Goal: Transaction & Acquisition: Purchase product/service

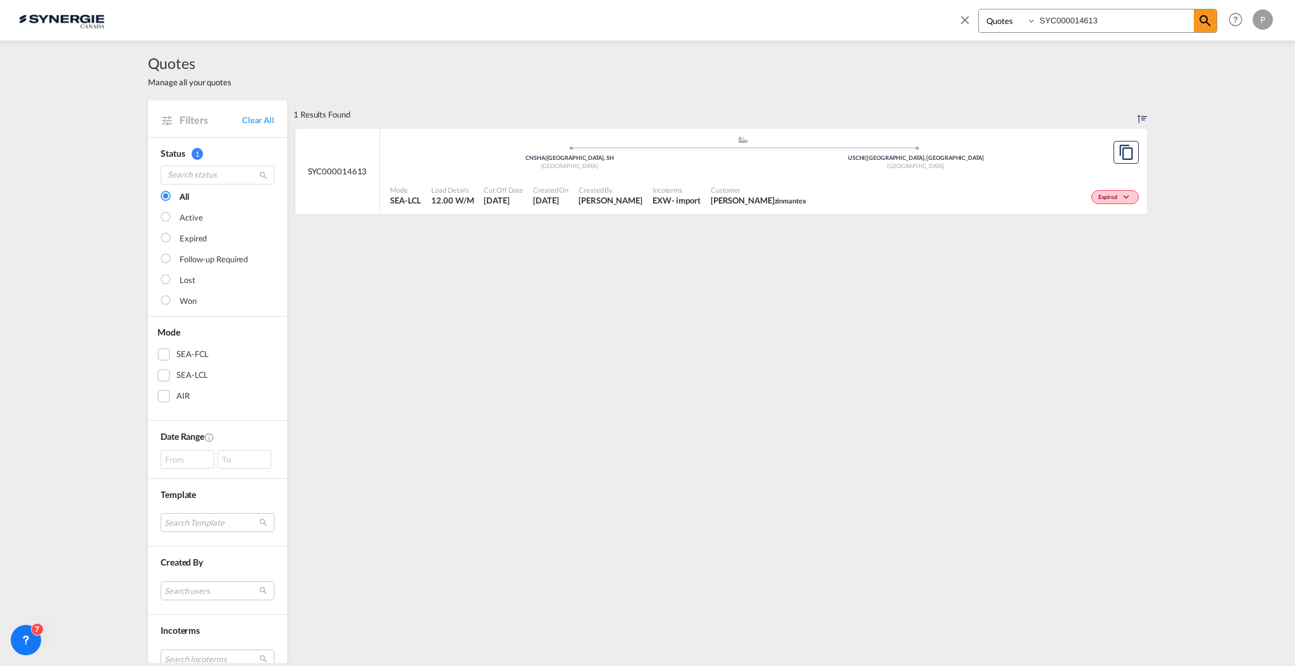
select select "Quotes"
drag, startPoint x: 1098, startPoint y: 20, endPoint x: 1090, endPoint y: 16, distance: 9.1
click at [1090, 16] on input "SYC000014613" at bounding box center [1114, 20] width 157 height 22
type input "SYC000014673"
click at [1121, 156] on md-icon "assets/icons/custom/copyQuote.svg" at bounding box center [1126, 152] width 15 height 15
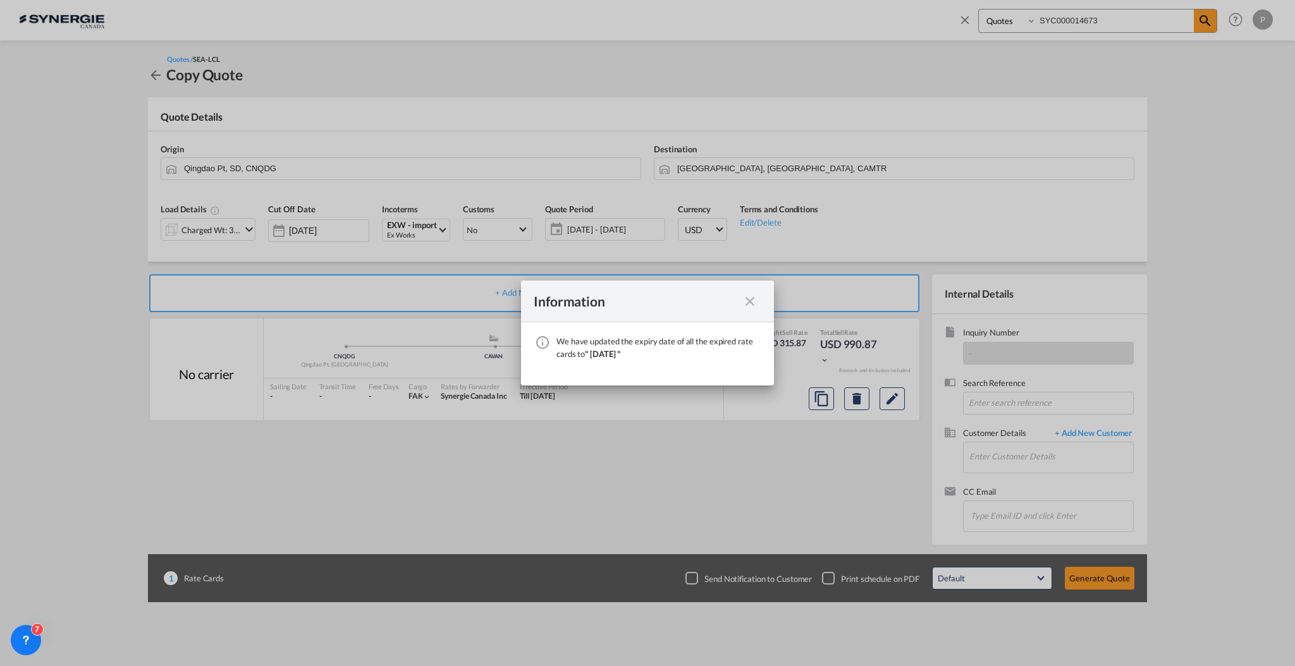
click at [749, 298] on md-icon "icon-close fg-AAA8AD cursor" at bounding box center [749, 301] width 15 height 15
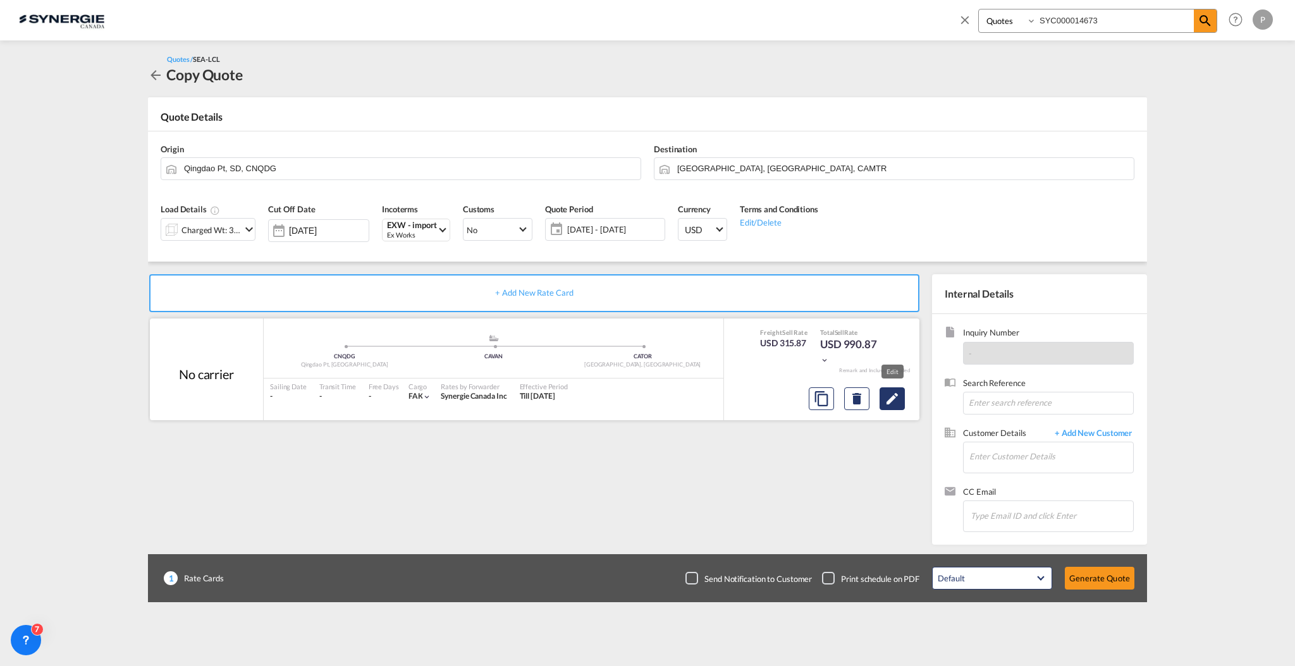
click at [891, 395] on md-icon "Edit" at bounding box center [892, 398] width 15 height 15
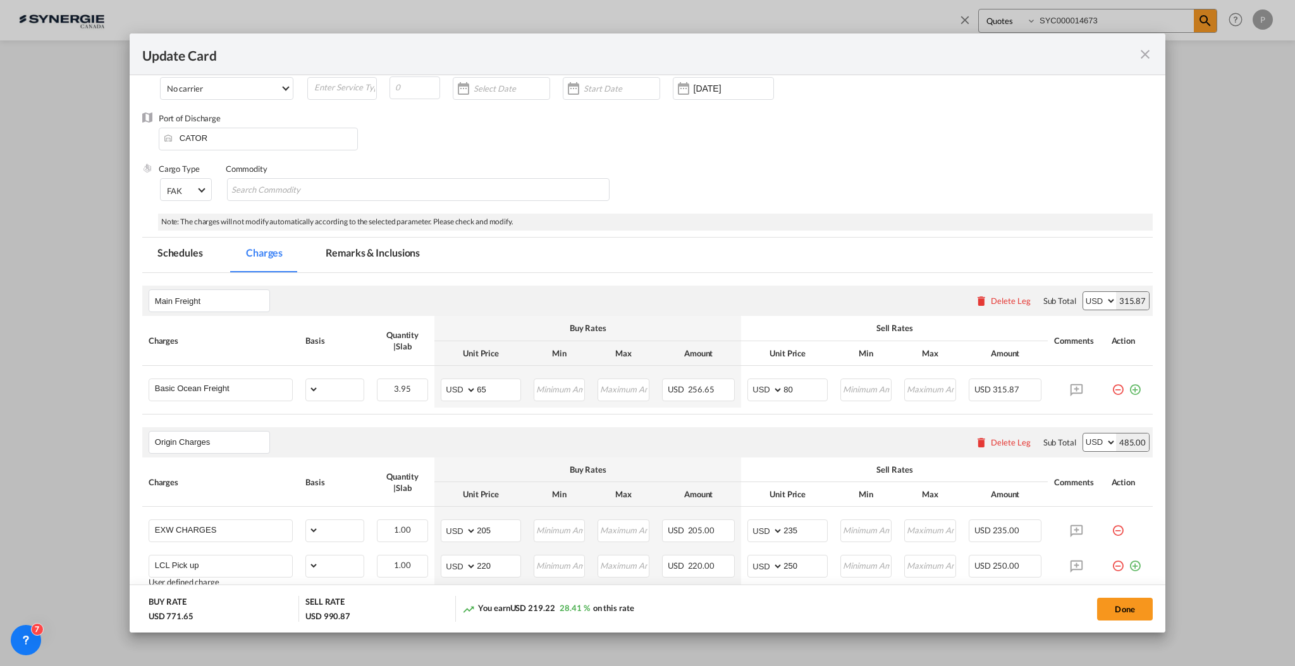
select select "per_w/m"
select select "flat"
select select "per_hbl"
select select "per_bl"
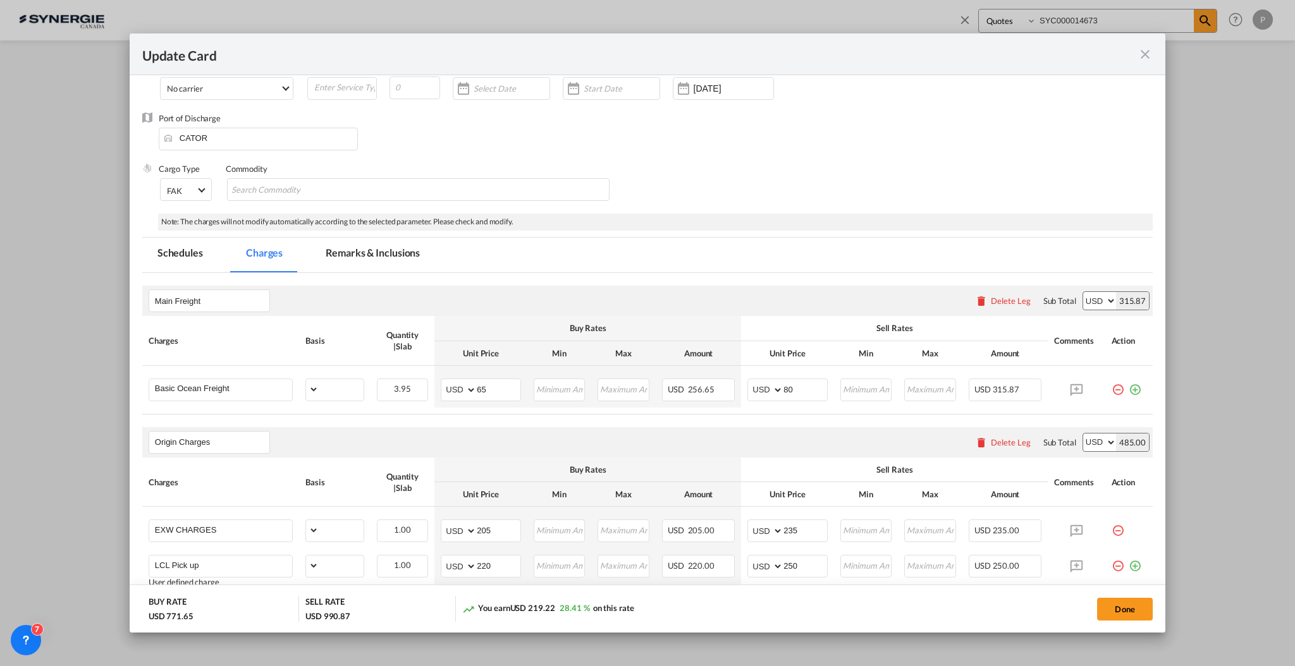
select select "per_bl"
select select "per_shipment"
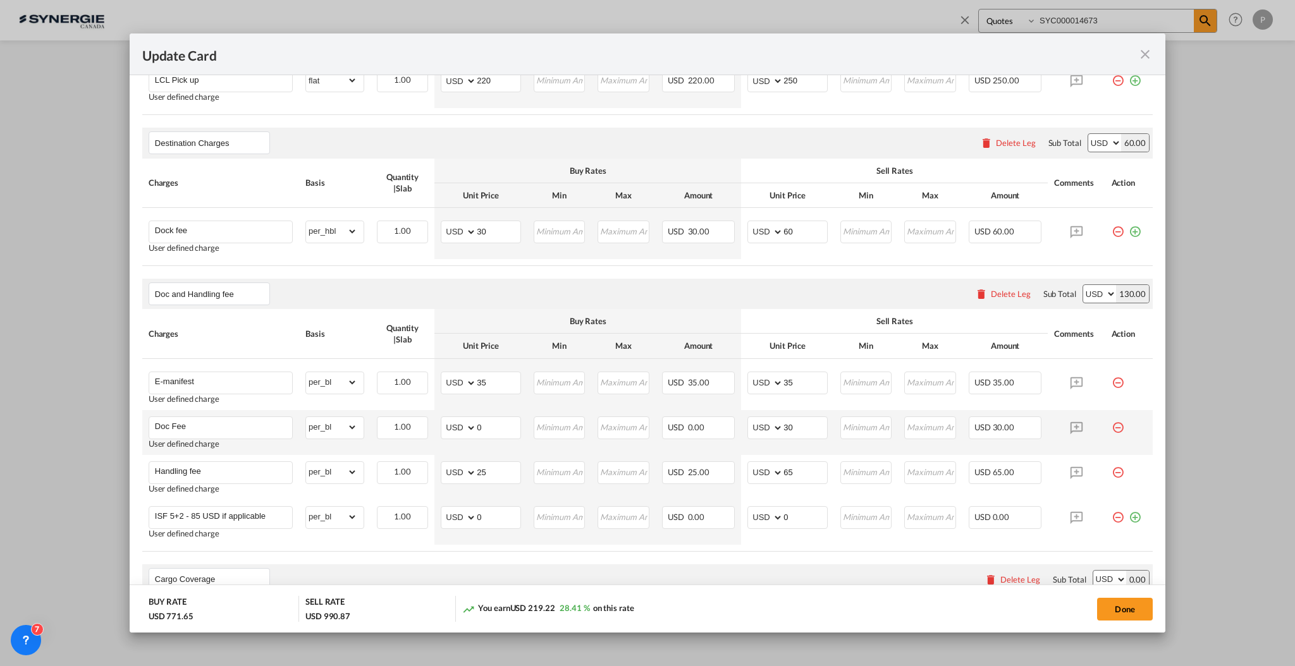
scroll to position [590, 0]
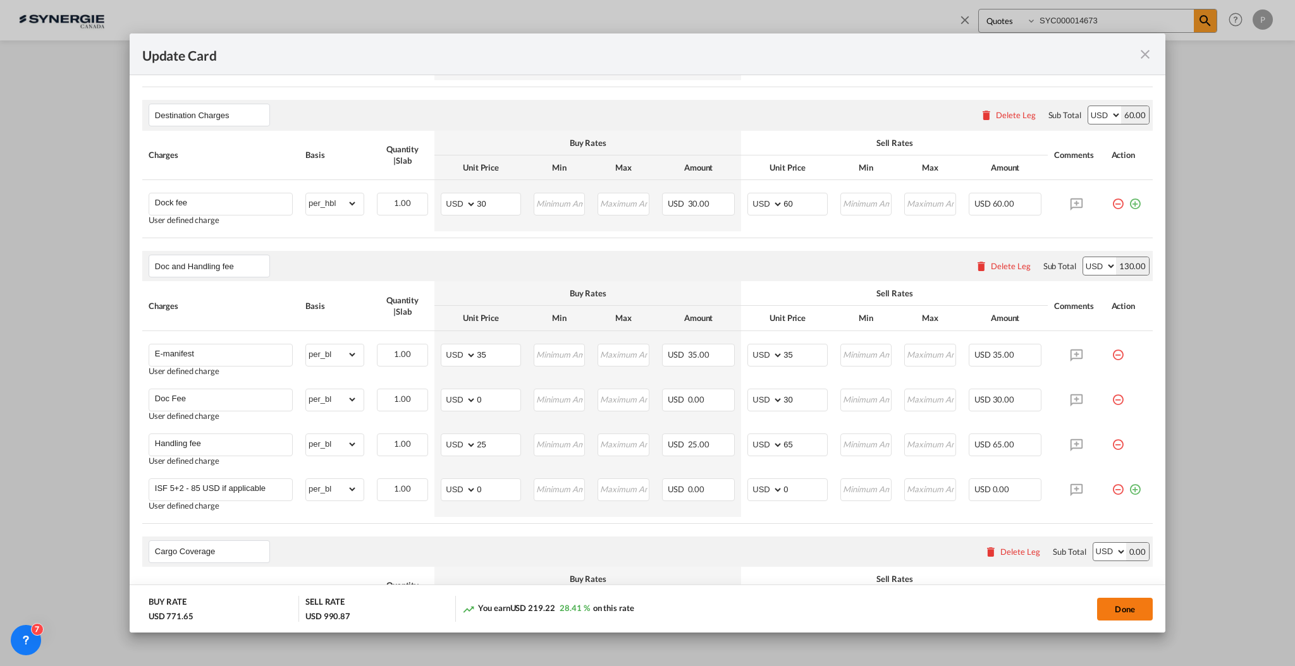
click at [1126, 618] on button "Done" at bounding box center [1125, 609] width 56 height 23
type input "15 Oct 2025"
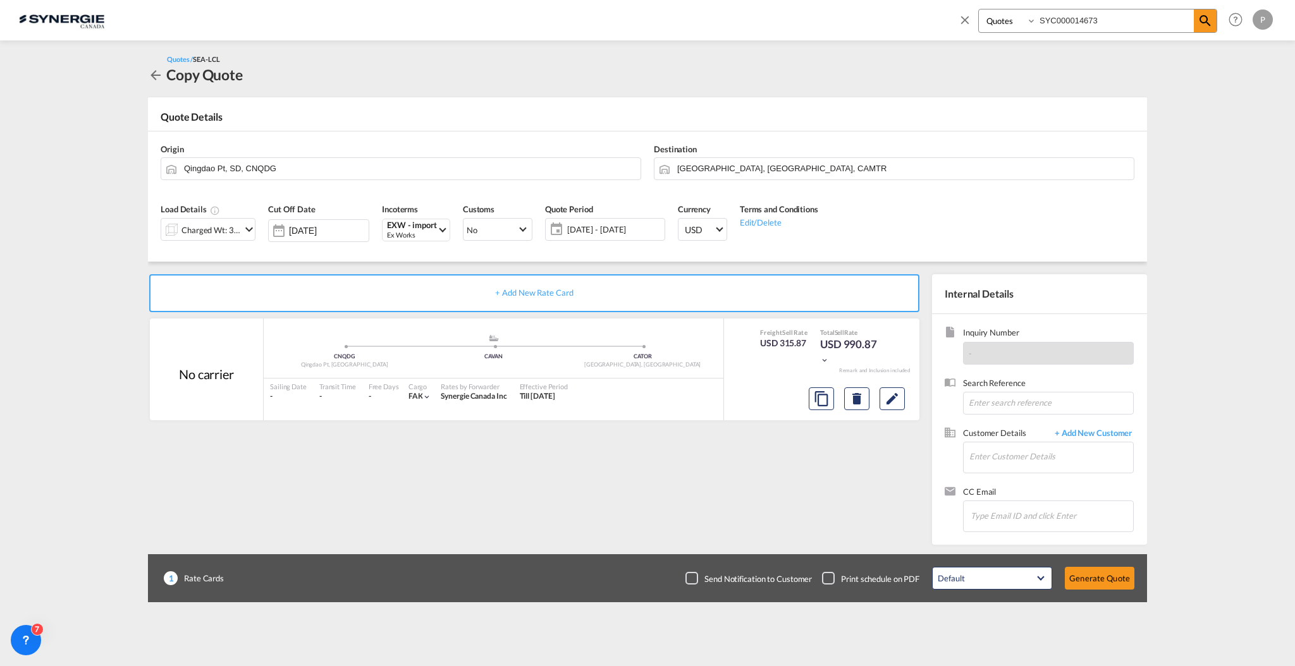
click at [607, 229] on span "[DATE] - [DATE]" at bounding box center [614, 229] width 94 height 11
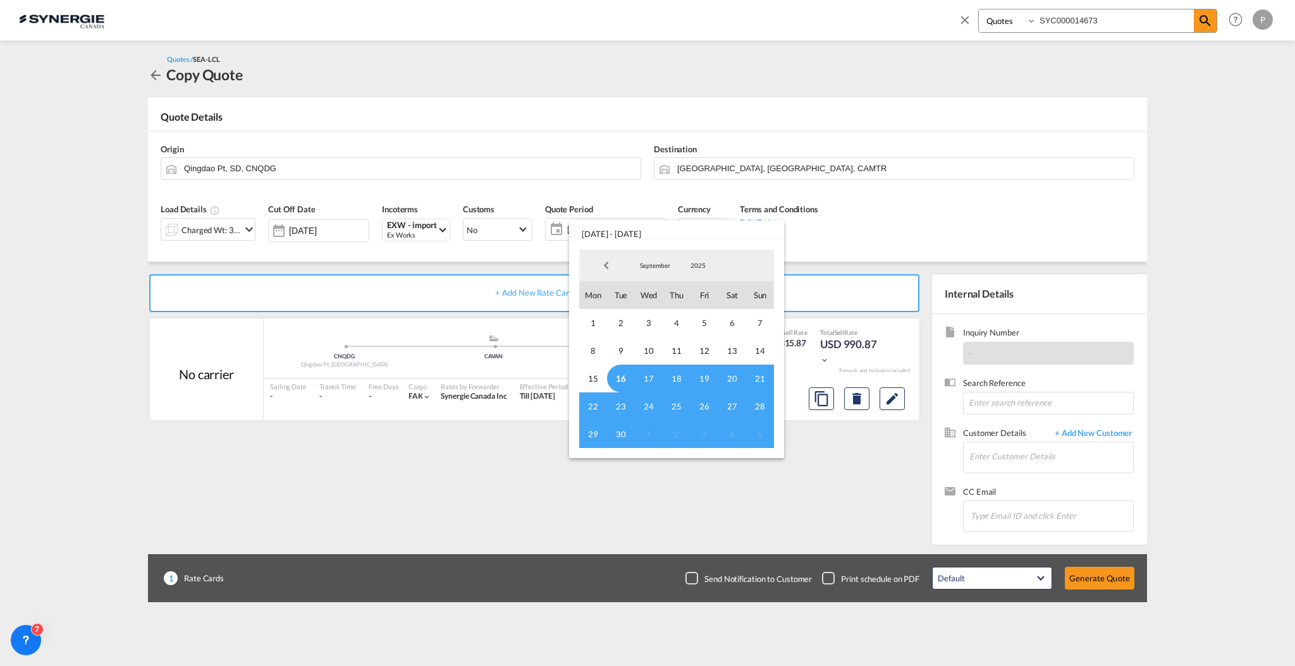
click at [625, 381] on span "16" at bounding box center [621, 379] width 28 height 28
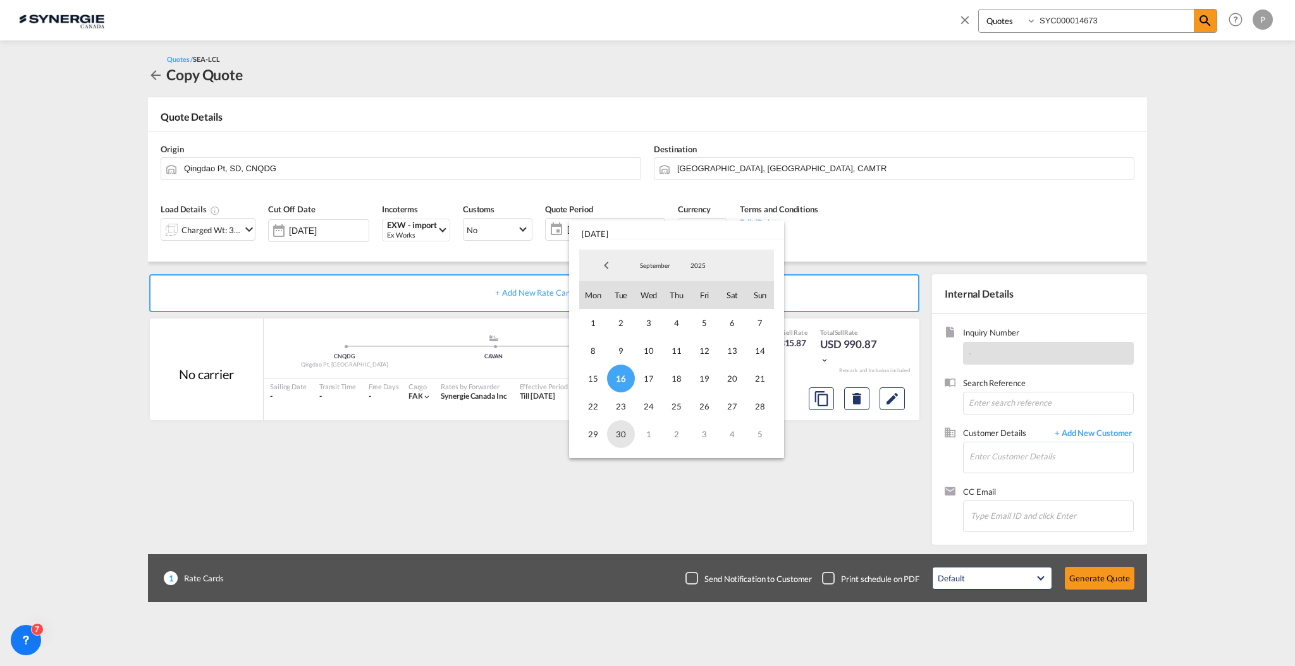
click at [619, 434] on span "30" at bounding box center [621, 435] width 28 height 28
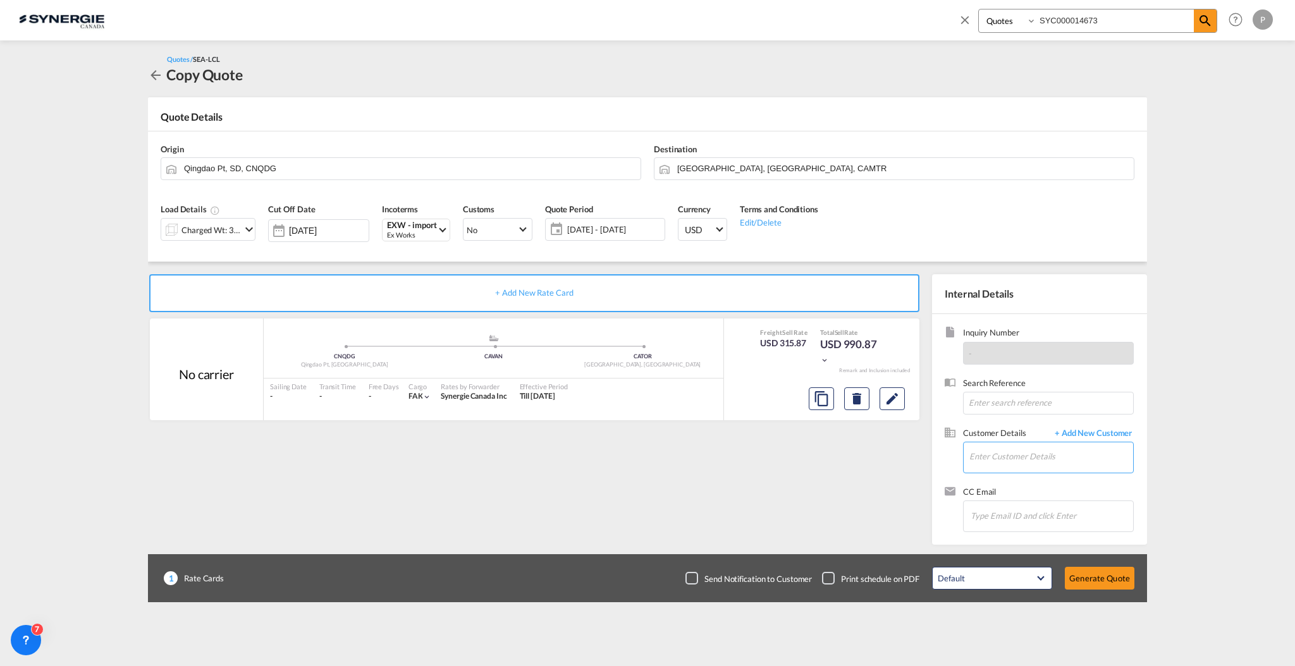
click at [1024, 448] on input "Enter Customer Details" at bounding box center [1051, 457] width 164 height 28
paste input "jack@gcityservices.com"
click at [1029, 483] on div "Jack McCallum jack@gcityservices.com | Garden City Customs" at bounding box center [1051, 479] width 164 height 34
type input "Garden City Customs, Jack McCallum, jack@gcityservices.com"
click at [1088, 574] on button "Generate Quote" at bounding box center [1100, 578] width 70 height 23
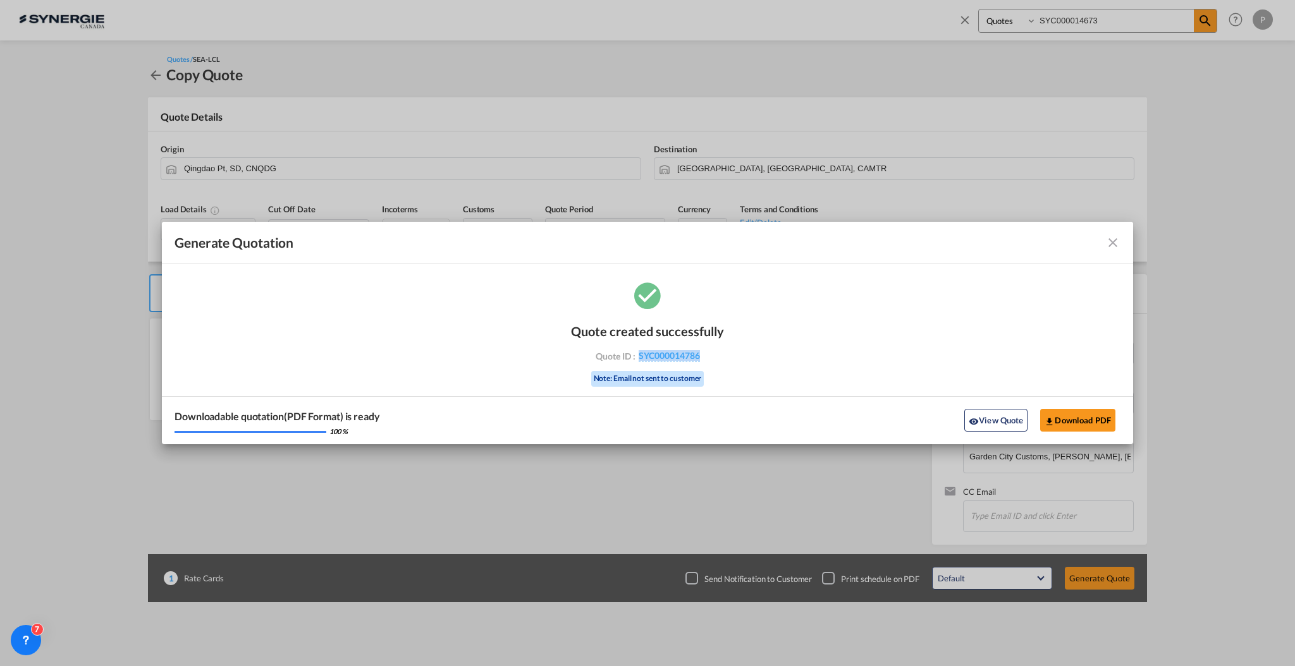
drag, startPoint x: 706, startPoint y: 363, endPoint x: 636, endPoint y: 362, distance: 70.2
click at [636, 362] on div "Quote created successfully Quote ID : SYC000014786 Note: Email not sent to cust…" at bounding box center [647, 353] width 153 height 85
copy span "SYC000014786"
click at [1063, 418] on button "Download PDF" at bounding box center [1077, 420] width 75 height 23
click at [1105, 247] on md-icon "icon-close fg-AAA8AD cursor m-0" at bounding box center [1112, 242] width 15 height 15
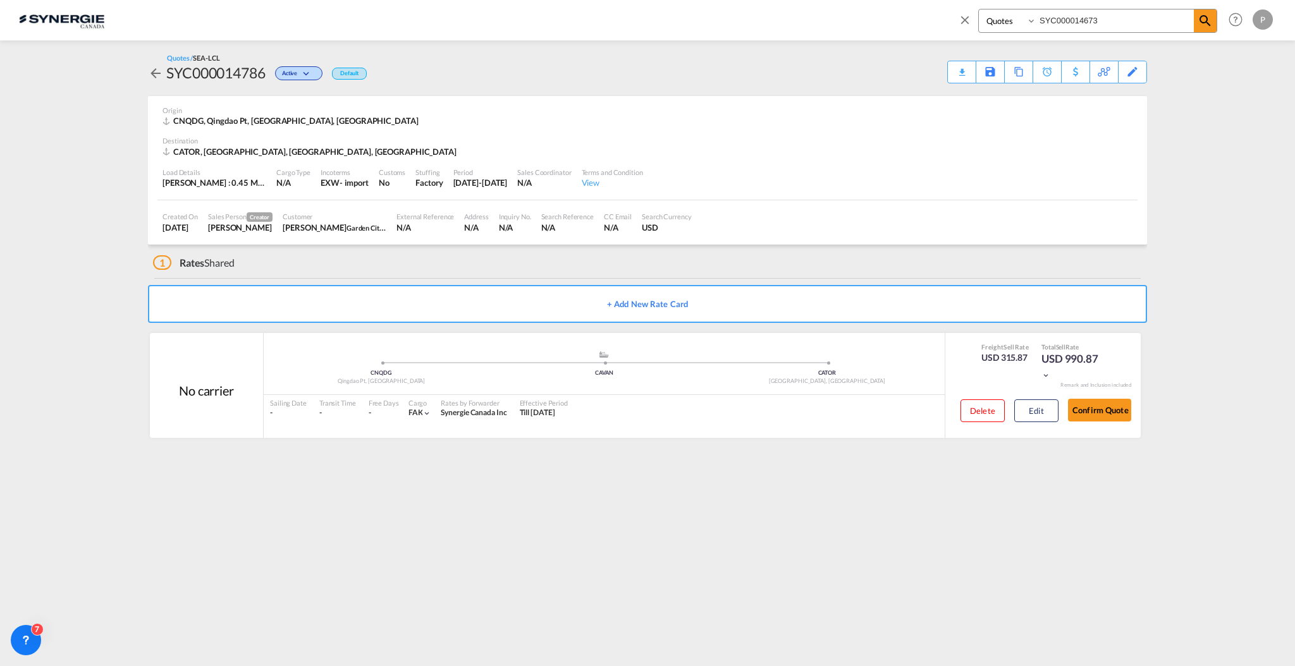
click at [966, 25] on span at bounding box center [968, 24] width 20 height 30
click at [348, 21] on link "Quotes" at bounding box center [331, 19] width 46 height 41
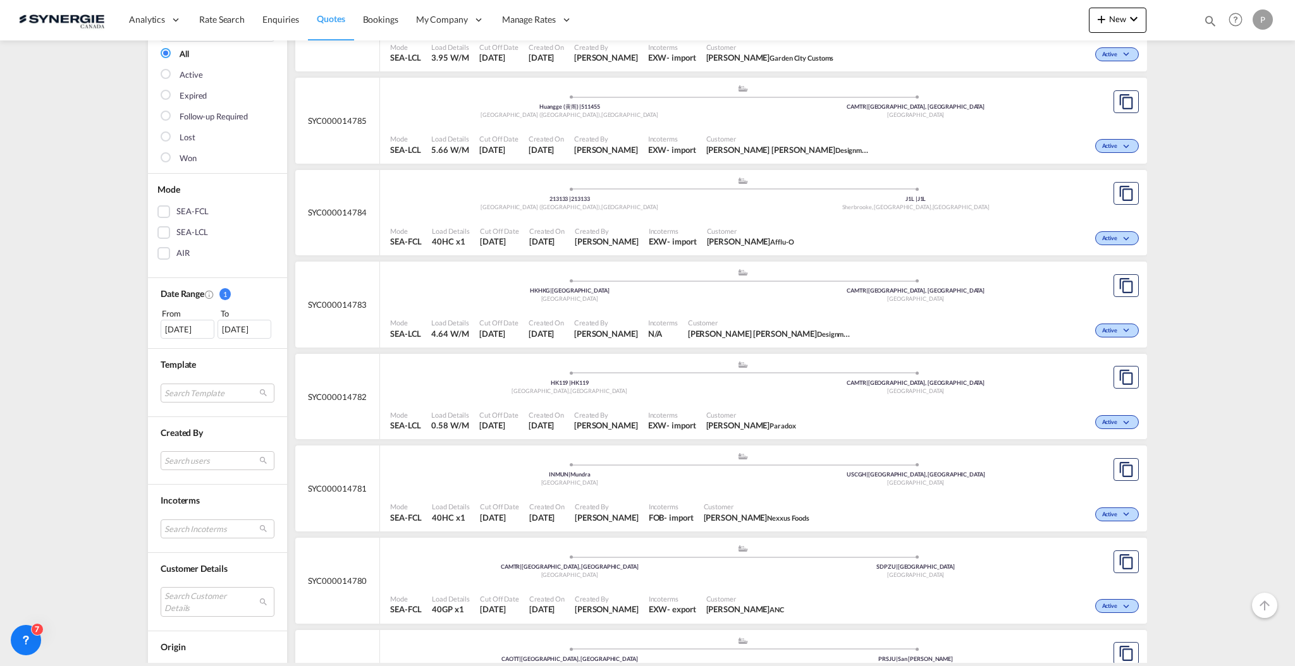
scroll to position [168, 0]
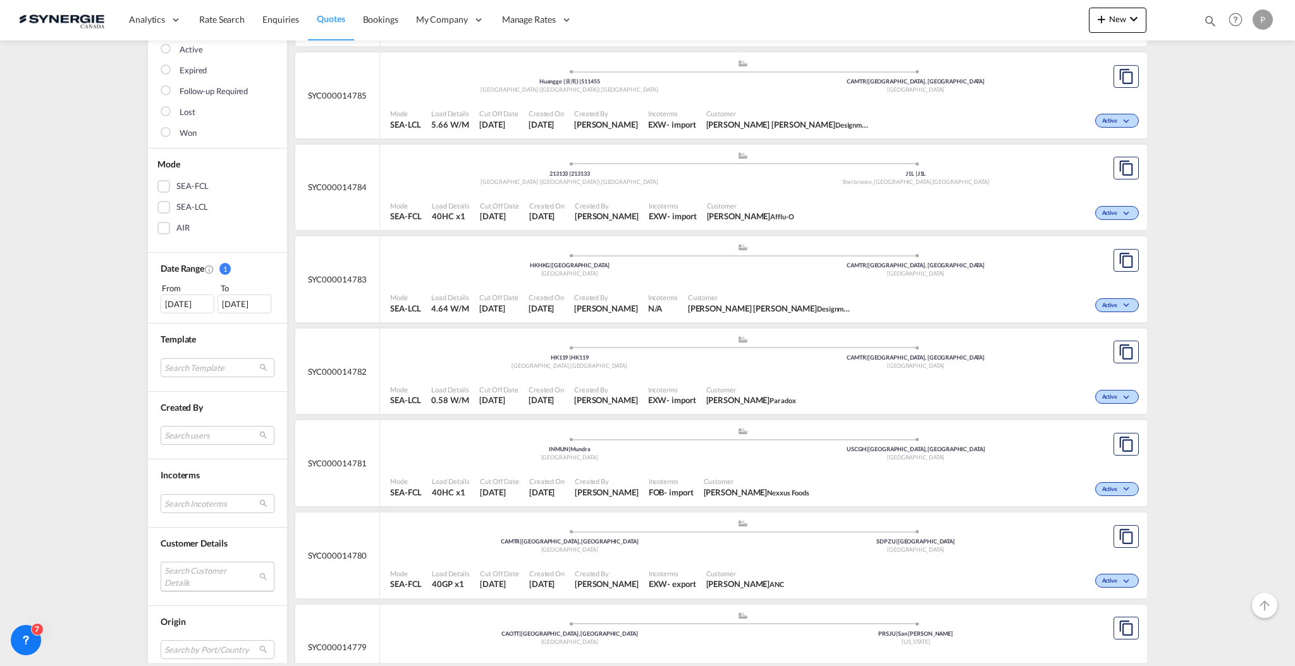
click at [203, 572] on md-select "Search Customer Details user name user emeline Buisson emeline.buisson@lyseo.co…" at bounding box center [218, 576] width 114 height 29
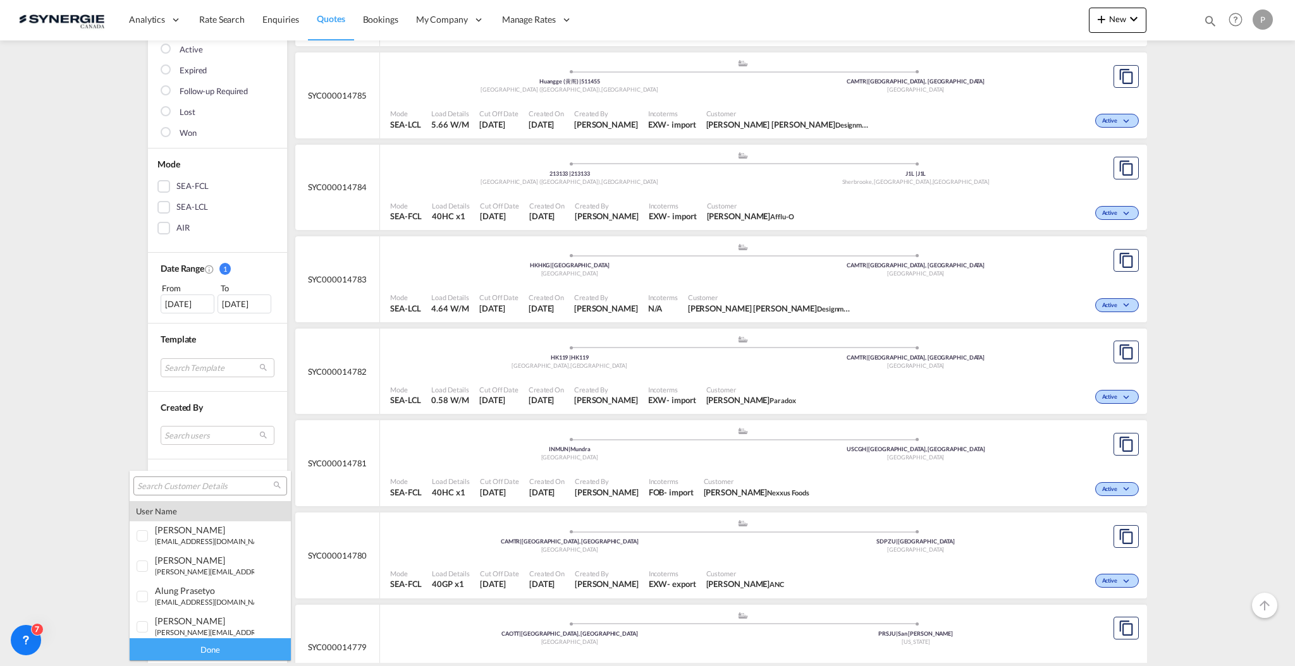
click at [228, 481] on input "search" at bounding box center [205, 486] width 136 height 11
type input "aebi"
click at [228, 622] on div "aebi schmidt" at bounding box center [204, 622] width 99 height 11
click at [226, 653] on div "Done" at bounding box center [210, 650] width 161 height 22
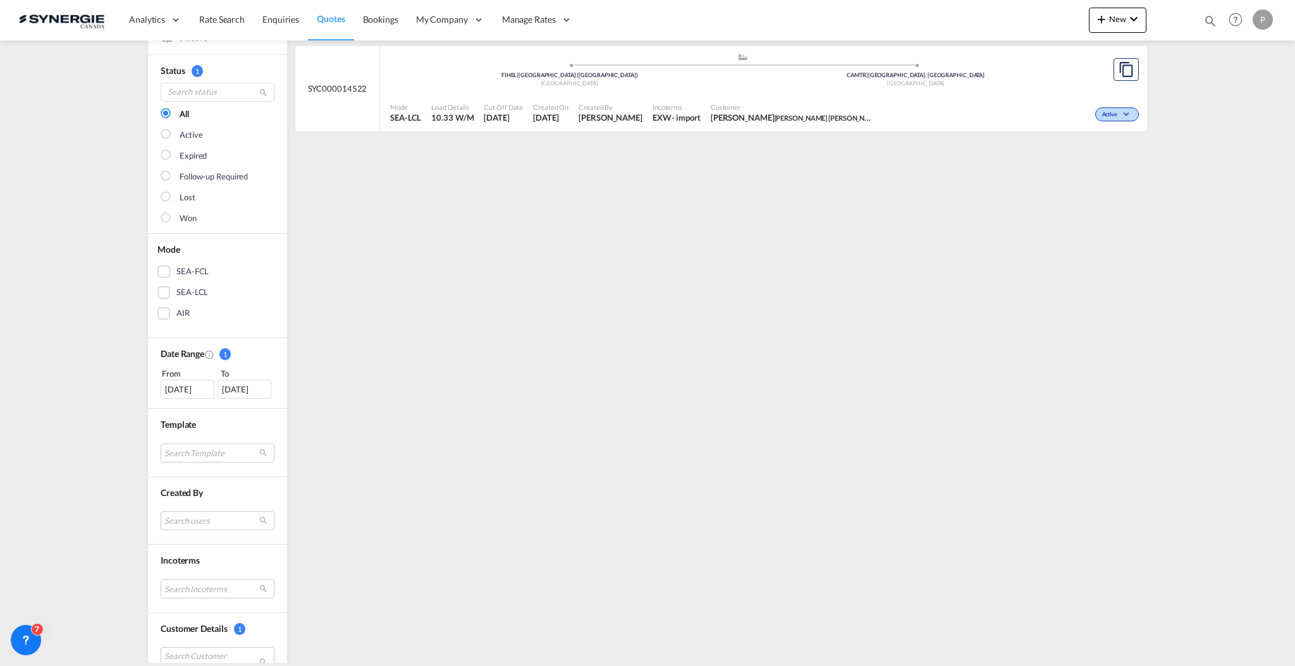
scroll to position [168, 0]
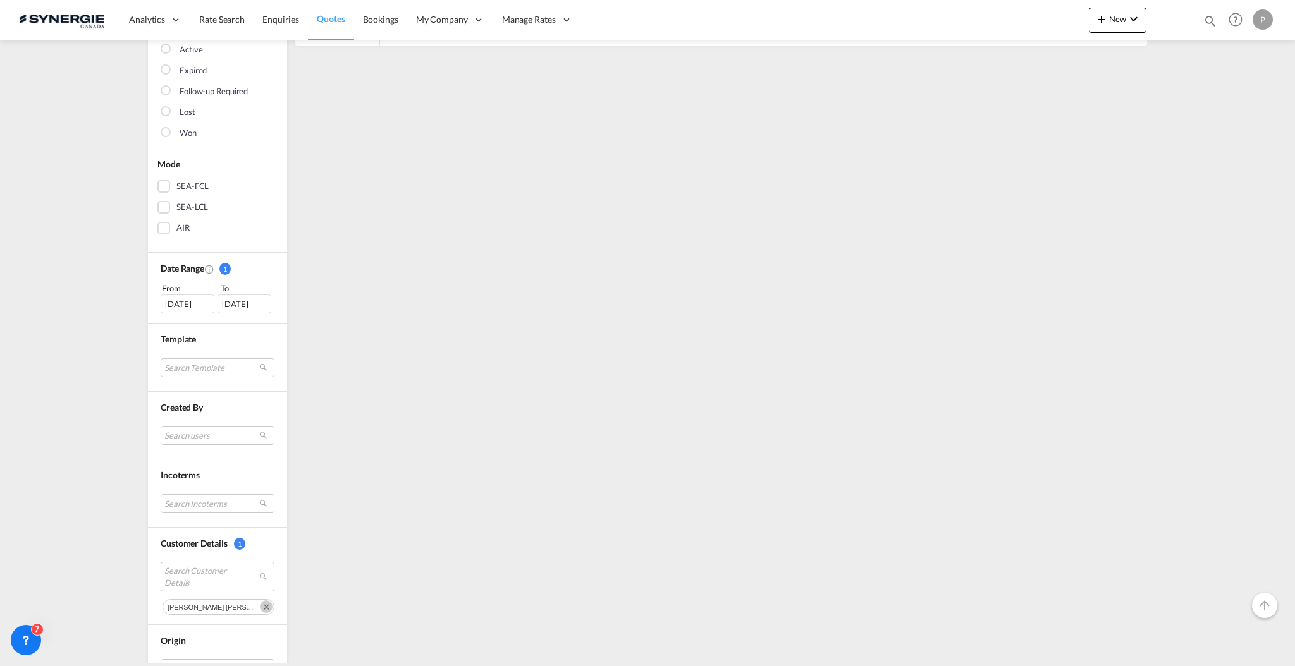
click at [190, 310] on div "17 Aug 2025" at bounding box center [188, 304] width 54 height 19
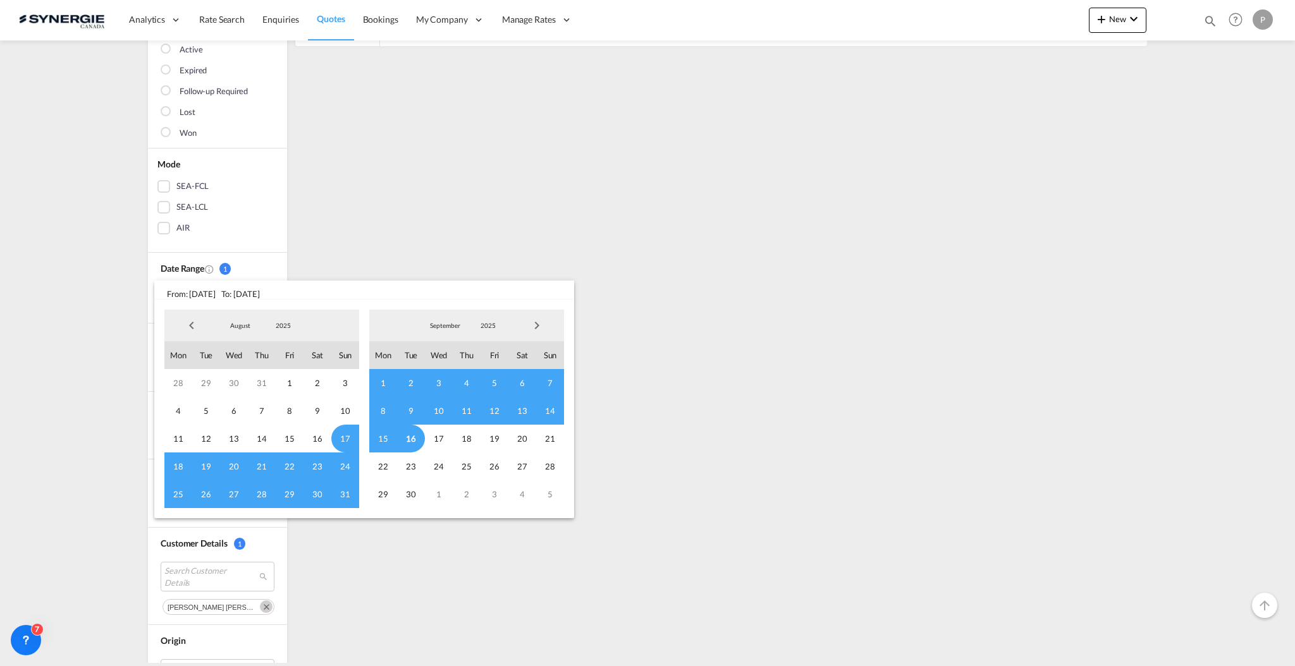
click at [195, 329] on span "Previous Month" at bounding box center [191, 325] width 25 height 25
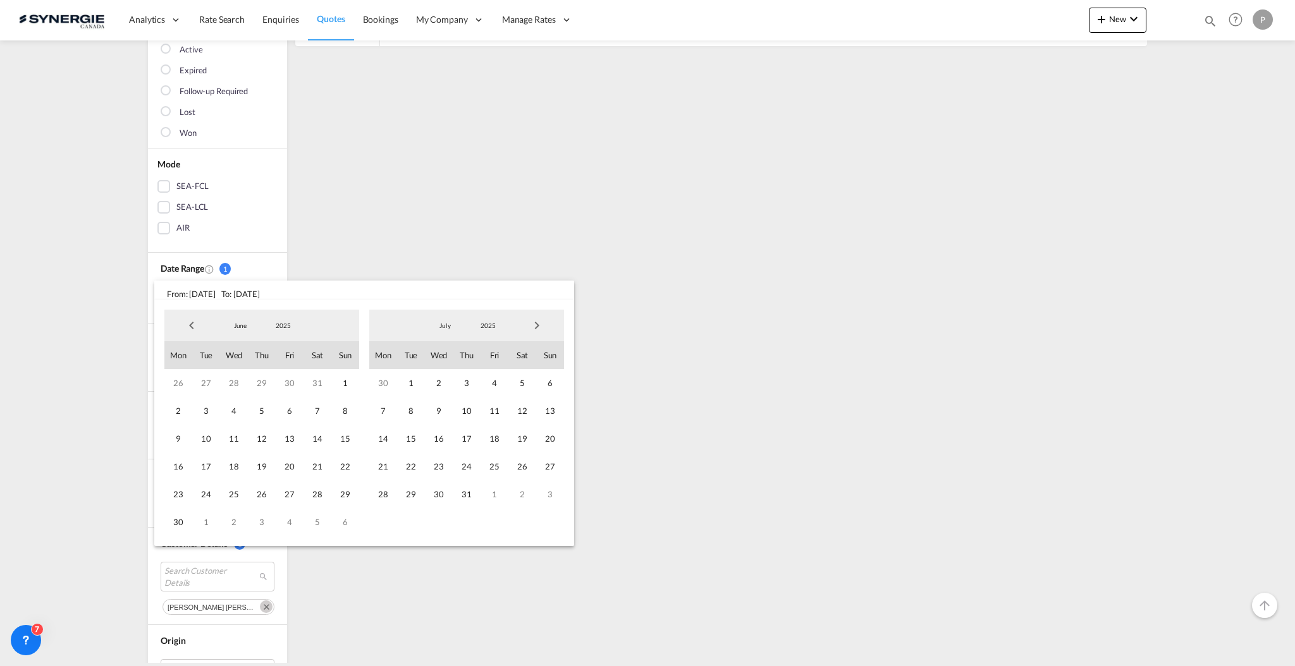
click at [195, 329] on span "Previous Month" at bounding box center [191, 325] width 25 height 25
click at [317, 388] on span "1" at bounding box center [318, 383] width 28 height 28
click at [538, 324] on span "Next Month" at bounding box center [536, 325] width 25 height 25
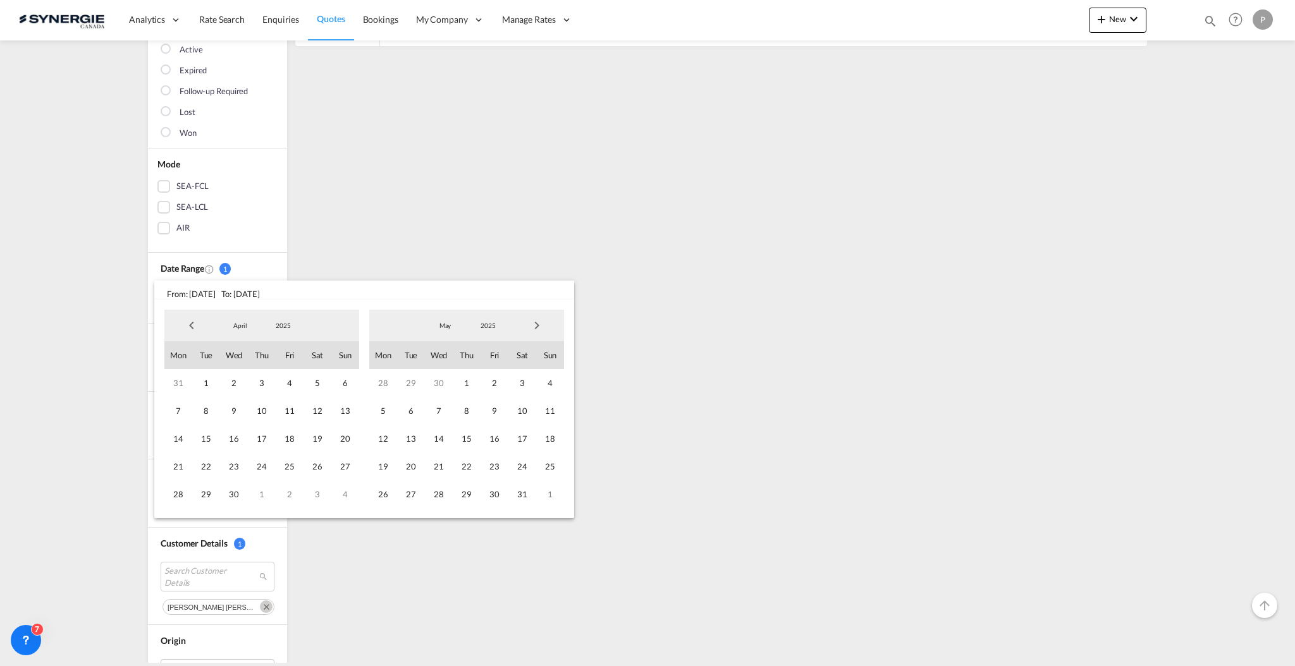
click at [538, 324] on span "Next Month" at bounding box center [536, 325] width 25 height 25
click at [538, 323] on span "Next Month" at bounding box center [536, 325] width 25 height 25
click at [416, 436] on span "16" at bounding box center [411, 439] width 28 height 28
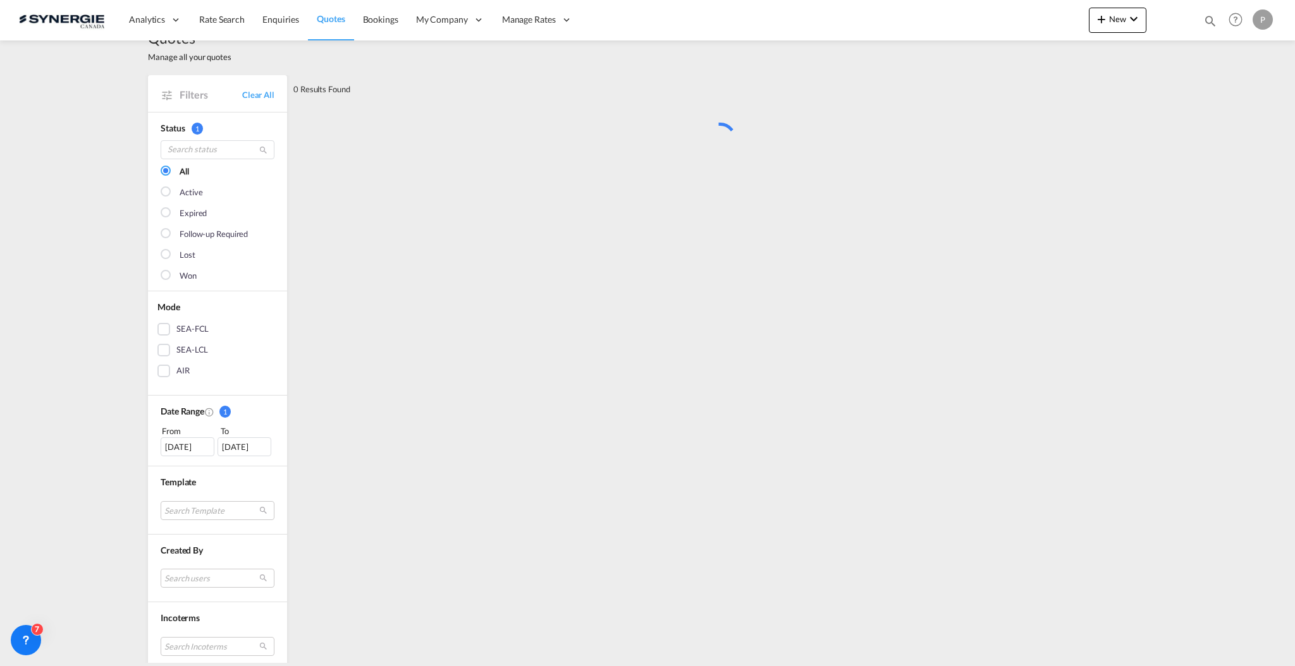
scroll to position [0, 0]
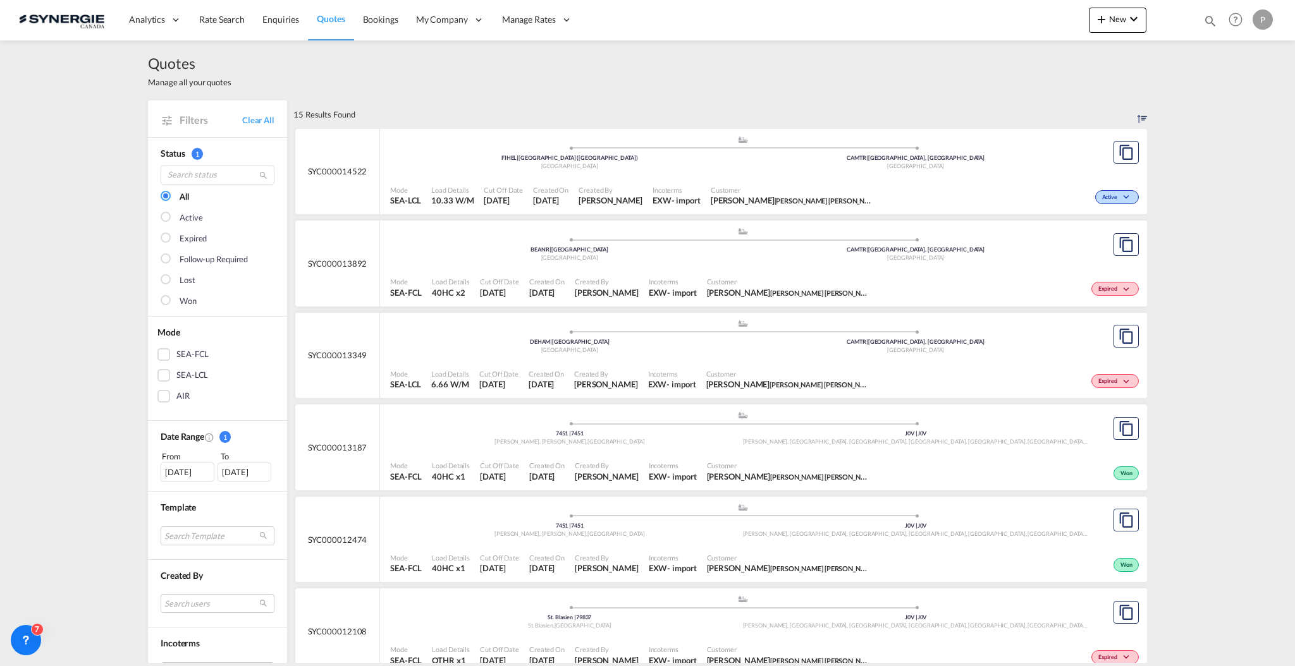
click at [593, 292] on span "[PERSON_NAME]" at bounding box center [607, 292] width 64 height 11
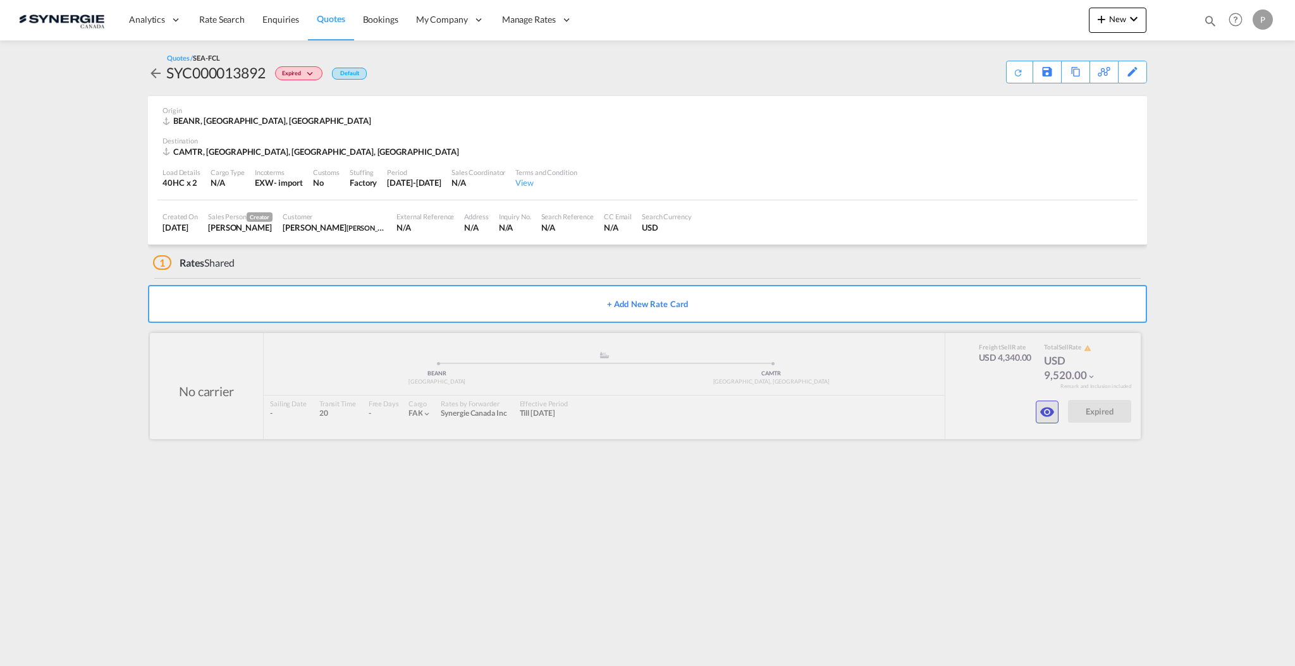
click at [1047, 415] on md-icon "icon-eye" at bounding box center [1047, 412] width 15 height 15
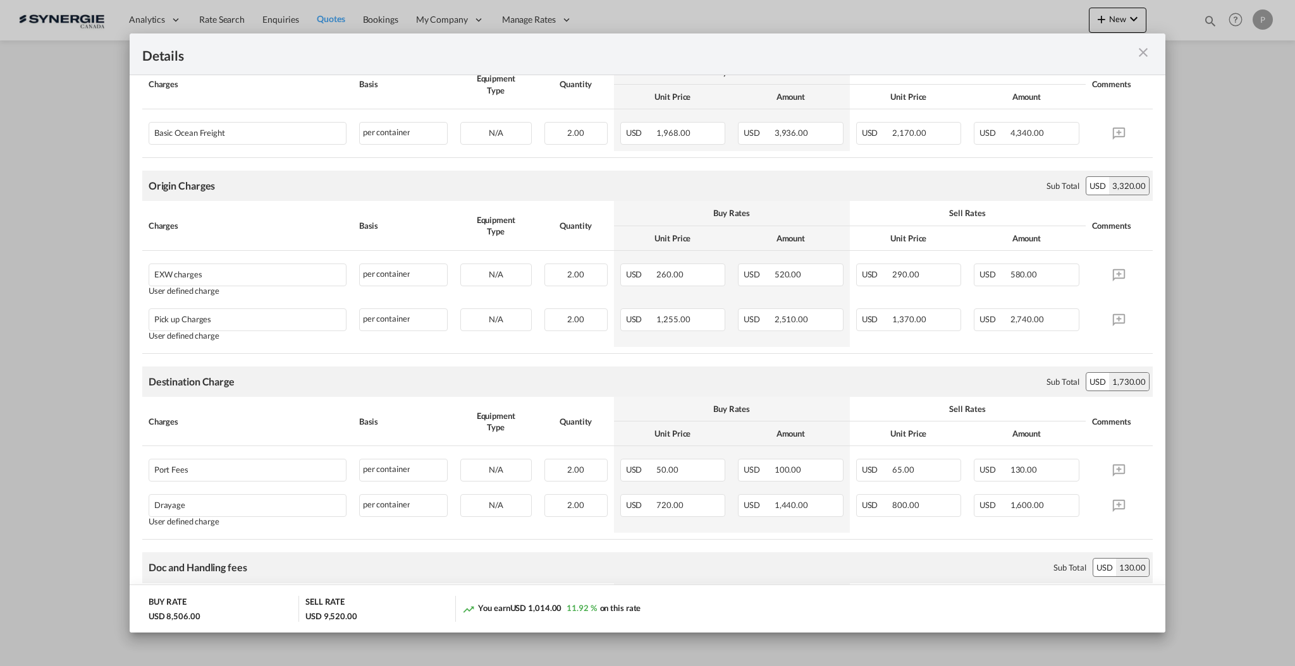
scroll to position [337, 0]
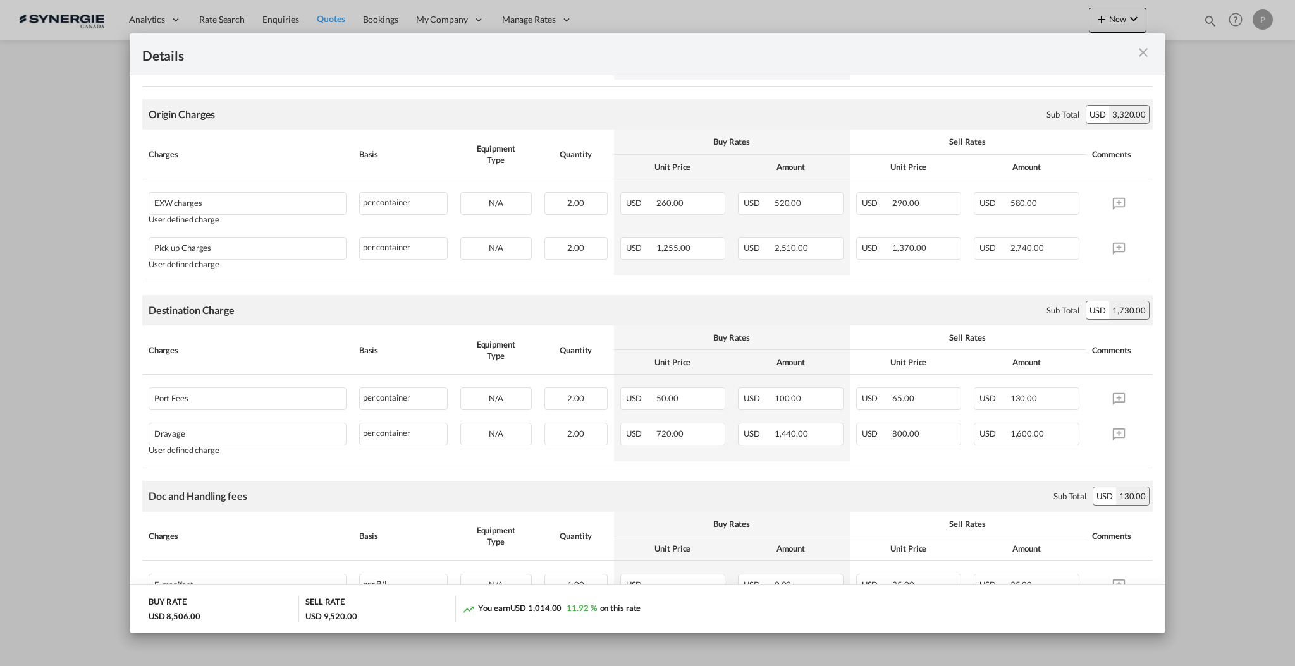
click at [1137, 51] on md-icon "icon-close m-3 fg-AAA8AD cursor" at bounding box center [1143, 52] width 15 height 15
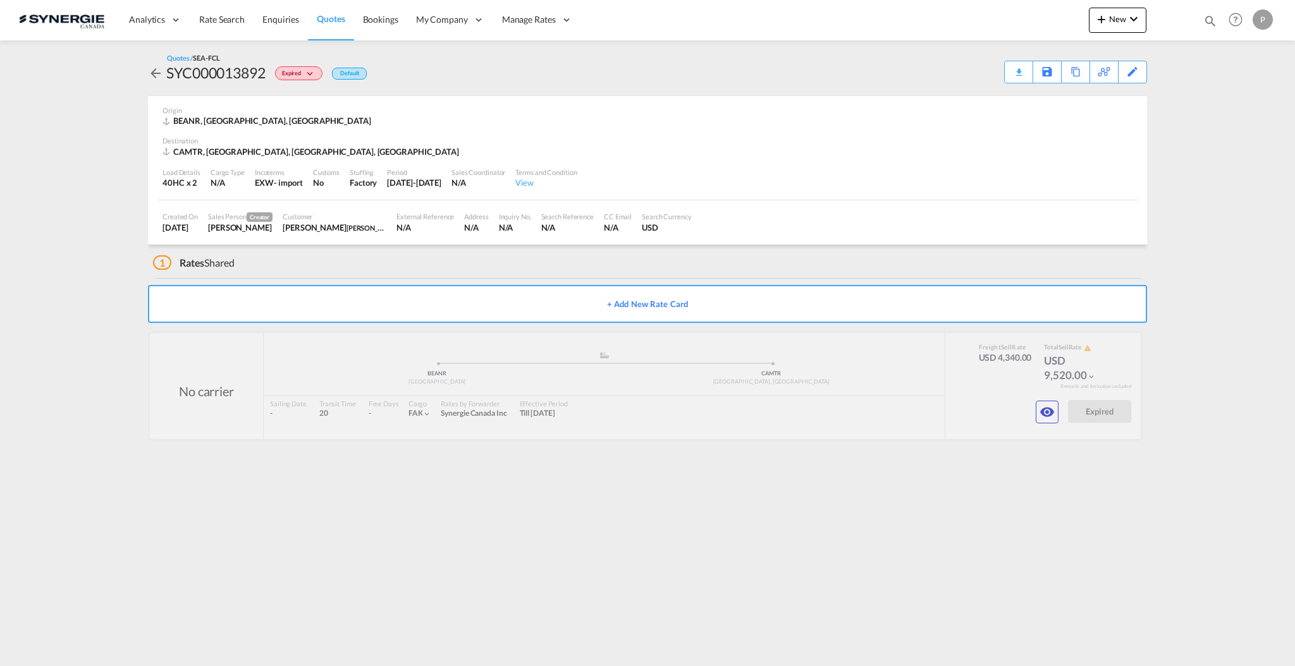
click at [1211, 14] on md-icon "icon-magnify" at bounding box center [1210, 21] width 14 height 14
click at [986, 23] on select "Bookings Quotes Enquiries" at bounding box center [1009, 20] width 60 height 23
select select "Quotes"
click at [979, 9] on select "Bookings Quotes Enquiries" at bounding box center [1009, 20] width 60 height 23
click at [1055, 28] on input at bounding box center [1114, 20] width 157 height 22
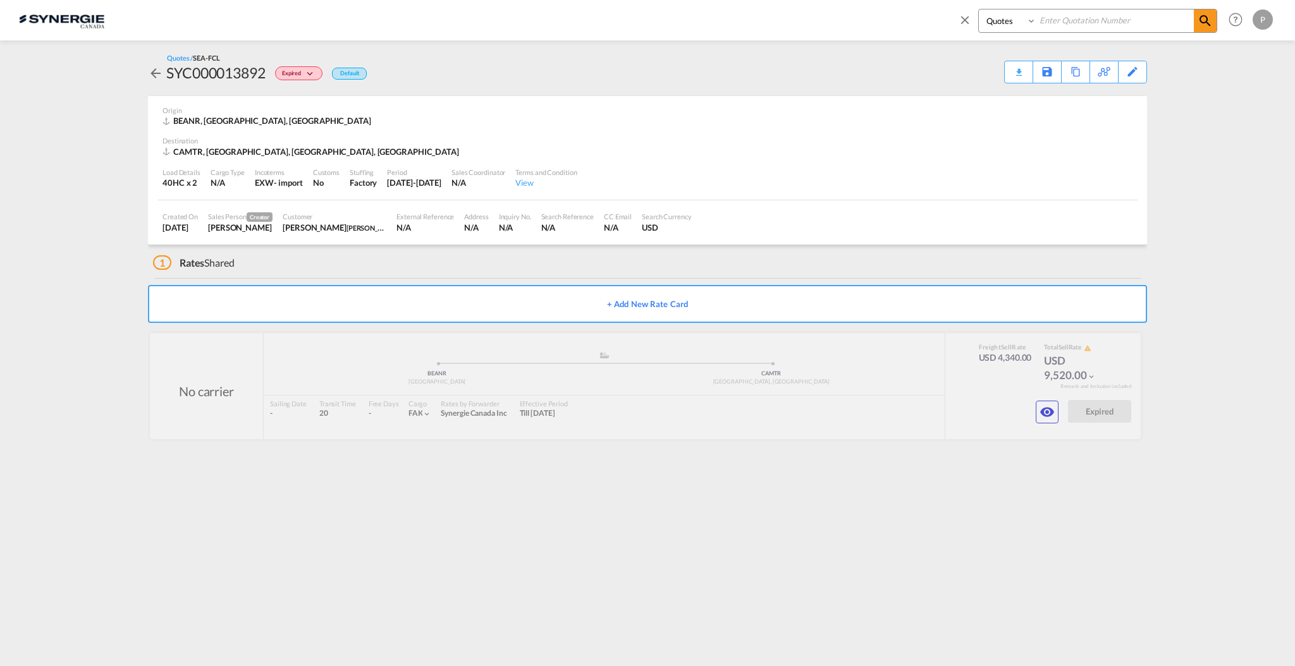
paste input "SYC000014742"
type input "SYC000014742"
click at [1207, 27] on md-icon "icon-magnify" at bounding box center [1205, 20] width 15 height 15
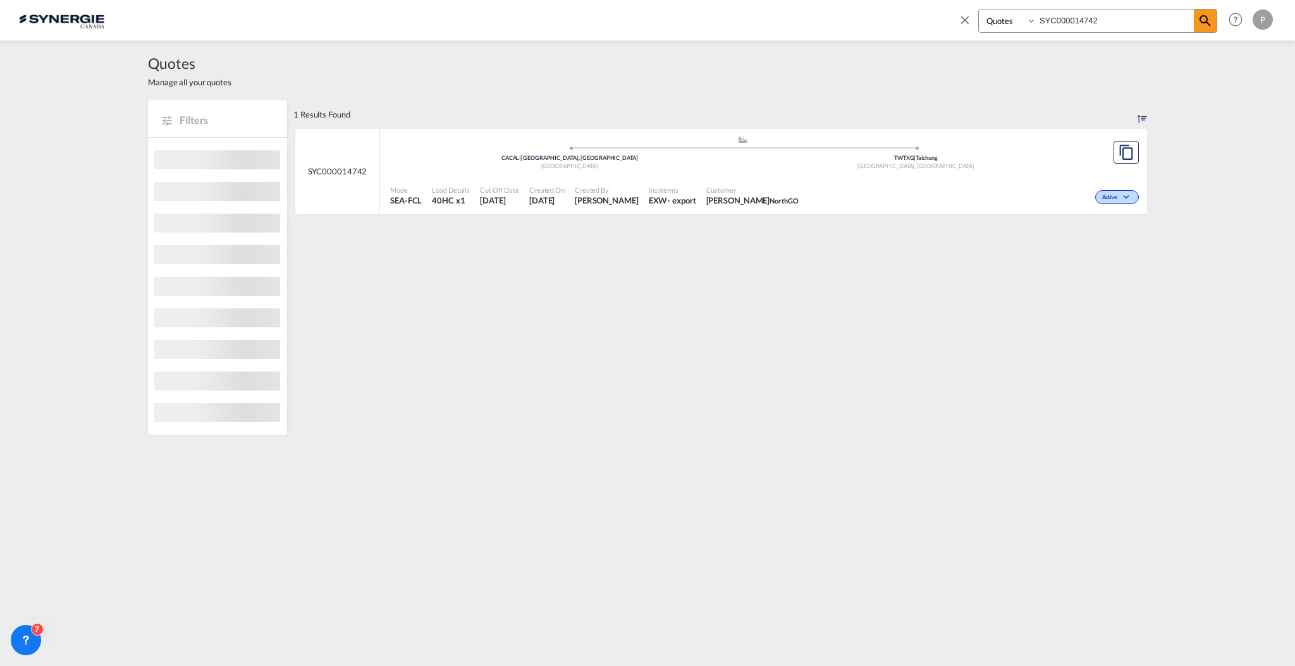
click at [623, 171] on div ".a{fill:#aaa8ad;} .a{fill:#aaa8ad;} CACAL | Calgary, AB Canada TWTXG | Taichung…" at bounding box center [742, 154] width 705 height 38
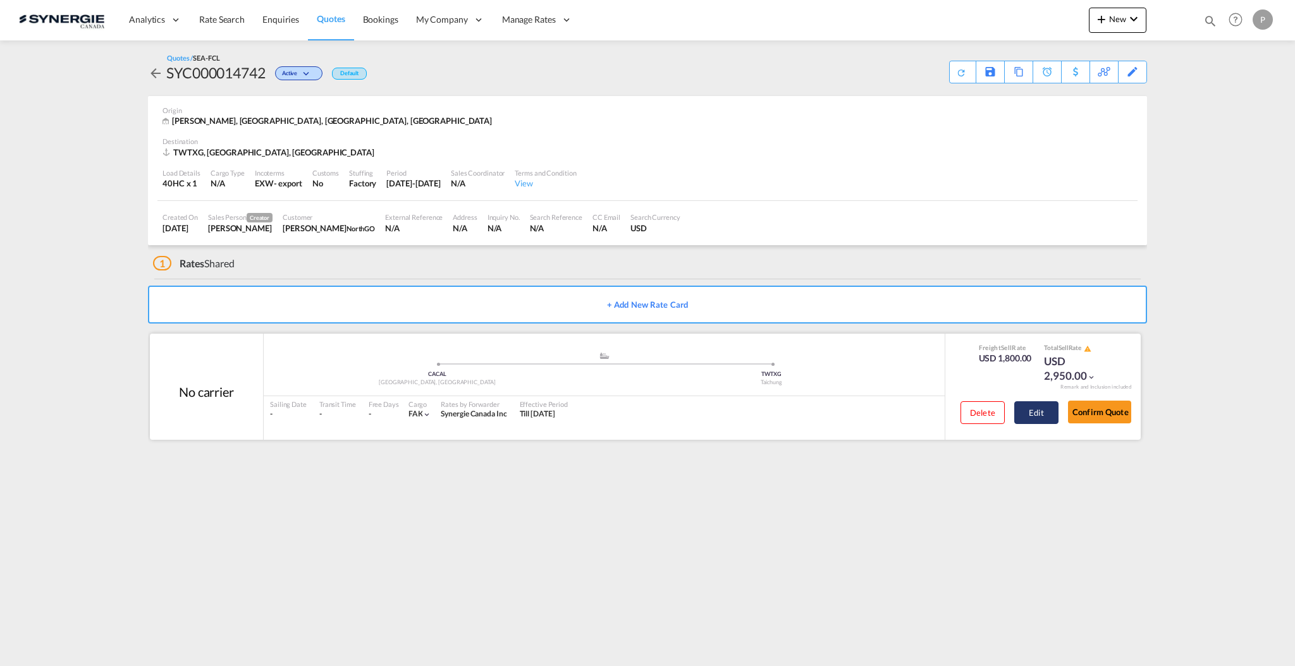
click at [1049, 411] on button "Edit" at bounding box center [1036, 413] width 44 height 23
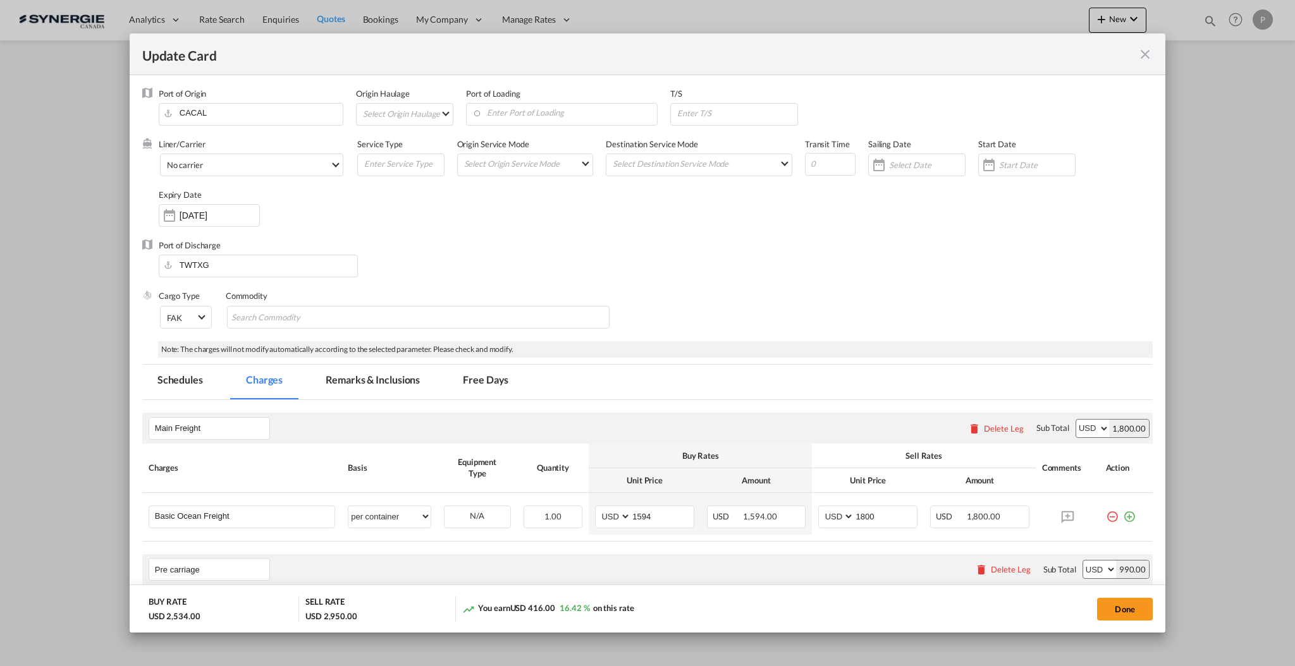
select select "per container"
select select "per B/L"
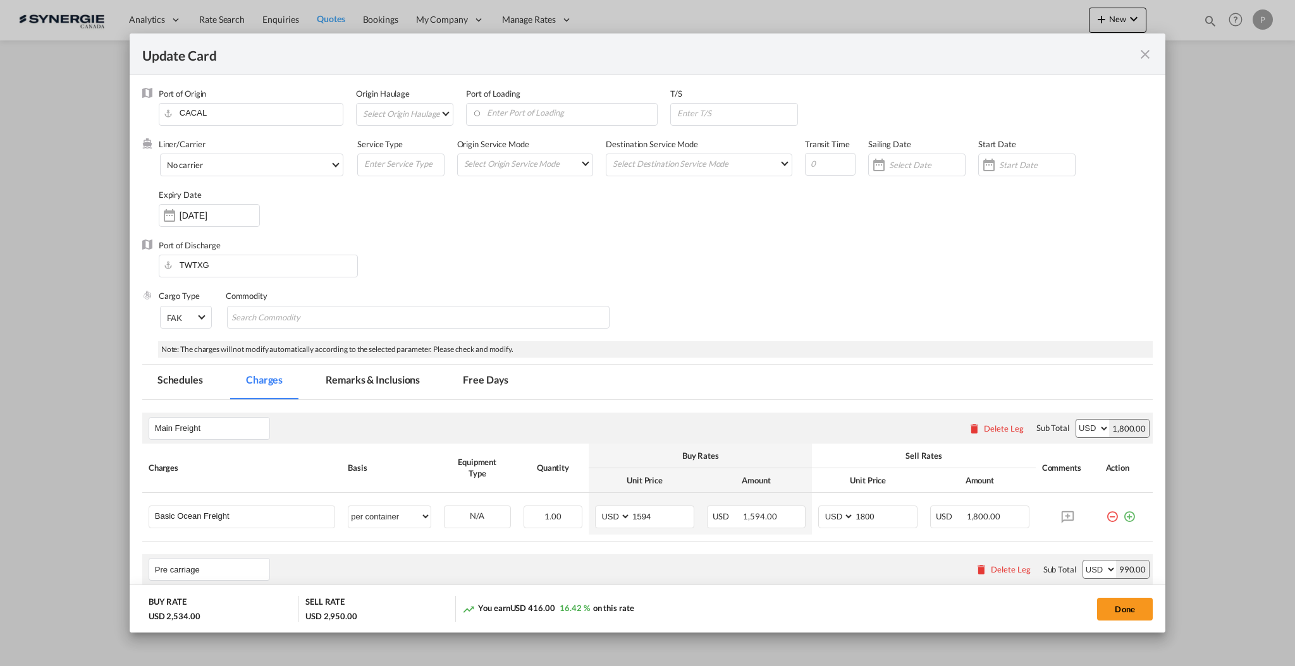
select select "per B/L"
select select "per shipment"
click at [384, 388] on md-tab-item "Remarks & Inclusions" at bounding box center [372, 382] width 125 height 35
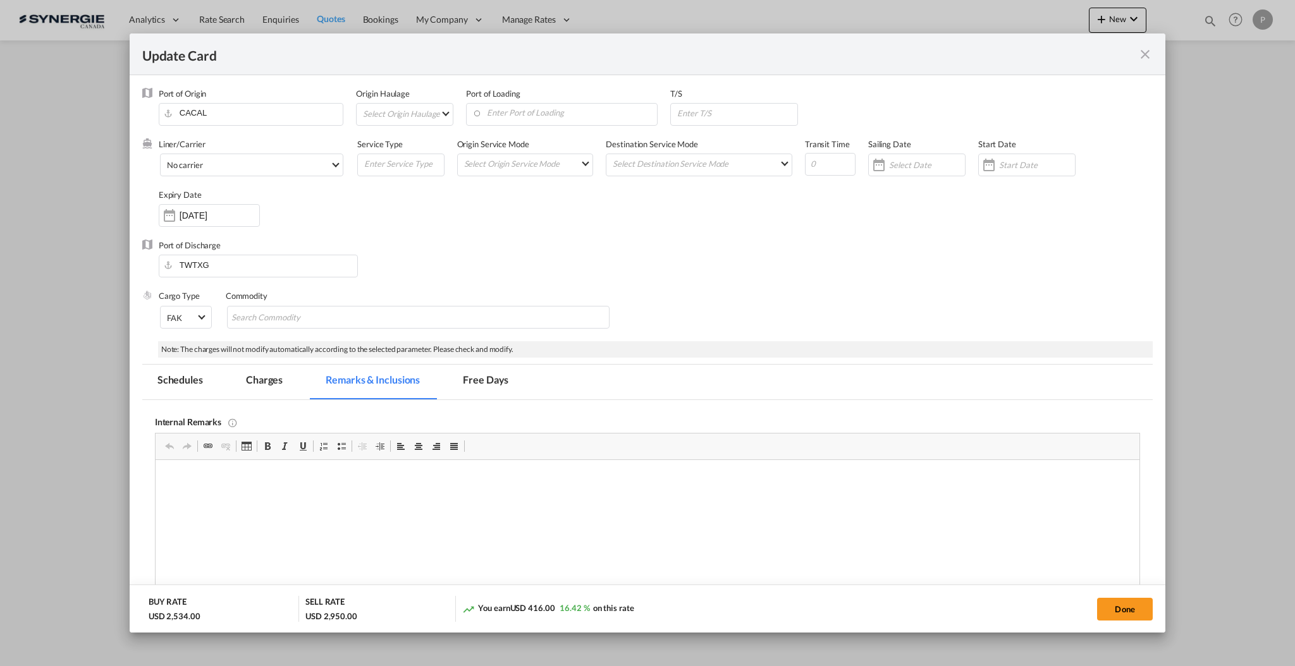
click at [1146, 54] on md-icon "icon-close fg-AAA8AD m-0 pointer" at bounding box center [1145, 54] width 15 height 15
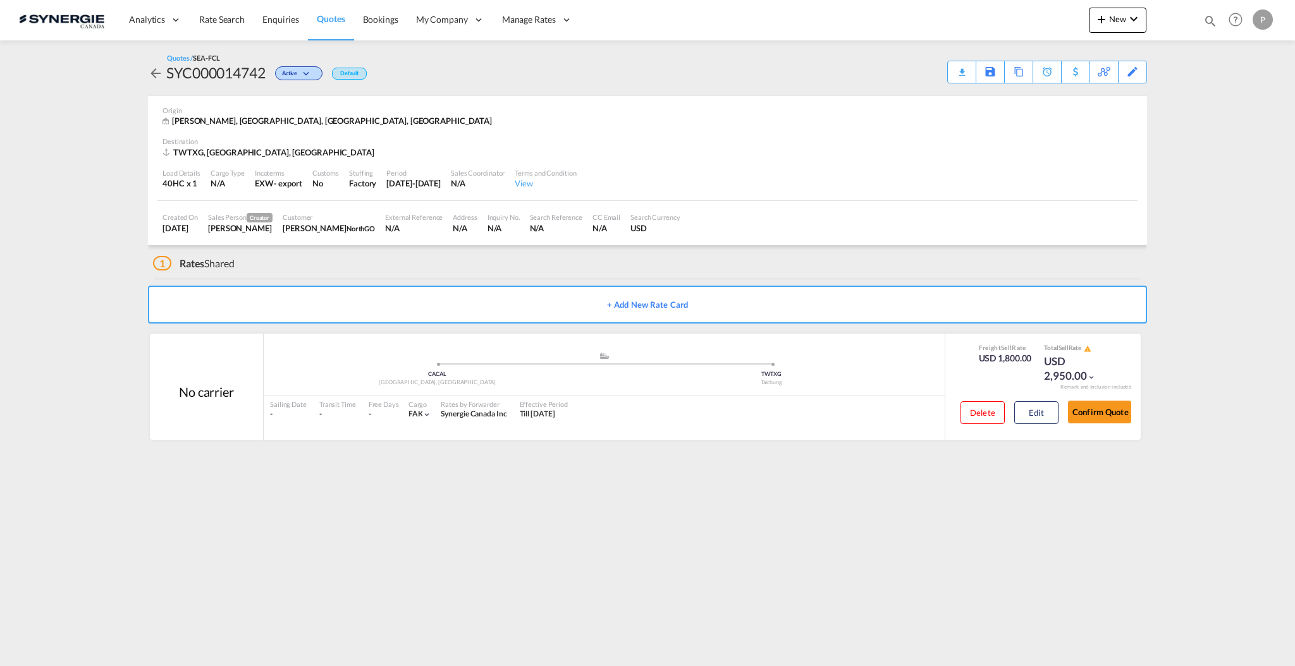
click at [1201, 18] on div "Bookings Quotes Enquiries Help Resources Product Release P My Profile Logout" at bounding box center [1236, 19] width 80 height 39
click at [1204, 19] on md-icon "icon-magnify" at bounding box center [1210, 21] width 14 height 14
click at [1017, 16] on select "Bookings Quotes Enquiries" at bounding box center [1009, 20] width 60 height 23
select select "Quotes"
click at [979, 9] on select "Bookings Quotes Enquiries" at bounding box center [1009, 20] width 60 height 23
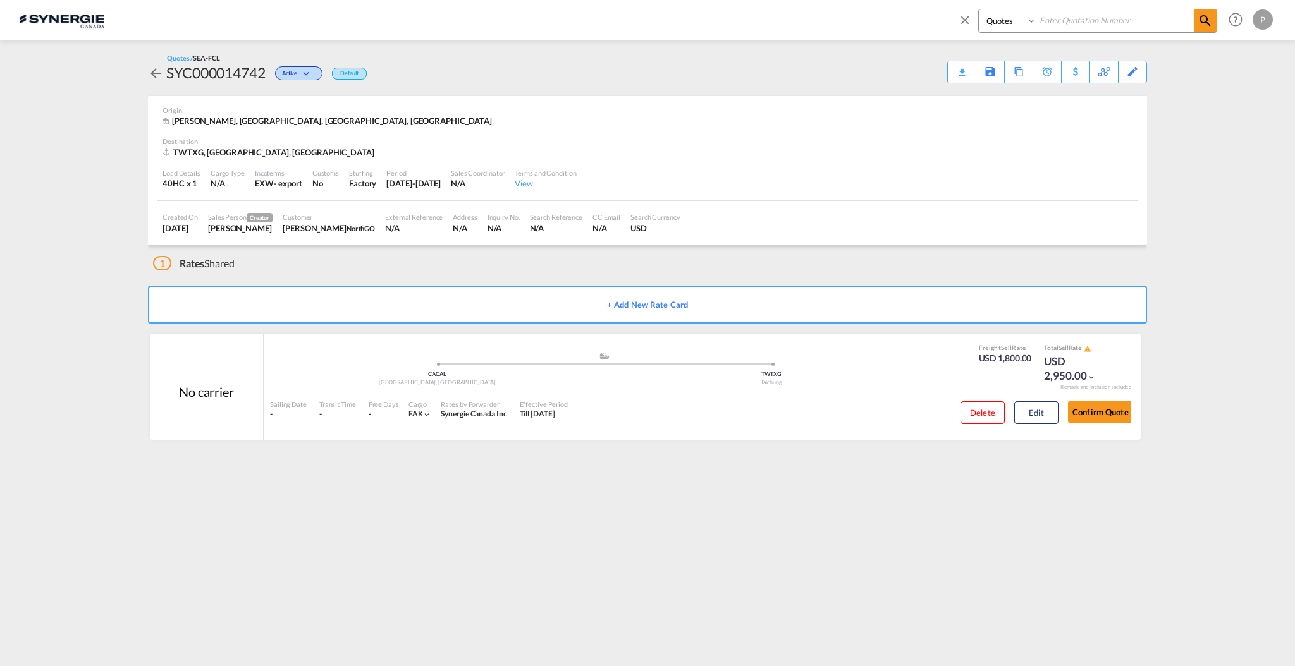
click at [1074, 8] on div "Bookings Quotes Enquiries Help Resources Product Release P My Profile Logout" at bounding box center [1113, 19] width 326 height 39
click at [1075, 18] on input at bounding box center [1114, 20] width 157 height 22
paste input "SYC000014762"
type input "SYC000014762"
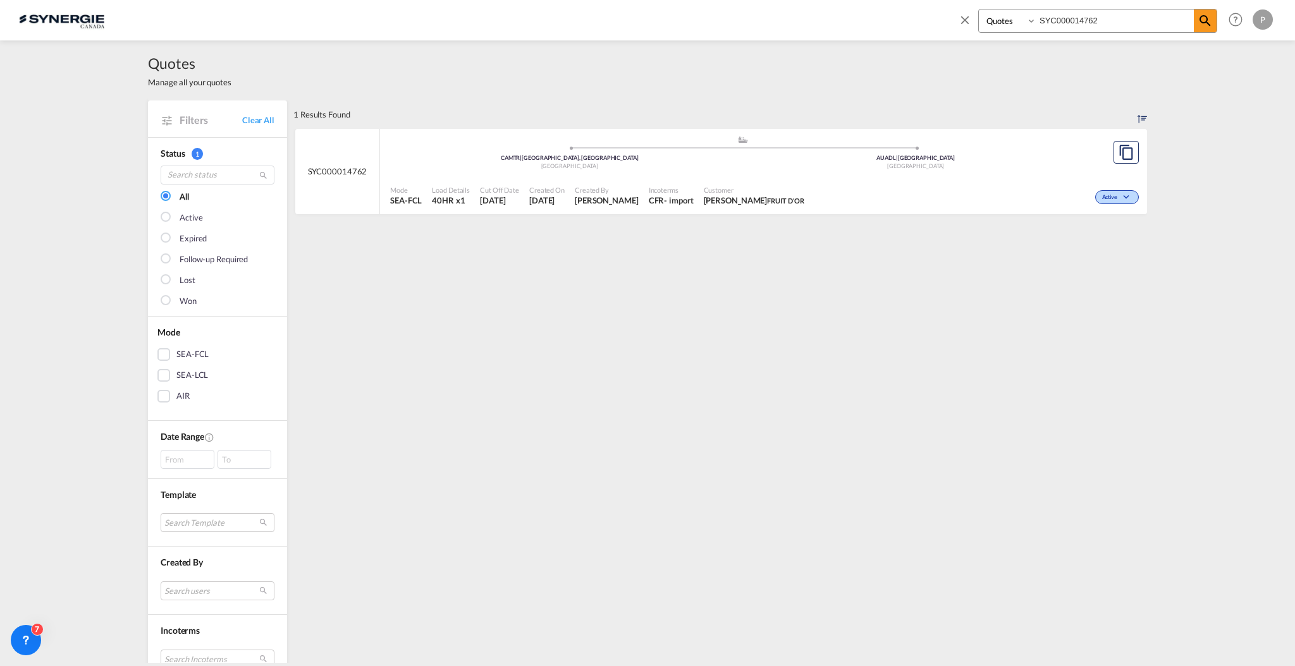
click at [763, 188] on span "Customer" at bounding box center [754, 189] width 101 height 9
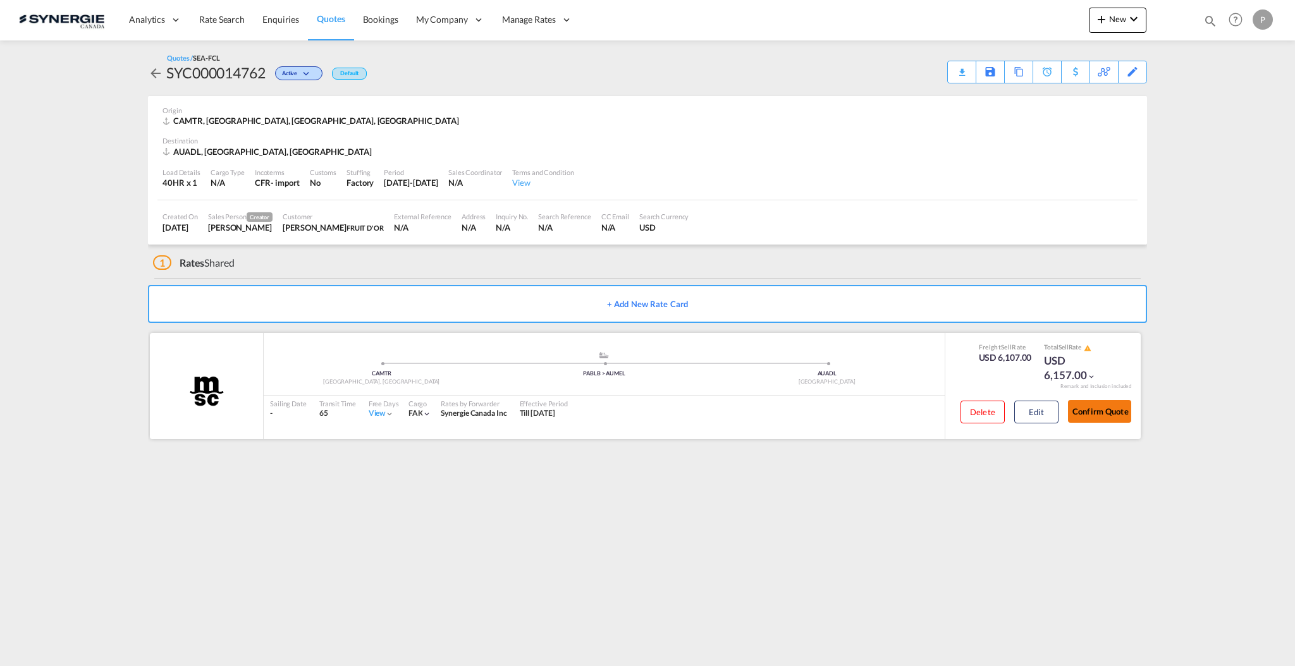
click at [1112, 418] on button "Confirm Quote" at bounding box center [1099, 411] width 63 height 23
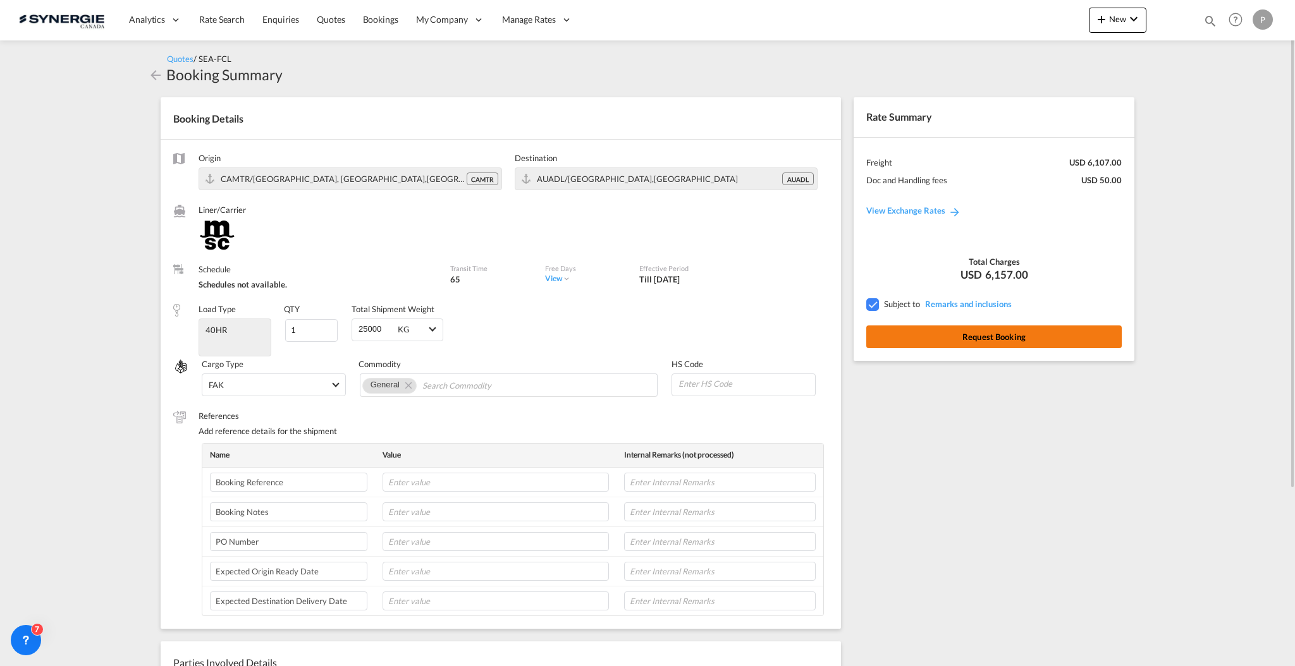
click at [1017, 340] on button "Request Booking" at bounding box center [993, 337] width 255 height 23
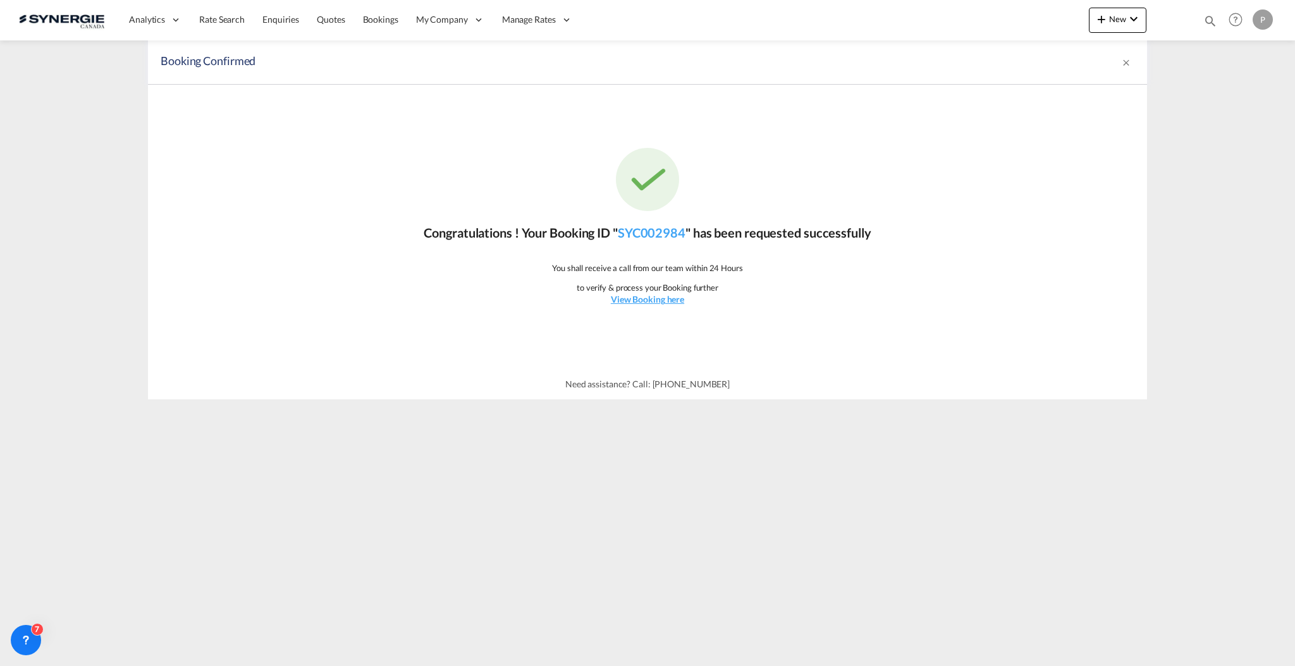
click at [373, 152] on div "Congratulations ! Your Booking ID " SYC002984 " has been requested successfully…" at bounding box center [647, 227] width 999 height 285
drag, startPoint x: 1150, startPoint y: 16, endPoint x: 1125, endPoint y: 19, distance: 24.8
click at [1148, 15] on div at bounding box center [1170, 20] width 49 height 38
click at [1125, 19] on span "New" at bounding box center [1117, 19] width 47 height 10
click at [1121, 101] on div "Quote" at bounding box center [1099, 95] width 47 height 32
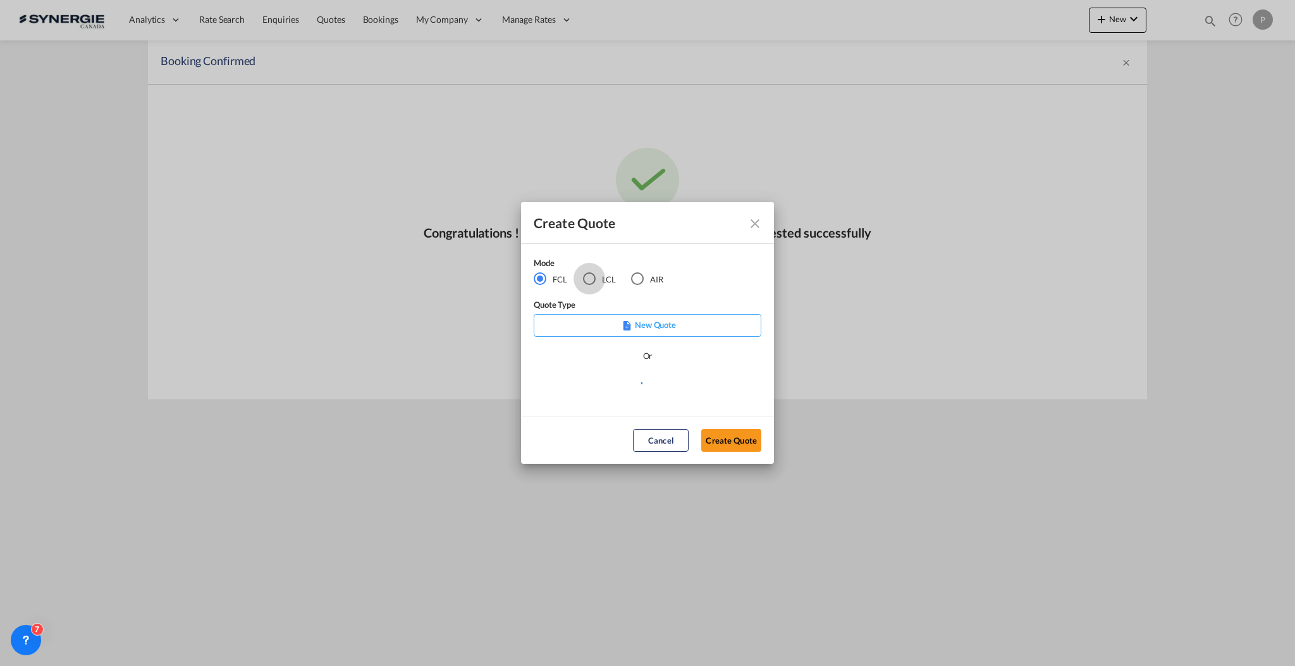
click at [590, 277] on div "LCL" at bounding box center [589, 279] width 13 height 13
click at [642, 393] on md-select "Select template New DAP Import LCL [PERSON_NAME] | [DATE] [GEOGRAPHIC_DATA] LCL…" at bounding box center [648, 387] width 228 height 25
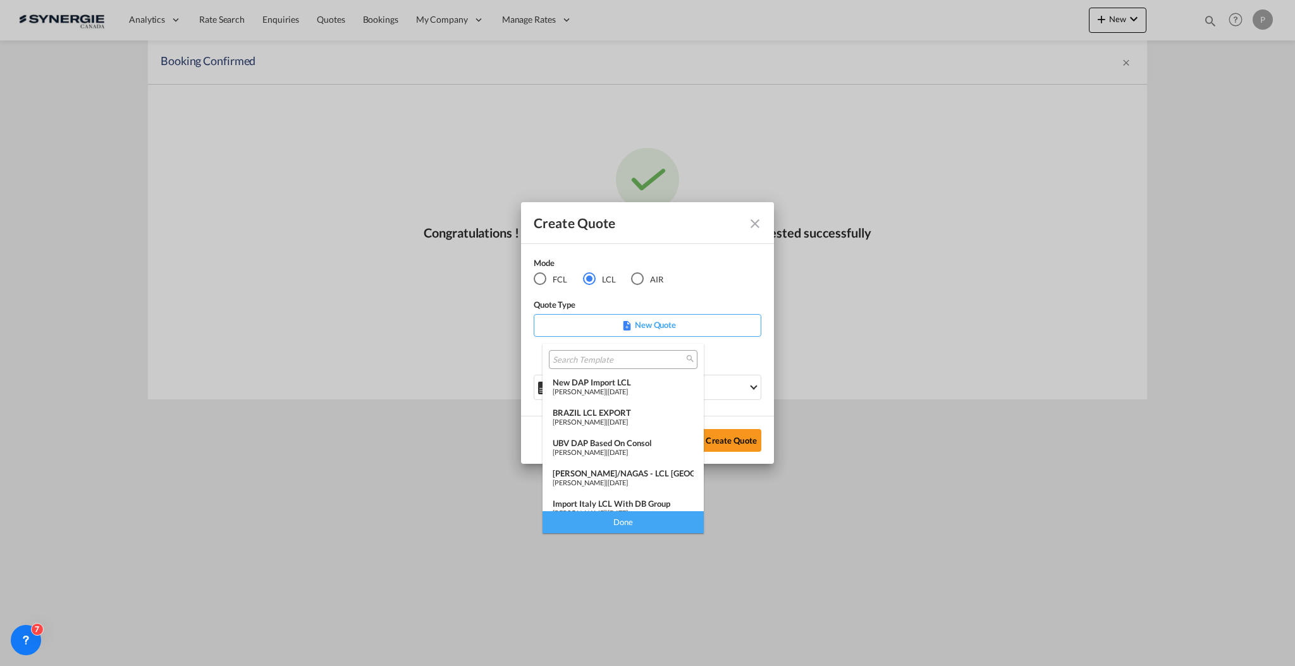
click at [642, 391] on div "[PERSON_NAME] | [DATE]" at bounding box center [623, 392] width 141 height 8
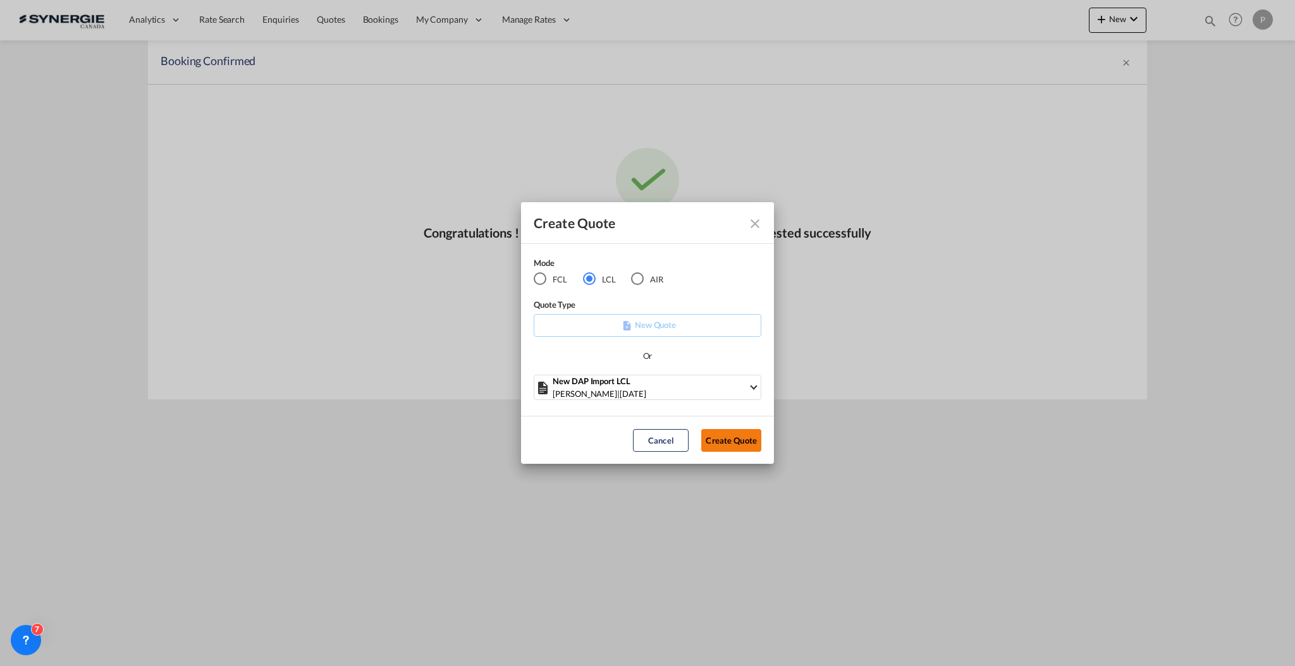
click at [727, 443] on button "Create Quote" at bounding box center [731, 440] width 60 height 23
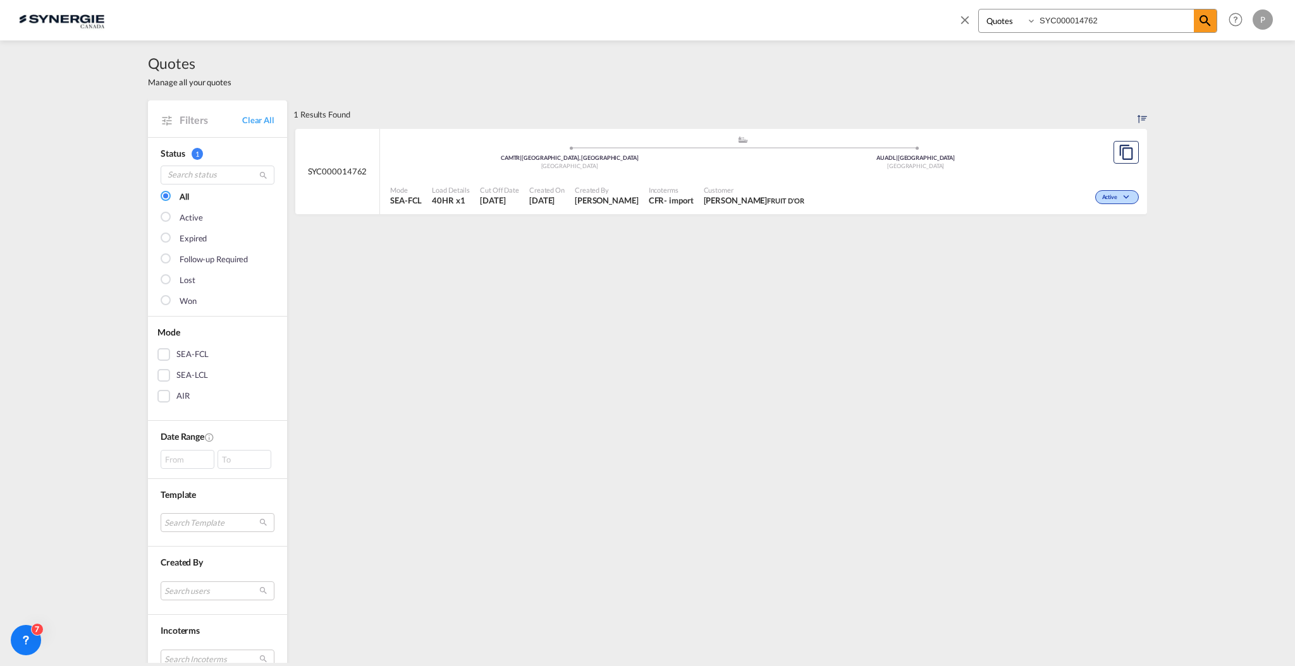
select select "Quotes"
click at [1088, 23] on input "SYC000014762" at bounding box center [1114, 20] width 157 height 22
paste input "74"
type input "SYC000014774"
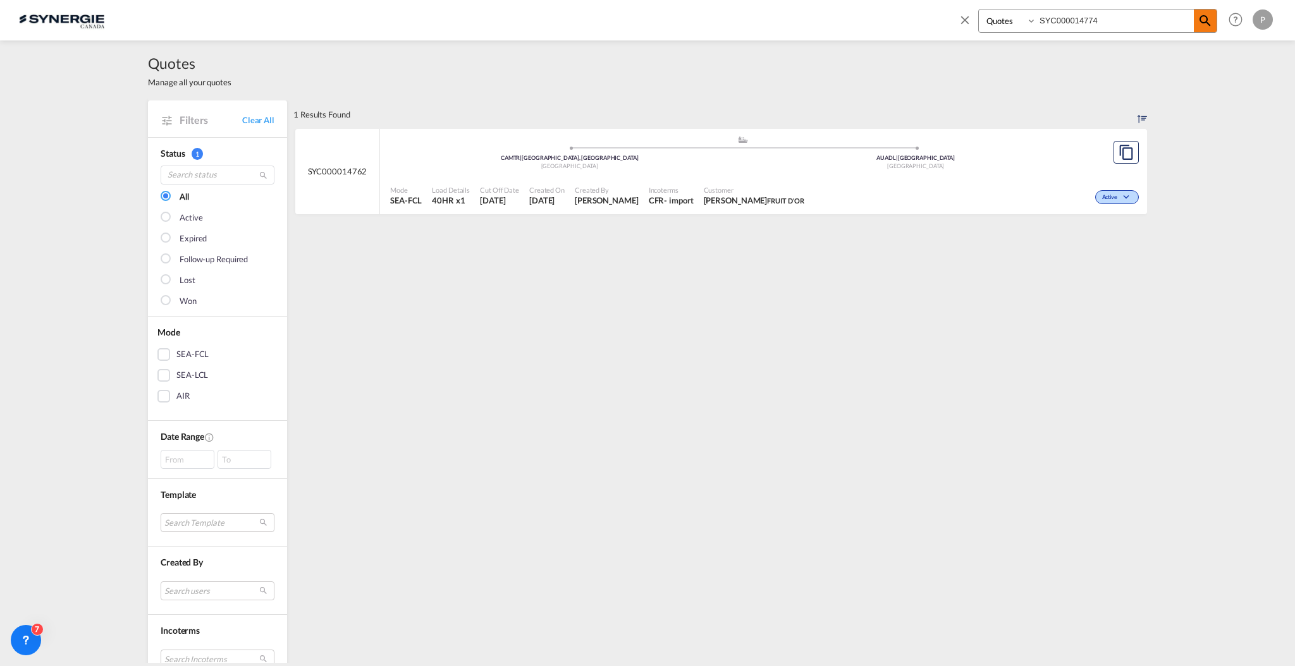
click at [1203, 21] on md-icon "icon-magnify" at bounding box center [1205, 20] width 15 height 15
click at [742, 202] on span "Charles-Olivier Thibault Teknion" at bounding box center [752, 200] width 88 height 11
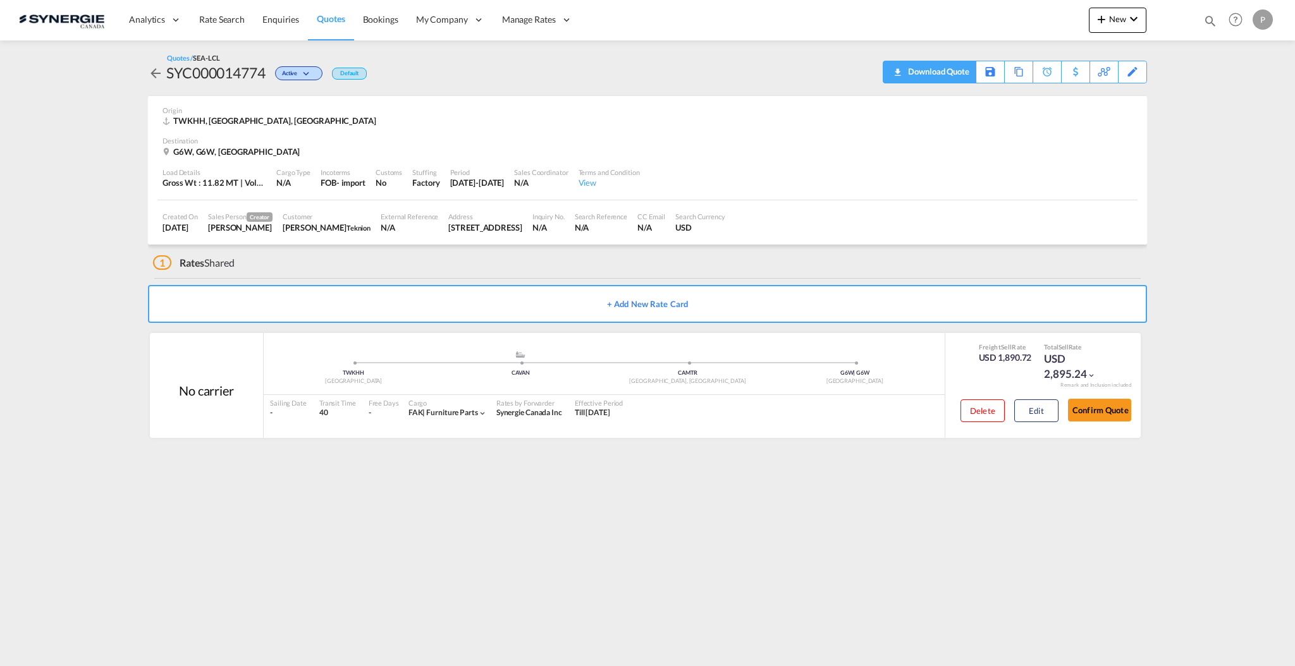
click at [951, 75] on div "Download Quote" at bounding box center [937, 71] width 64 height 20
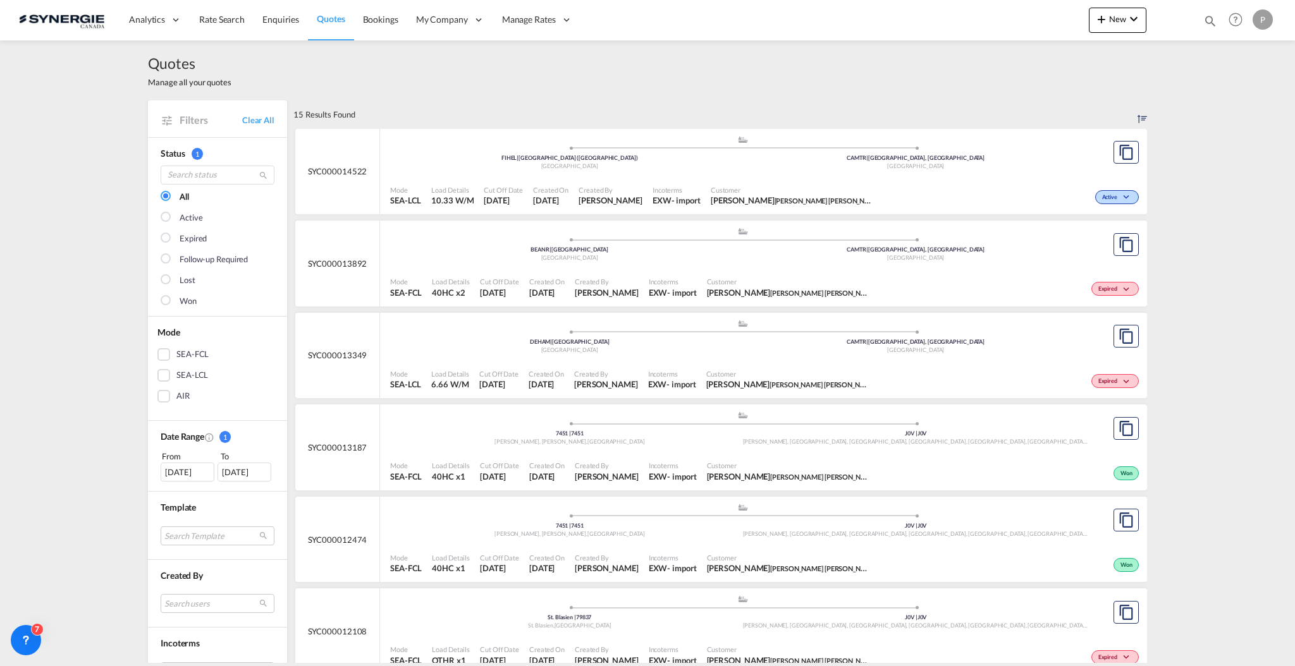
select select "Quotes"
click at [1210, 17] on md-icon "icon-magnify" at bounding box center [1210, 21] width 14 height 14
drag, startPoint x: 1106, startPoint y: 16, endPoint x: 1089, endPoint y: 16, distance: 17.1
click at [1089, 16] on input "SYC000014673" at bounding box center [1114, 20] width 157 height 22
type input "SYC000014613"
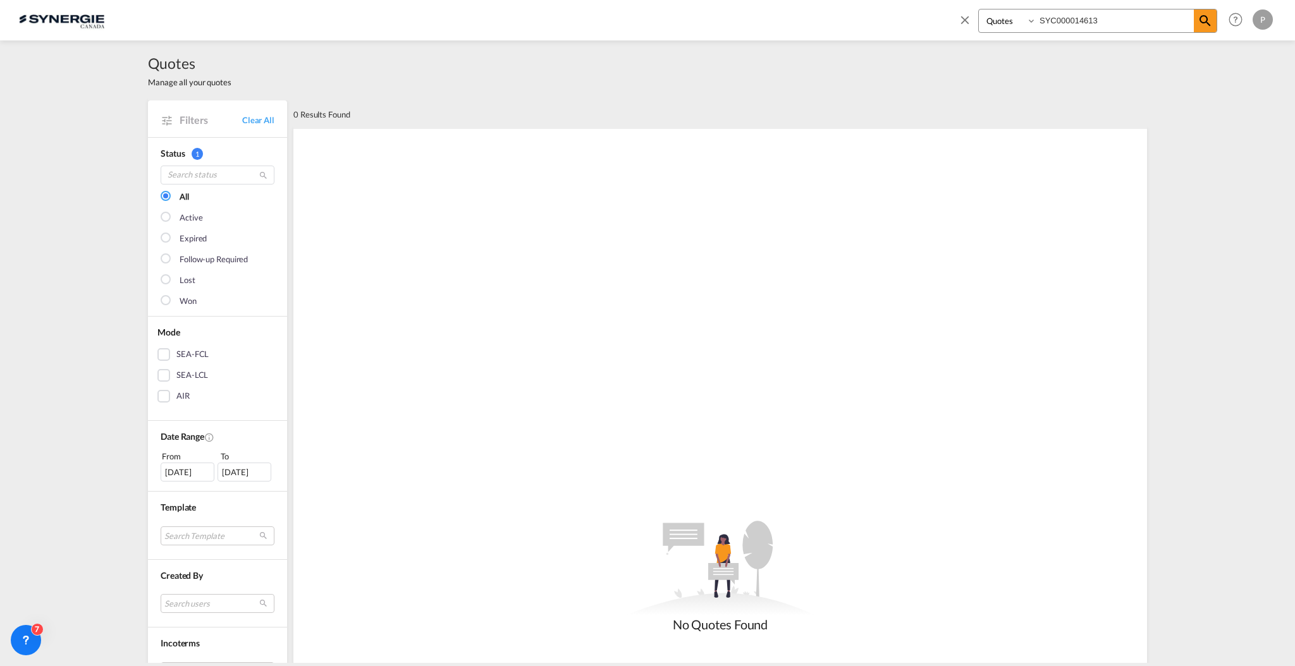
drag, startPoint x: 257, startPoint y: 119, endPoint x: 1151, endPoint y: 46, distance: 897.1
click at [257, 118] on link "Clear All" at bounding box center [258, 119] width 32 height 11
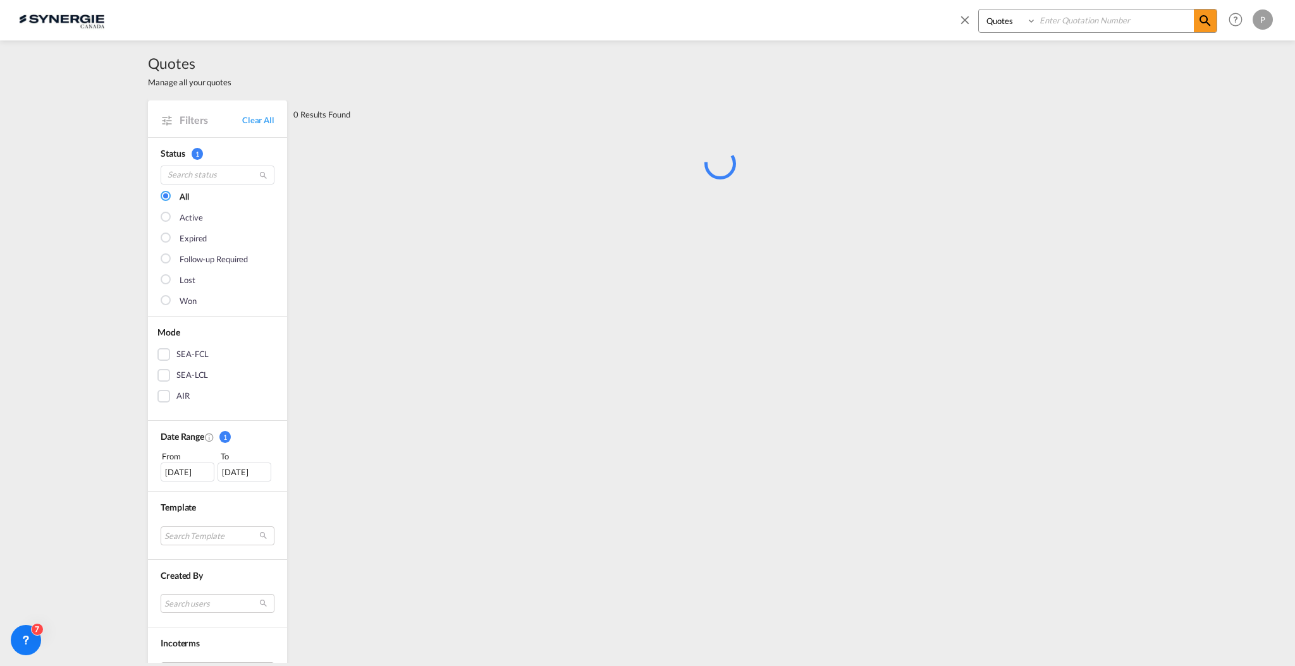
click at [1117, 16] on input at bounding box center [1114, 20] width 157 height 22
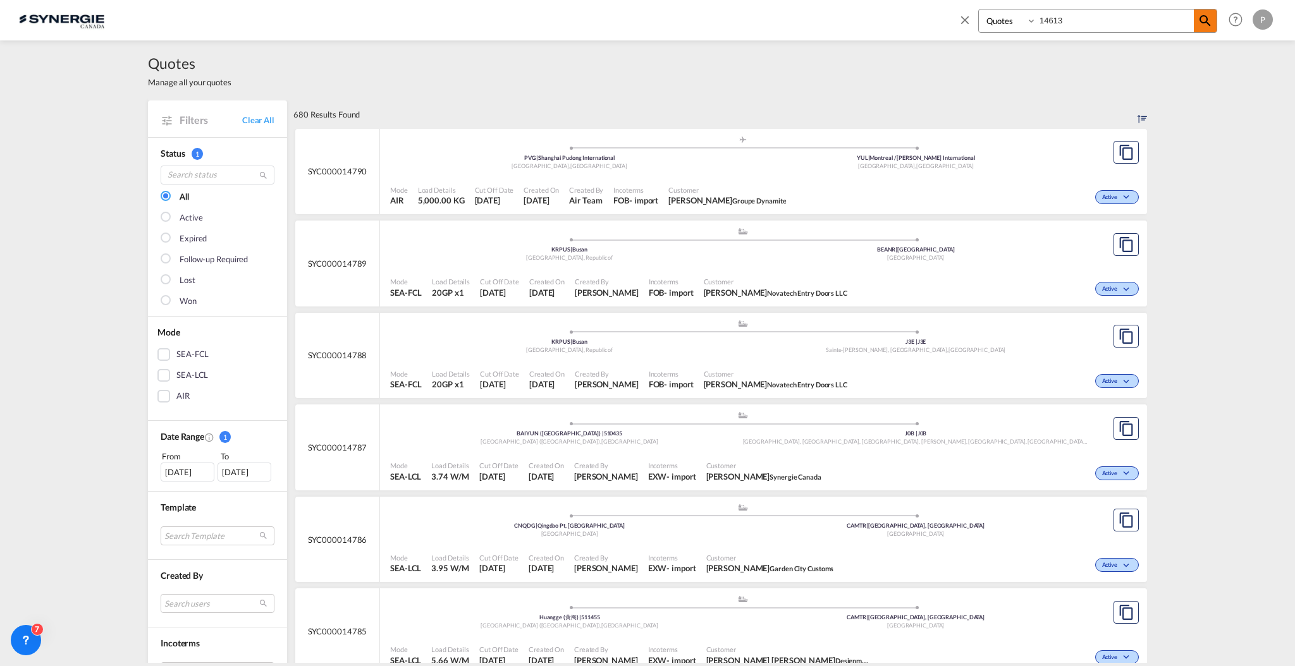
type input "14613"
click at [1203, 21] on md-icon "icon-magnify" at bounding box center [1205, 20] width 15 height 15
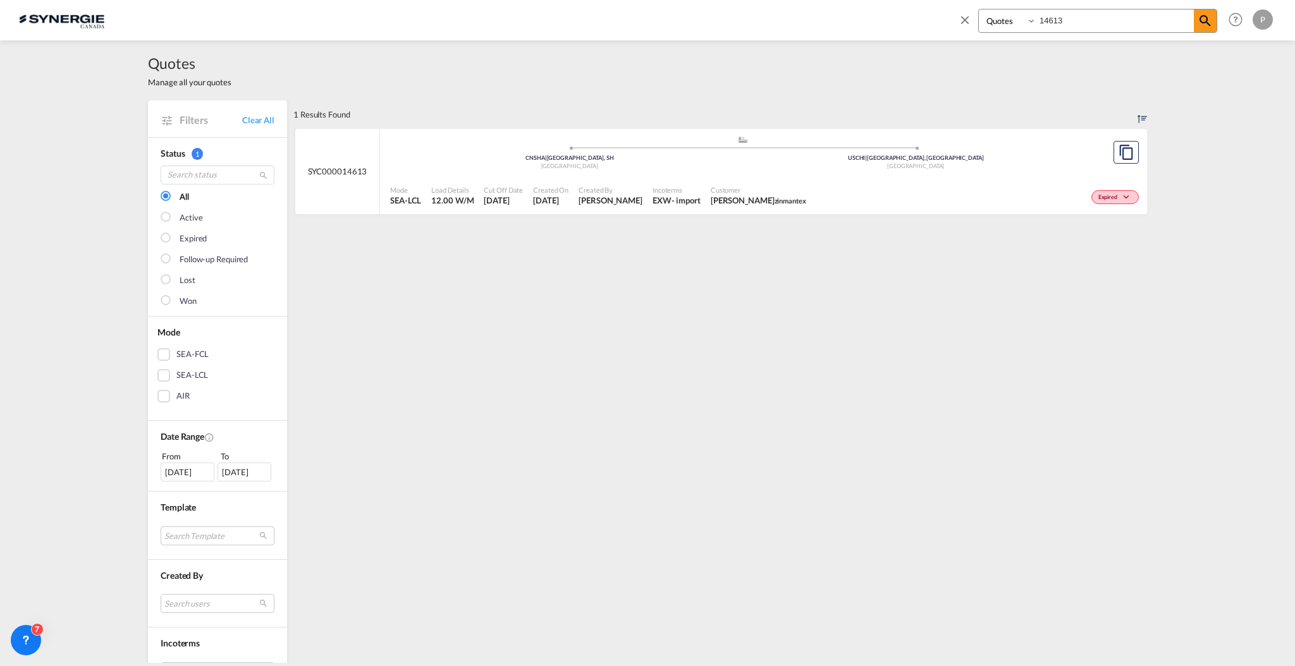
click at [878, 171] on div ".a{fill:#aaa8ad;} .a{fill:#aaa8ad;} CNSHA | Shanghai, SH China USCHI | Chicago,…" at bounding box center [742, 154] width 705 height 38
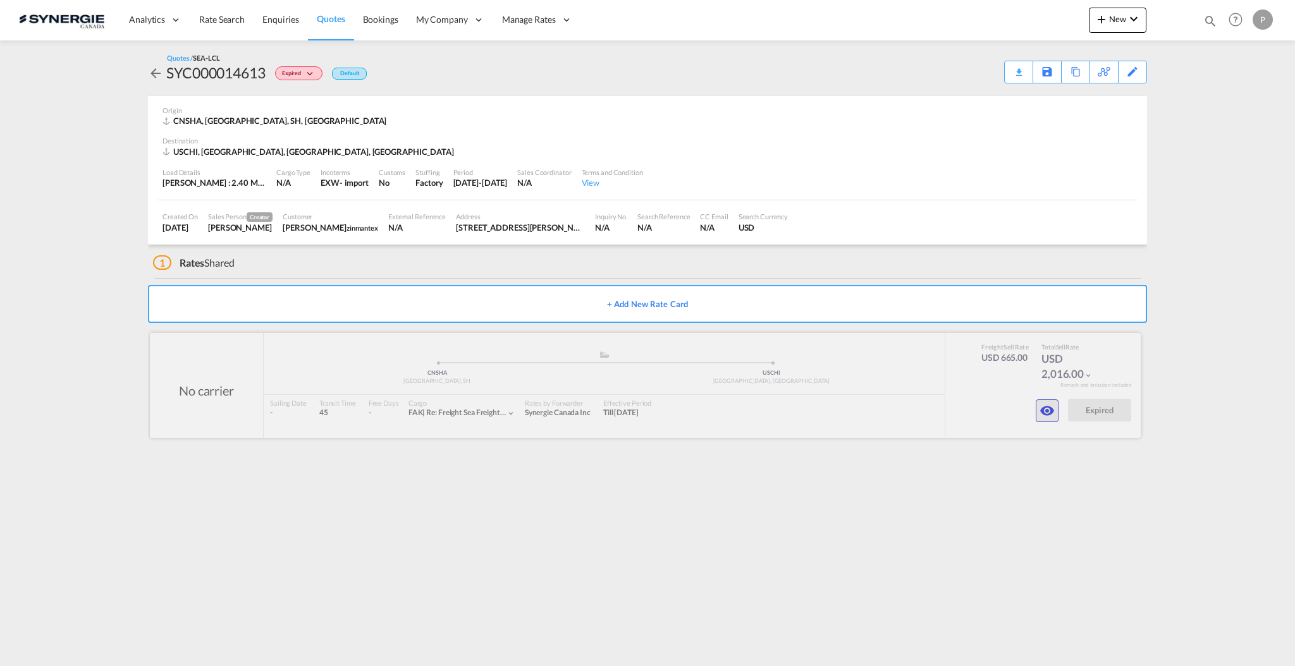
click at [1041, 419] on md-icon "icon-eye" at bounding box center [1047, 410] width 15 height 15
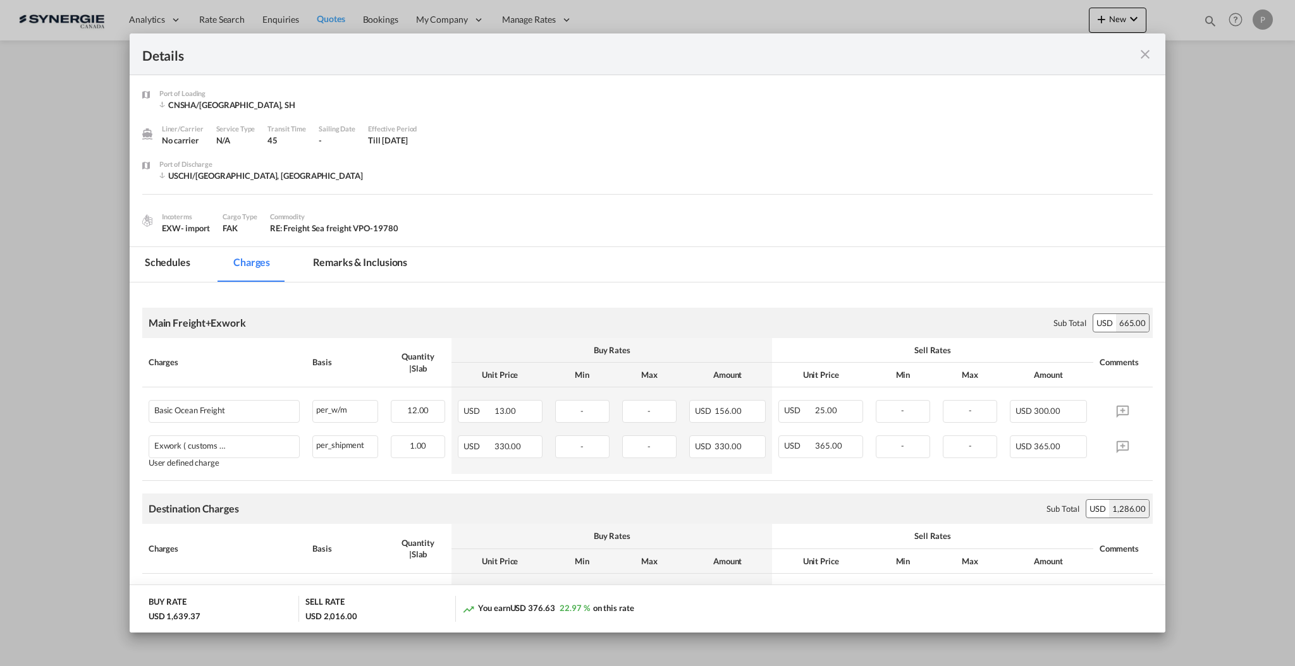
click at [1141, 56] on md-icon "icon-close fg-AAA8AD m-0 cursor" at bounding box center [1145, 54] width 15 height 15
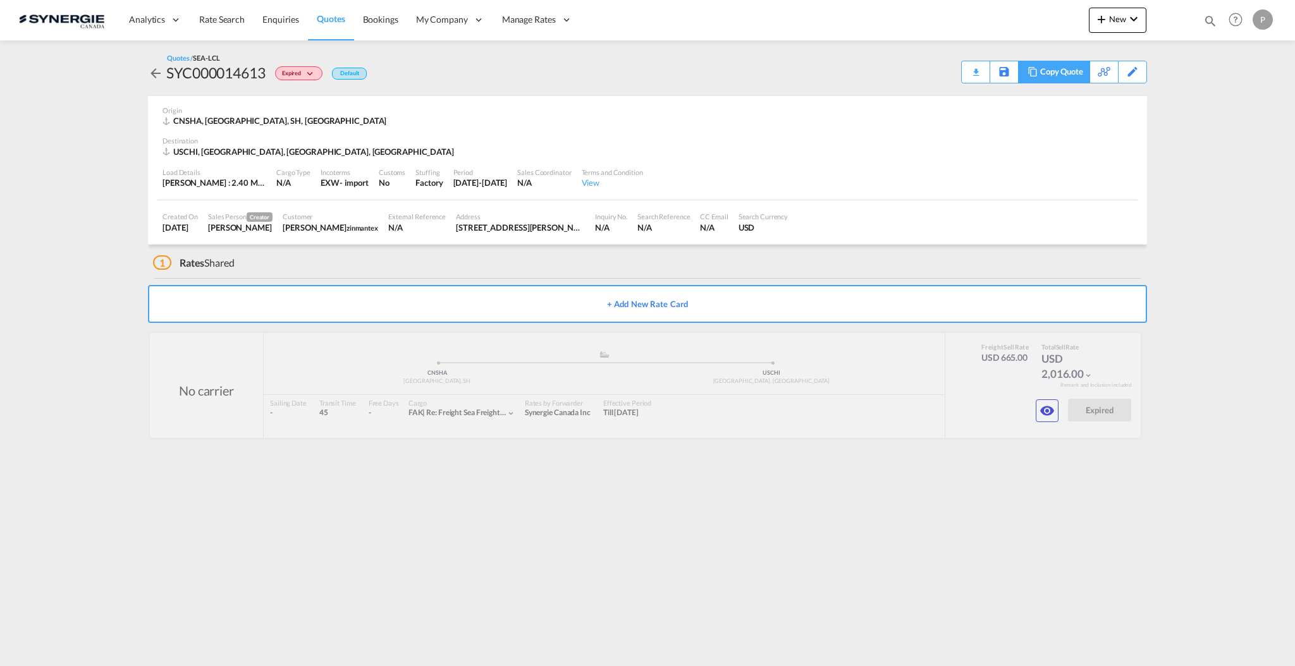
click at [1053, 72] on div "Copy Quote" at bounding box center [1061, 71] width 43 height 21
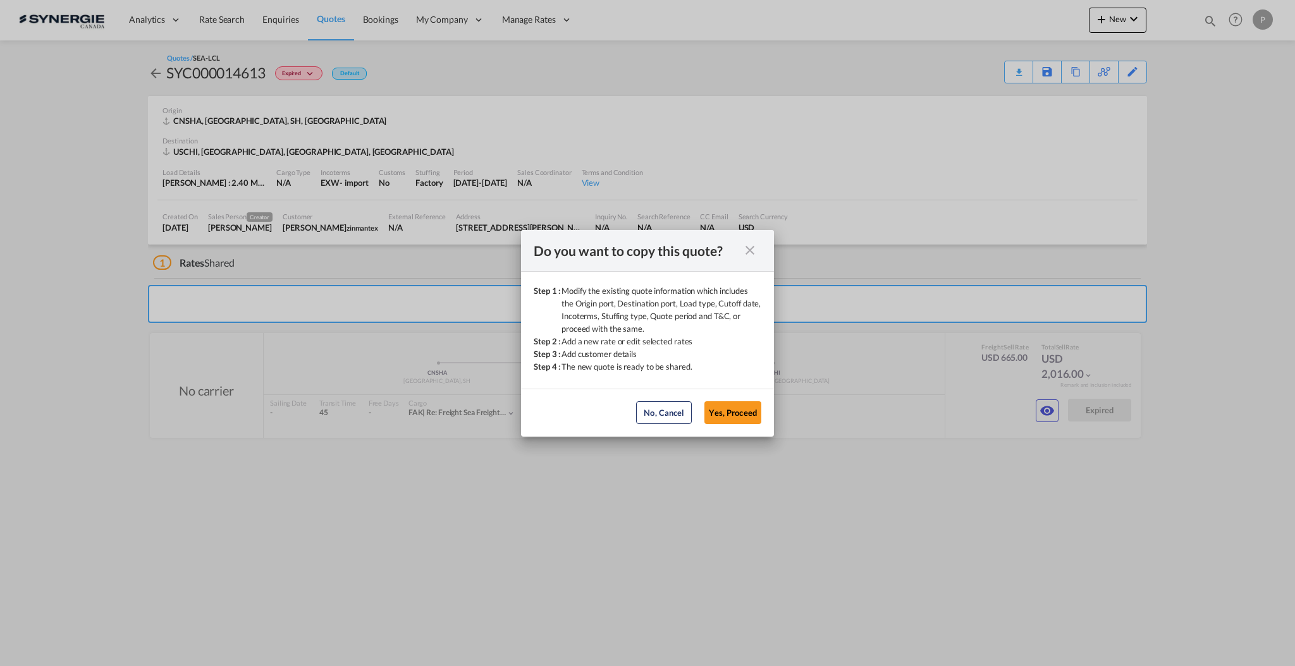
drag, startPoint x: 720, startPoint y: 408, endPoint x: 732, endPoint y: 408, distance: 12.0
click at [720, 408] on button "Yes, Proceed" at bounding box center [732, 413] width 57 height 23
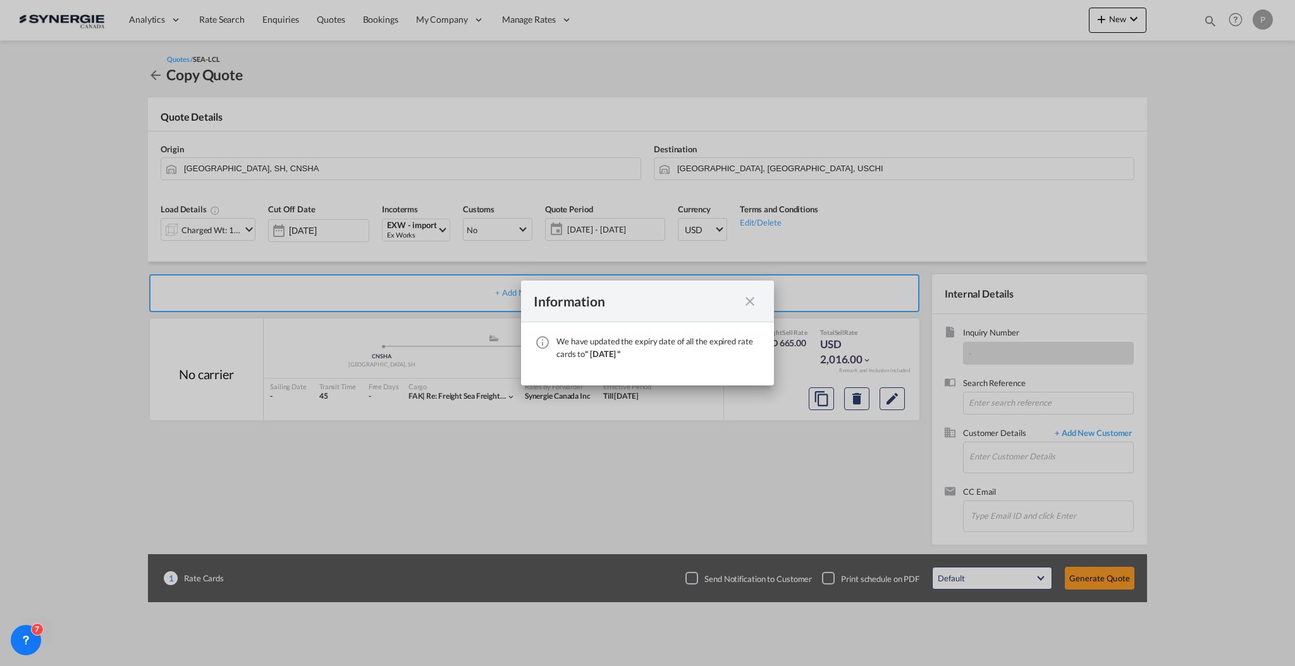
click at [744, 297] on md-icon "icon-close fg-AAA8AD cursor" at bounding box center [749, 301] width 15 height 15
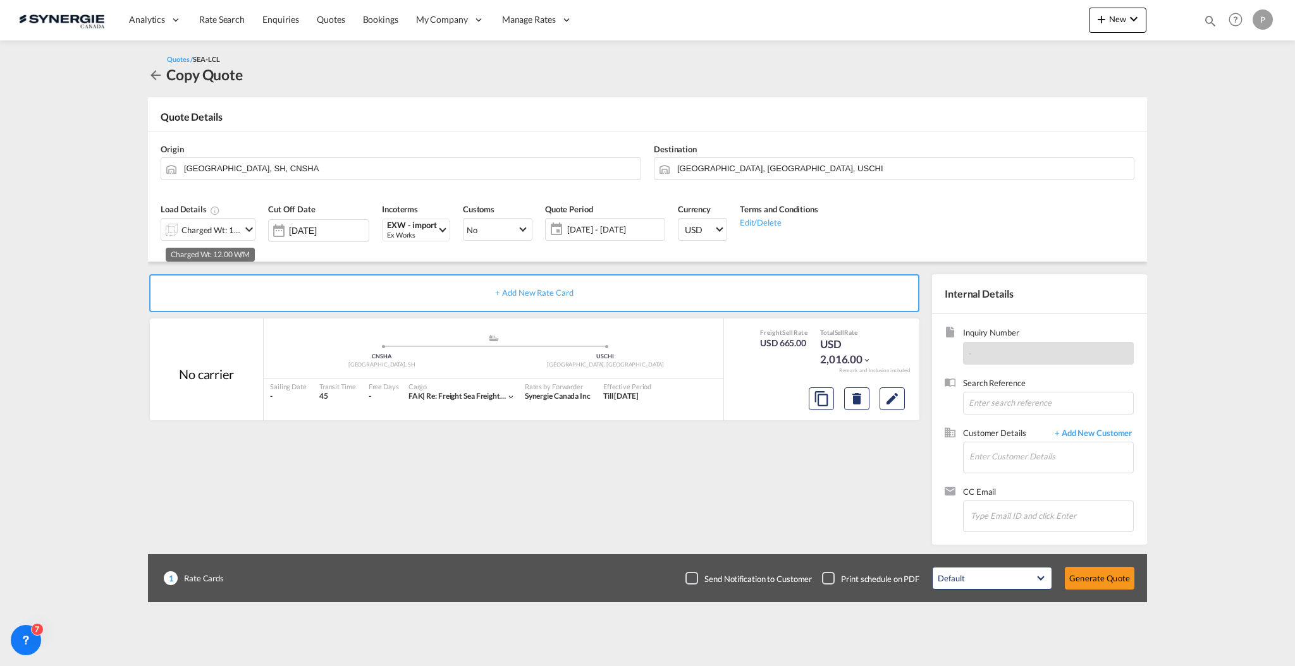
click at [229, 231] on div "Charged Wt: 12.00 W/M" at bounding box center [210, 230] width 59 height 18
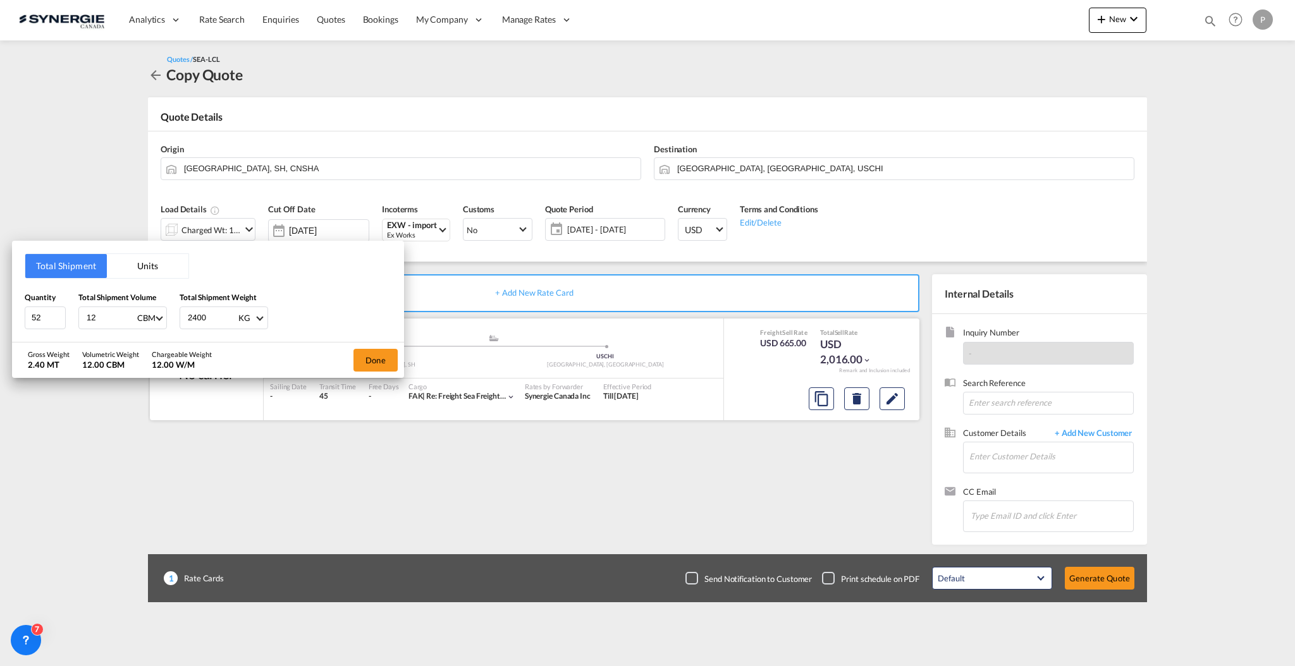
click at [362, 359] on button "Done" at bounding box center [375, 360] width 44 height 23
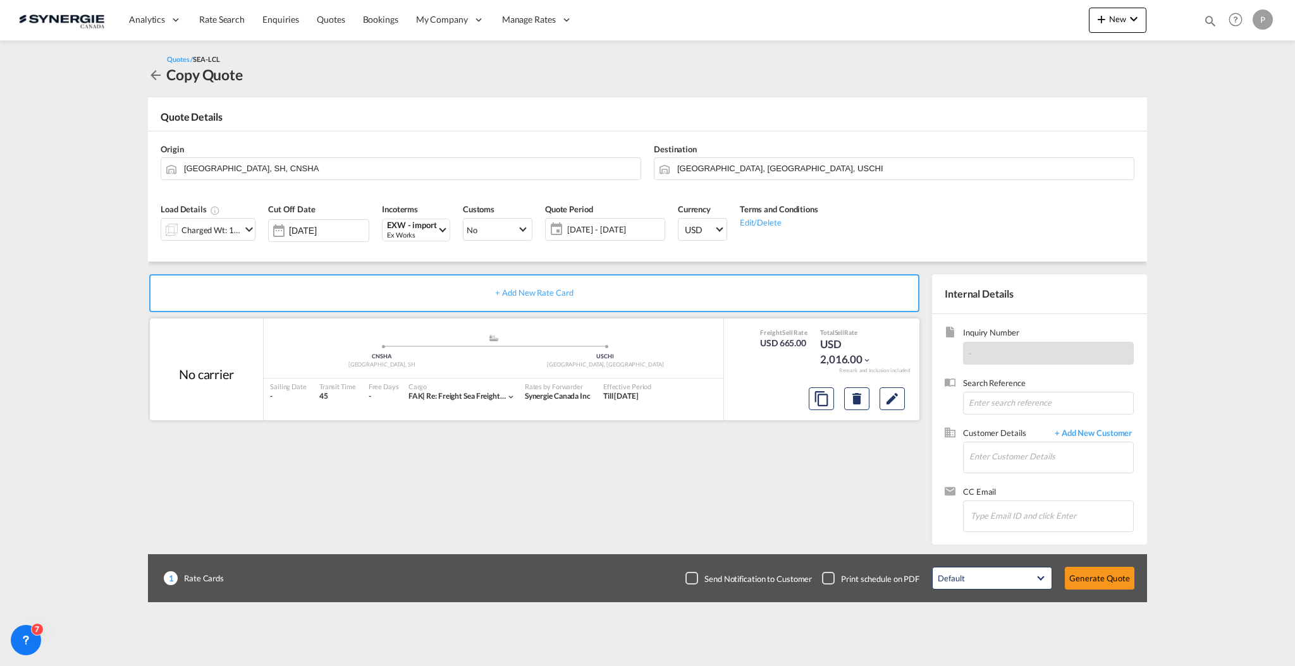
click at [906, 402] on div at bounding box center [857, 399] width 106 height 30
click at [901, 401] on button "Edit" at bounding box center [892, 399] width 25 height 23
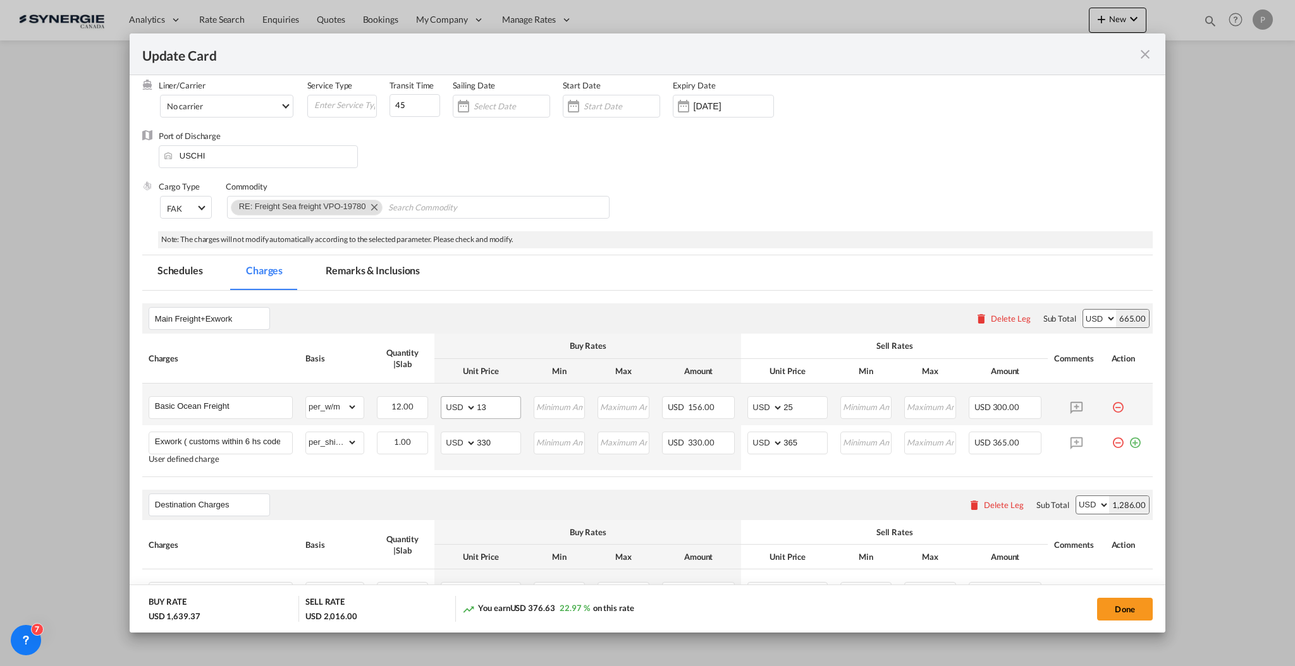
scroll to position [84, 0]
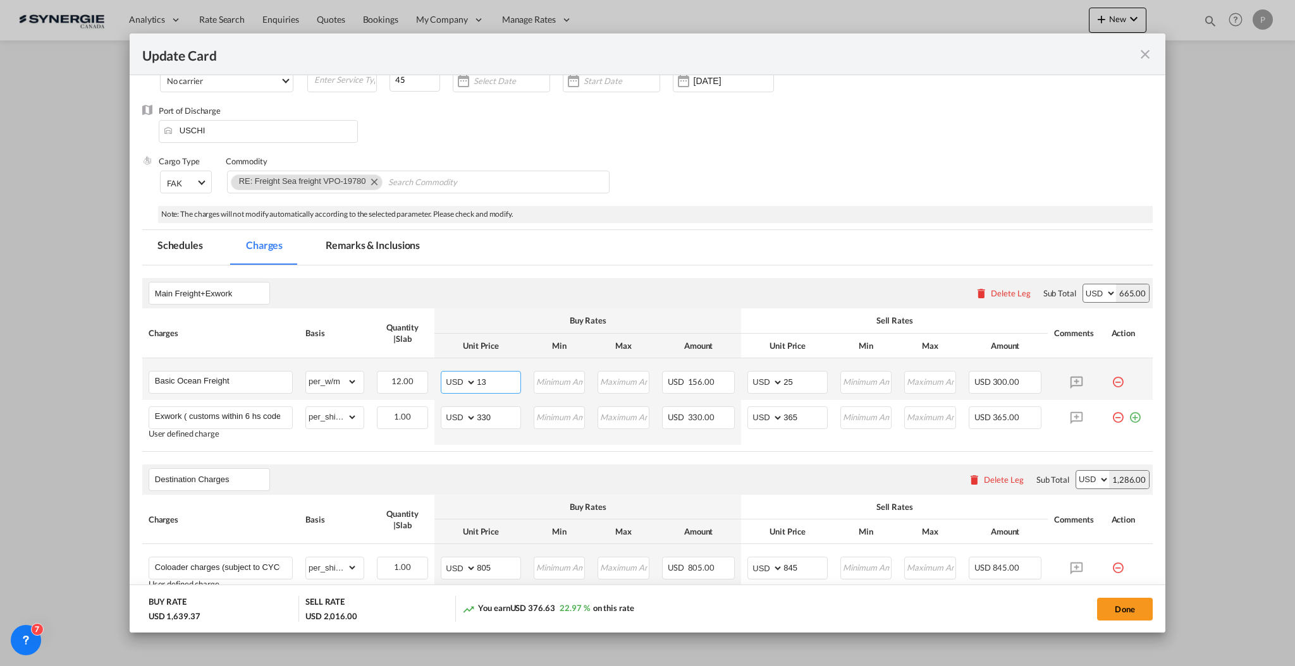
click at [487, 381] on input "13" at bounding box center [499, 381] width 44 height 19
type input "-2"
click at [791, 379] on input "25" at bounding box center [805, 381] width 44 height 19
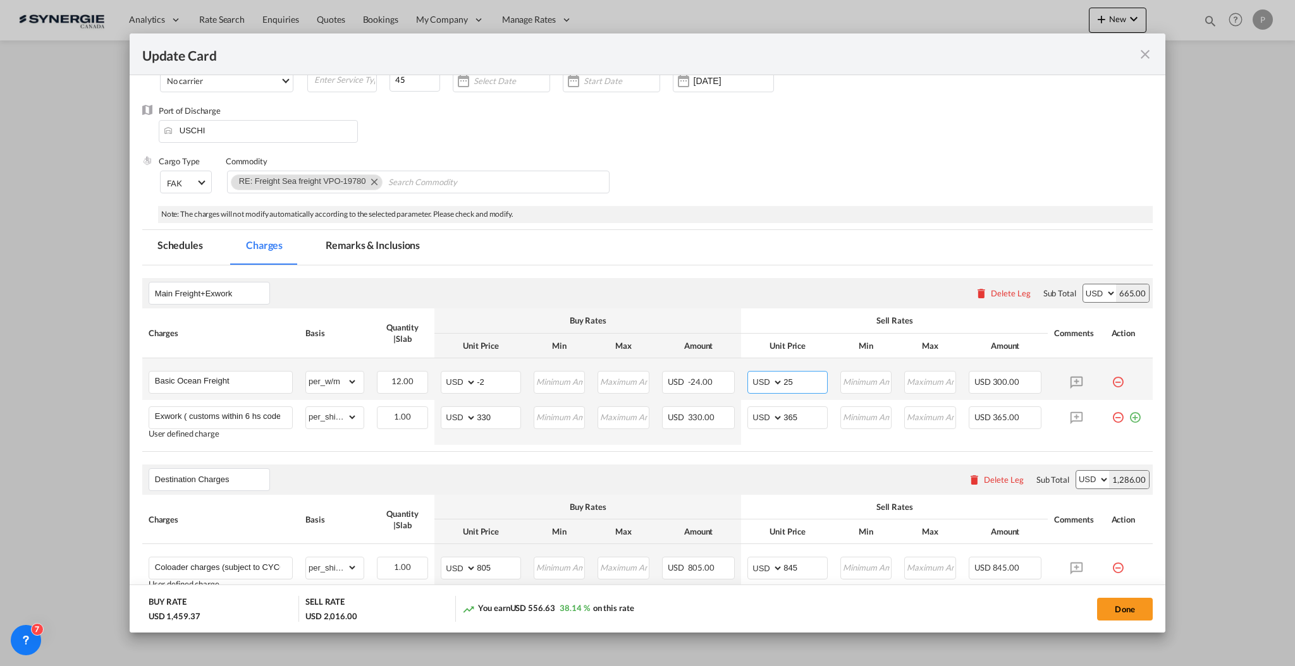
click at [791, 379] on input "25" at bounding box center [805, 381] width 44 height 19
type input "13"
click at [794, 282] on div "Main Freight+Exwork Please enter leg name Leg Name Already Exists Delete Leg Su…" at bounding box center [647, 293] width 1010 height 30
click at [1112, 419] on md-icon "icon-minus-circle-outline red-400-fg pt-7" at bounding box center [1118, 413] width 13 height 13
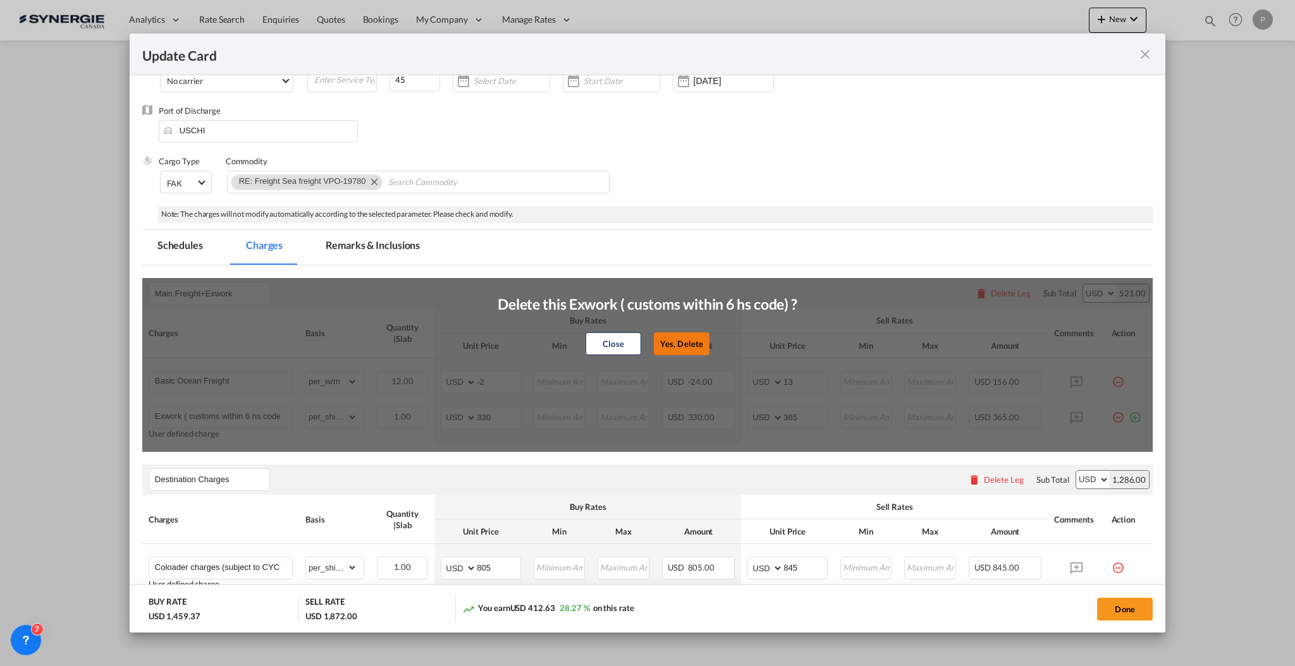
click at [684, 340] on button "Yes, Delete" at bounding box center [682, 344] width 56 height 23
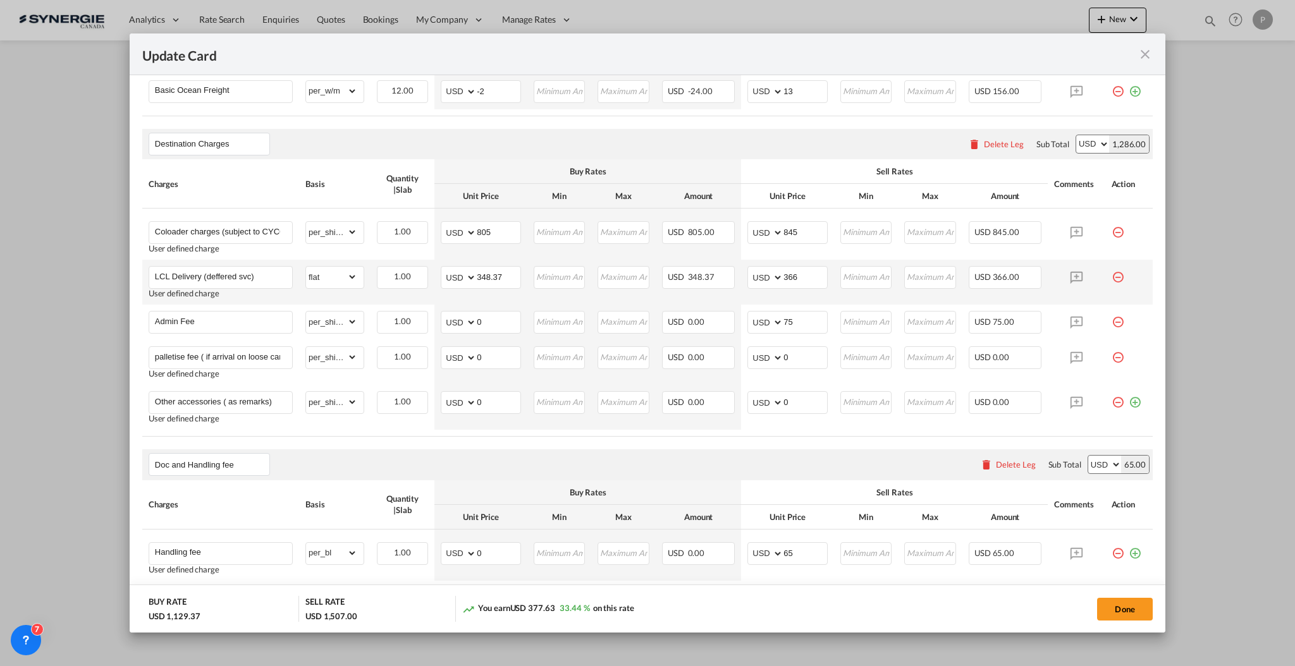
scroll to position [337, 0]
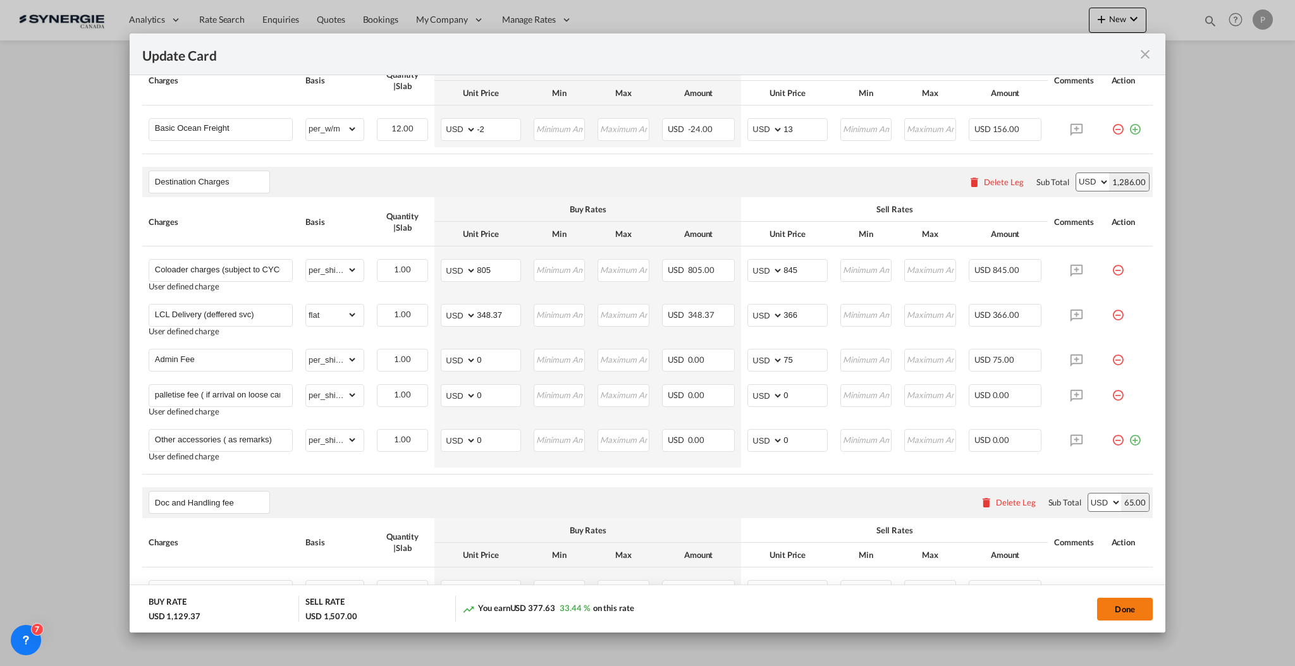
click at [1122, 606] on button "Done" at bounding box center [1125, 609] width 56 height 23
type input "[DATE]"
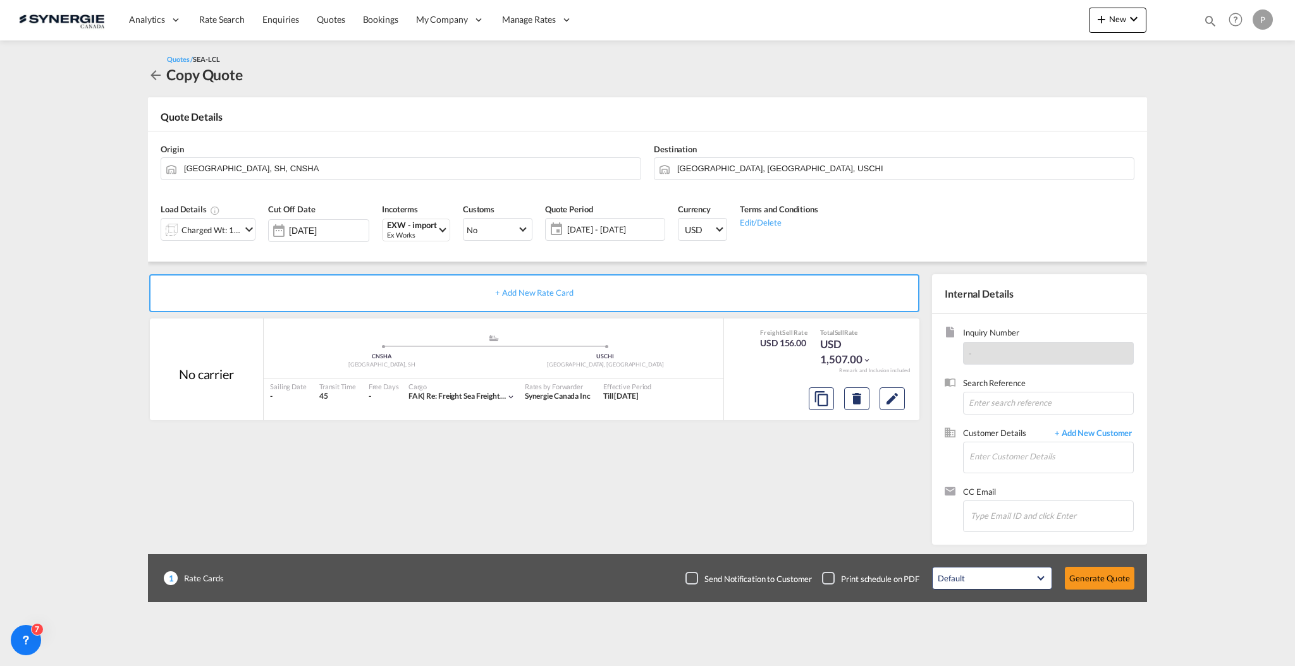
click at [242, 234] on md-icon "icon-chevron-down" at bounding box center [249, 229] width 15 height 15
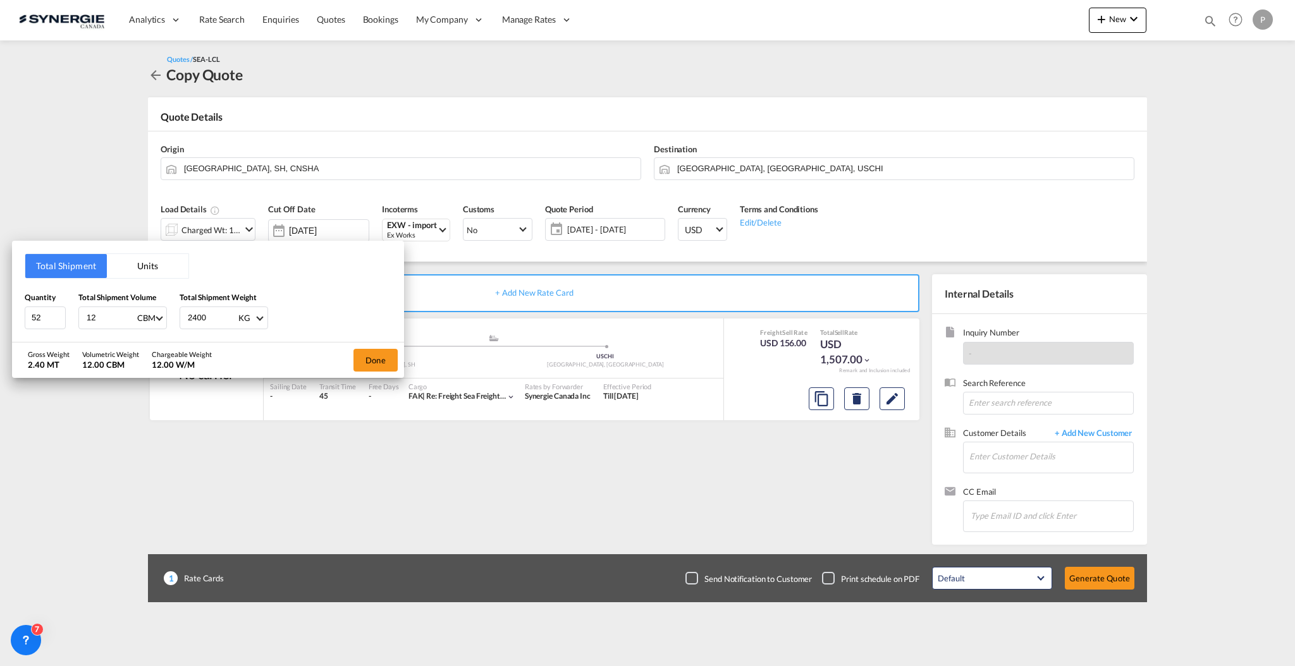
click at [240, 234] on div "Total Shipment Units Quantity 52 Total Shipment Volume 12 CBM CBM CFT Total Shi…" at bounding box center [647, 333] width 1295 height 666
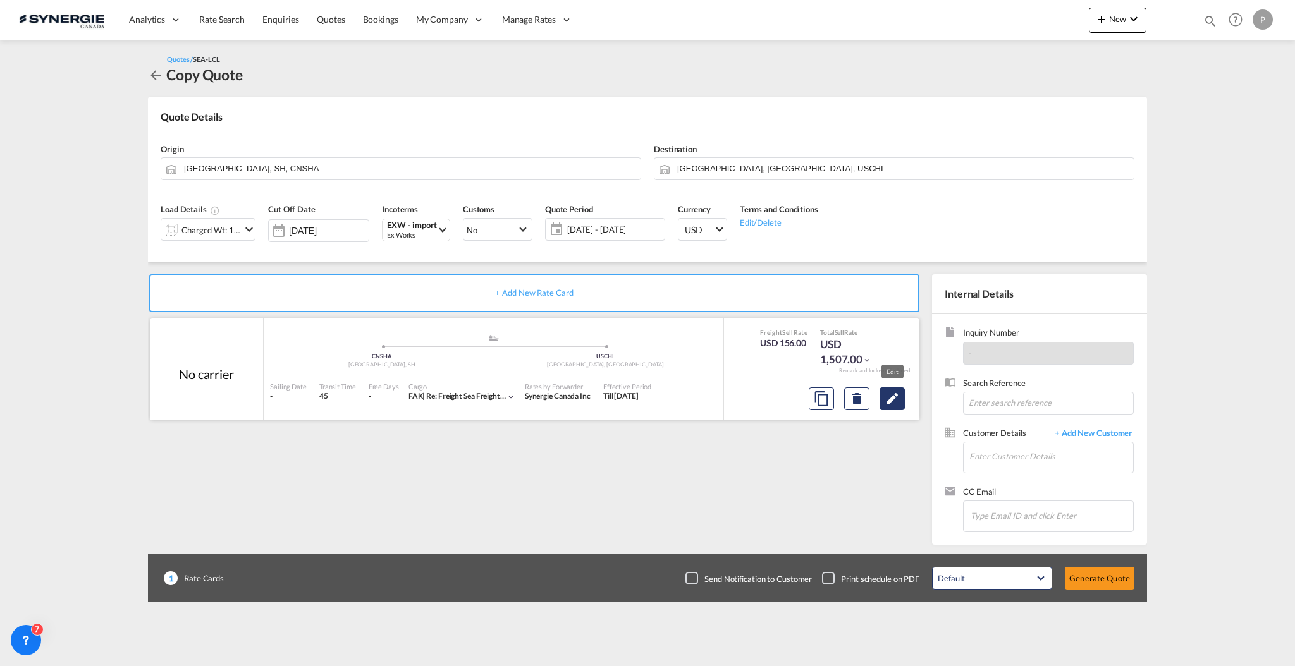
click at [884, 400] on button "Edit" at bounding box center [892, 399] width 25 height 23
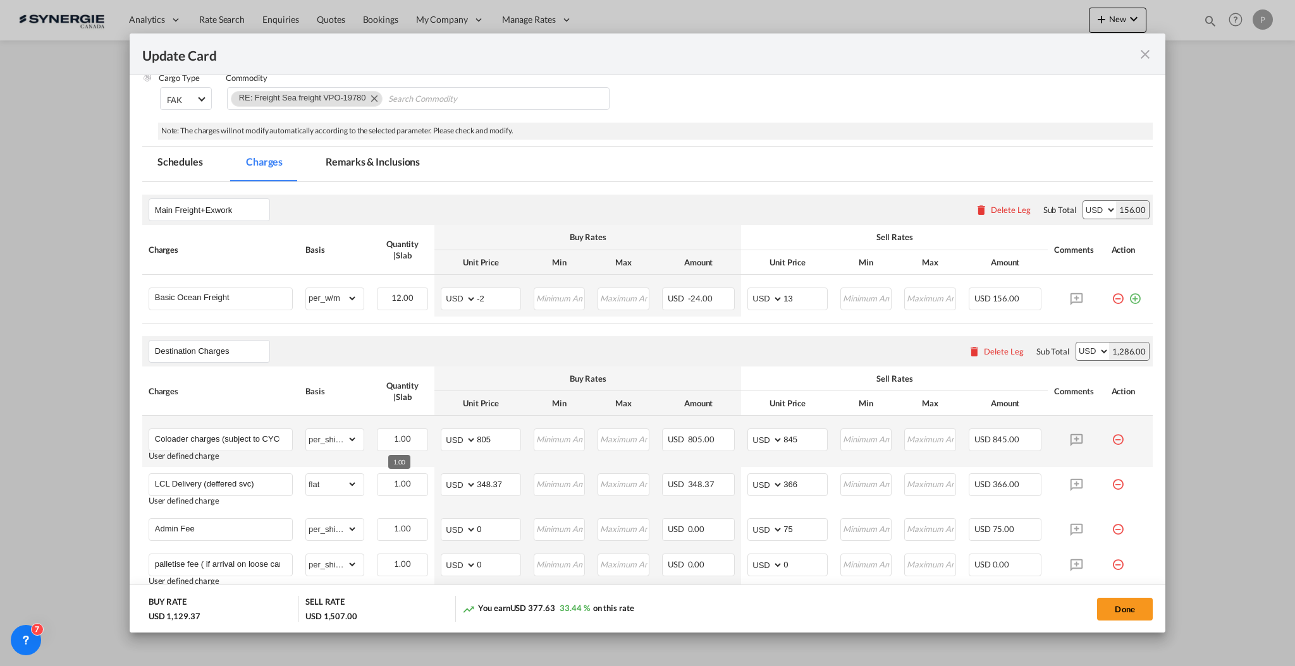
scroll to position [168, 0]
click at [500, 439] on input "805" at bounding box center [499, 438] width 44 height 19
type input "830"
click at [783, 438] on input "845" at bounding box center [805, 438] width 44 height 19
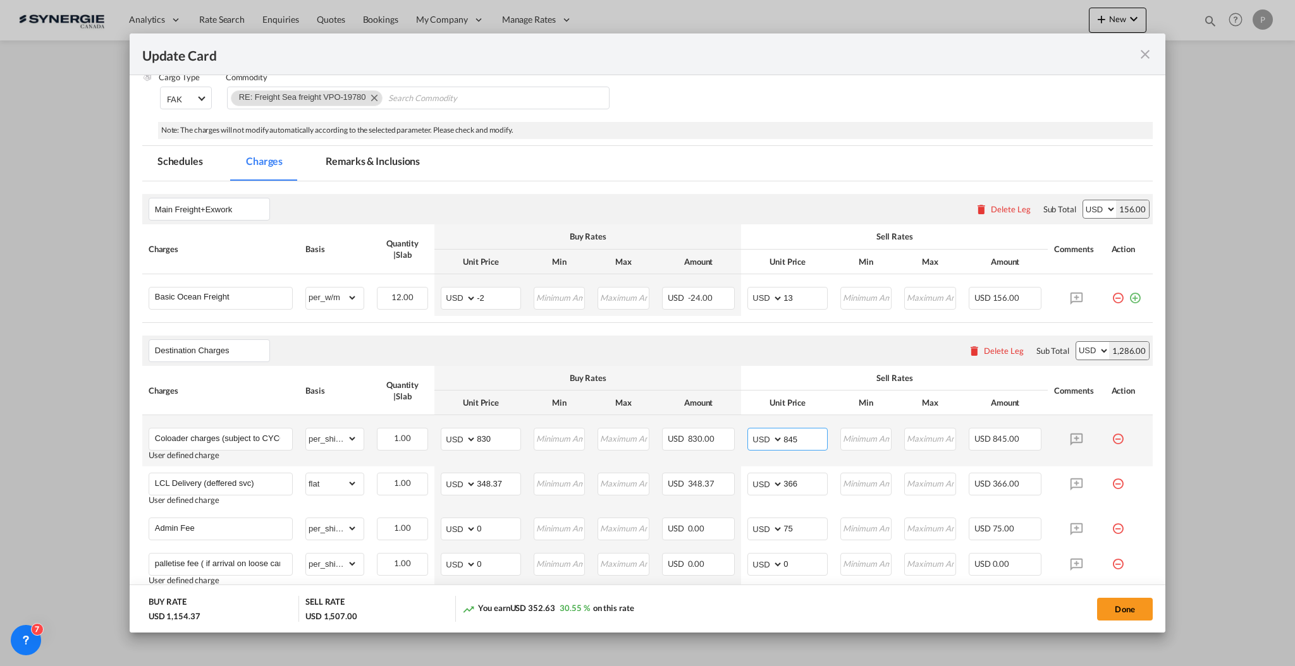
click at [783, 438] on input "845" at bounding box center [805, 438] width 44 height 19
type input "855"
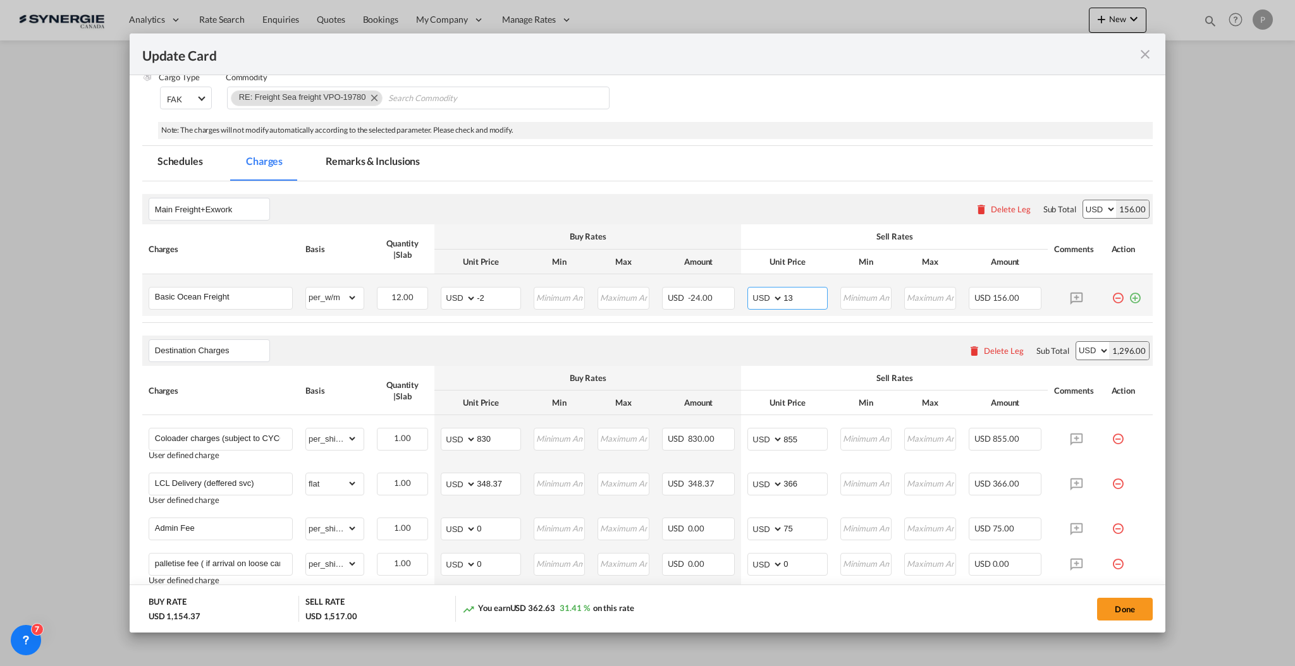
click at [787, 299] on input "13" at bounding box center [805, 297] width 44 height 19
type input "15"
click at [794, 264] on th "Unit Price" at bounding box center [787, 262] width 93 height 25
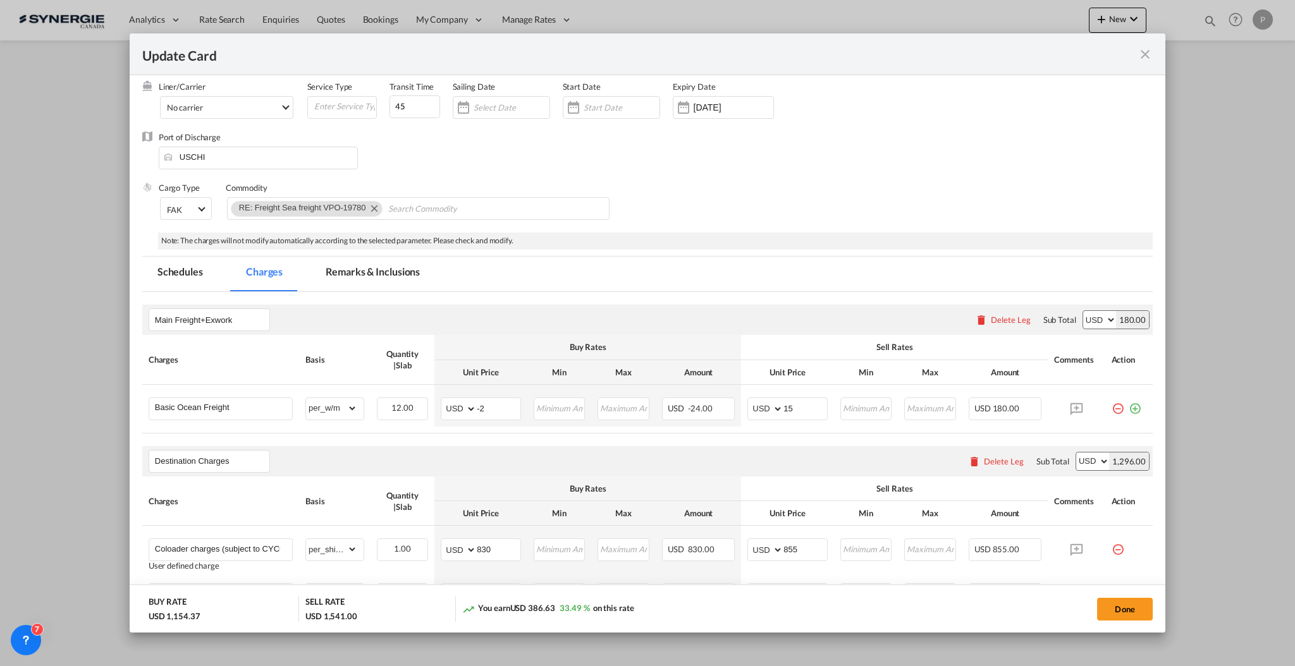
scroll to position [0, 0]
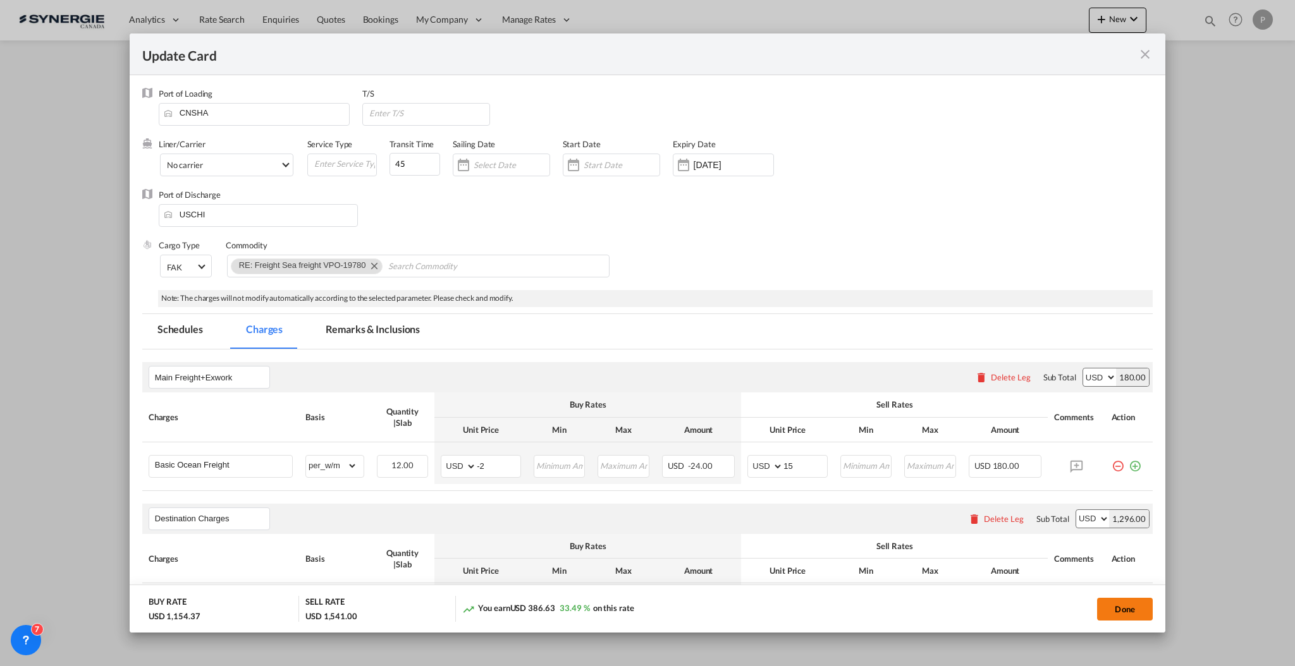
click at [1129, 615] on button "Done" at bounding box center [1125, 609] width 56 height 23
type input "15 Oct 2025"
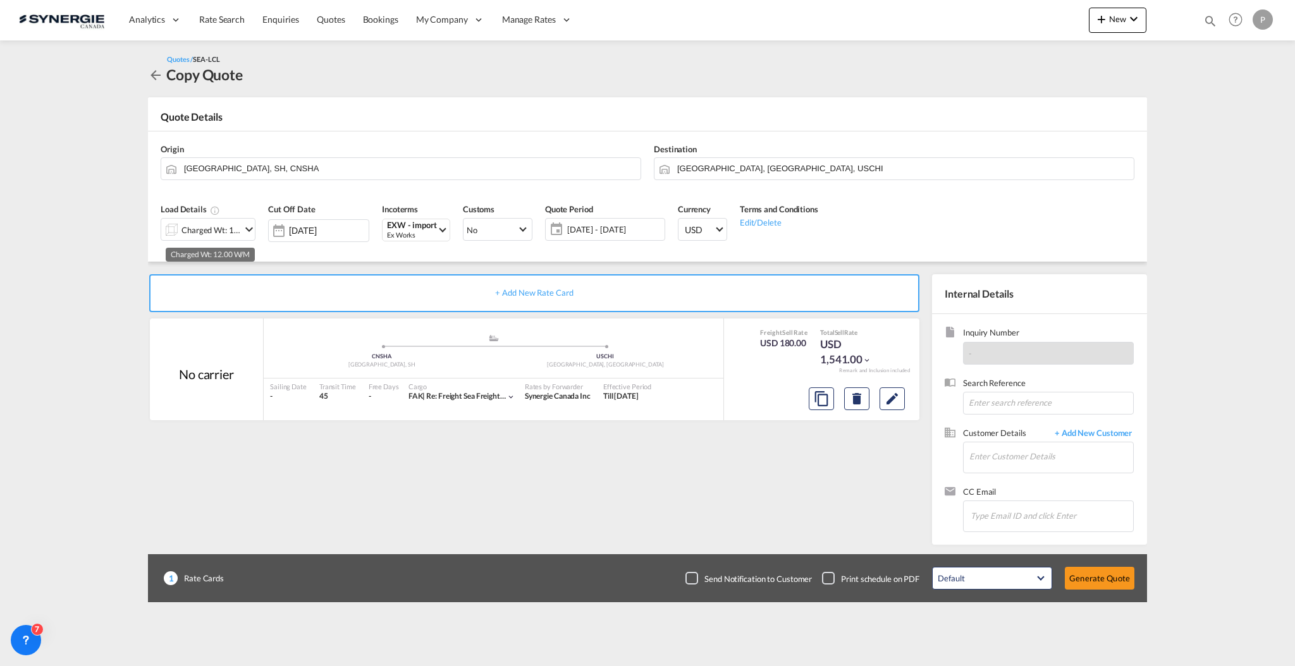
click at [215, 231] on div "Charged Wt: 12.00 W/M" at bounding box center [210, 230] width 59 height 18
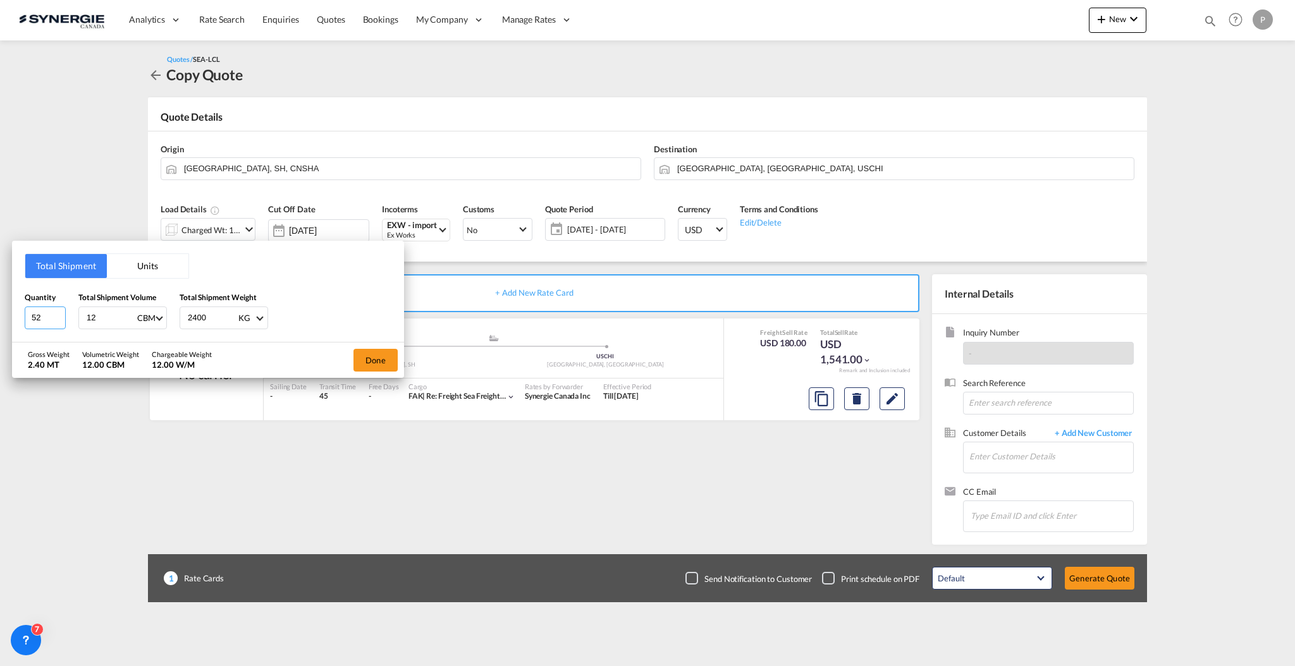
click at [48, 311] on input "52" at bounding box center [45, 318] width 41 height 23
type input "98"
type input "10"
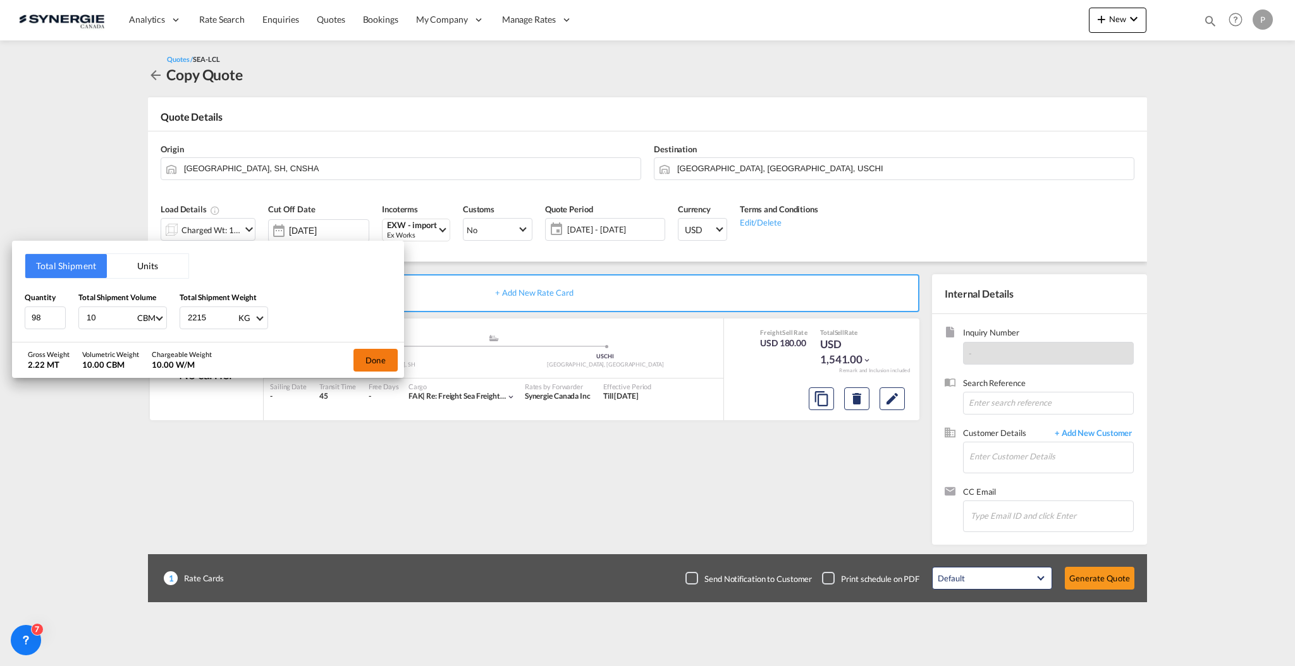
type input "2215"
click at [381, 350] on button "Done" at bounding box center [375, 360] width 44 height 23
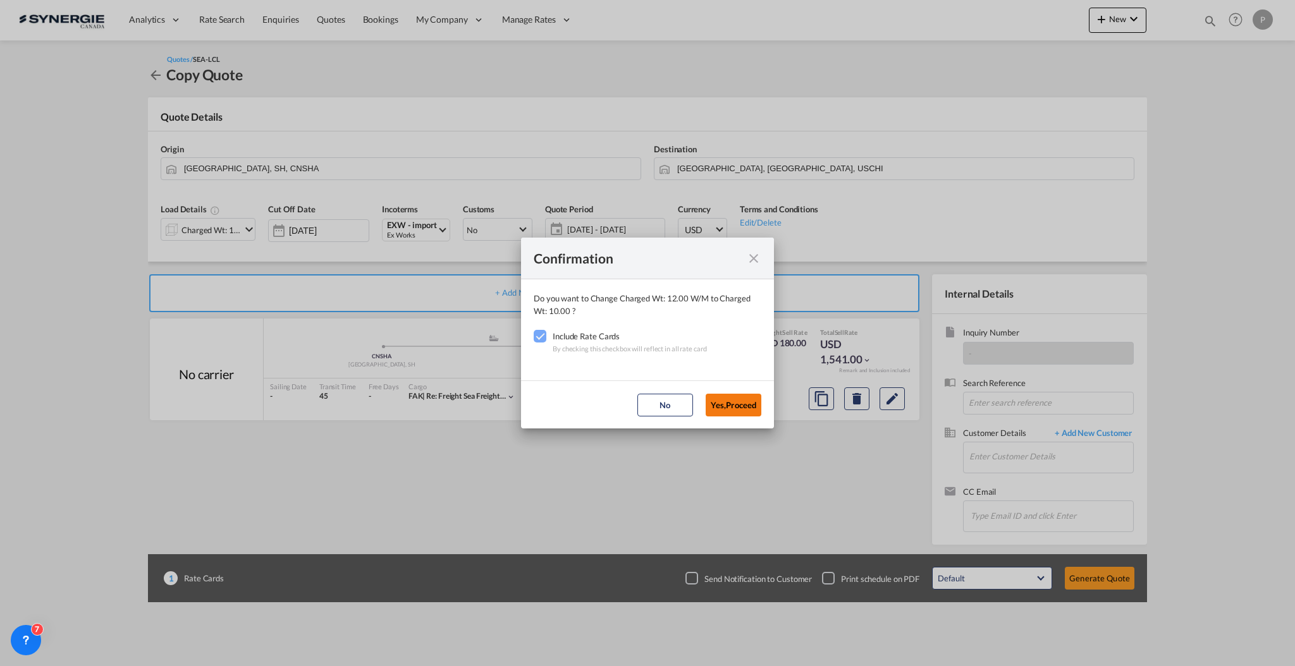
click at [747, 408] on button "Yes,Proceed" at bounding box center [734, 405] width 56 height 23
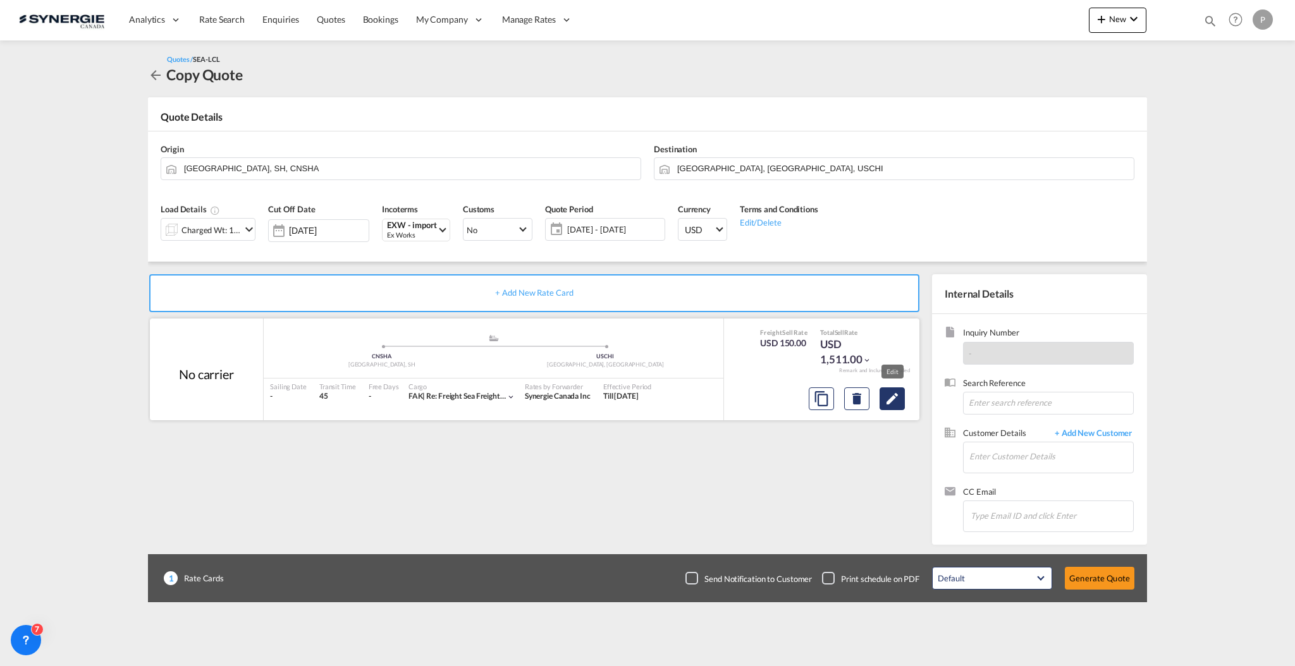
click at [889, 394] on md-icon "Edit" at bounding box center [892, 398] width 15 height 15
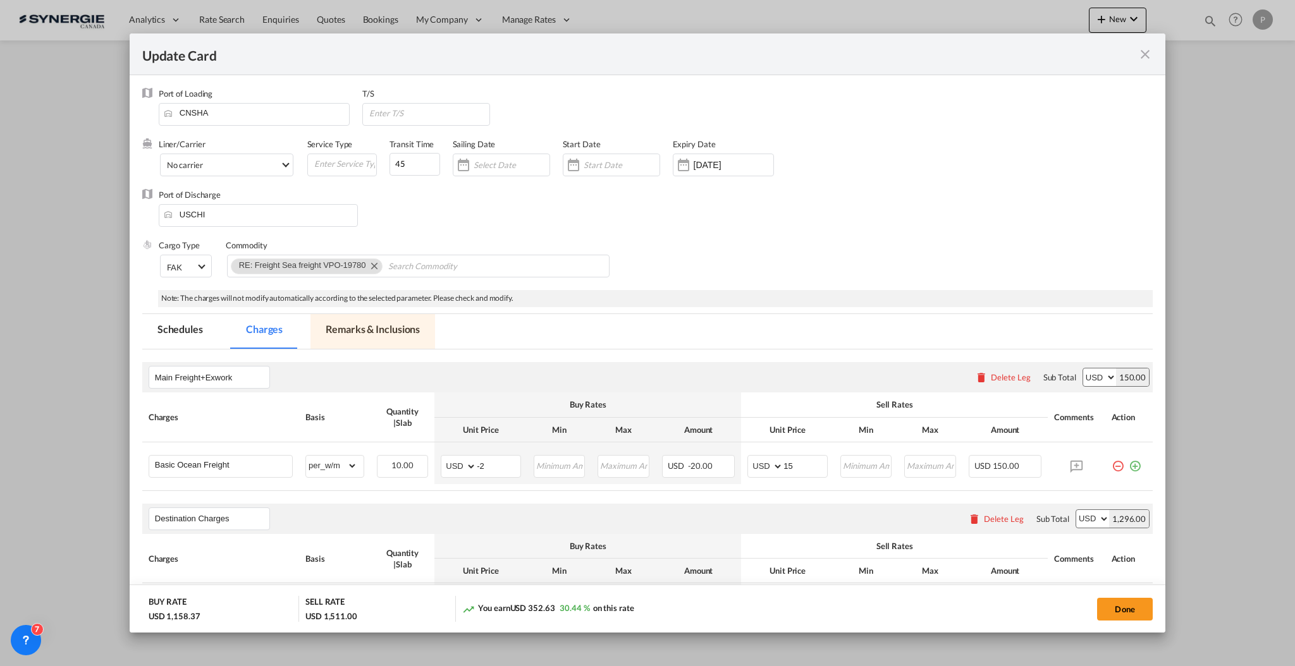
click at [380, 332] on md-tab-item "Remarks & Inclusions" at bounding box center [372, 331] width 125 height 35
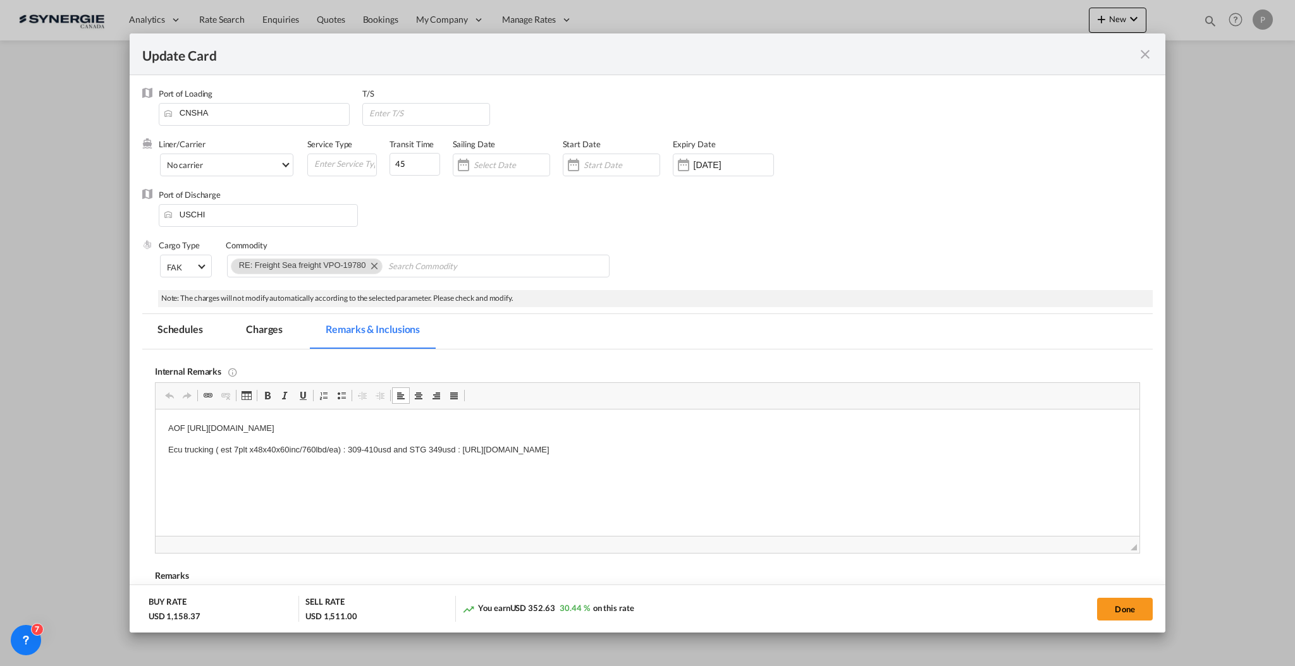
drag, startPoint x: 543, startPoint y: 426, endPoint x: 188, endPoint y: 420, distance: 354.2
click at [188, 420] on html "AOF https://app.frontapp.com/open/msg_1hhk7fm7?key=HXcf9aau6rHaChaAQxiL33MsaDQ7…" at bounding box center [647, 450] width 984 height 81
click at [338, 476] on p "Editor, editor4" at bounding box center [647, 471] width 959 height 13
click at [249, 331] on md-tab-item "Charges" at bounding box center [264, 331] width 67 height 35
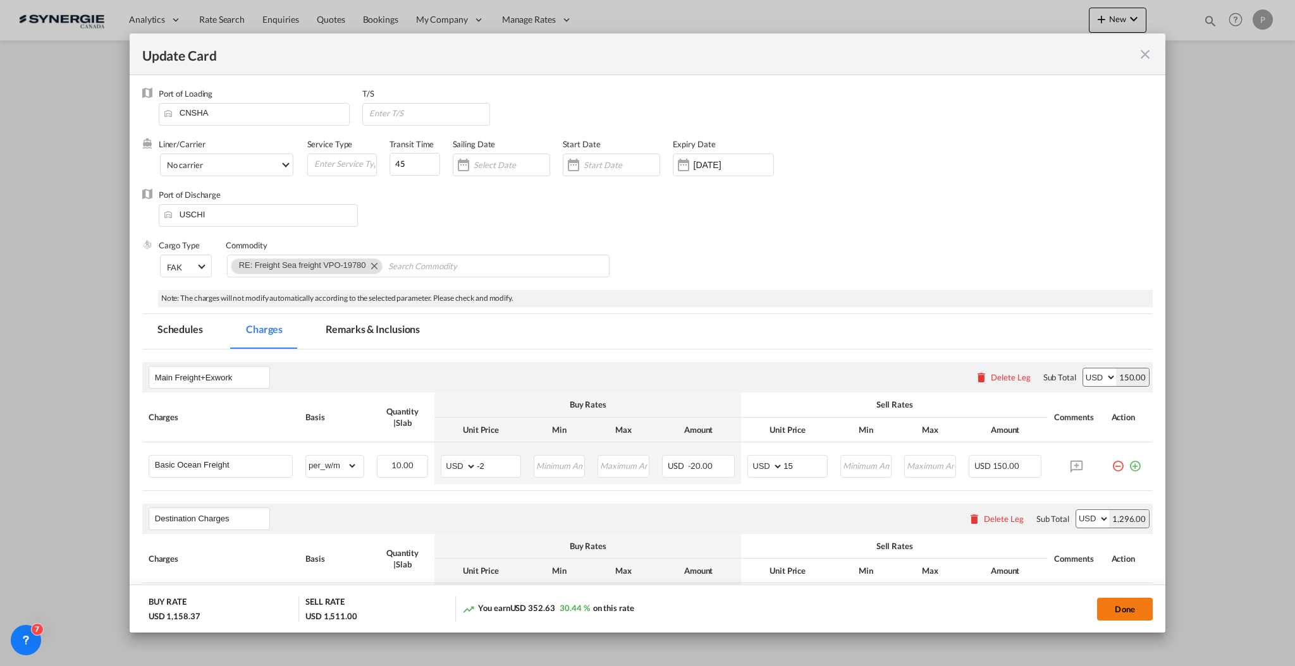
click at [1127, 615] on button "Done" at bounding box center [1125, 609] width 56 height 23
type input "[DATE]"
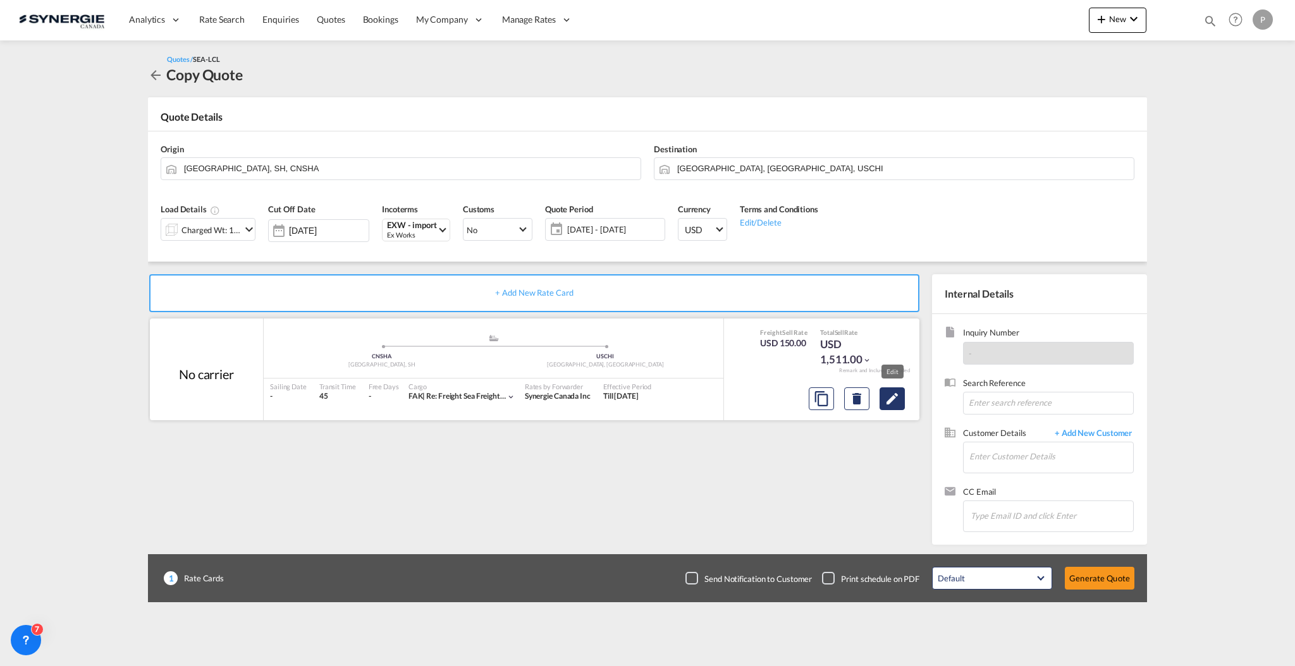
click at [899, 395] on md-icon "Edit" at bounding box center [892, 398] width 15 height 15
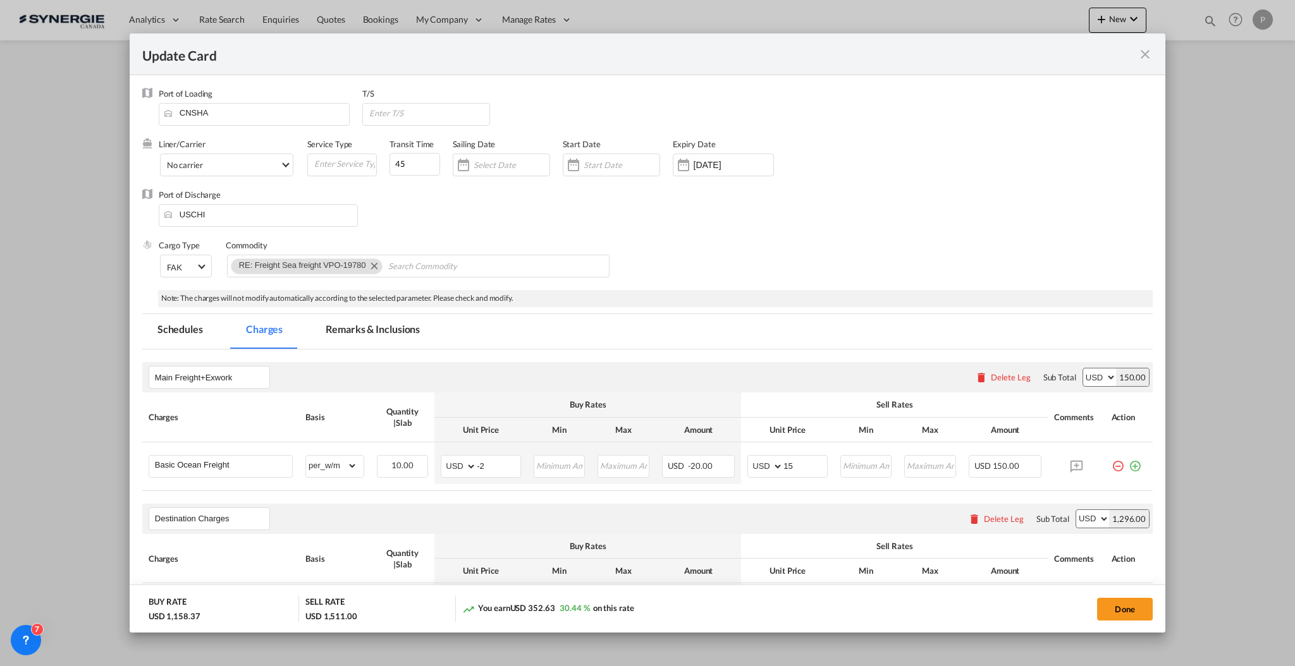
click at [360, 336] on md-tab-item "Remarks & Inclusions" at bounding box center [372, 331] width 125 height 35
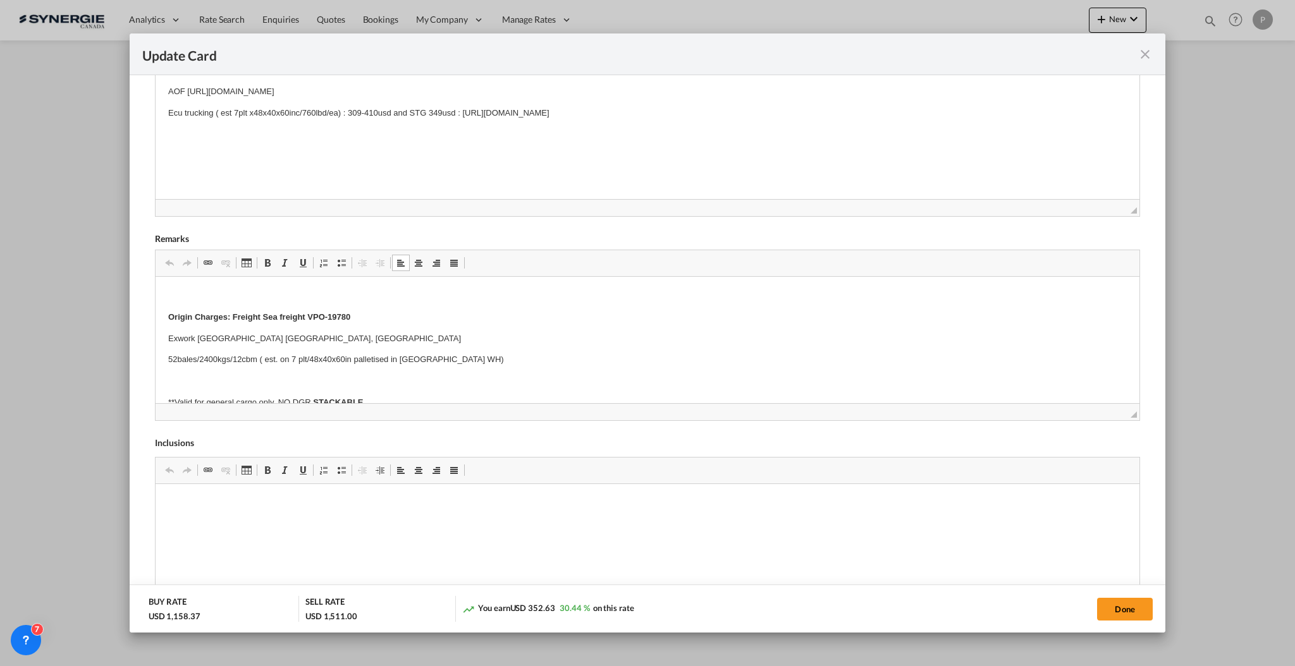
drag, startPoint x: 302, startPoint y: 339, endPoint x: 186, endPoint y: 337, distance: 115.7
click at [168, 338] on p "Exwork Wujiang City Jiangsu, China" at bounding box center [647, 339] width 959 height 13
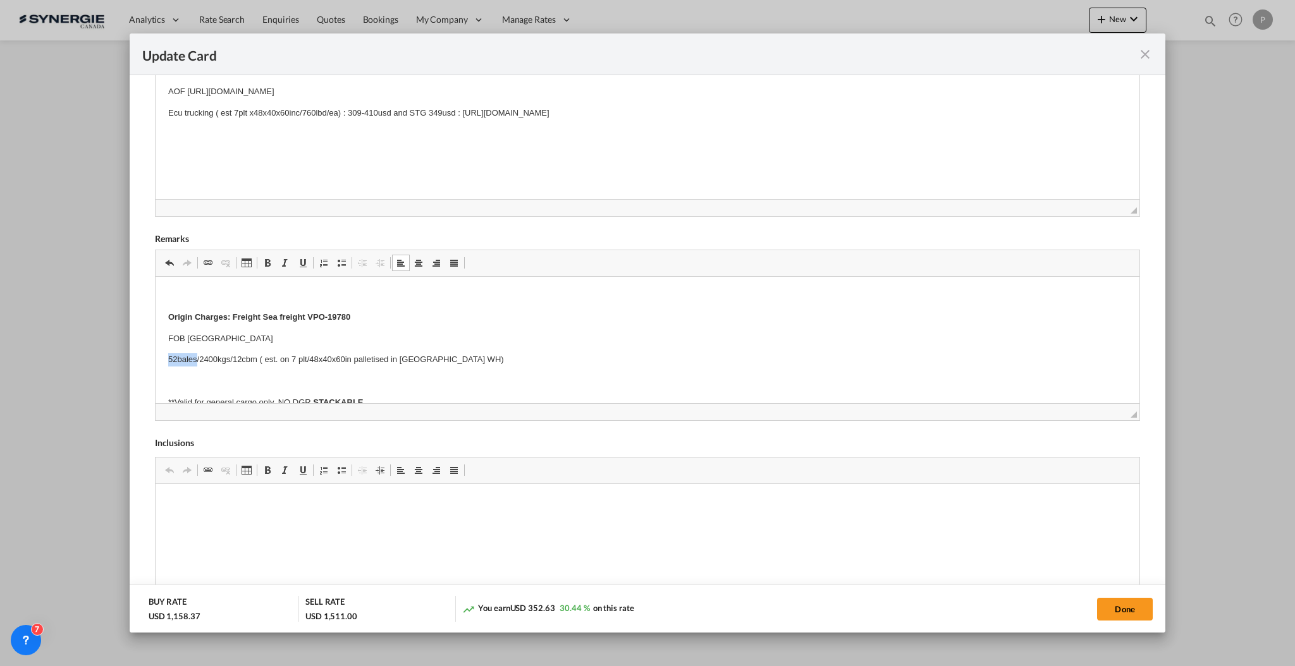
click at [172, 361] on p "52bales/2400kgs/12cbm ( est. on 7 plt/48x40x60in palletised in US WH)" at bounding box center [647, 359] width 959 height 13
click at [130, 360] on md-dialog-content "Port of Loading CNSHA T/S Liner/Carrier No carrier 2HM LOGISTICS D.O.O AAXL GLO…" at bounding box center [648, 354] width 1036 height 558
click at [170, 359] on p "52bales/2400kgs/12cbm ( est. on 7 plt/48x40x60in palletised in US WH)" at bounding box center [647, 359] width 959 height 13
click at [171, 362] on p "52bales/2400kgs/12cbm ( est. on 7 plt/48x40x60in palletised in US WH)" at bounding box center [647, 359] width 959 height 13
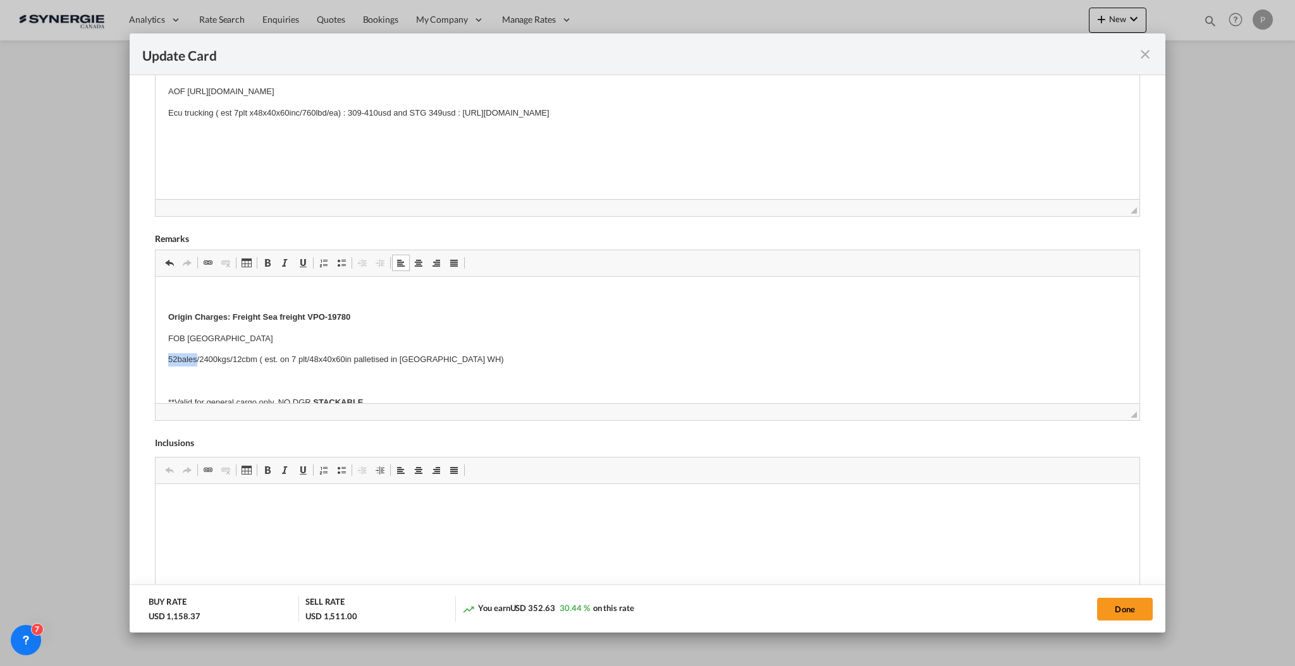
click at [175, 355] on p "52bales/2400kgs/12cbm ( est. on 7 plt/48x40x60in palletised in US WH)" at bounding box center [647, 359] width 959 height 13
click at [171, 360] on p "52bales/2400kgs/12cbm ( est. on 7 plt/48x40x60in palletised in US WH)" at bounding box center [647, 359] width 959 height 13
click at [209, 355] on p "98 bales/2400kgs/12cbm ( est. on 7 plt/48x40x60in palletised in US WH)" at bounding box center [647, 359] width 959 height 13
drag, startPoint x: 242, startPoint y: 358, endPoint x: 246, endPoint y: 366, distance: 9.1
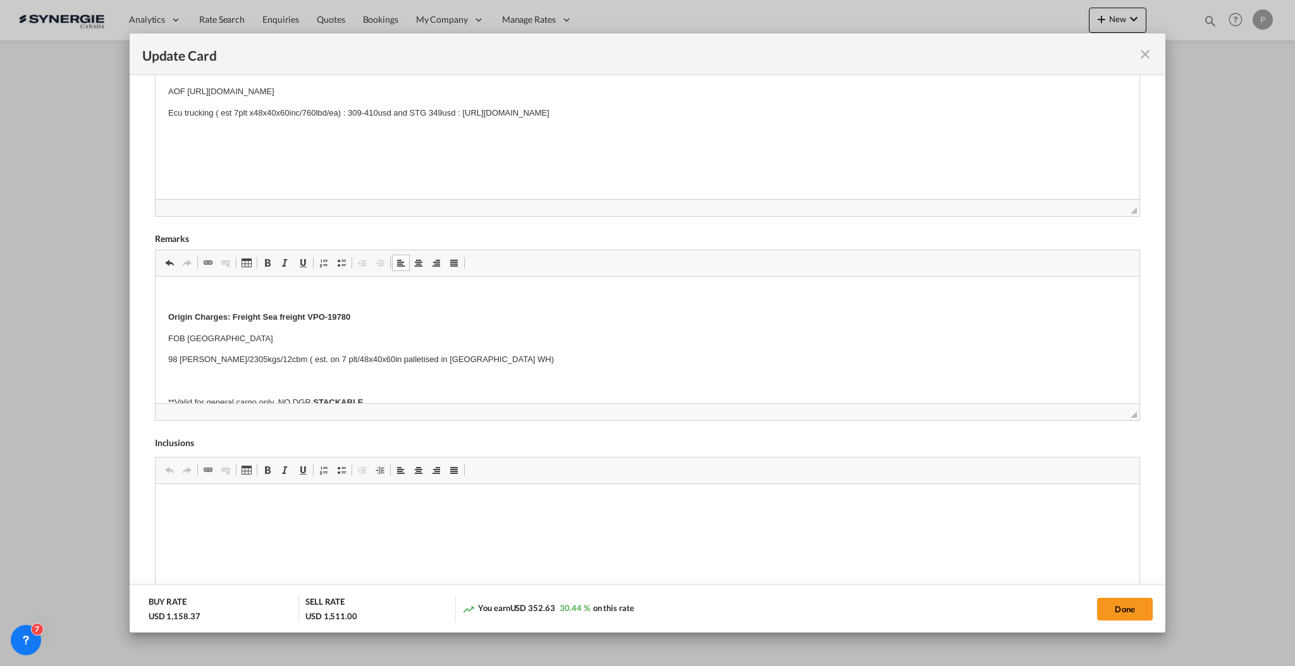
click at [242, 357] on p "98 bales/2305kgs/12cbm ( est. on 7 plt/48x40x60in palletised in US WH)" at bounding box center [647, 359] width 959 height 13
click at [441, 355] on p "98 [PERSON_NAME]/2305kgs/10cbm ( est. on 7 plt/48x40x60in palletised in [GEOGRA…" at bounding box center [647, 359] width 959 height 13
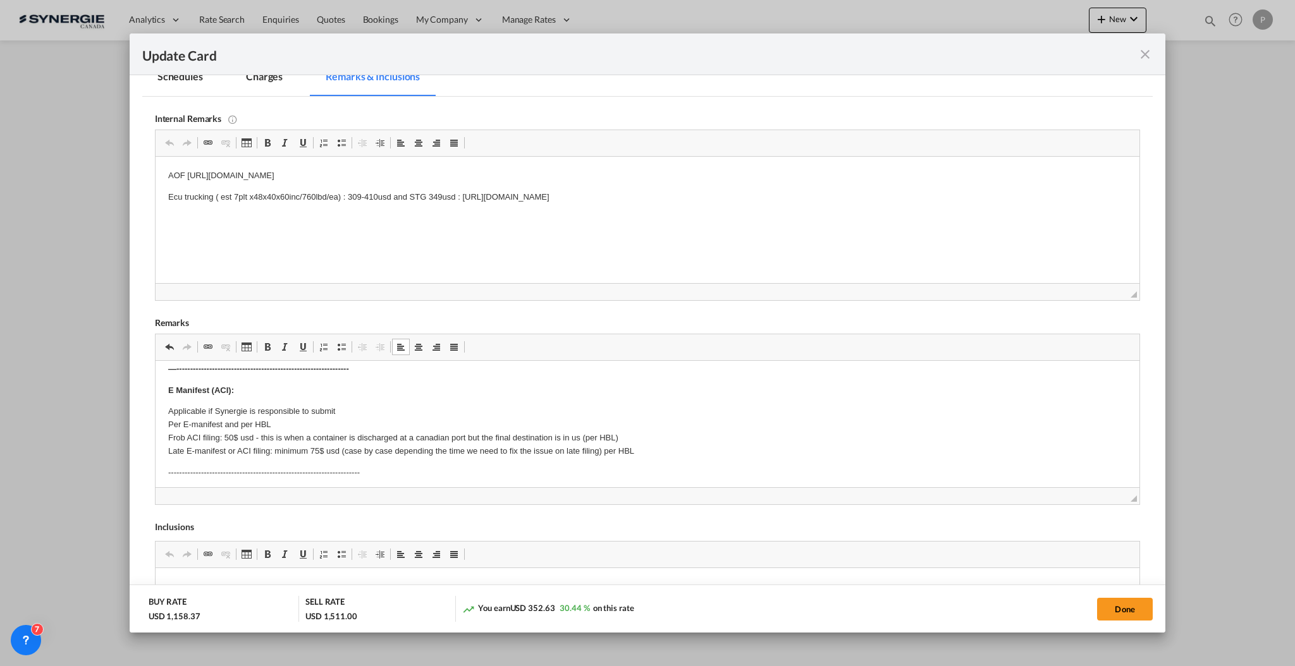
scroll to position [168, 0]
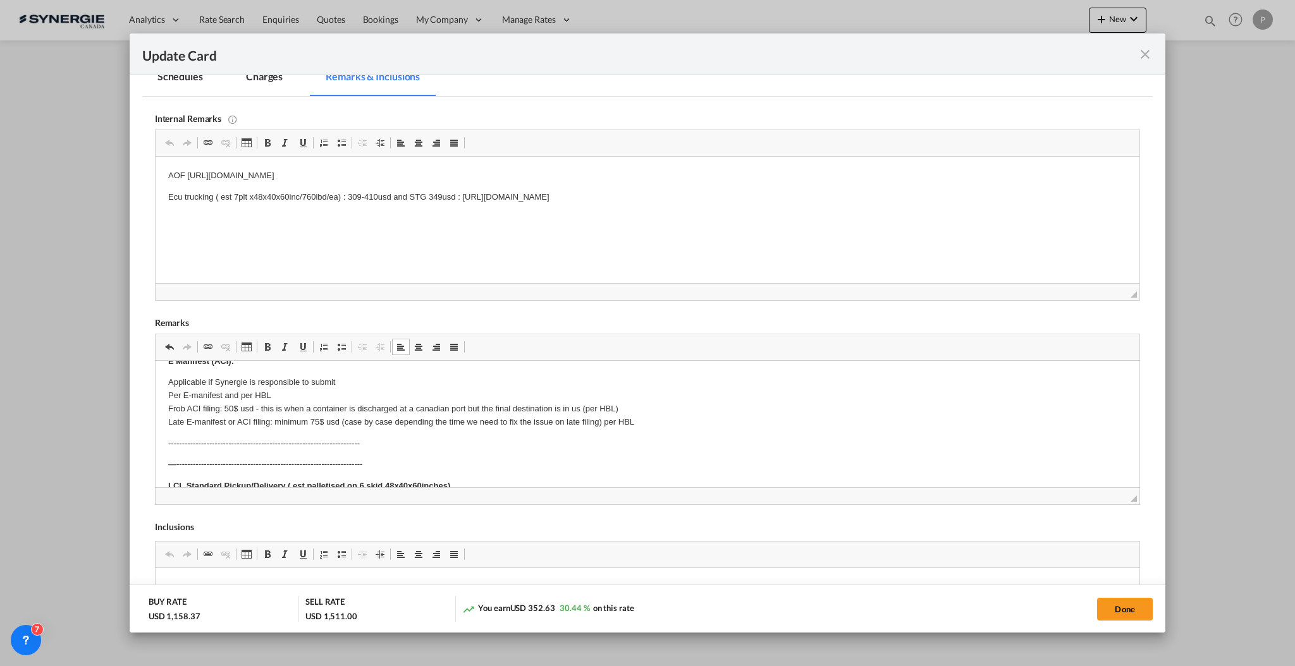
click at [646, 421] on p "Applicable if Synergie is responsible to submit Per E-manifest and per HBL Frob…" at bounding box center [647, 402] width 959 height 52
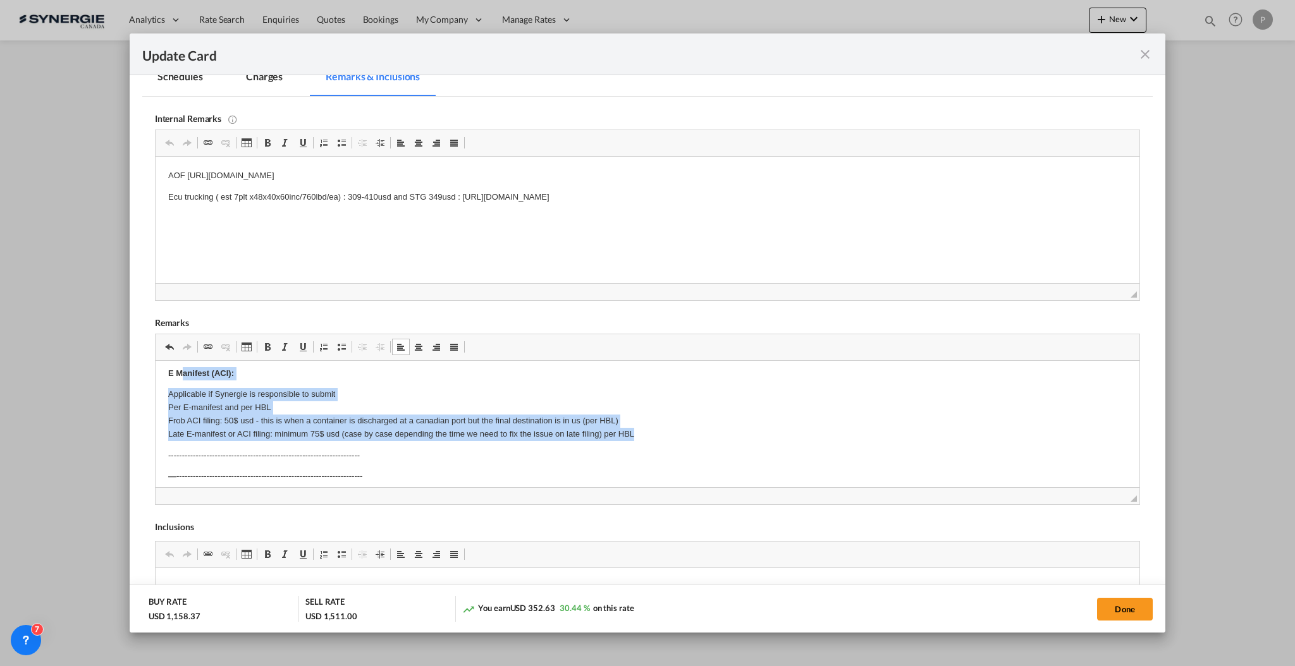
scroll to position [155, 0]
drag, startPoint x: 677, startPoint y: 422, endPoint x: 165, endPoint y: 376, distance: 513.6
click at [165, 376] on html "Origin Charges: Freight Sea freight VPO-19780 FOB Shanghai 98 bales/2305kgs/10c…" at bounding box center [647, 645] width 984 height 879
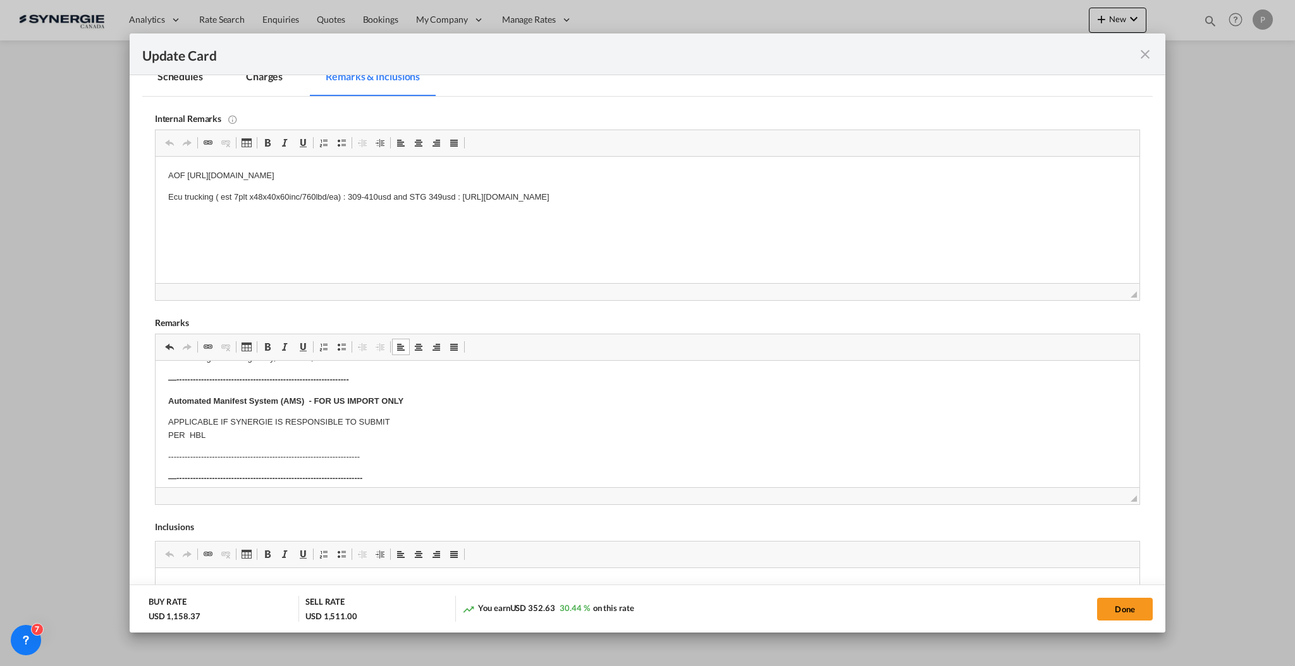
click at [312, 457] on p "----------------------------------------------------------------------" at bounding box center [647, 457] width 959 height 13
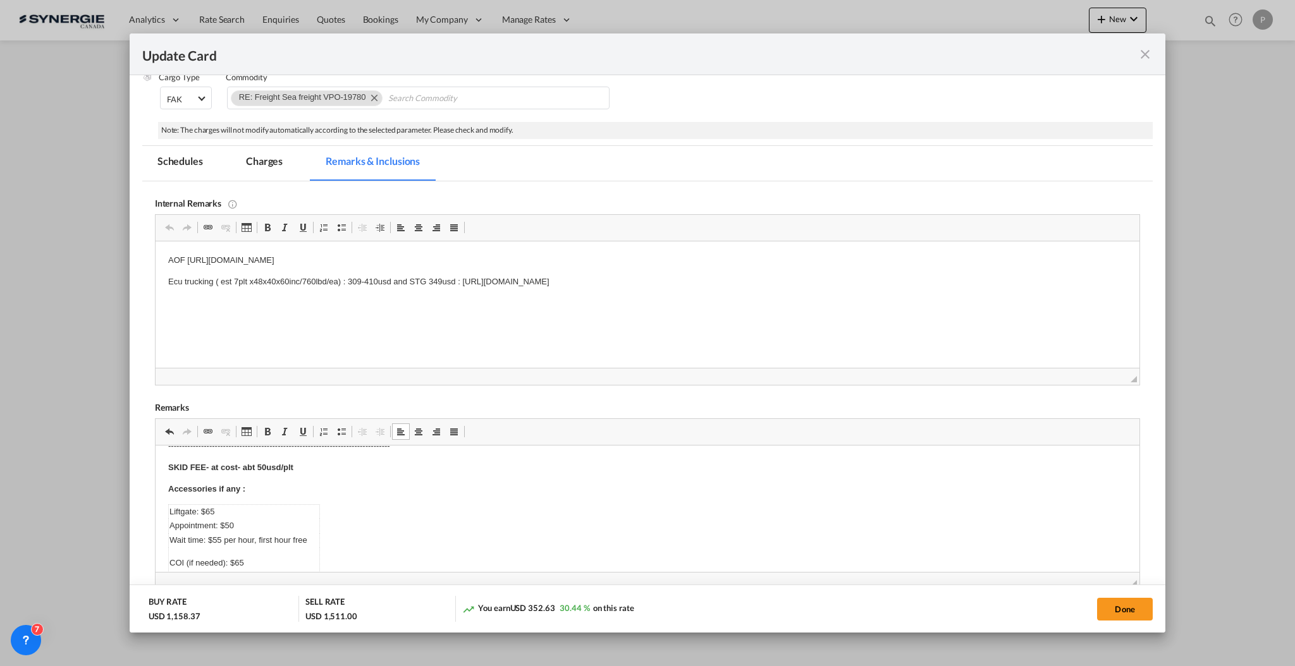
scroll to position [506, 0]
click at [1124, 607] on button "Done" at bounding box center [1125, 609] width 56 height 23
type input "[DATE]"
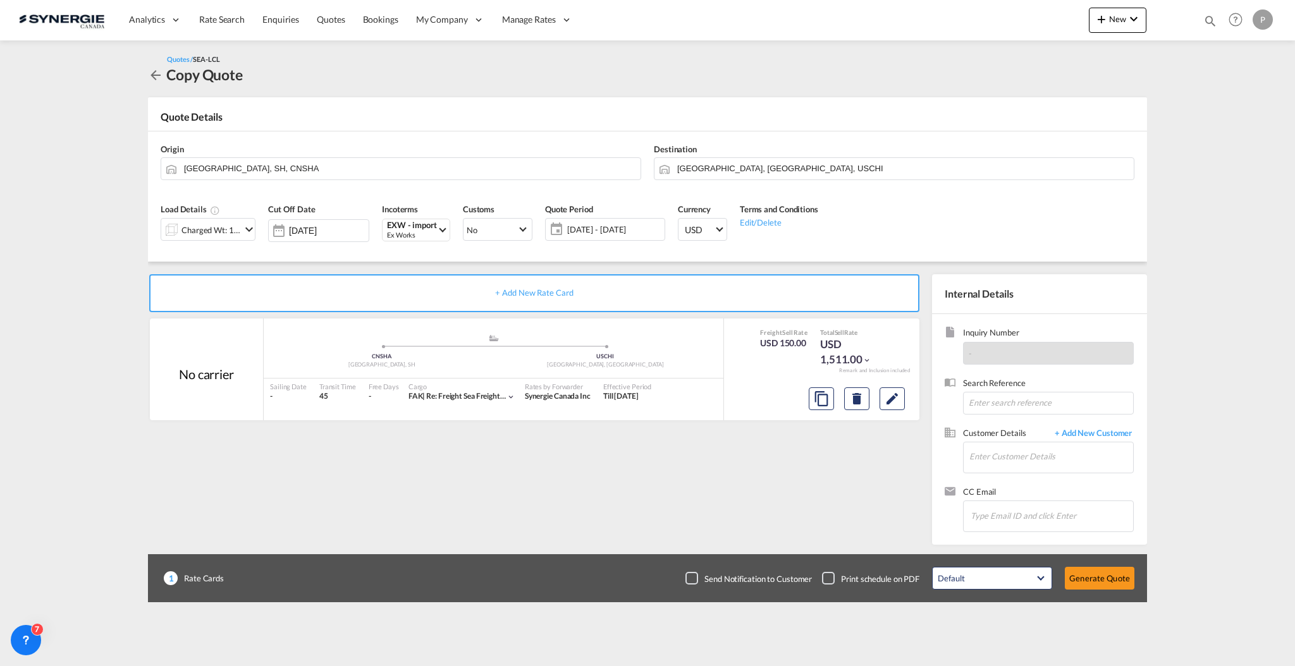
scroll to position [11, 0]
click at [1040, 453] on input "Enter Customer Details" at bounding box center [1051, 457] width 164 height 28
paste input "amontecalvo@zinmantex.com"
click at [1038, 472] on div "Antoinette Montecalvo amontecalvo@zinmantex.com | zinmantex" at bounding box center [1051, 479] width 164 height 34
type input "zinmantex, Antoinette Montecalvo, amontecalvo@zinmantex.com"
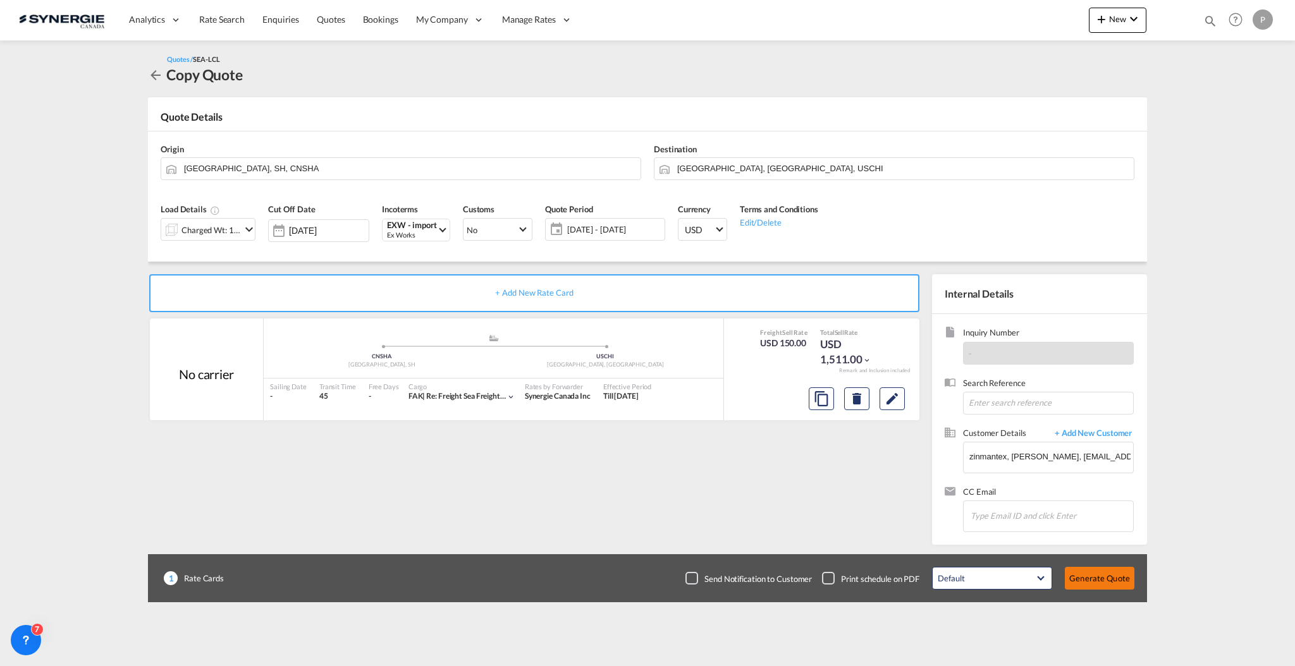
click at [1095, 575] on button "Generate Quote" at bounding box center [1100, 578] width 70 height 23
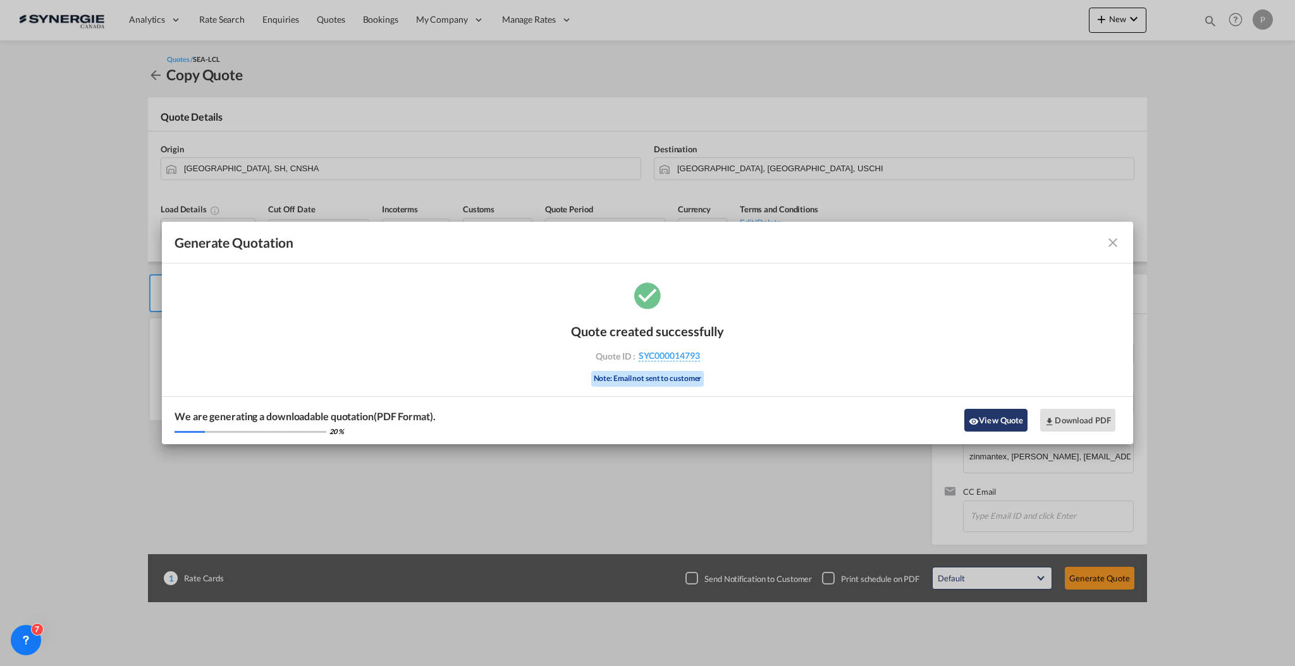
click at [988, 418] on button "View Quote" at bounding box center [995, 420] width 63 height 23
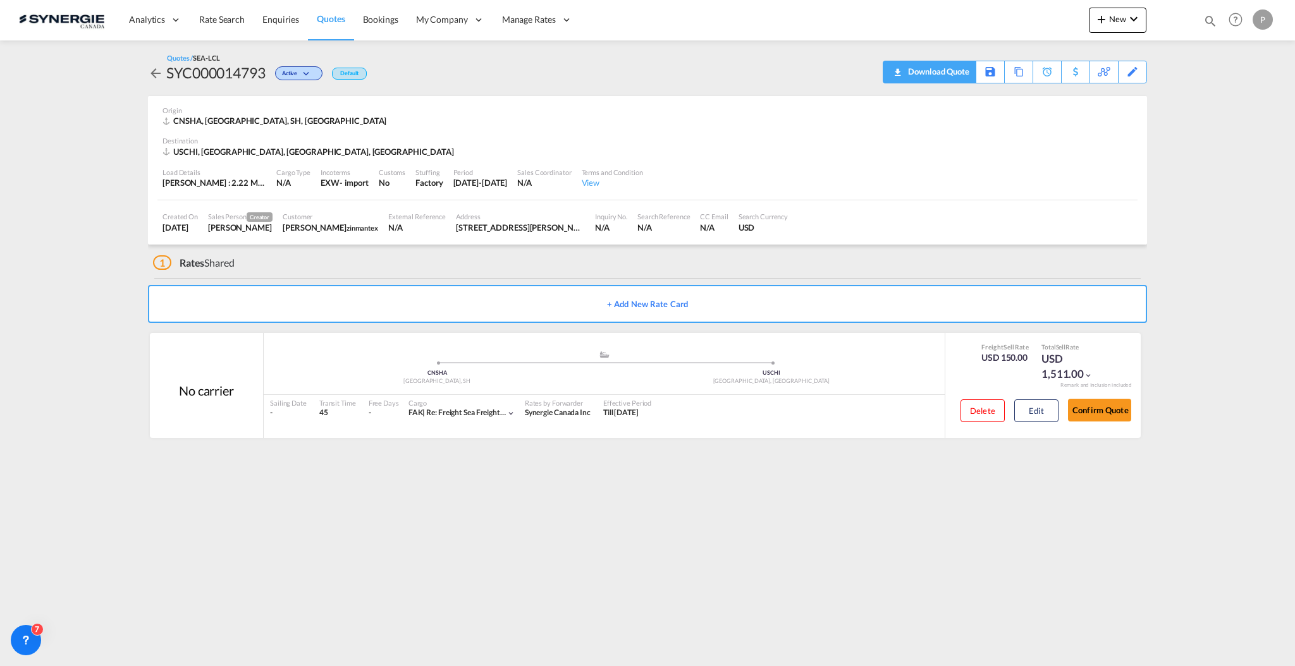
click at [959, 72] on div "Download Quote" at bounding box center [937, 71] width 64 height 20
click at [1042, 402] on button "Edit" at bounding box center [1036, 411] width 44 height 23
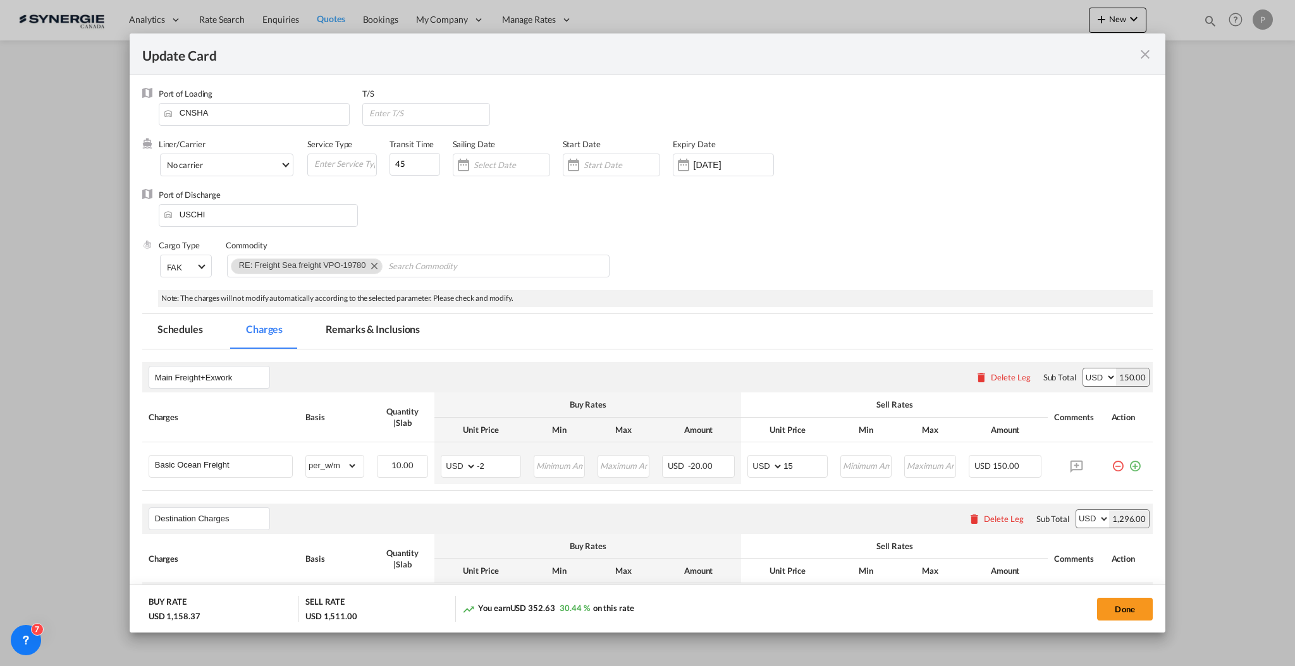
scroll to position [253, 0]
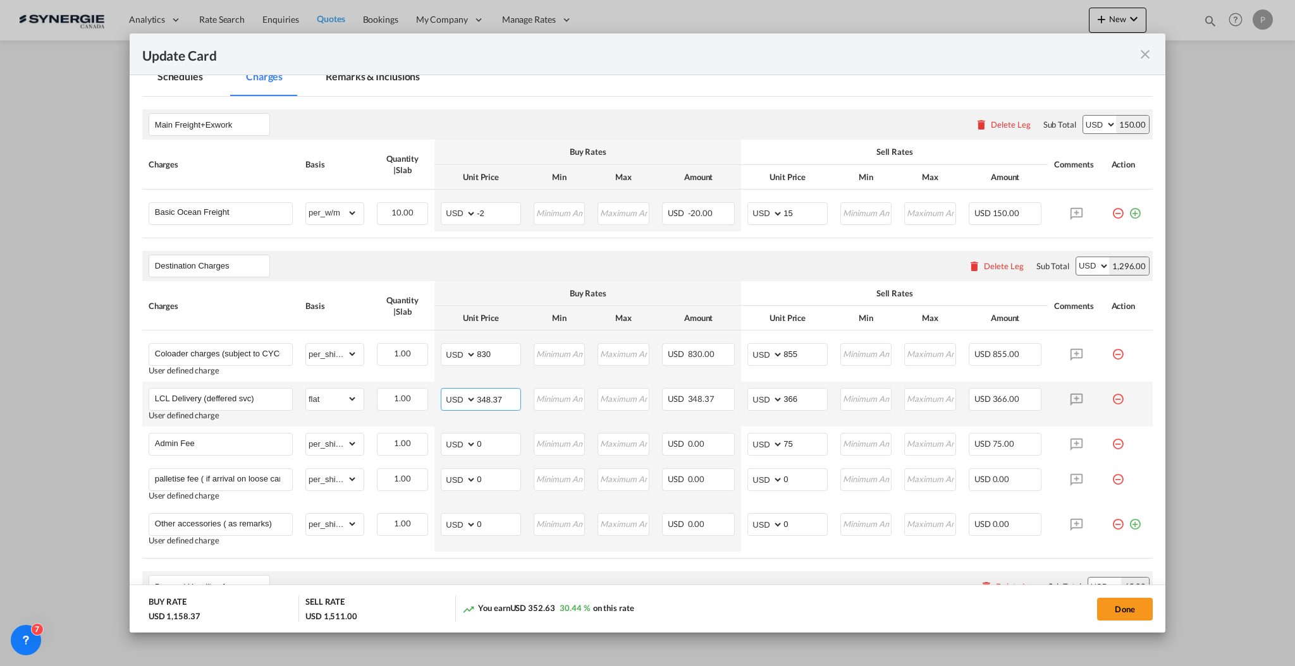
click at [484, 399] on input "348.37" at bounding box center [499, 398] width 44 height 19
type input "320"
click at [520, 292] on div "Buy Rates" at bounding box center [588, 293] width 294 height 11
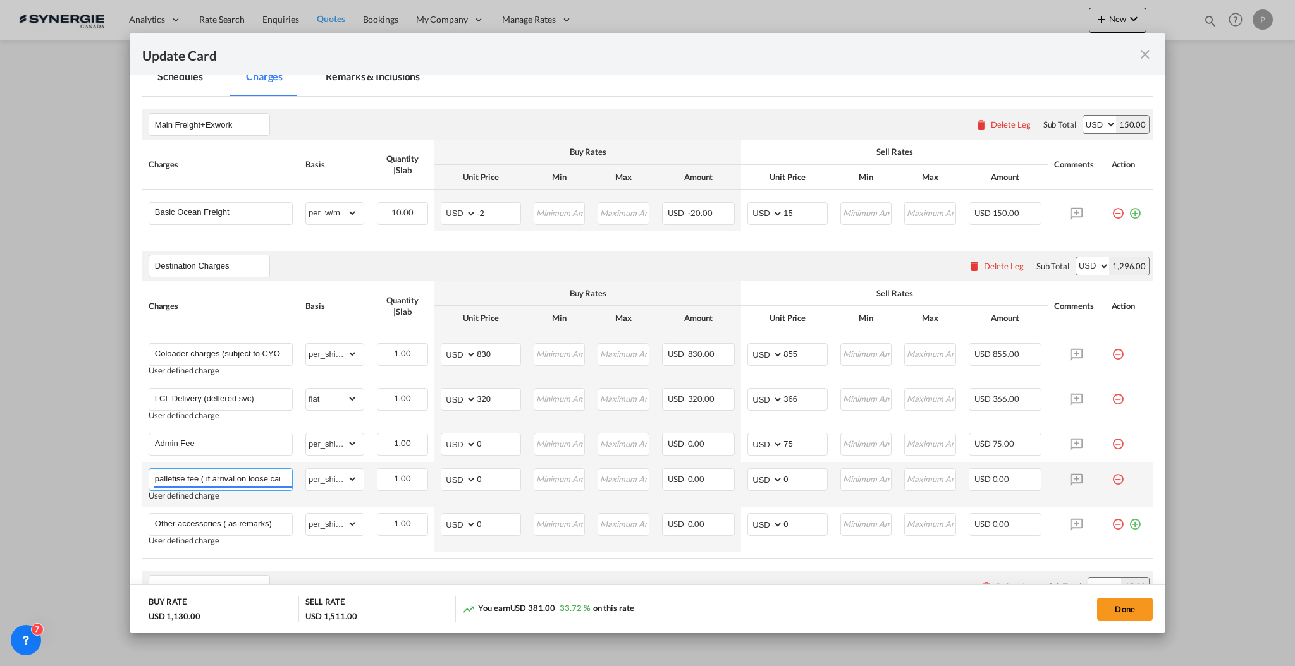
scroll to position [0, 87]
drag, startPoint x: 220, startPoint y: 478, endPoint x: 305, endPoint y: 474, distance: 84.8
click at [305, 474] on tr "palletise fee ( if arrival on loose carton abt 50usd per skid) User defined cha…" at bounding box center [647, 484] width 1010 height 45
click at [229, 477] on input "palletise fee ( if arrival on loose carton abt 50usd per skid)" at bounding box center [223, 478] width 137 height 19
drag, startPoint x: 247, startPoint y: 476, endPoint x: 324, endPoint y: 480, distance: 76.6
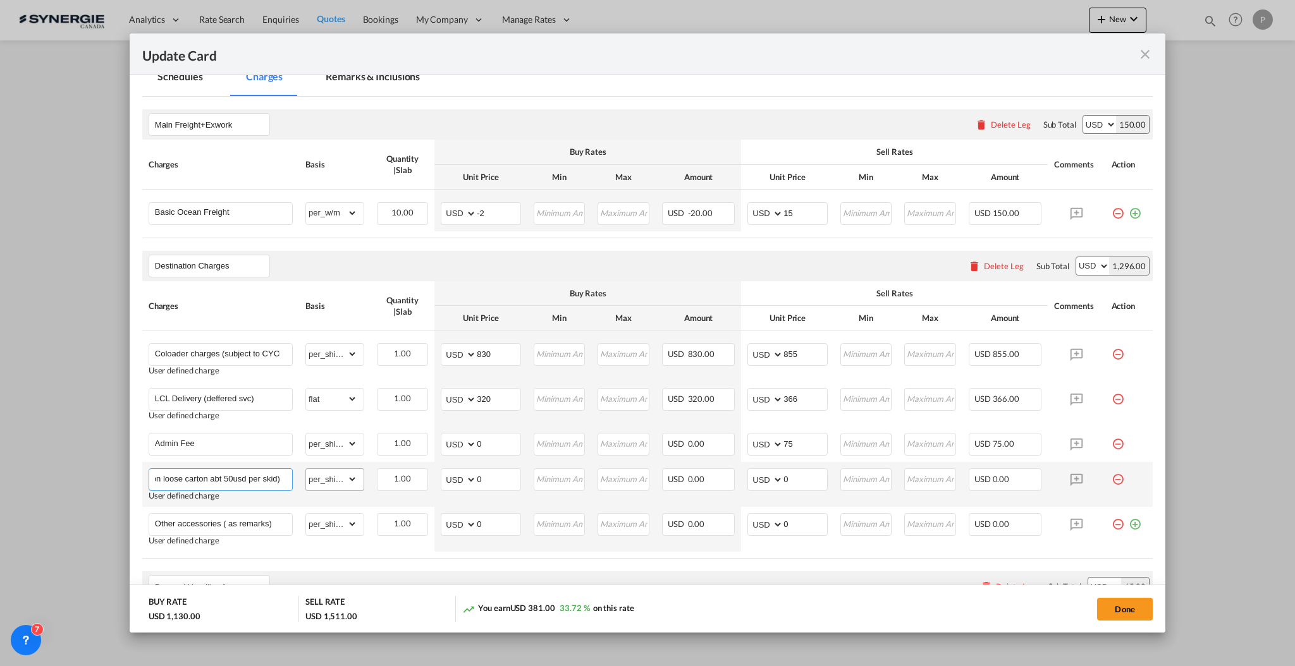
click at [324, 480] on tr "palletise fee ( if arrival on loose carton abt 50usd per skid) User defined cha…" at bounding box center [647, 484] width 1010 height 45
click at [396, 272] on div "Destination Charges Please enter leg name Leg Name Already Exists Delete Leg Su…" at bounding box center [647, 266] width 1010 height 30
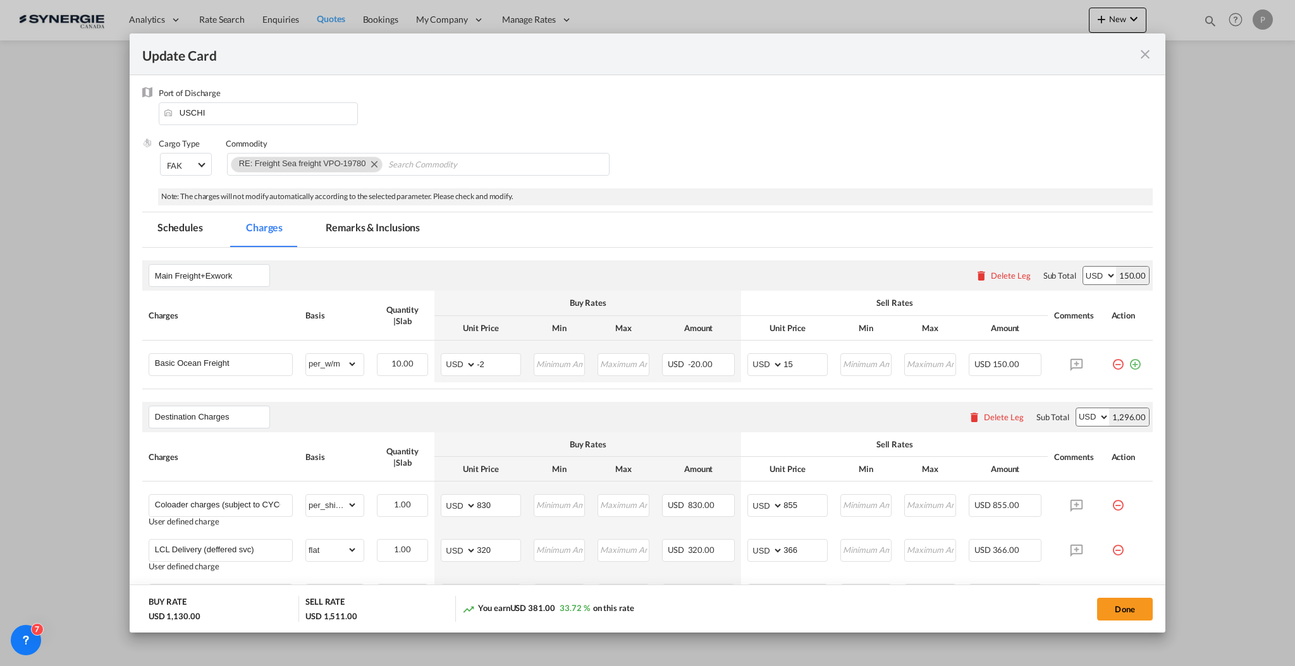
scroll to position [0, 0]
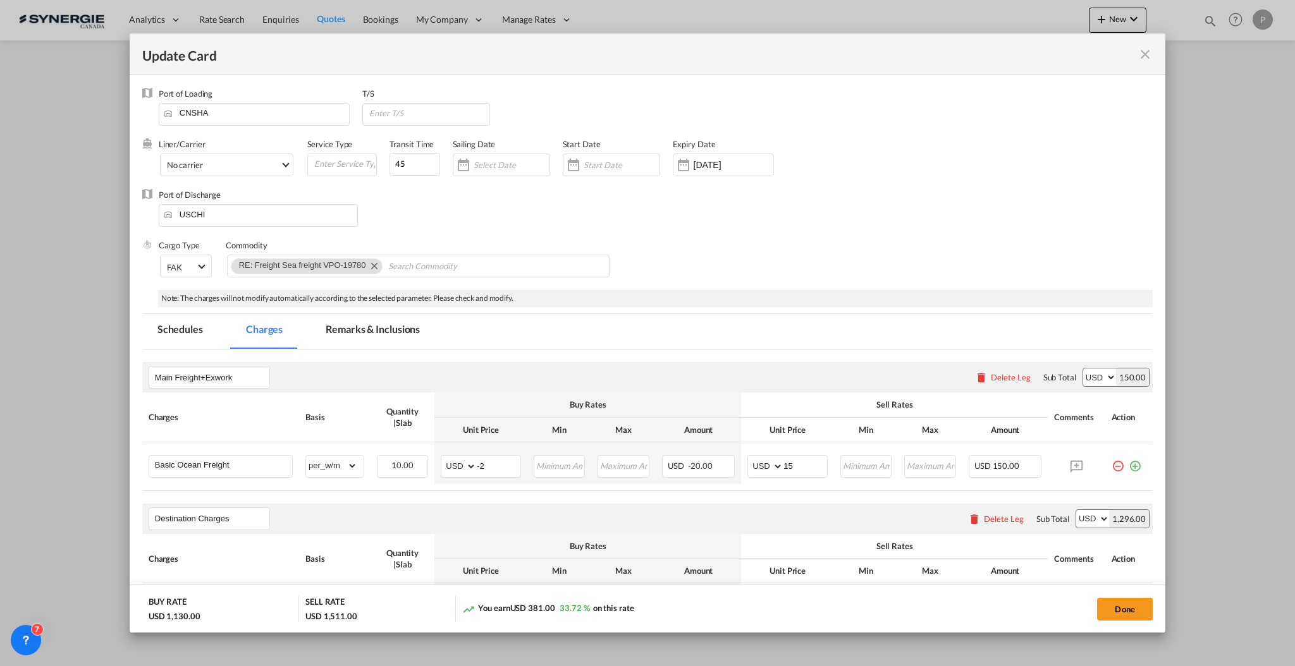
click at [371, 328] on md-tab-item "Remarks & Inclusions" at bounding box center [372, 331] width 125 height 35
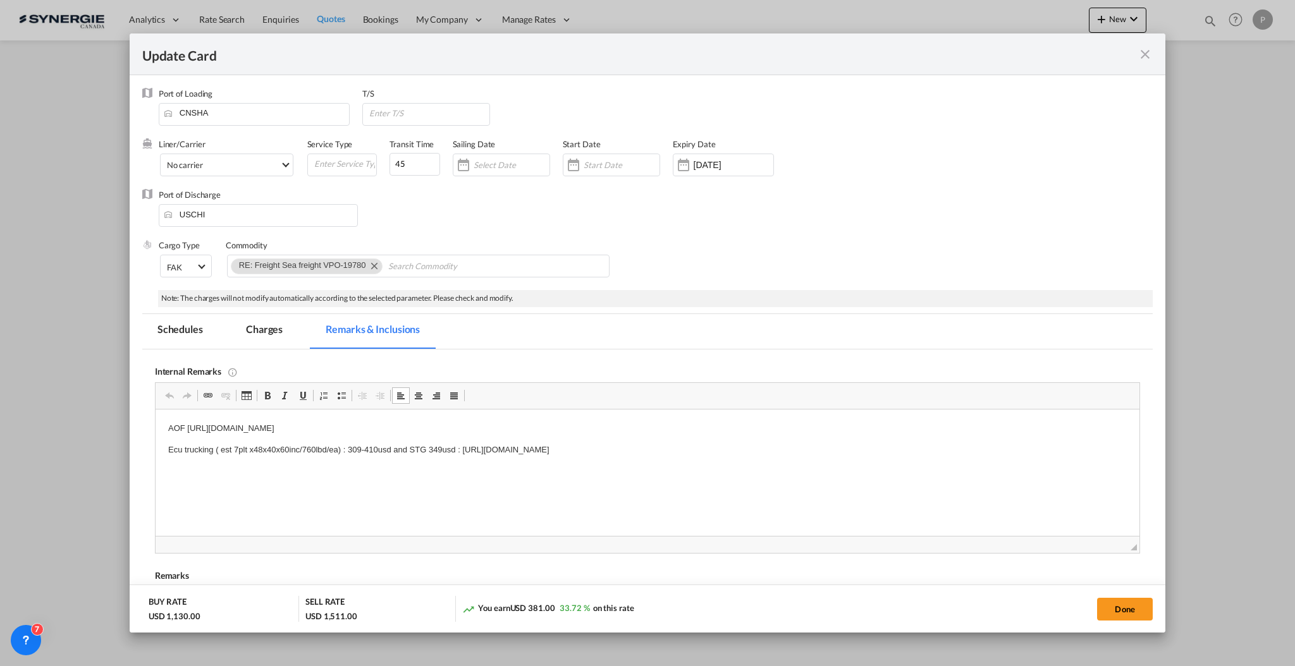
drag, startPoint x: 217, startPoint y: 448, endPoint x: 924, endPoint y: 447, distance: 707.0
click at [924, 447] on p "Ecu trucking ( est 7plt x48x40x60inc/760lbd/ea) : 309-410usd and STG 349usd : h…" at bounding box center [647, 450] width 959 height 13
click at [221, 450] on p "Ecu trucking (https://app.frontapp.com/open/cnv_qf3tw9b?key=cvFQET-LOM8Fq52gnwR…" at bounding box center [647, 450] width 959 height 13
click at [251, 325] on md-tab-item "Charges" at bounding box center [264, 331] width 67 height 35
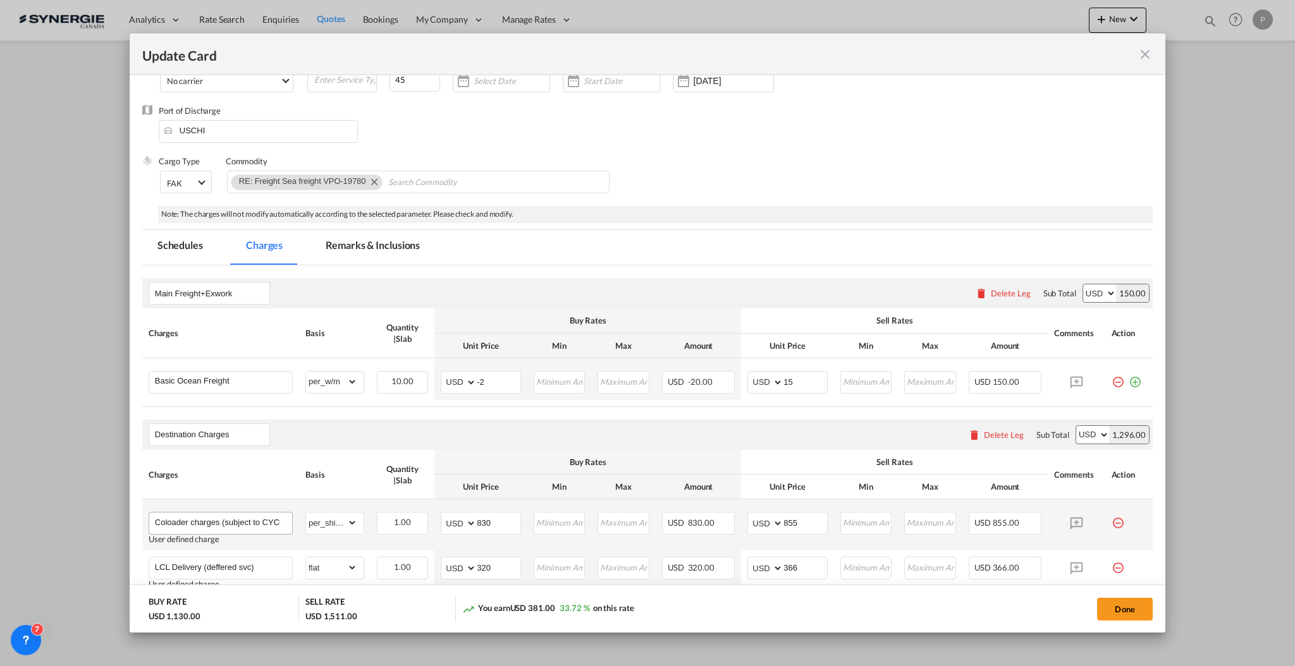
scroll to position [168, 0]
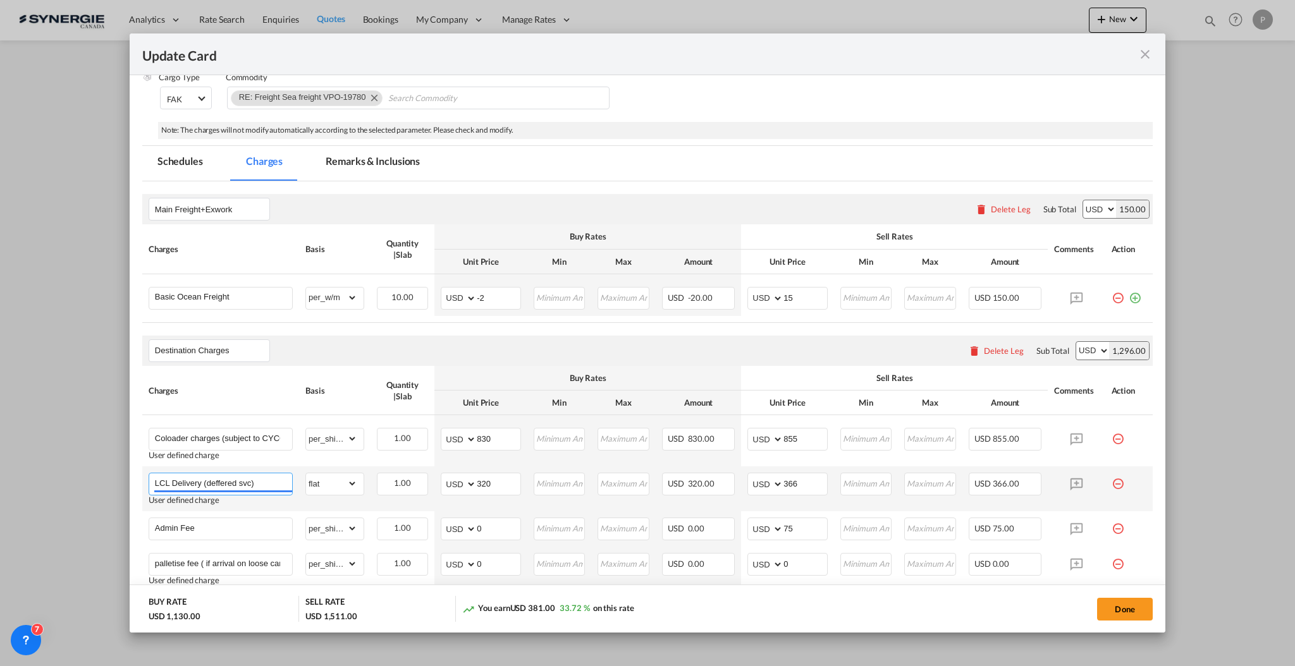
click at [268, 483] on input "LCL Delivery (deffered svc)" at bounding box center [223, 483] width 137 height 19
click at [268, 482] on input "LCL Delivery (deffered svc)" at bounding box center [223, 483] width 137 height 19
drag, startPoint x: 250, startPoint y: 482, endPoint x: 210, endPoint y: 487, distance: 40.1
click at [207, 487] on input "LCL Delivery (deffered svc)" at bounding box center [223, 483] width 137 height 19
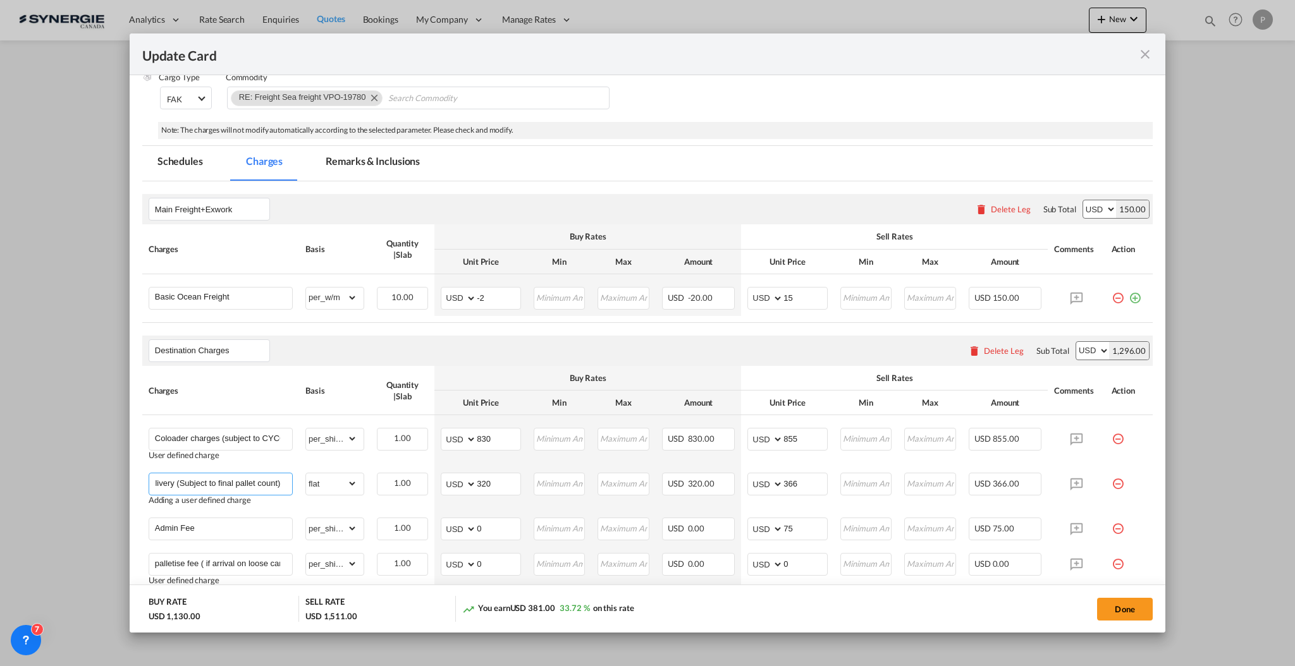
type input "LCL Delivery (Subject to final pallet count)"
click at [300, 371] on th "Basis" at bounding box center [334, 390] width 71 height 49
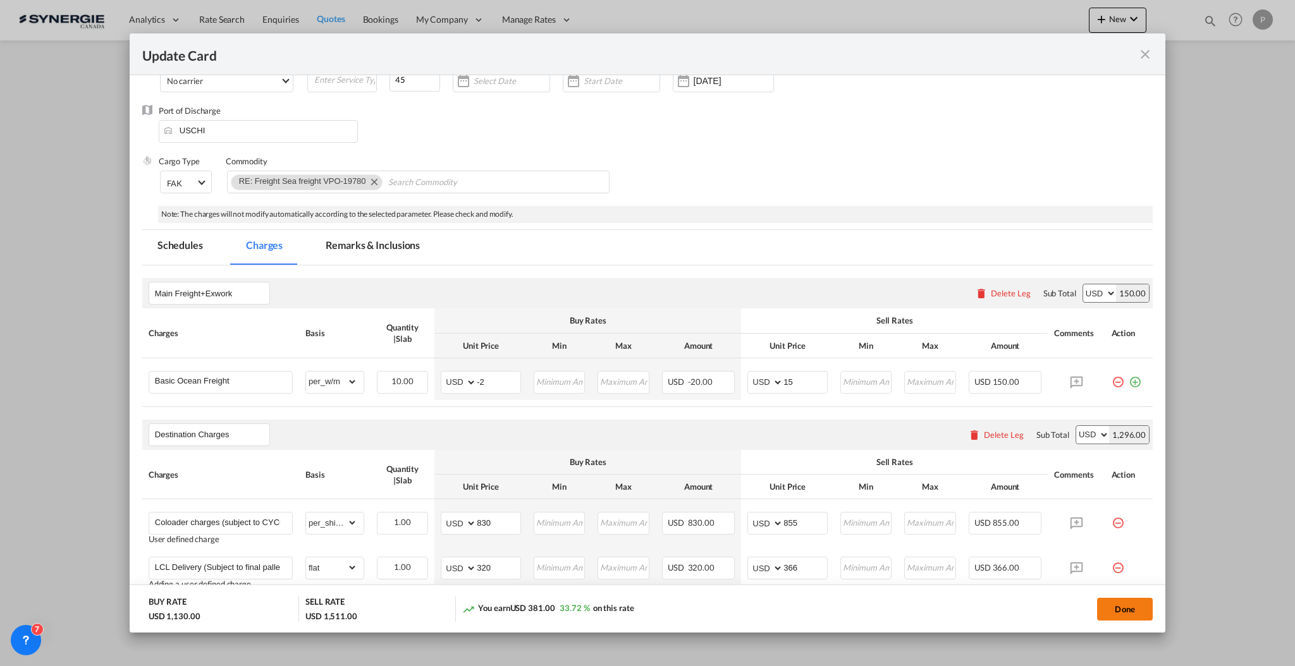
click at [1132, 610] on button "Done" at bounding box center [1125, 609] width 56 height 23
type input "[DATE]"
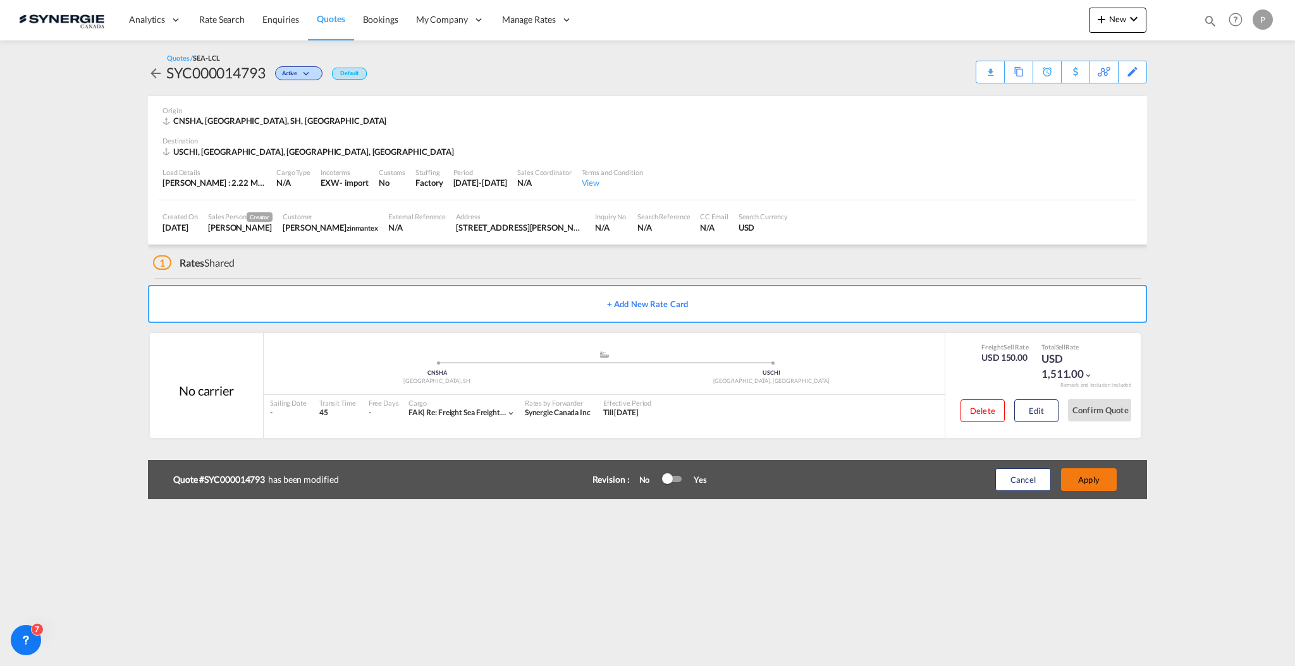
click at [1105, 484] on button "Apply" at bounding box center [1089, 480] width 56 height 23
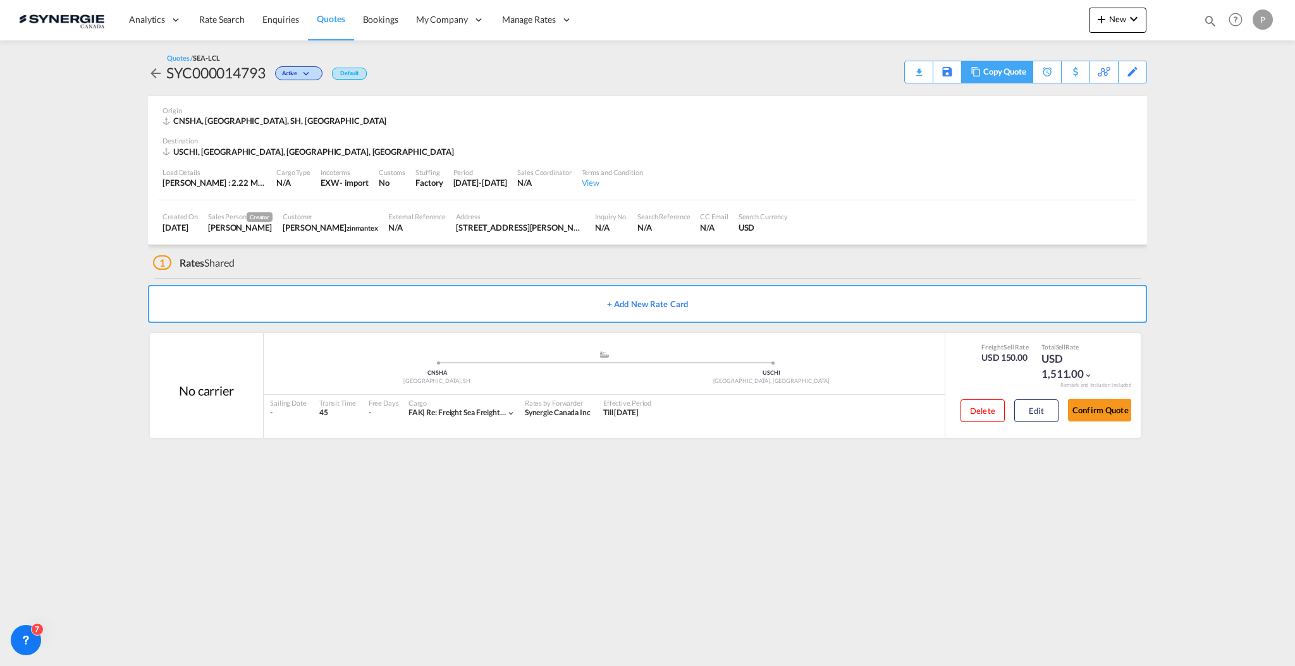
click at [1017, 67] on div "Copy Quote" at bounding box center [1004, 71] width 43 height 21
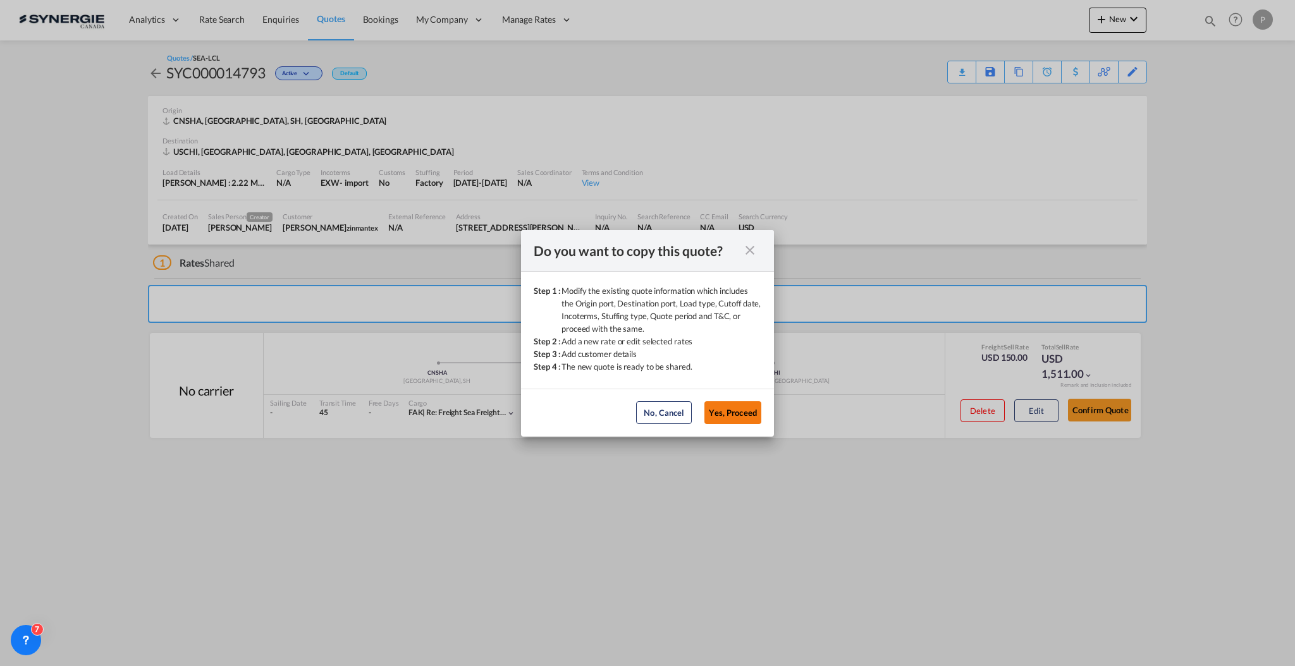
click at [725, 414] on button "Yes, Proceed" at bounding box center [732, 413] width 57 height 23
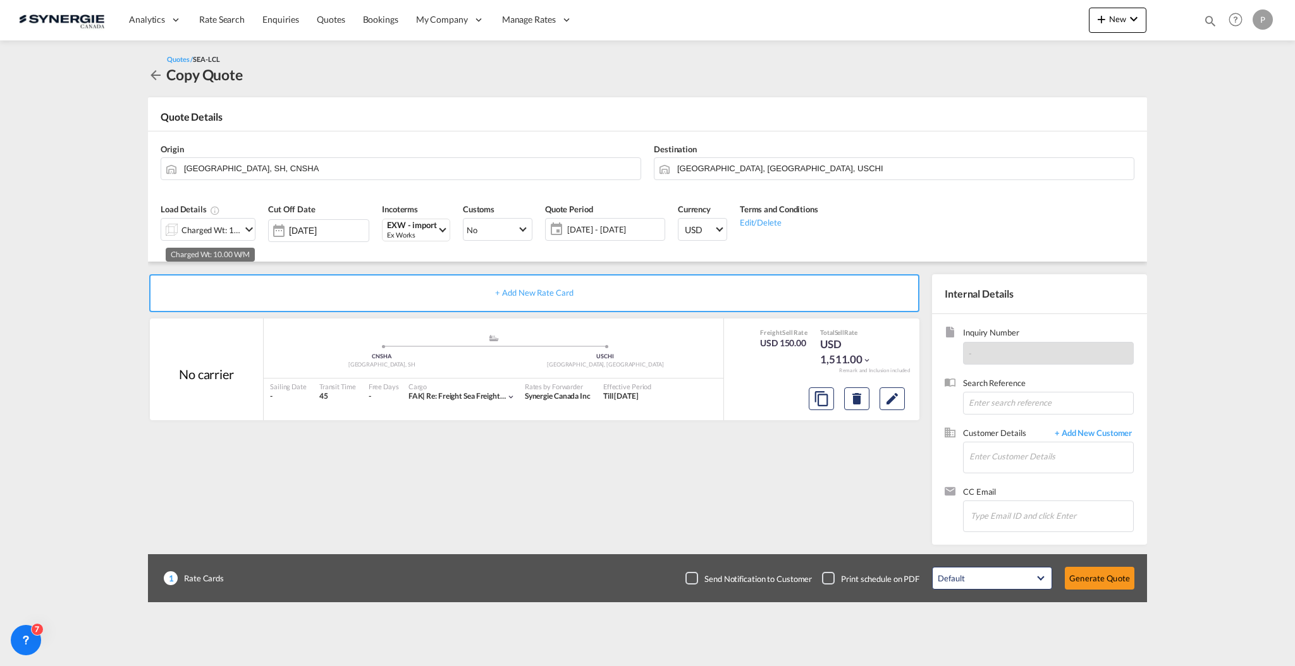
click at [231, 227] on div "Charged Wt: 10.00 W/M" at bounding box center [210, 230] width 59 height 18
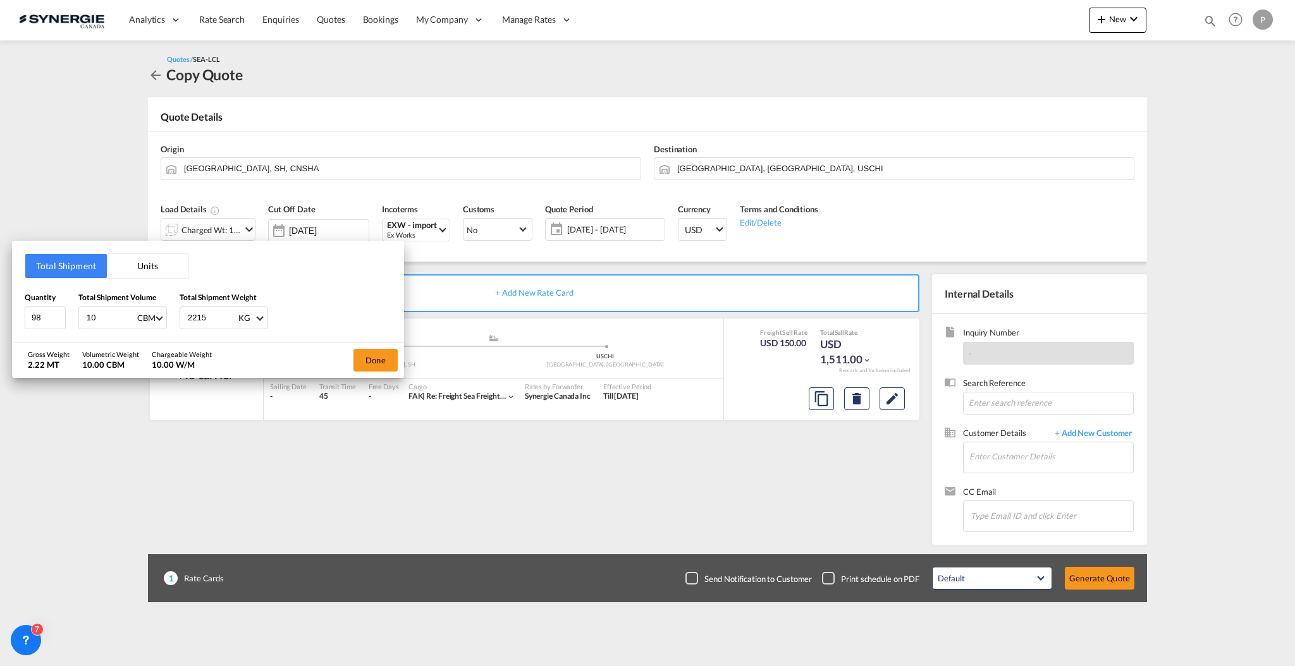
click at [95, 317] on input "10" at bounding box center [110, 317] width 51 height 21
type input "16"
click at [44, 314] on input "98" at bounding box center [45, 318] width 41 height 23
click at [44, 313] on input "98" at bounding box center [45, 318] width 41 height 23
click at [44, 312] on input "98" at bounding box center [45, 318] width 41 height 23
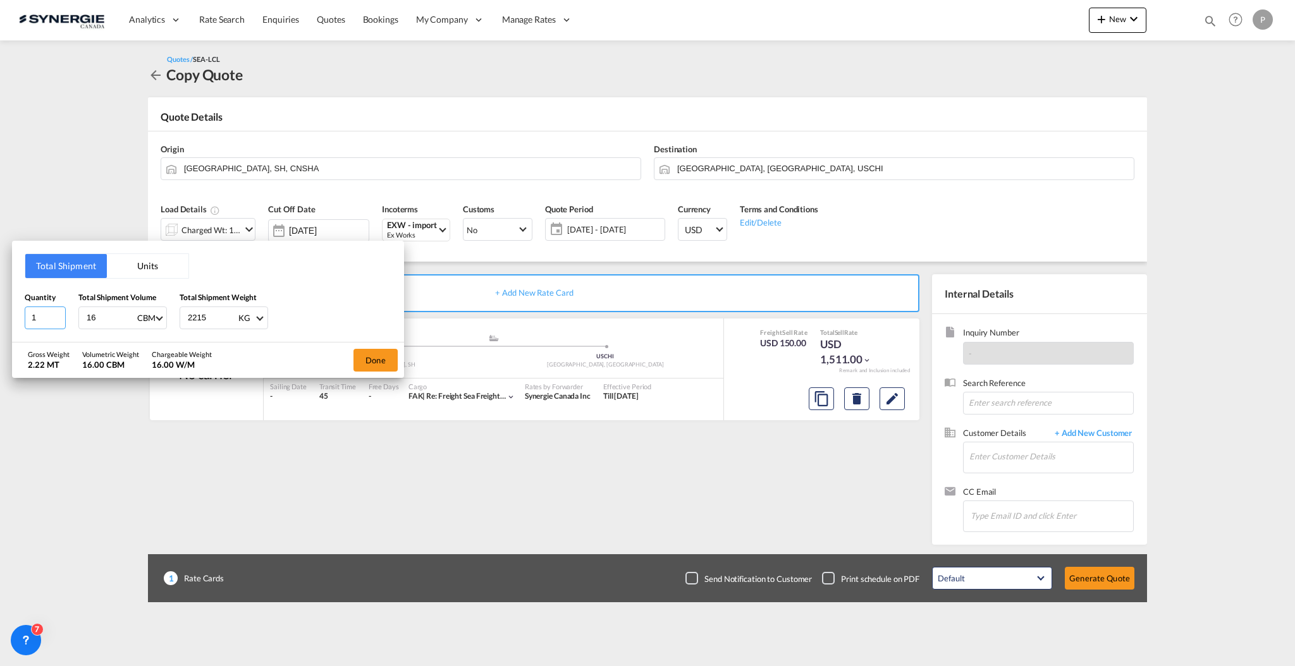
type input "1"
click at [196, 316] on input "2215" at bounding box center [212, 317] width 51 height 21
click at [210, 311] on input "2215" at bounding box center [212, 317] width 51 height 21
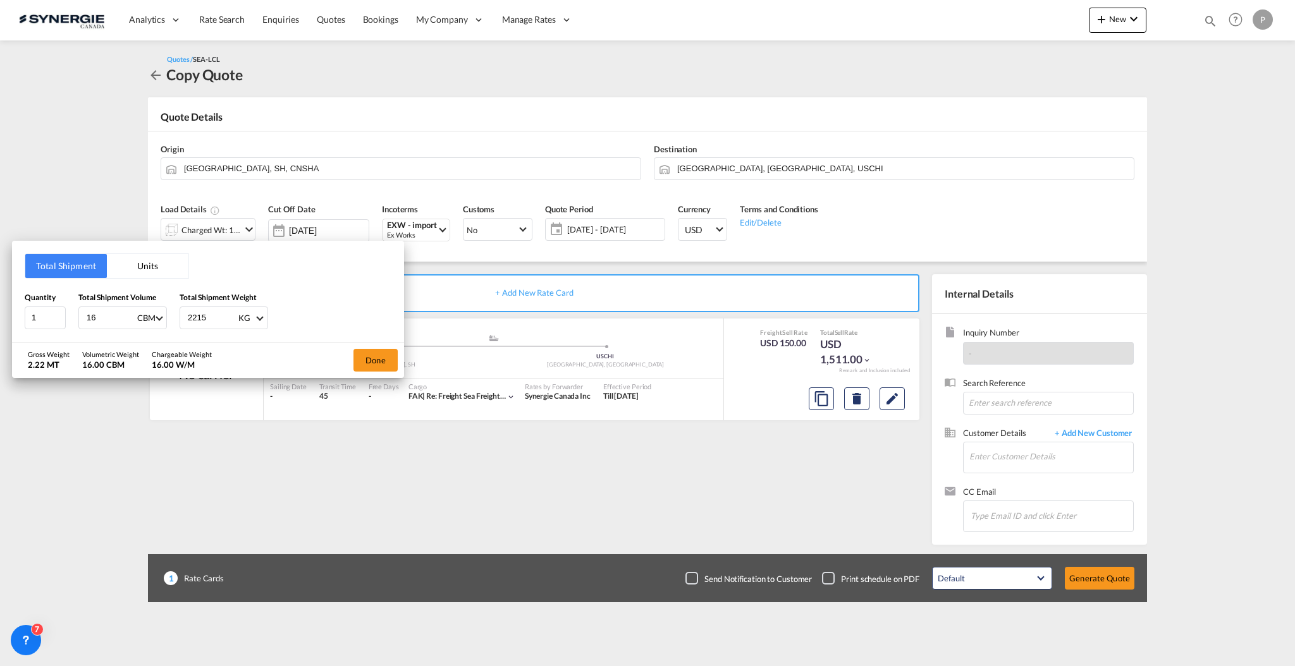
click at [210, 311] on input "2215" at bounding box center [212, 317] width 51 height 21
type input "3200"
click at [357, 361] on button "Done" at bounding box center [375, 360] width 44 height 23
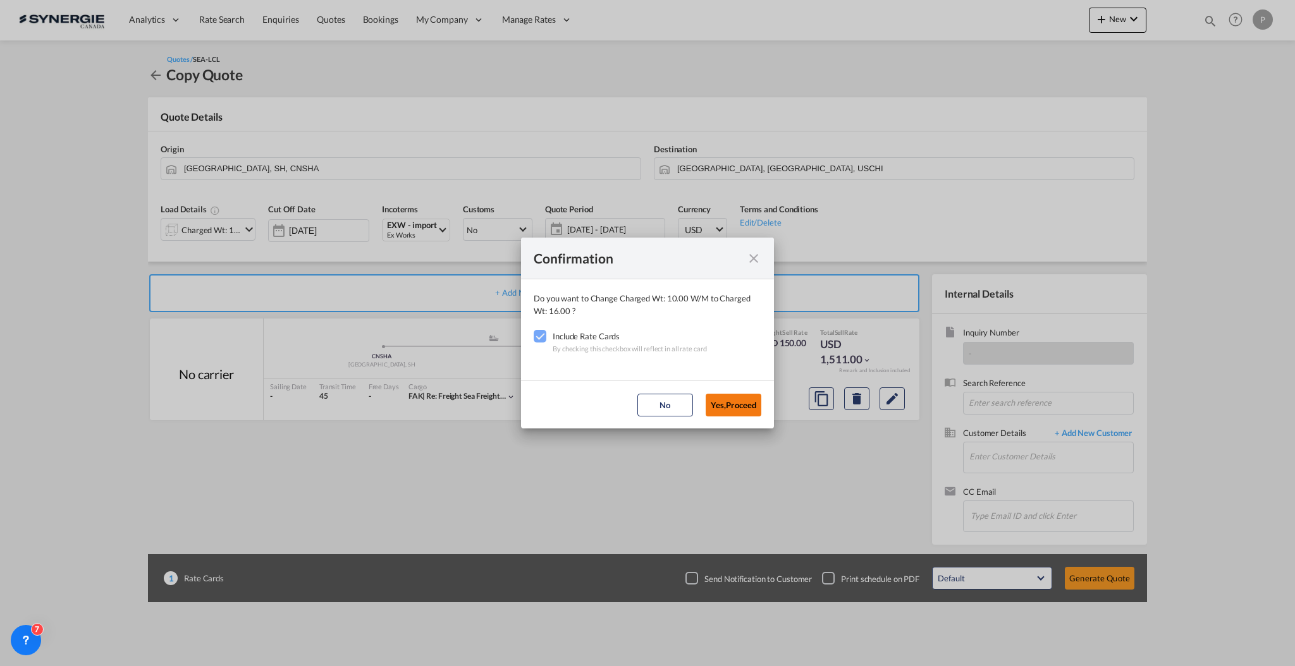
click at [736, 405] on button "Yes,Proceed" at bounding box center [734, 405] width 56 height 23
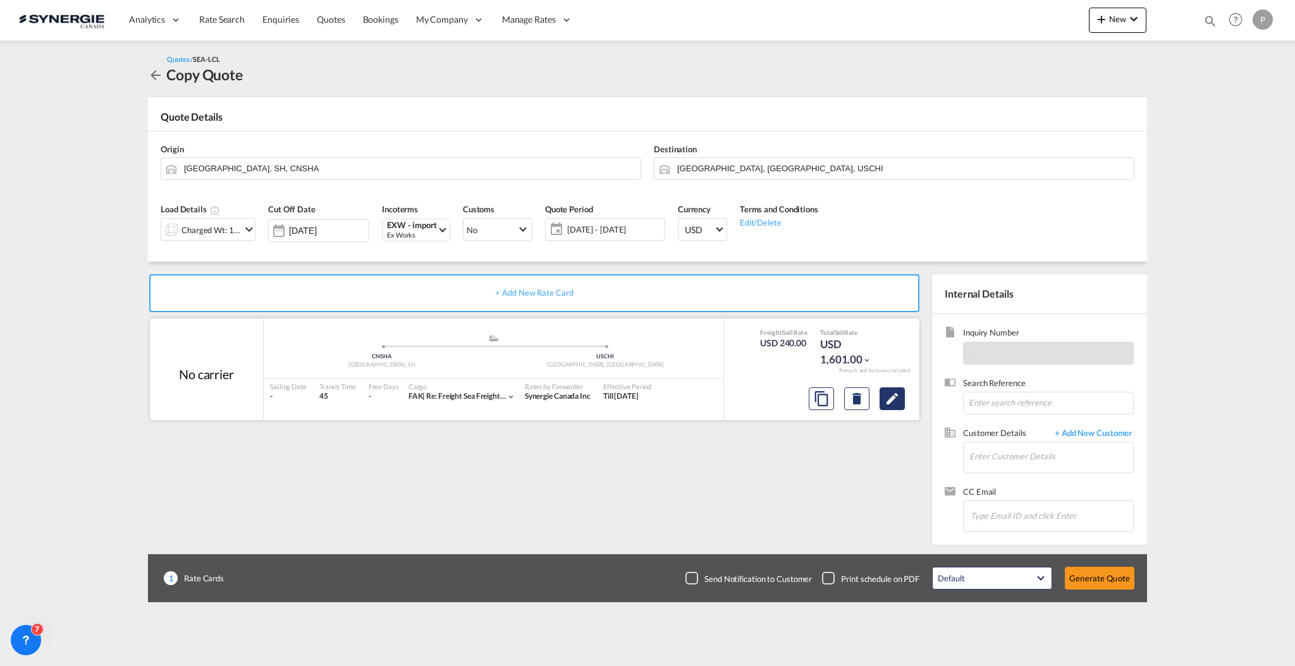
click at [895, 403] on md-icon "Edit" at bounding box center [892, 398] width 15 height 15
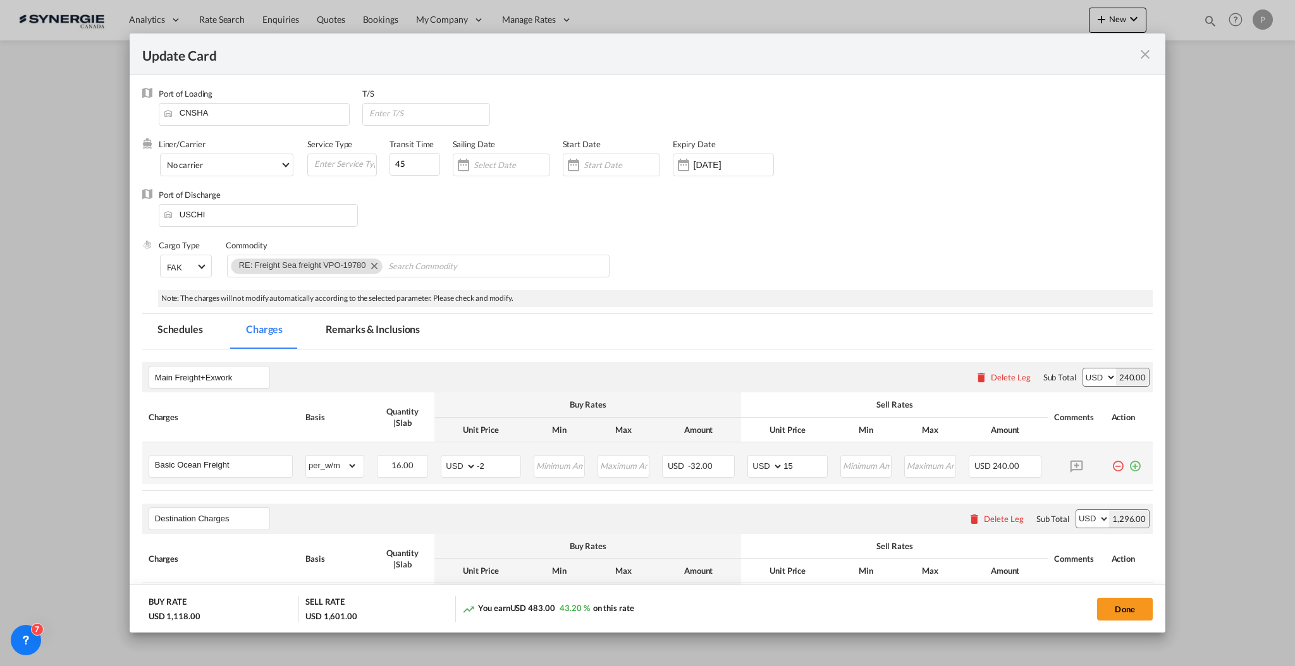
scroll to position [168, 0]
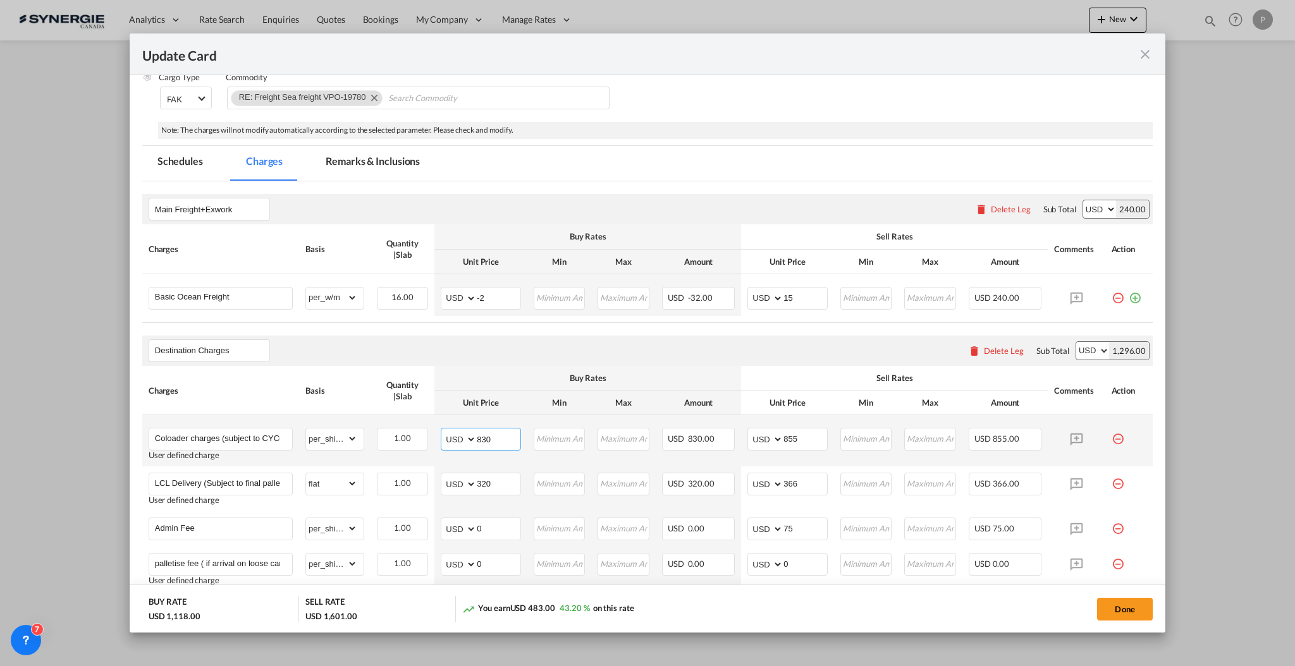
click at [481, 438] on input "830" at bounding box center [499, 438] width 44 height 19
type input "1298"
click at [796, 442] on input "855" at bounding box center [805, 438] width 44 height 19
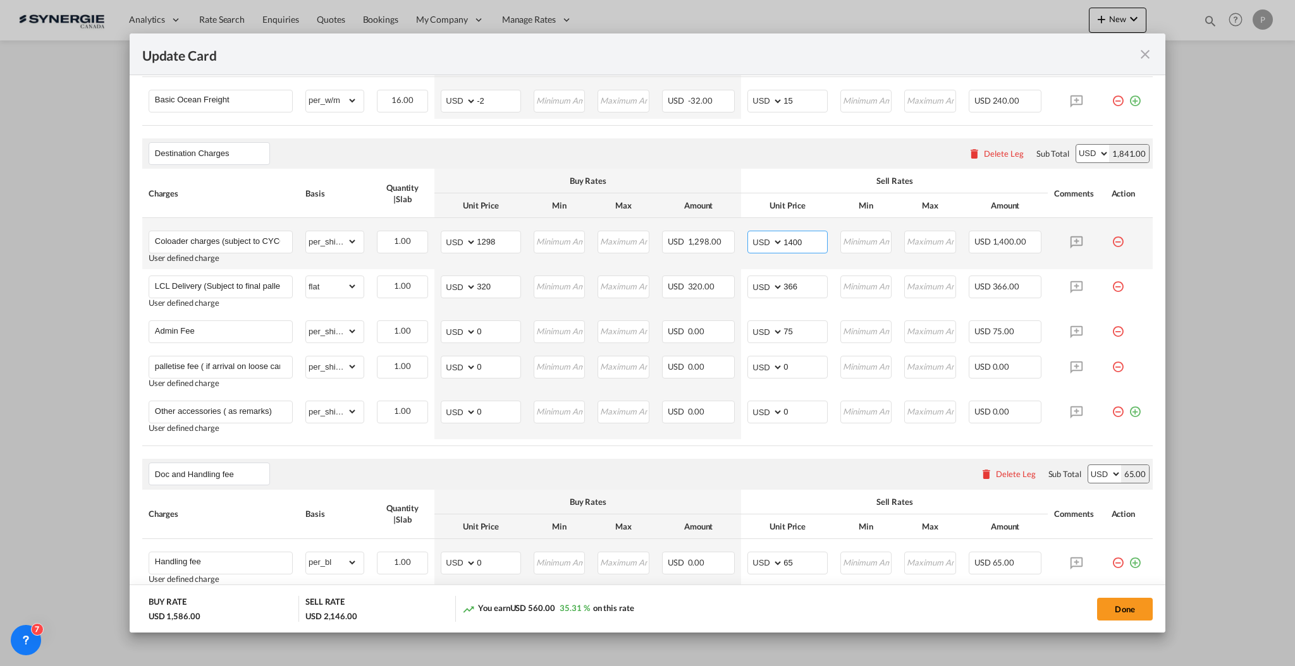
scroll to position [337, 0]
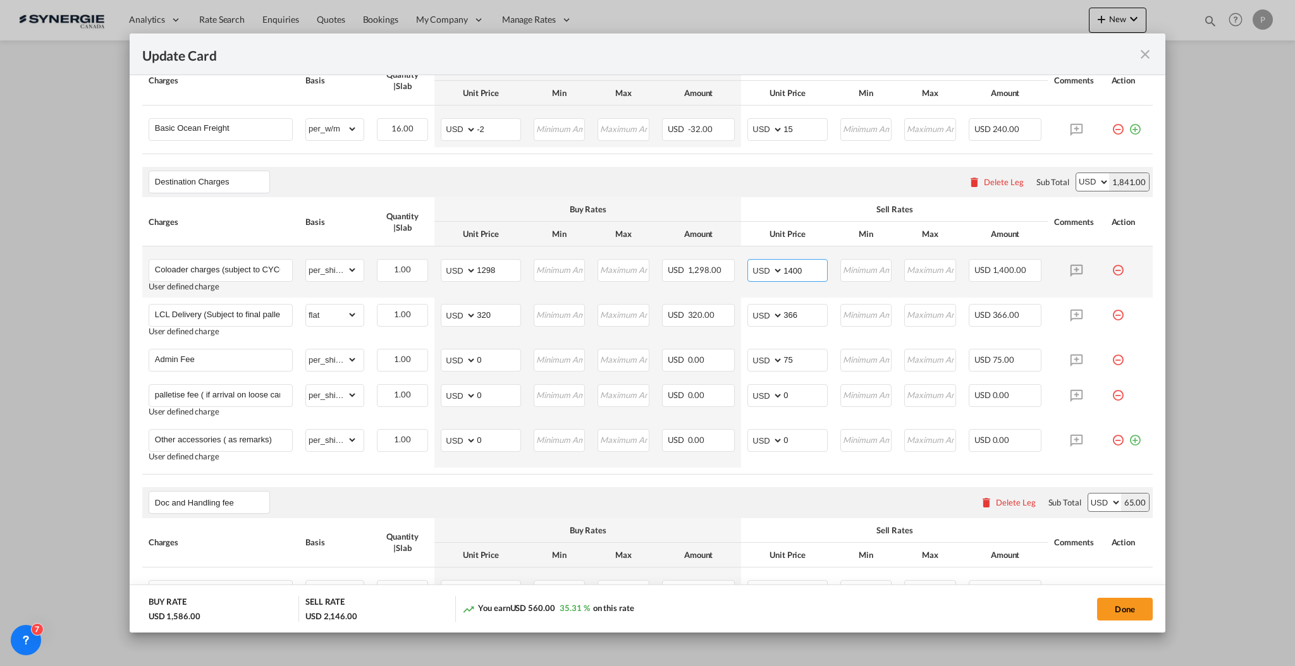
click at [786, 267] on input "1400" at bounding box center [805, 269] width 44 height 19
type input "1400"
drag, startPoint x: 1150, startPoint y: 47, endPoint x: 1128, endPoint y: 27, distance: 30.0
click at [1150, 49] on md-icon "icon-close fg-AAA8AD m-0 pointer" at bounding box center [1145, 54] width 15 height 15
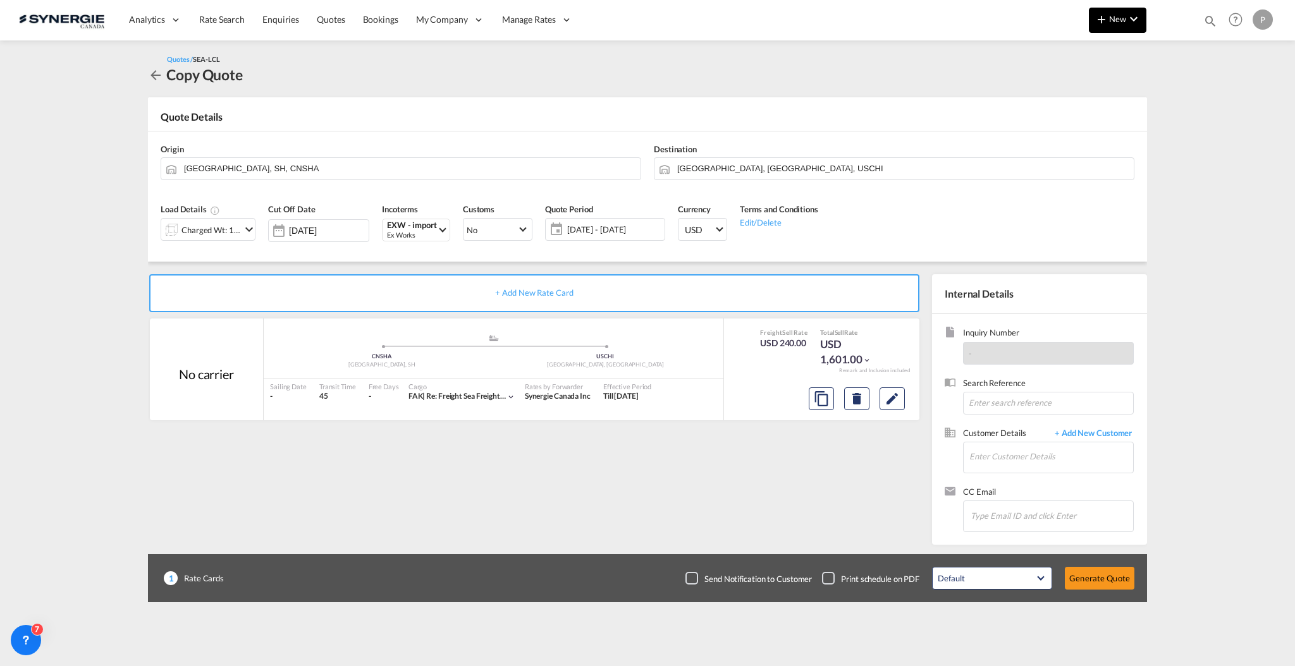
click at [1105, 19] on md-icon "icon-plus 400-fg" at bounding box center [1101, 18] width 15 height 15
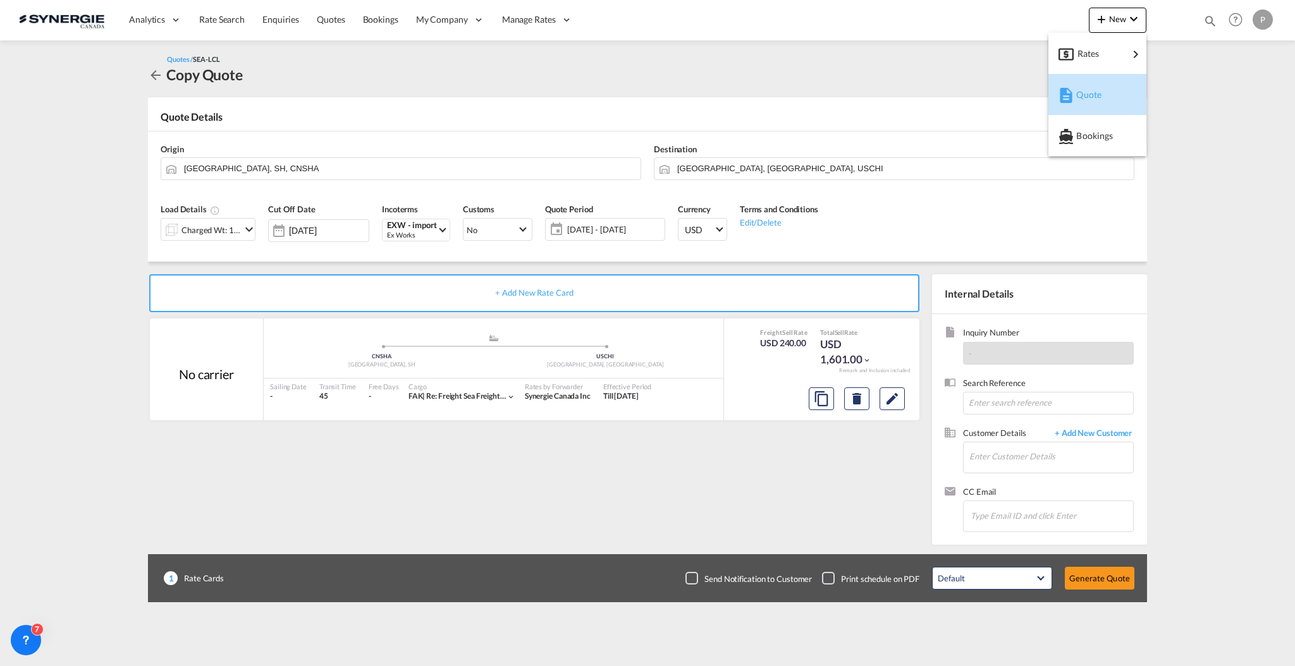
click at [1081, 100] on span "Quote" at bounding box center [1083, 94] width 14 height 25
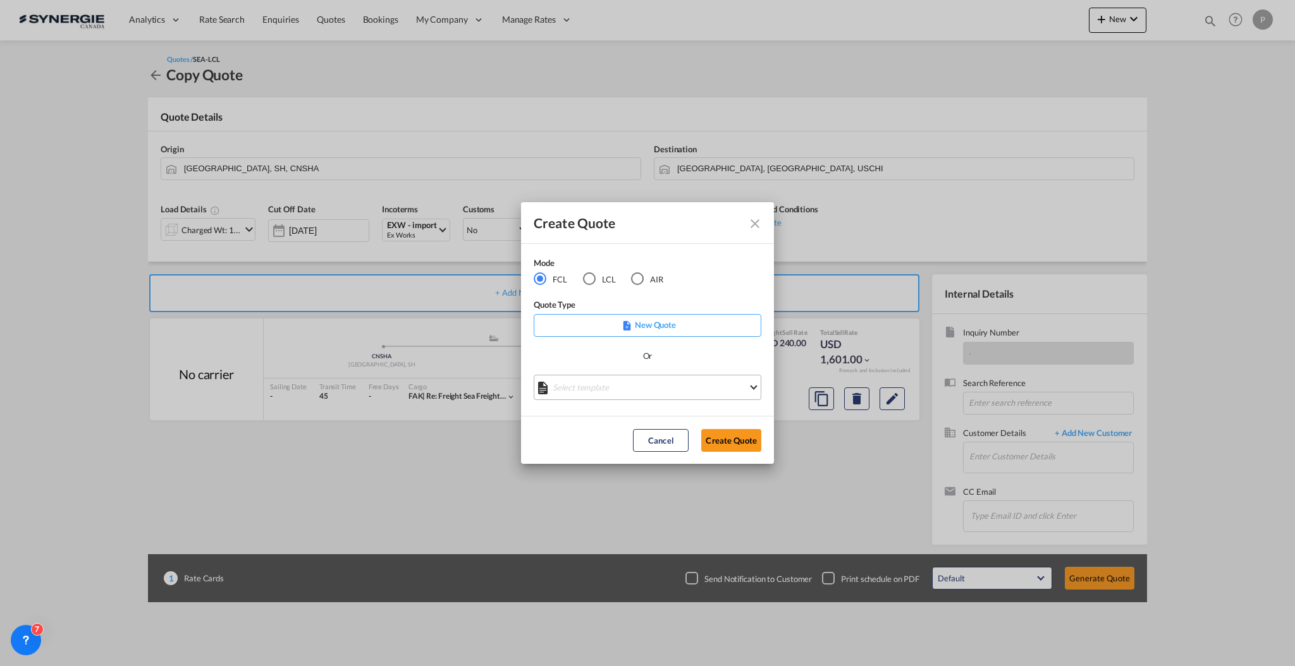
click at [577, 379] on md-select "Select template *NEW* FCL FREEHAND / DAP Pablo Gomez Saldarriaga | 10 Jul 2025 …" at bounding box center [648, 387] width 228 height 25
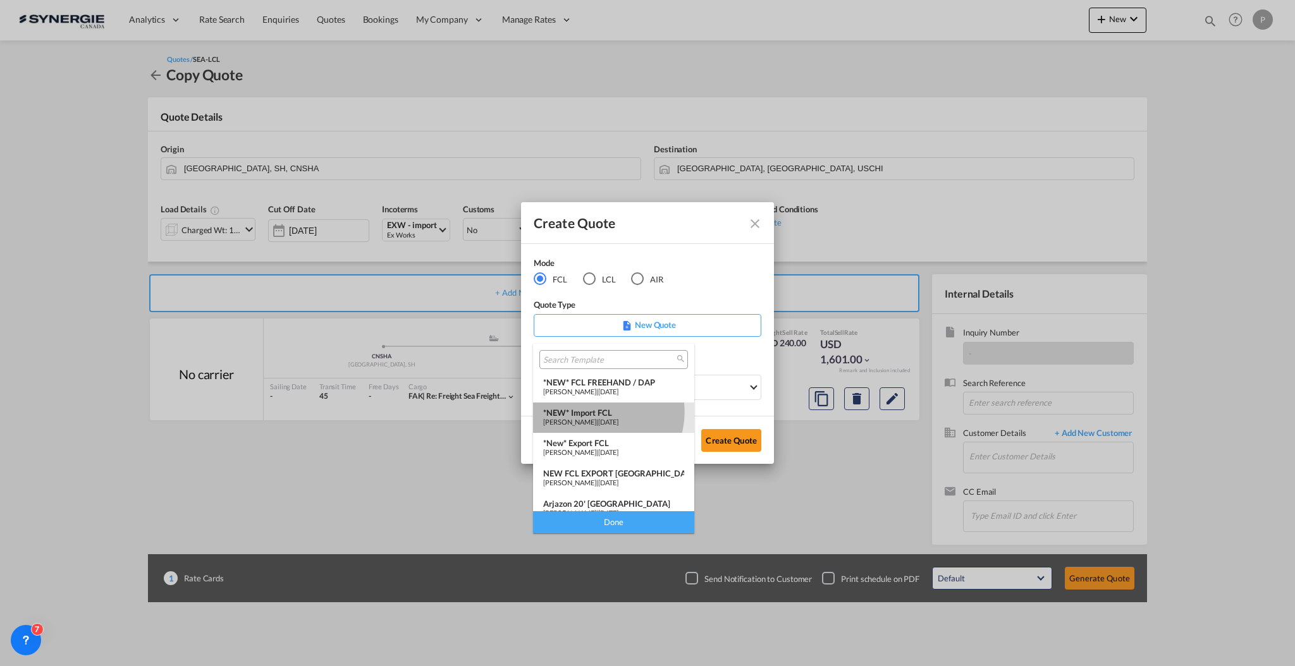
click at [603, 413] on div "*NEW* Import FCL" at bounding box center [613, 413] width 141 height 10
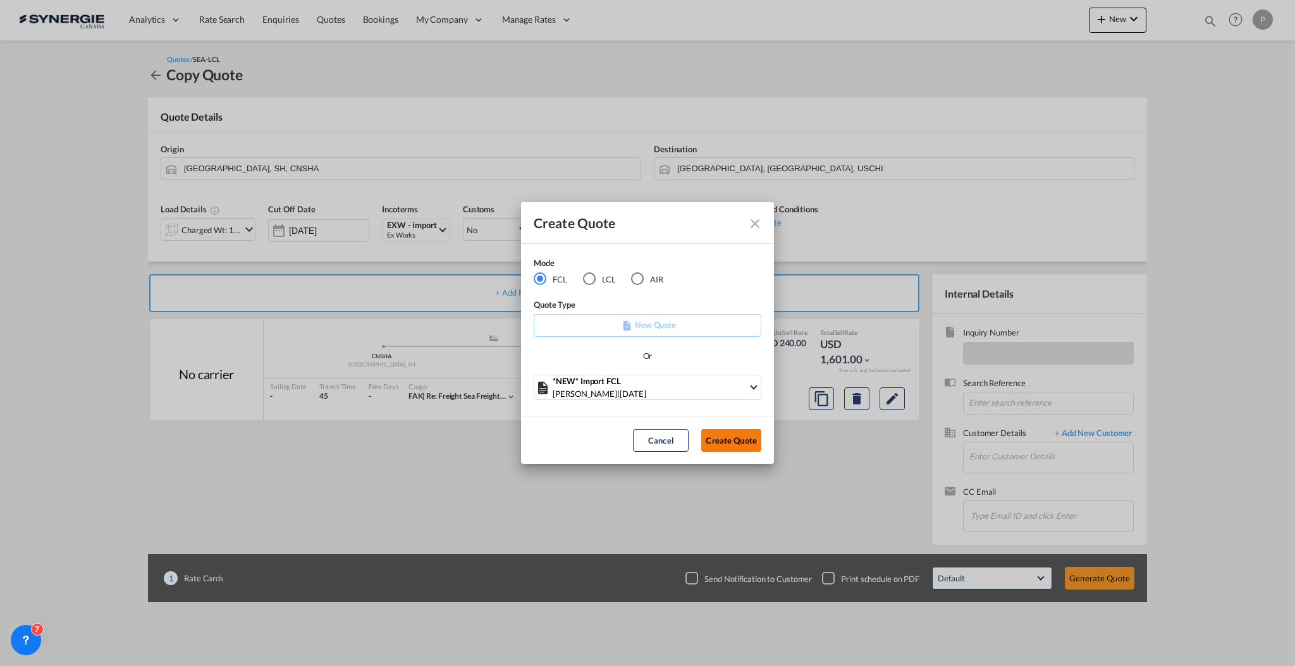
click at [735, 439] on button "Create Quote" at bounding box center [731, 440] width 60 height 23
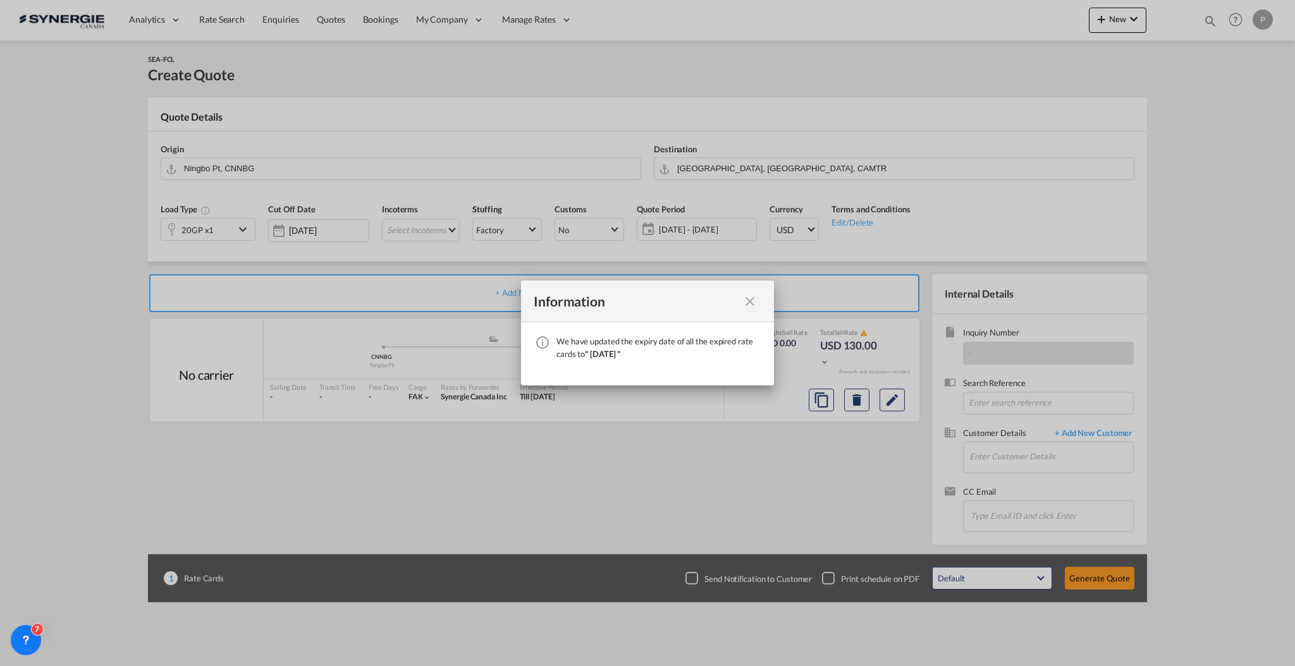
click at [749, 301] on md-icon "icon-close fg-AAA8AD cursor" at bounding box center [749, 301] width 15 height 15
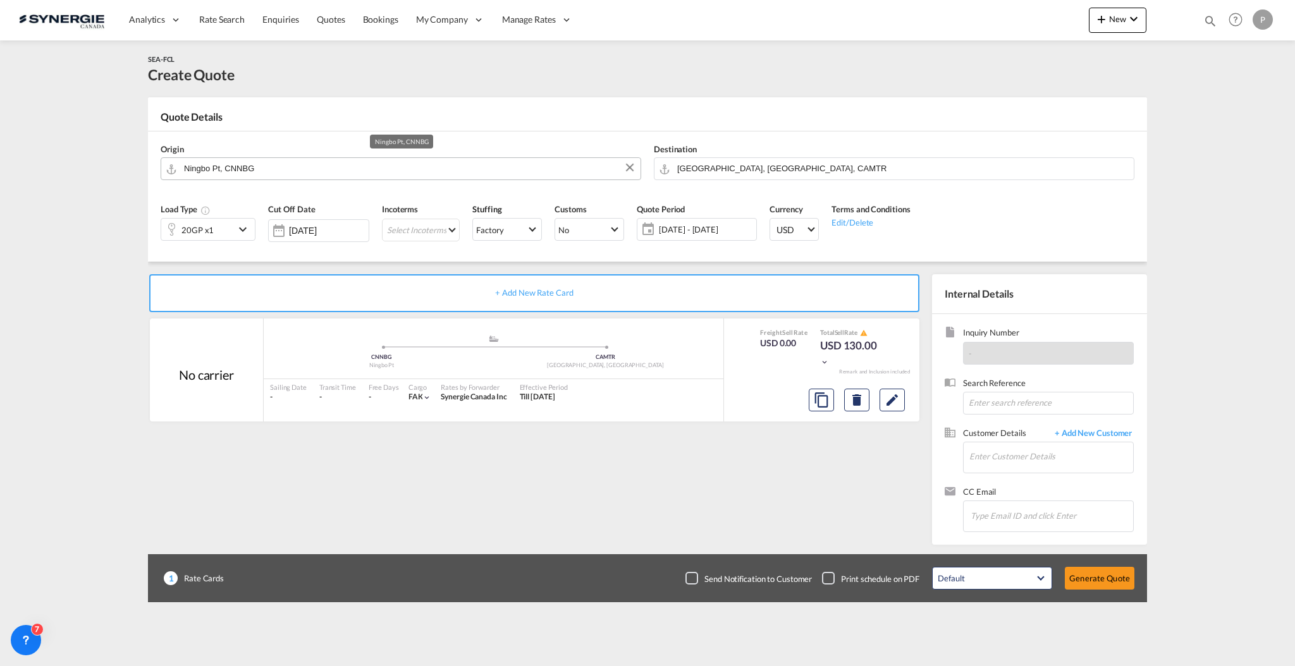
click at [418, 165] on input "Ningbo Pt, CNNBG" at bounding box center [409, 168] width 450 height 22
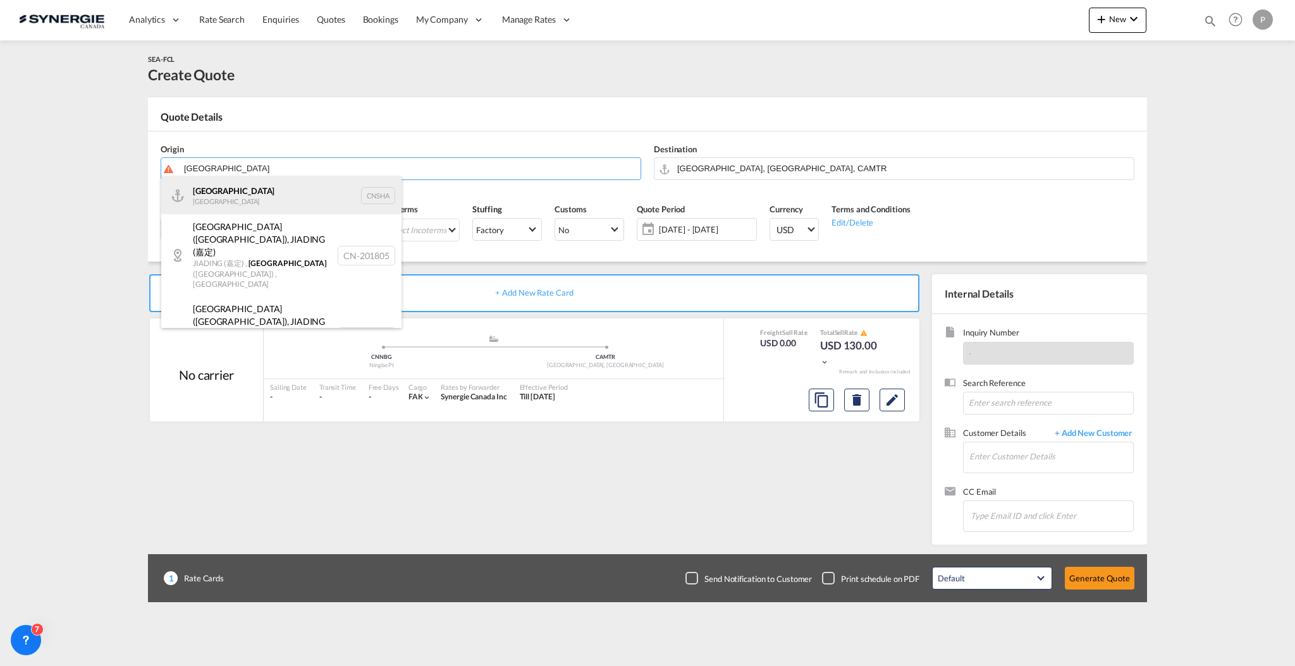
click at [251, 187] on div "Shanghai China CNSHA" at bounding box center [281, 195] width 240 height 38
type input "Shanghai, CNSHA"
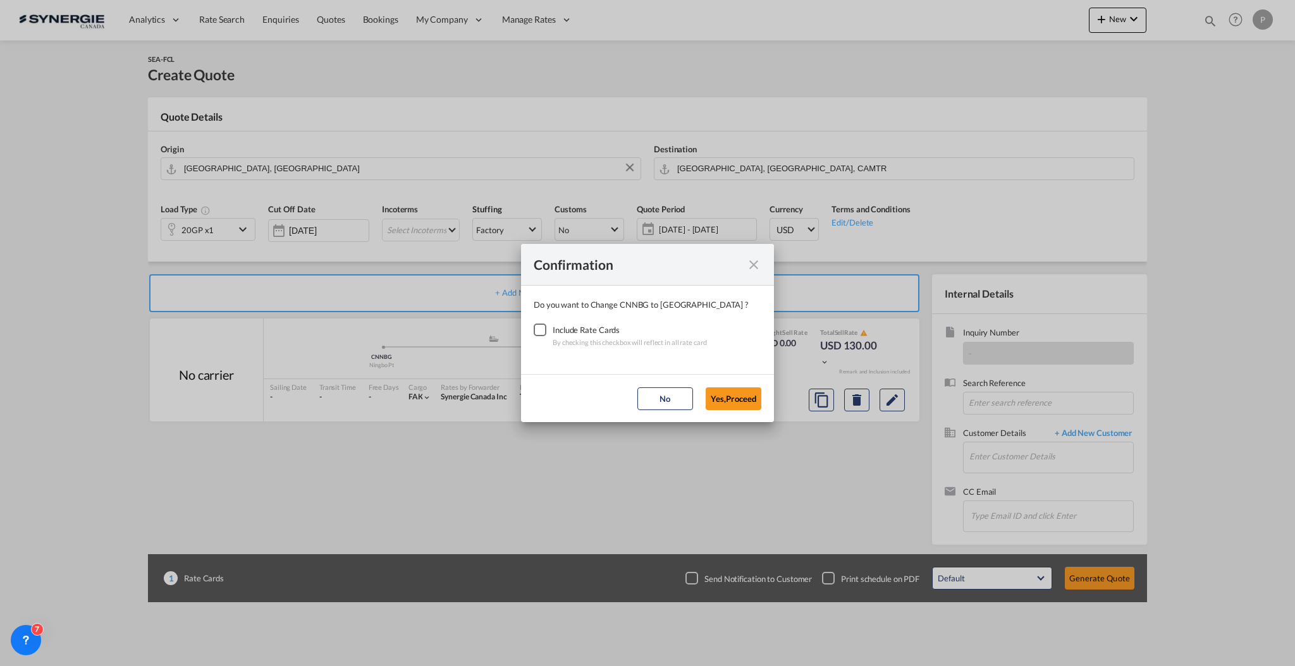
click at [546, 330] on div "Checkbox No Ink" at bounding box center [540, 330] width 13 height 13
click at [746, 405] on button "Yes,Proceed" at bounding box center [734, 399] width 56 height 23
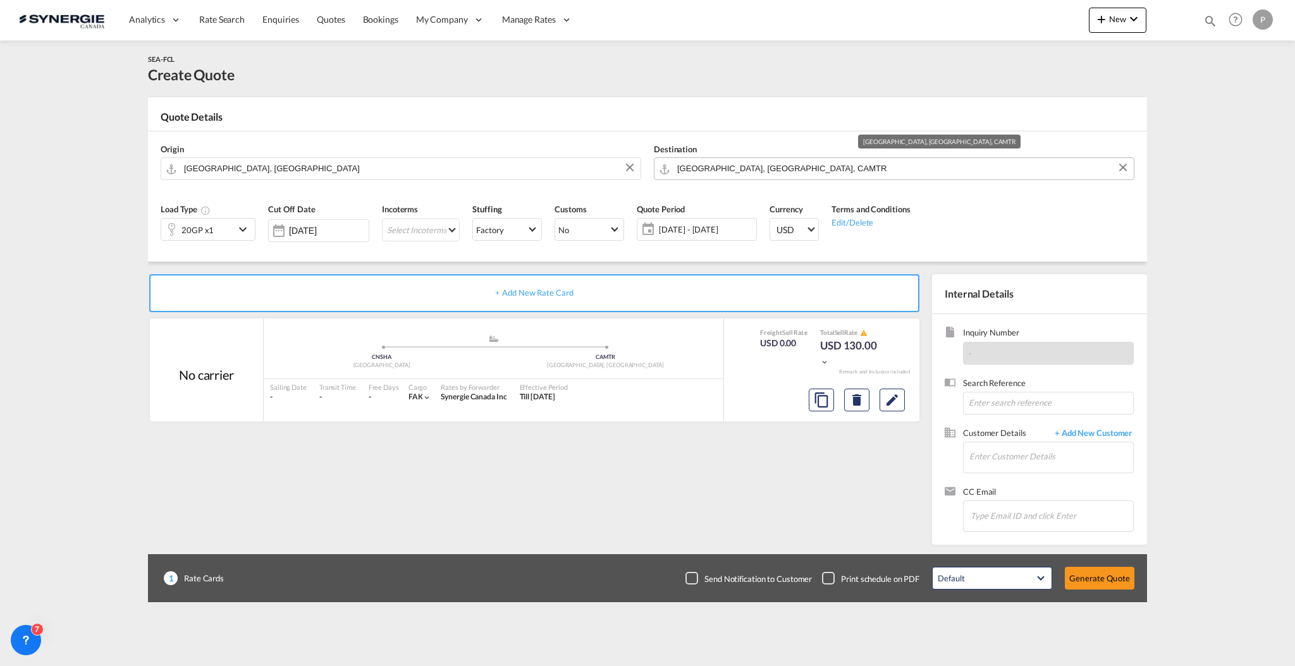
click at [756, 173] on input "Montreal, QC, CAMTR" at bounding box center [902, 168] width 450 height 22
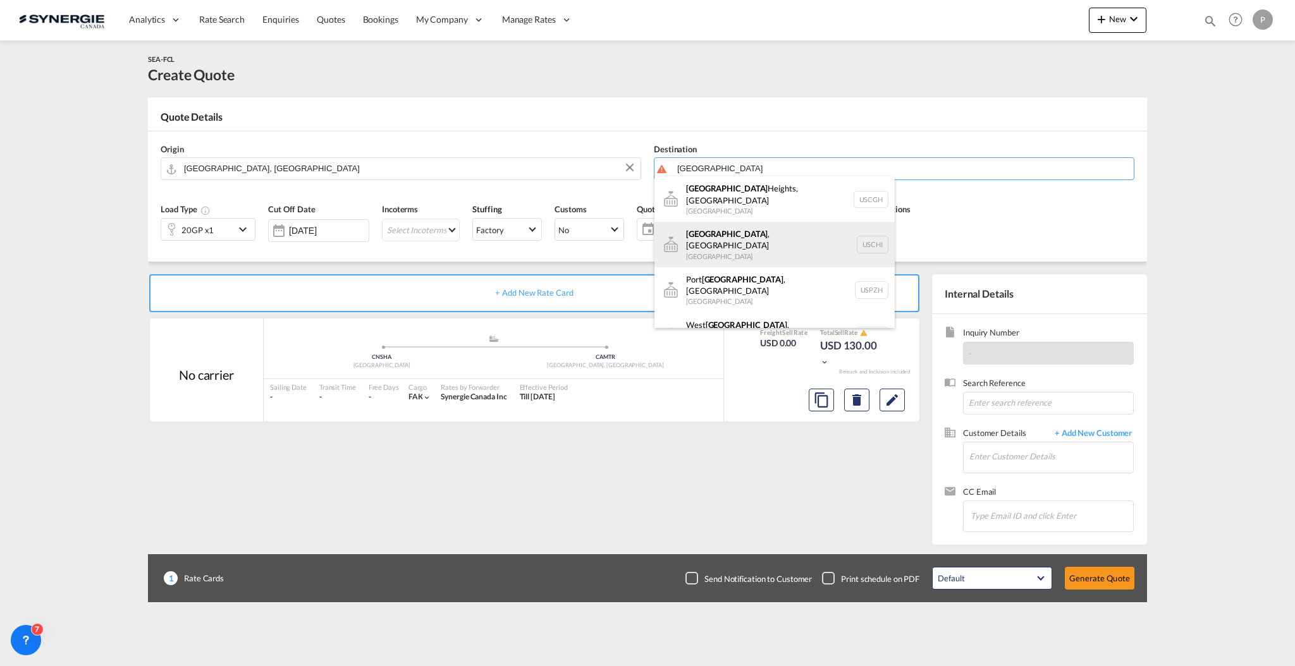
click at [760, 228] on div "Chicago , IL United States USCHI" at bounding box center [774, 245] width 240 height 46
type input "Chicago, IL, USCHI"
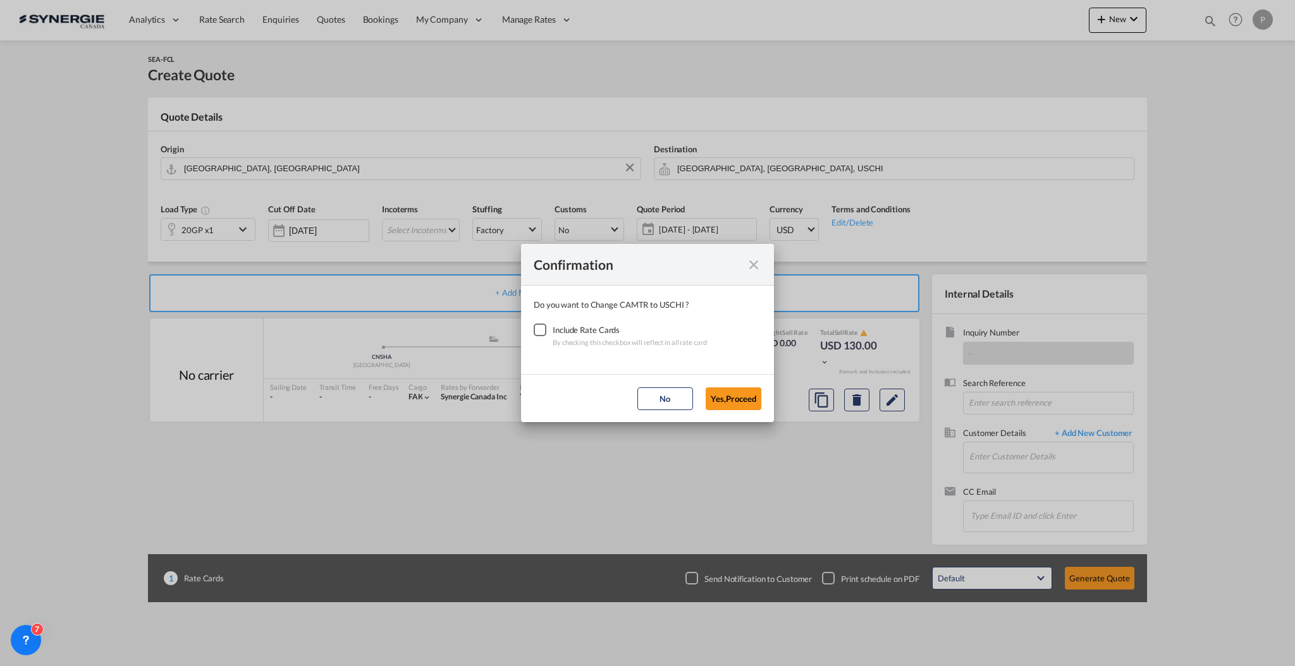
click at [543, 328] on div "Checkbox No Ink" at bounding box center [540, 330] width 13 height 13
click at [735, 404] on button "Yes,Proceed" at bounding box center [734, 399] width 56 height 23
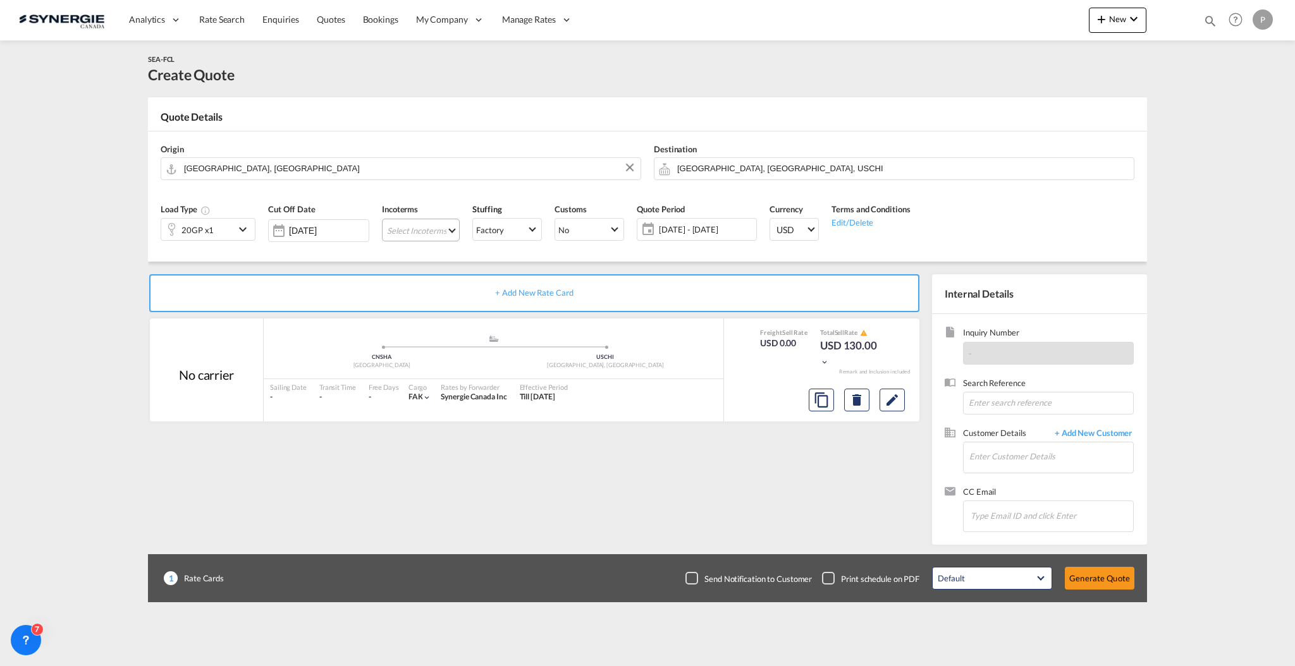
click at [406, 230] on md-select "Select Incoterms EXW - import Ex Works EXW - export Ex Works DPU - import Deliv…" at bounding box center [421, 230] width 78 height 23
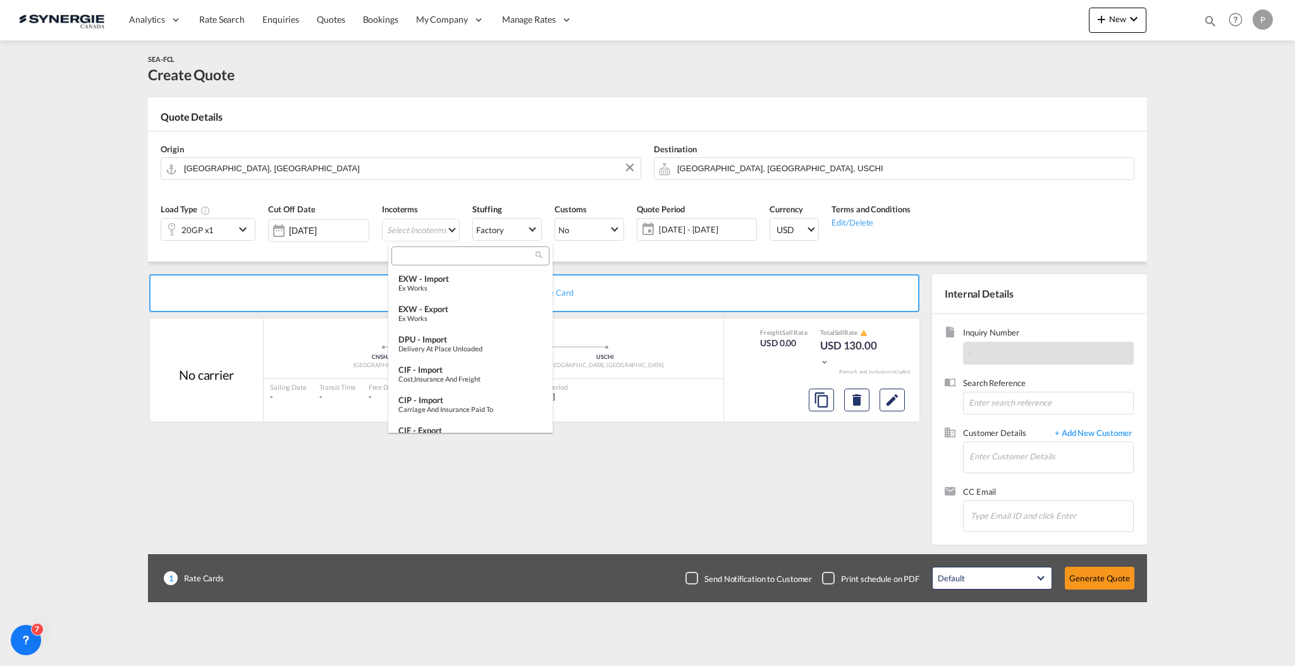
click at [438, 259] on input "search" at bounding box center [465, 256] width 140 height 11
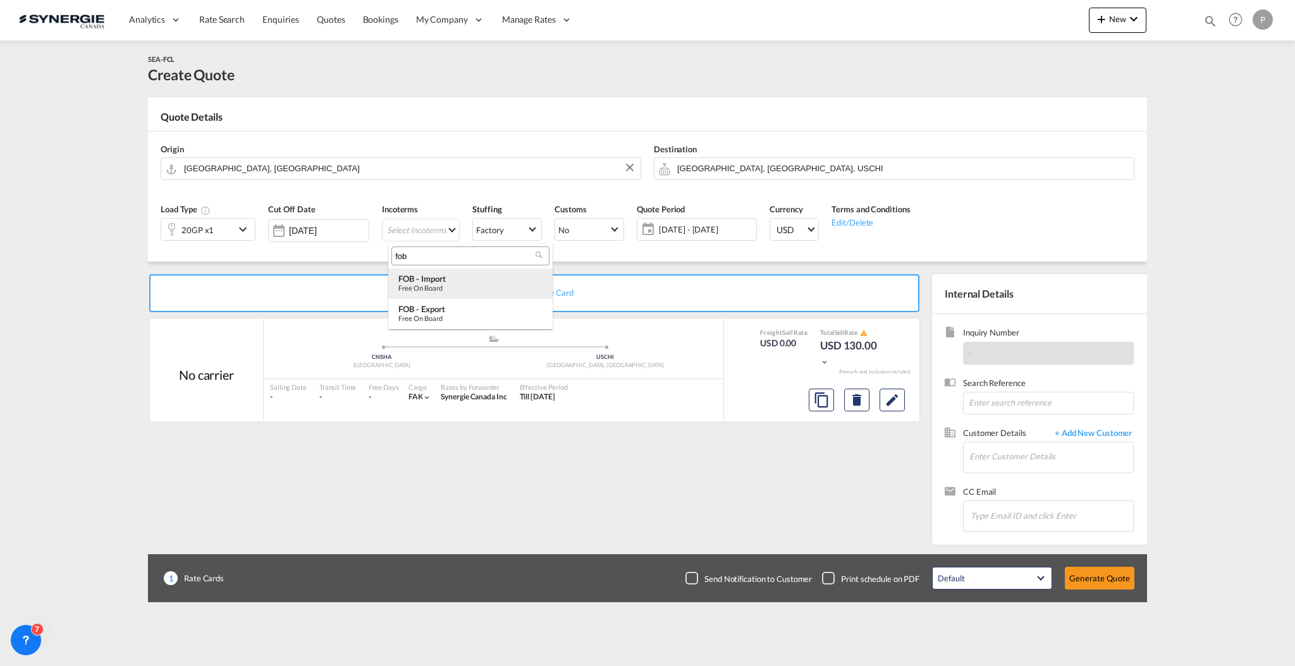
type input "fob"
click at [459, 289] on div "Free on Board" at bounding box center [470, 288] width 144 height 8
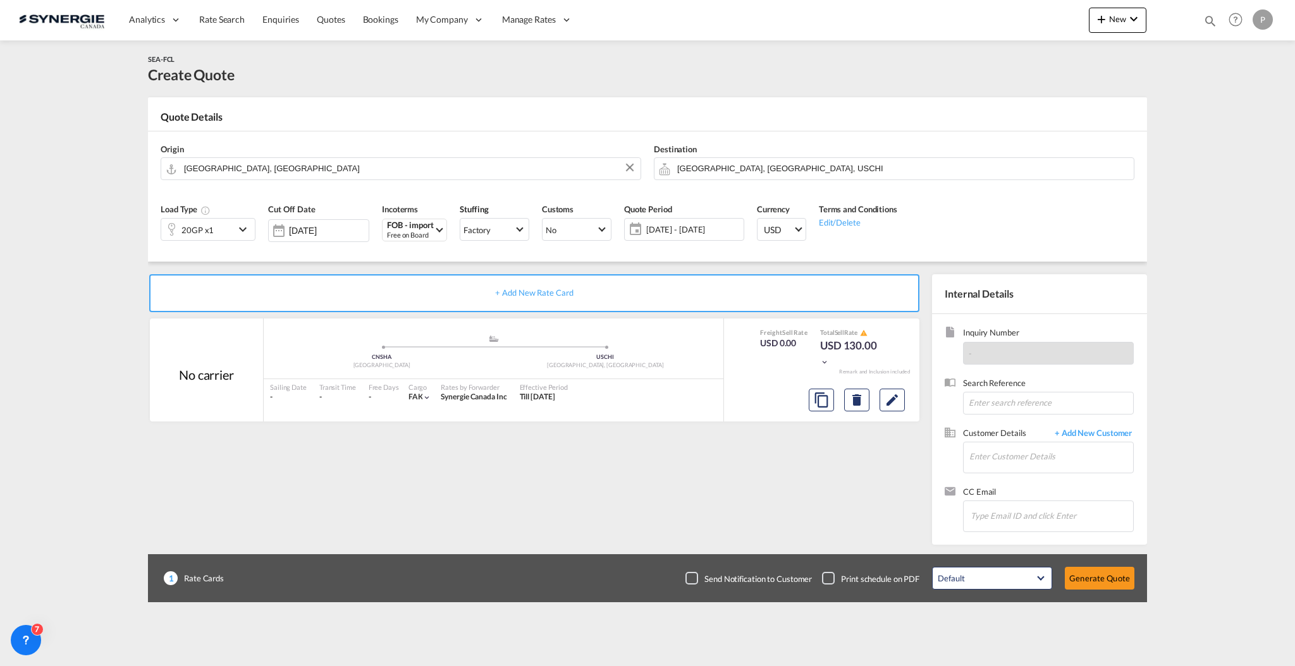
click at [692, 229] on span "16 Sep - 16 Oct 2025" at bounding box center [693, 229] width 94 height 11
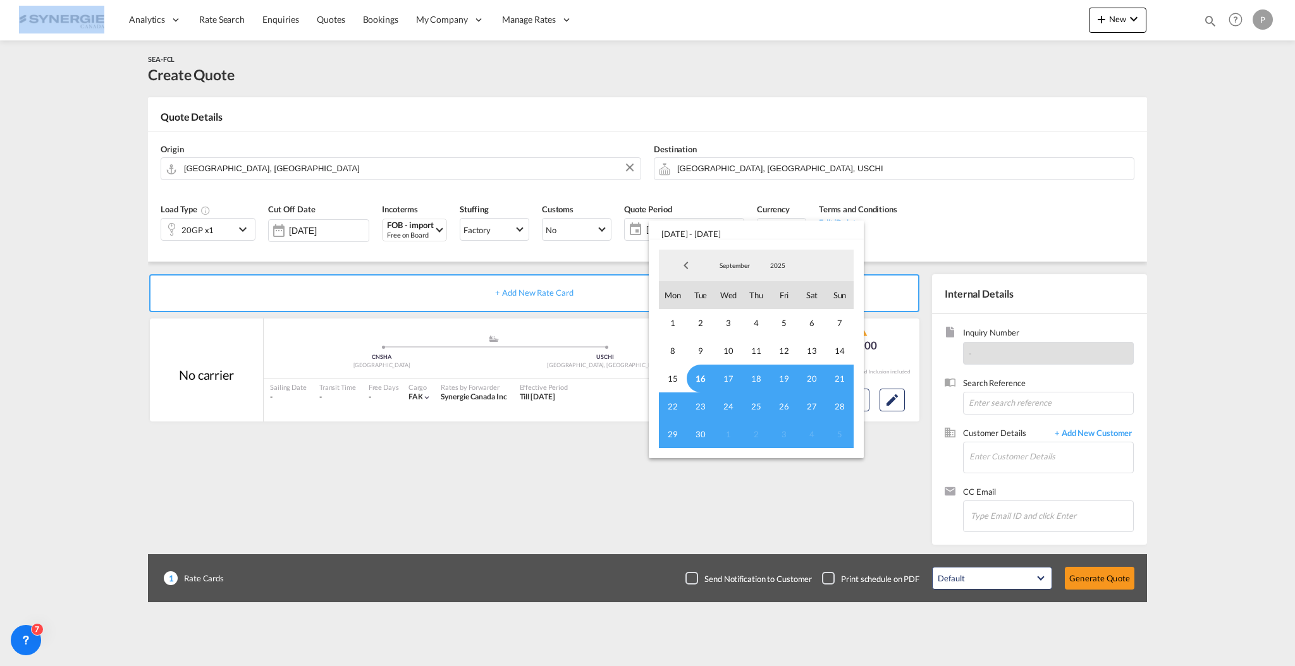
click at [698, 380] on span "16" at bounding box center [701, 379] width 28 height 28
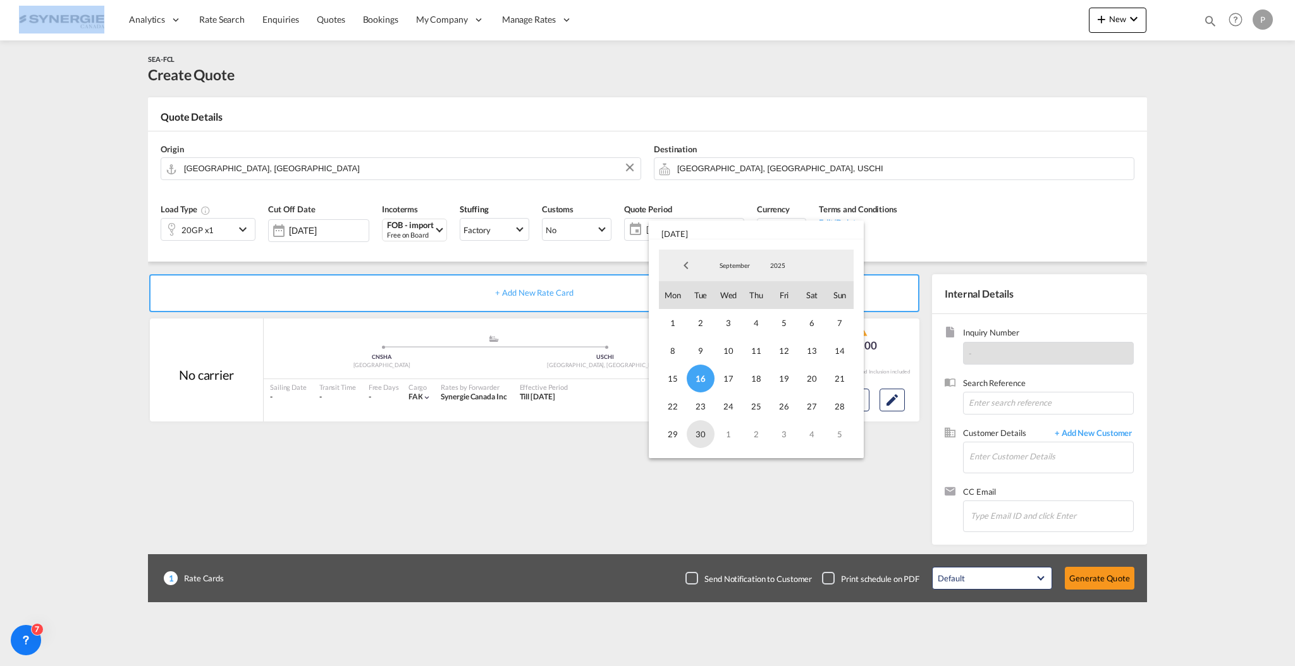
click at [706, 443] on span "30" at bounding box center [701, 435] width 28 height 28
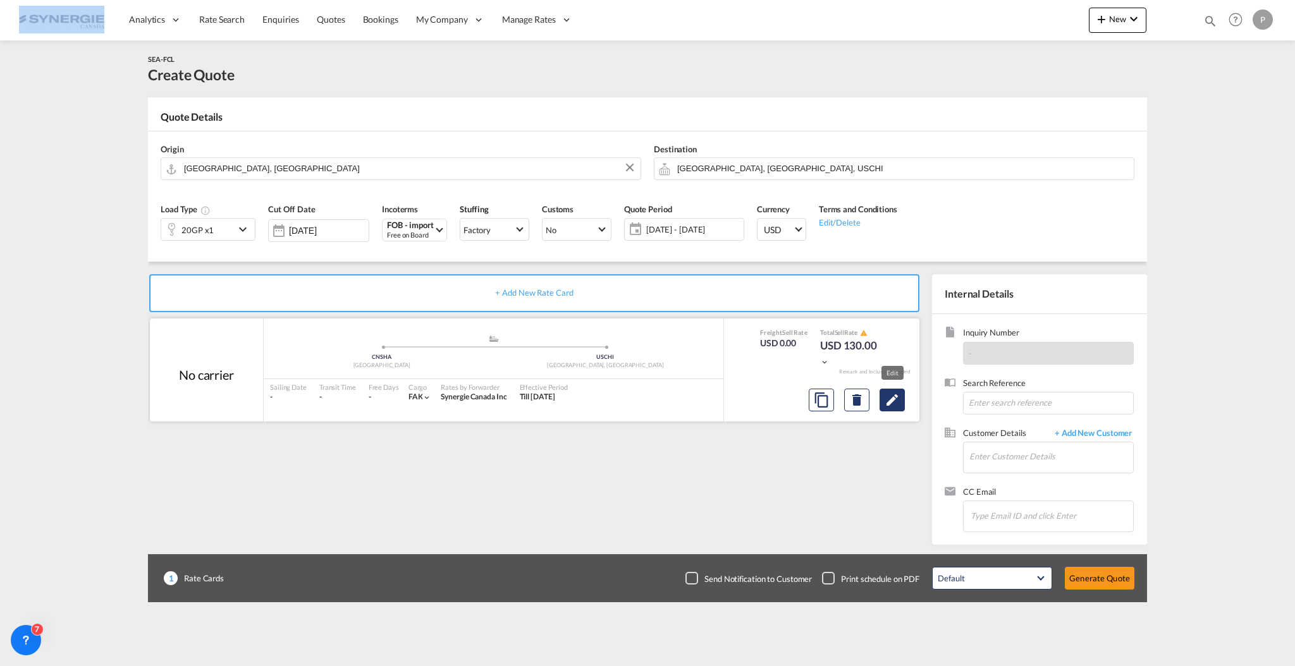
click at [899, 403] on md-icon "Edit" at bounding box center [892, 400] width 15 height 15
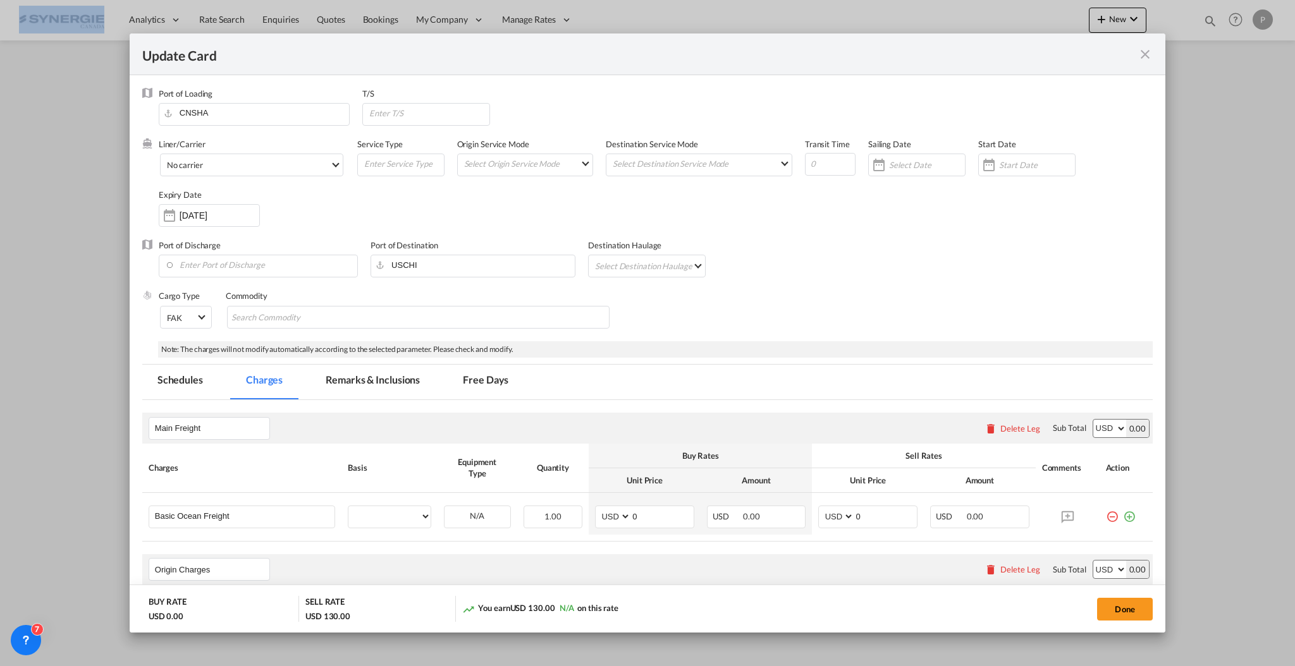
select select "per container"
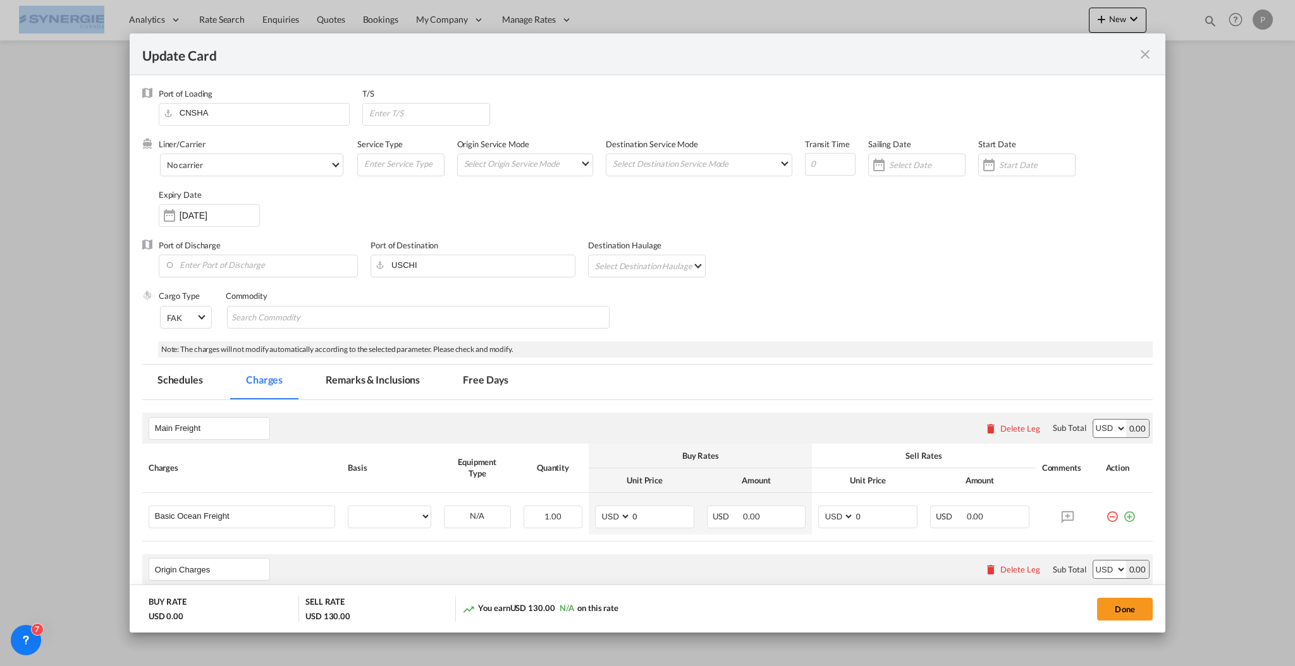
select select "per container"
select select "per B/L"
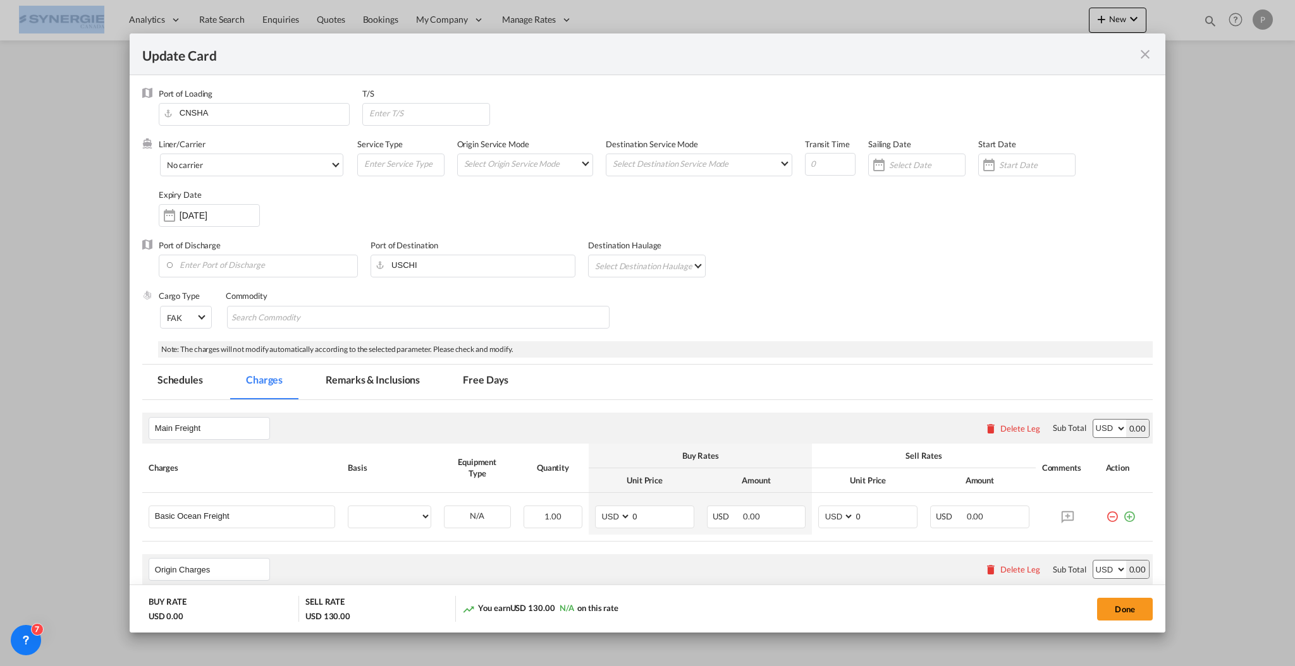
select select "per shipment"
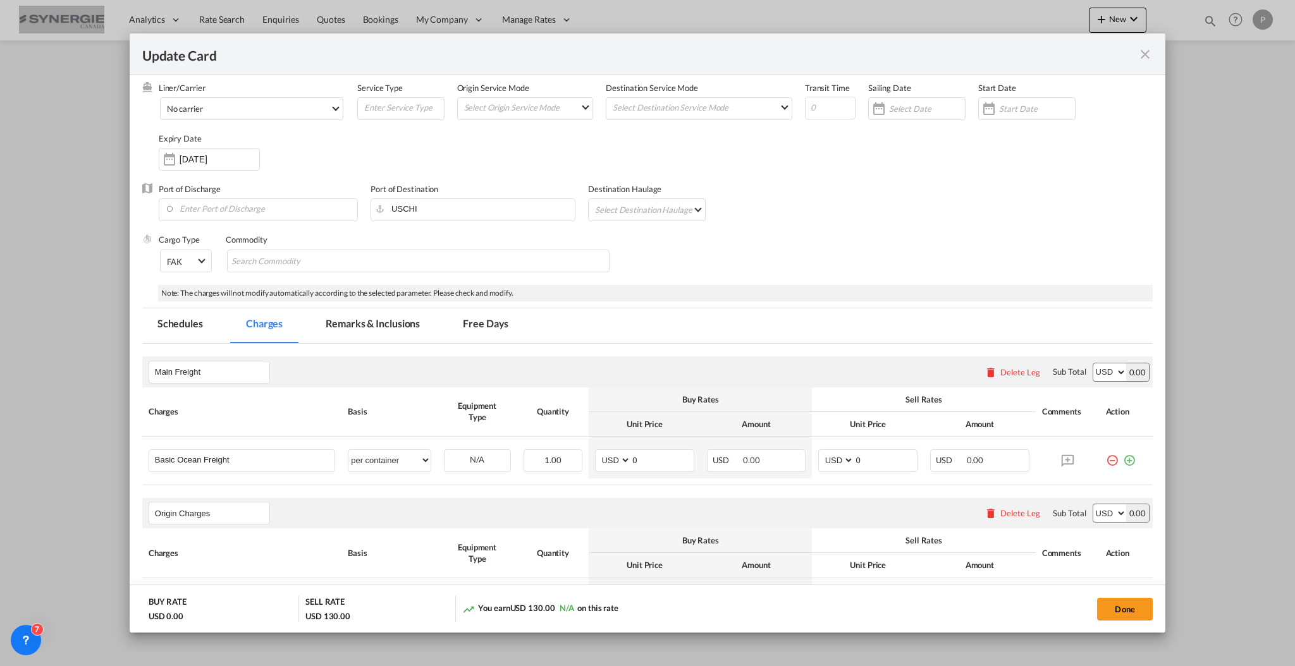
scroll to position [84, 0]
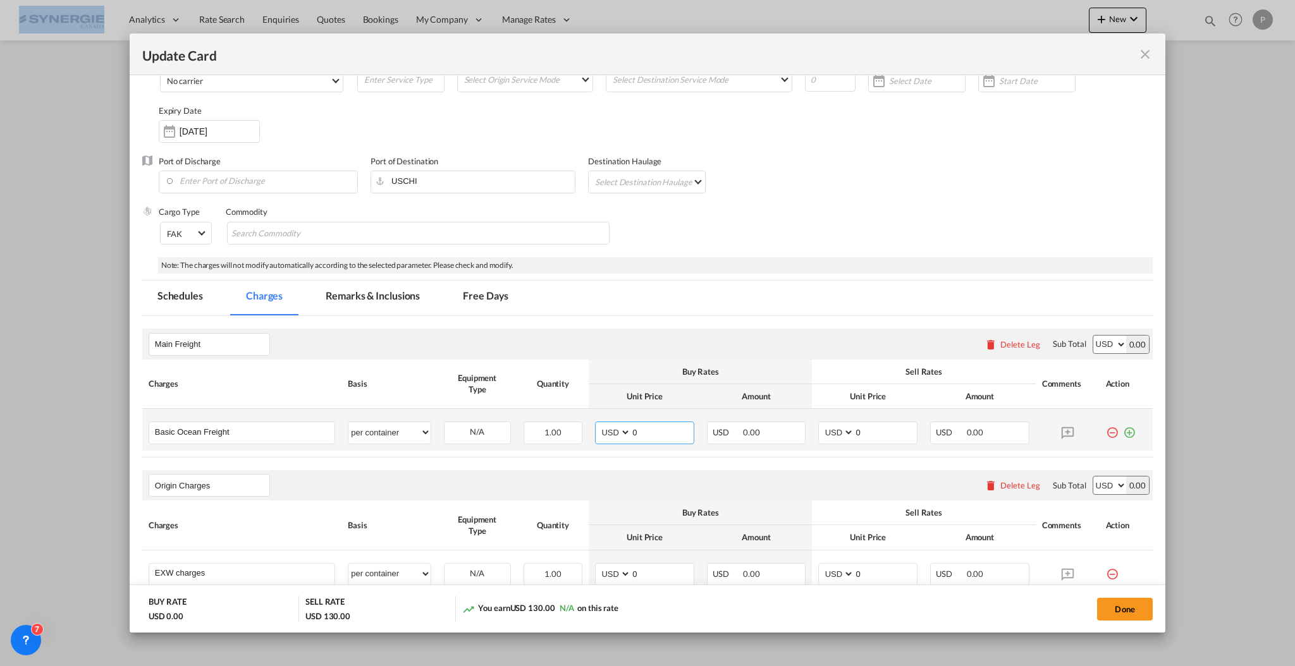
click at [636, 433] on input "0" at bounding box center [662, 431] width 63 height 19
type input "2780"
click at [867, 436] on input "0" at bounding box center [885, 431] width 63 height 19
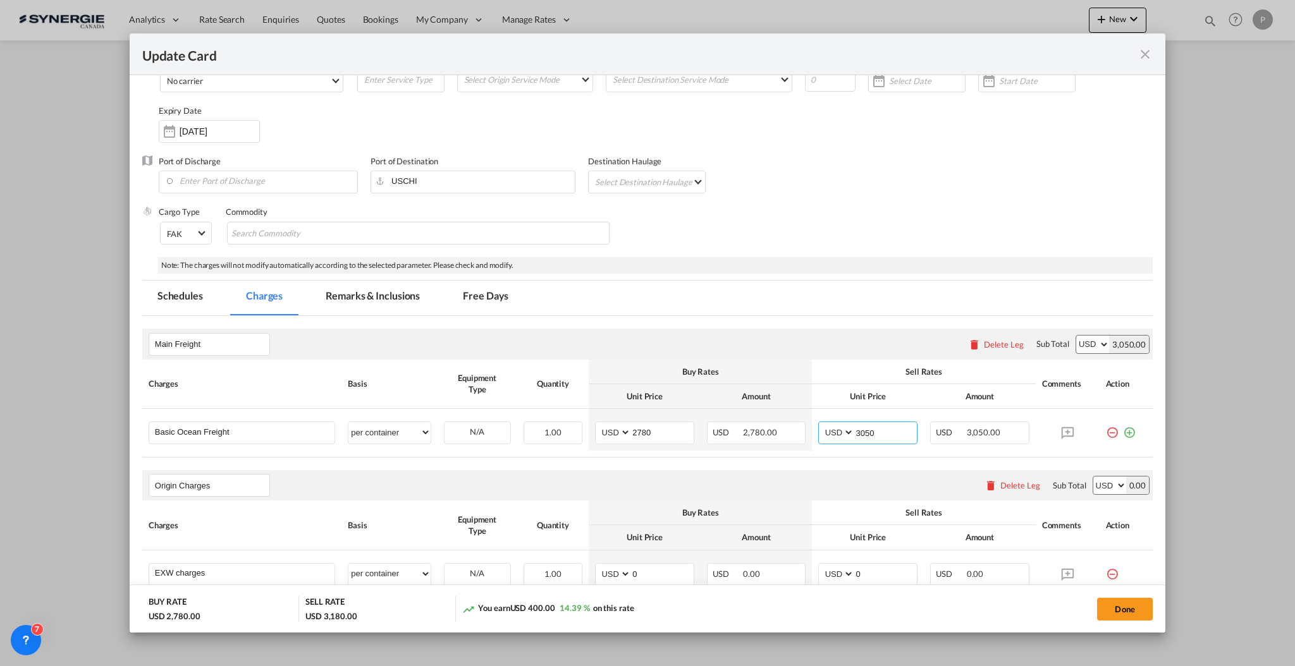
type input "3050"
click at [802, 337] on div "Main Freight Please enter leg name Leg Name Already Exists Delete Leg Sub Total…" at bounding box center [647, 344] width 1010 height 30
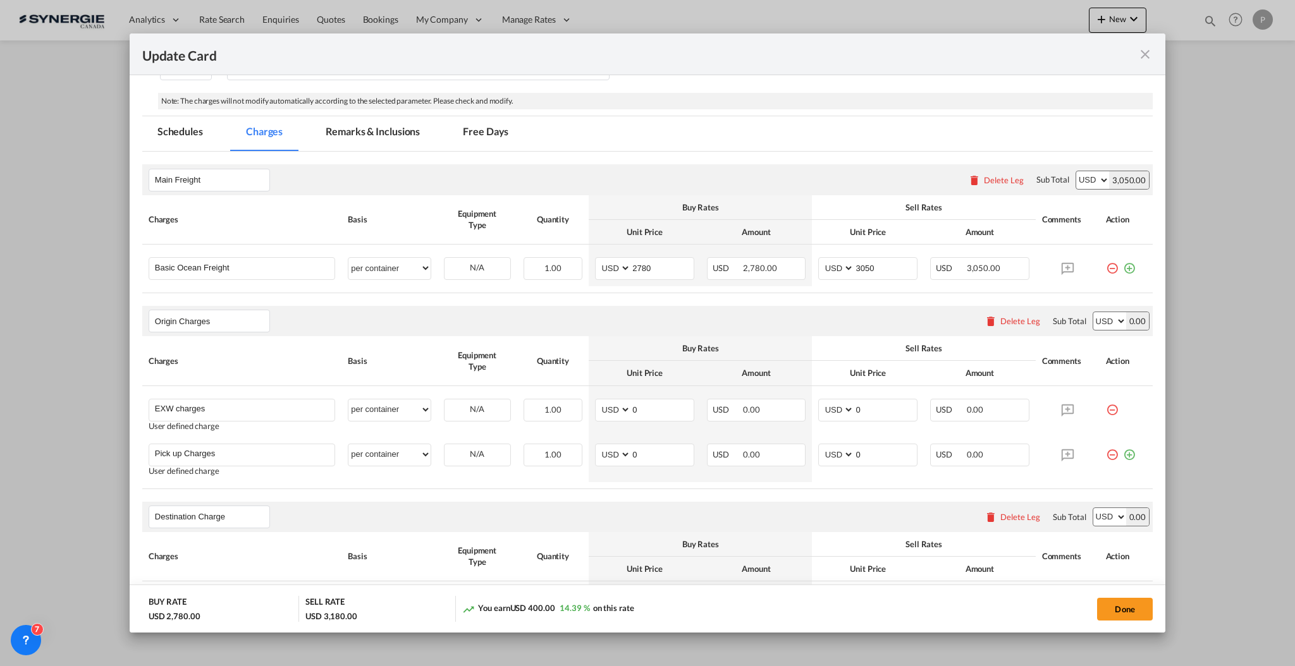
scroll to position [253, 0]
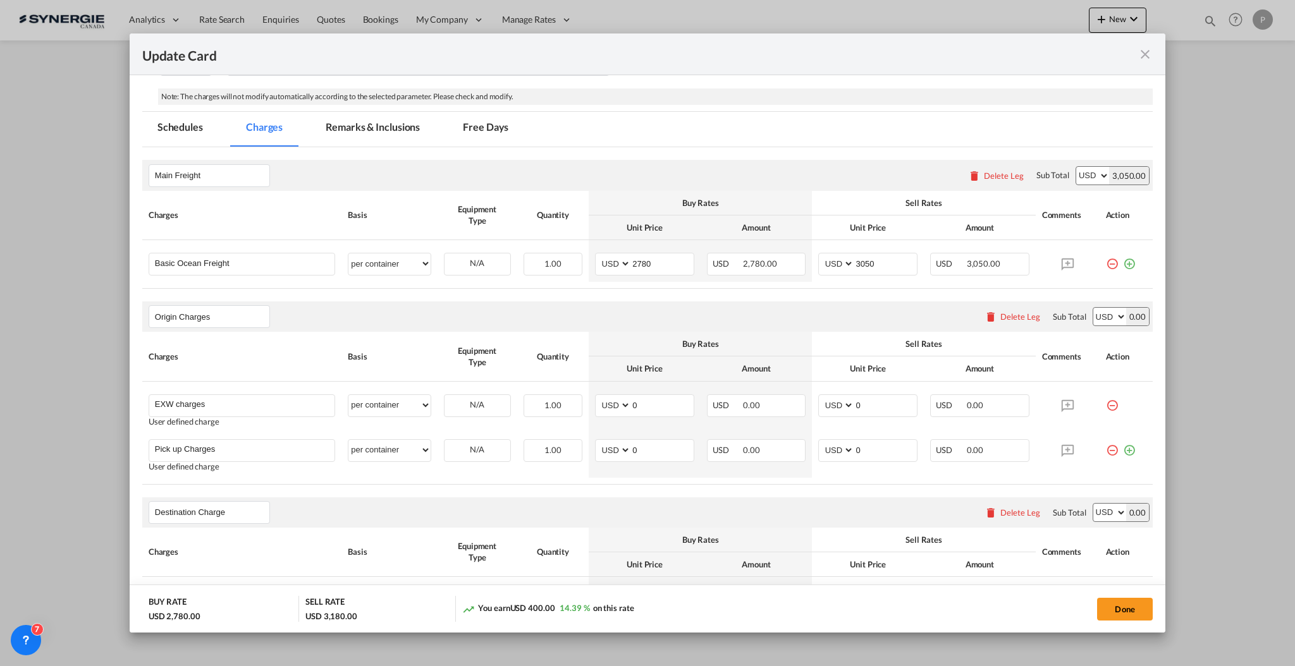
click at [1010, 313] on div "Delete Leg" at bounding box center [1020, 317] width 40 height 10
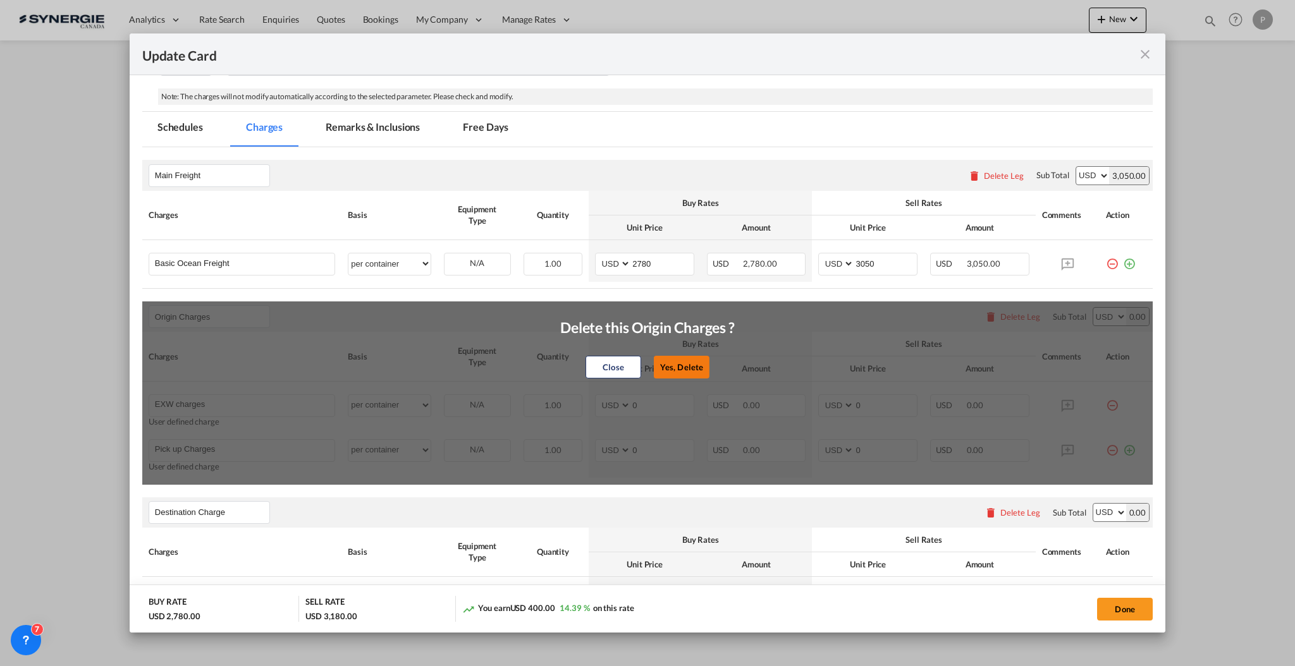
click at [677, 361] on button "Yes, Delete" at bounding box center [682, 367] width 56 height 23
type input "Destination Charge"
type input "Port Fees"
type input "Drayage"
type input "Doc and Handling fees"
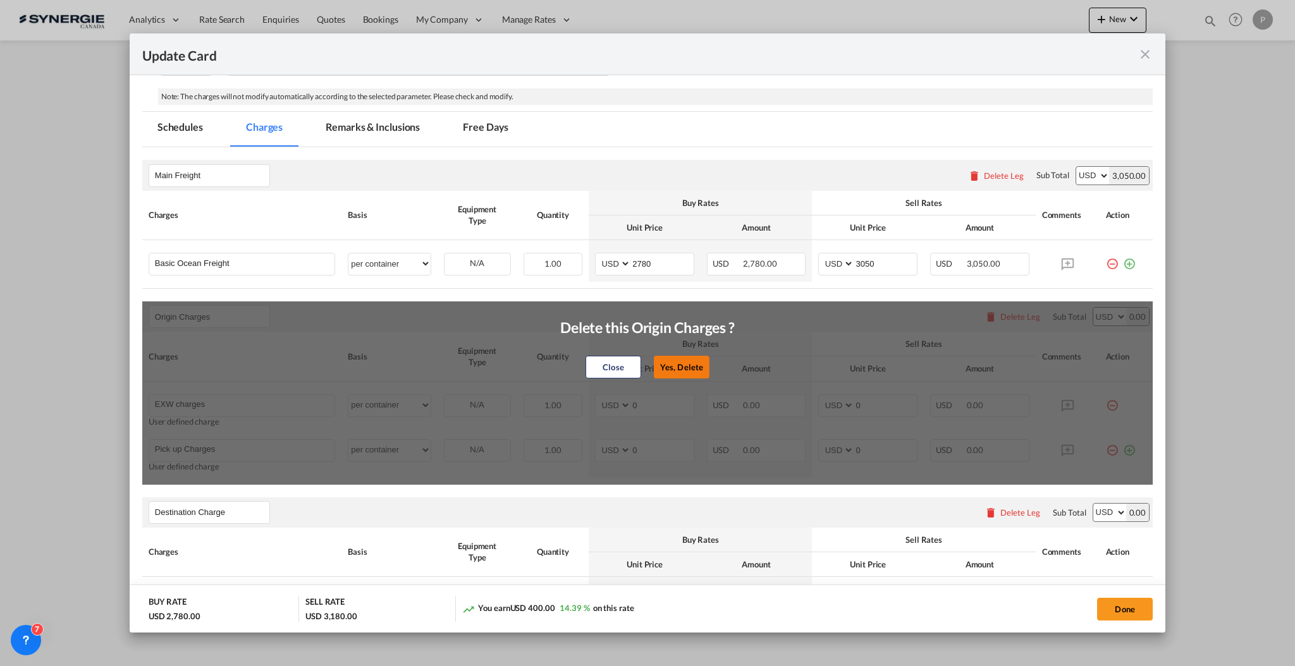
type input "E-manifest"
select select "per B/L"
type input "35"
type input "Doc fee"
select select "per B/L"
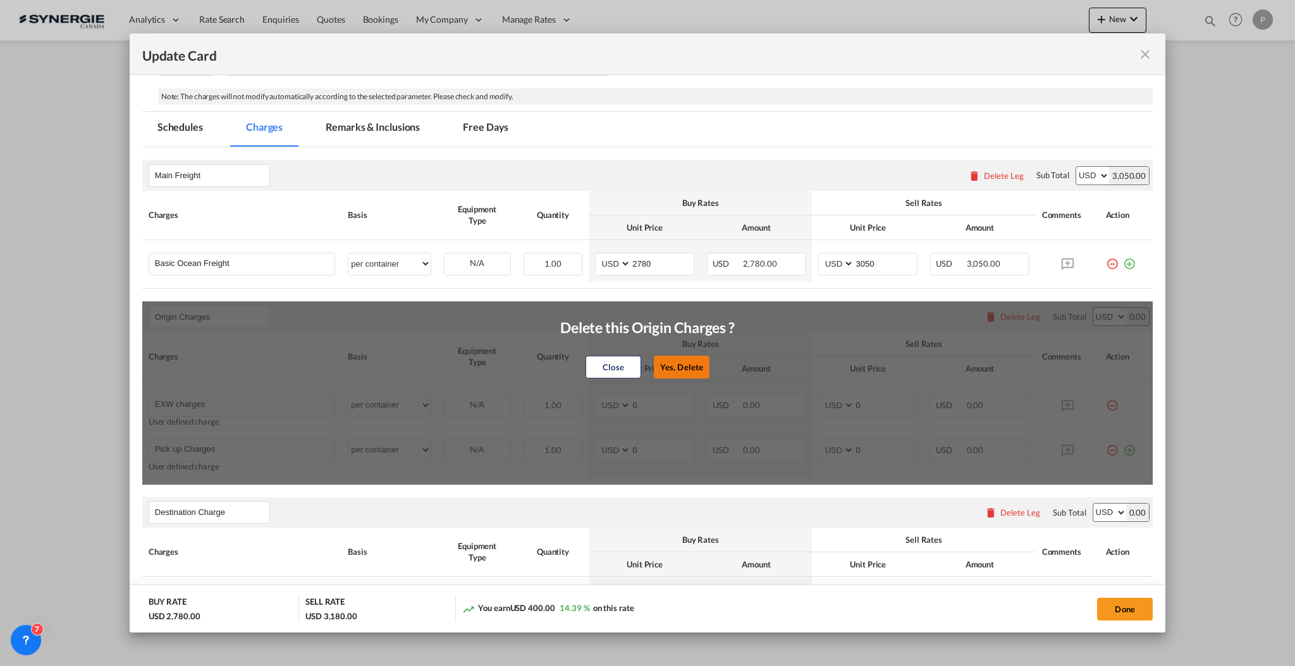
type input "30"
type input "Handling fee"
select select "per B/L"
type input "65"
type input "Cargo Coverage"
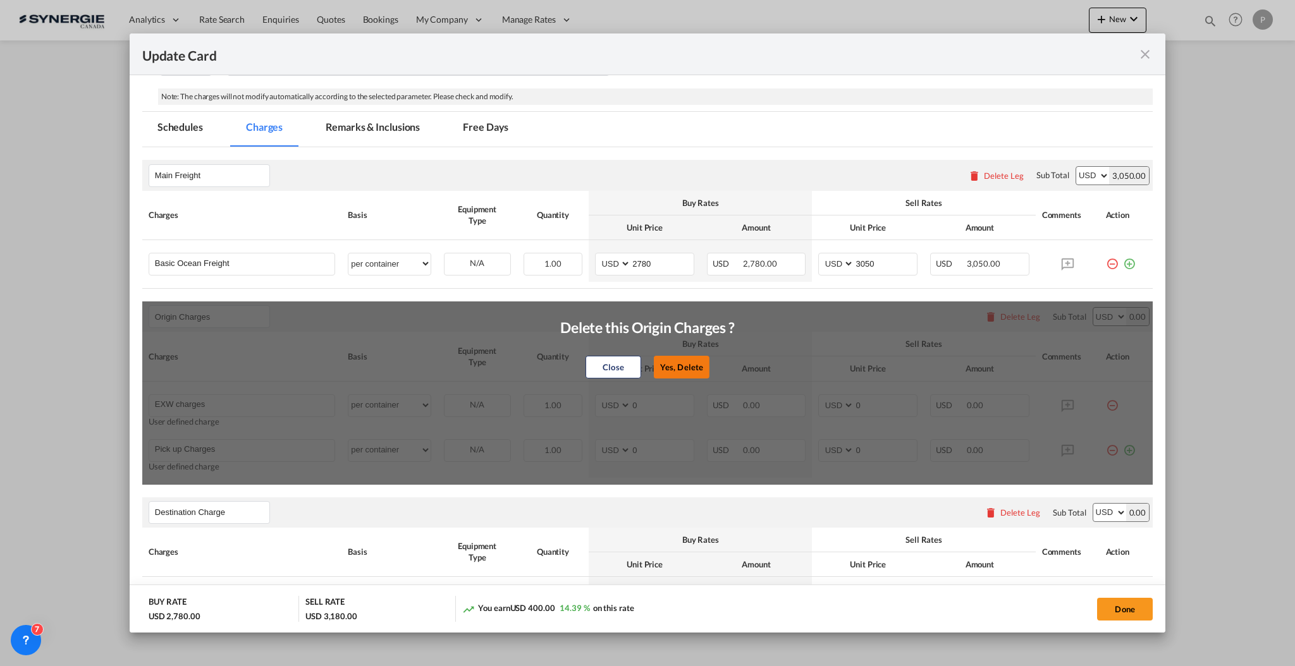
type input "Cargo Coverage - Rate to be confirmed depending on commodity and value Min 50 U…"
select select "per shipment"
type input "0"
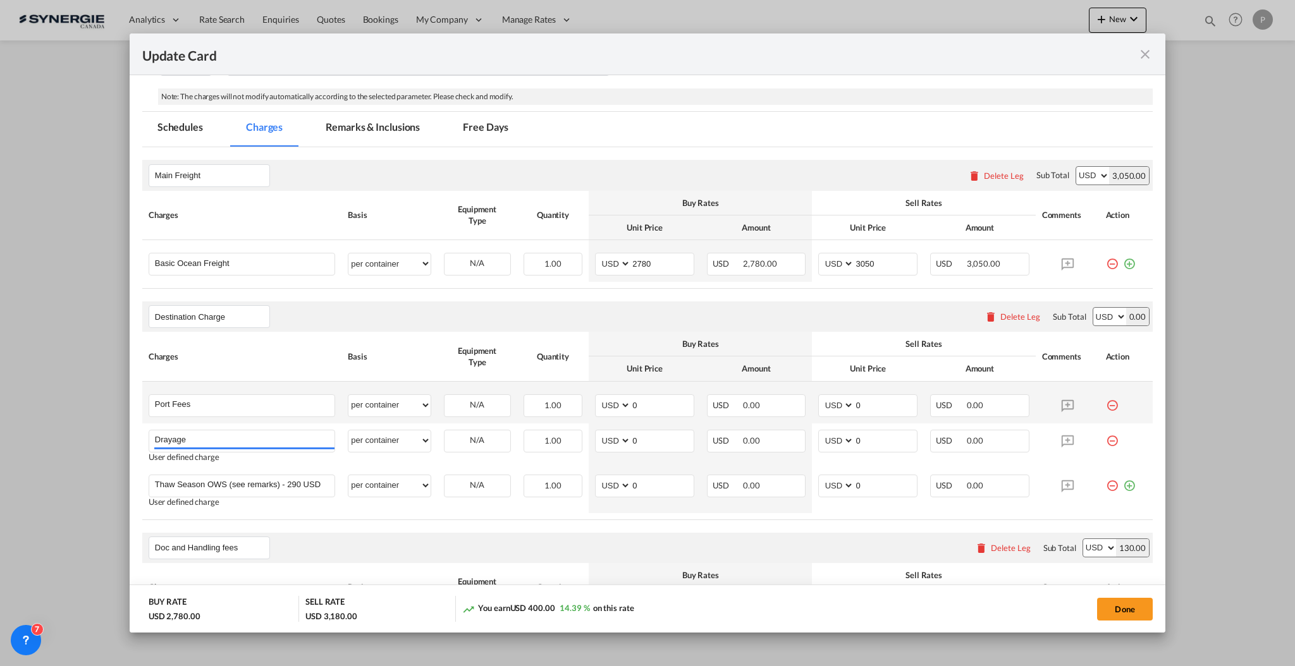
click at [1106, 403] on md-icon "icon-minus-circle-outline red-400-fg" at bounding box center [1112, 401] width 13 height 13
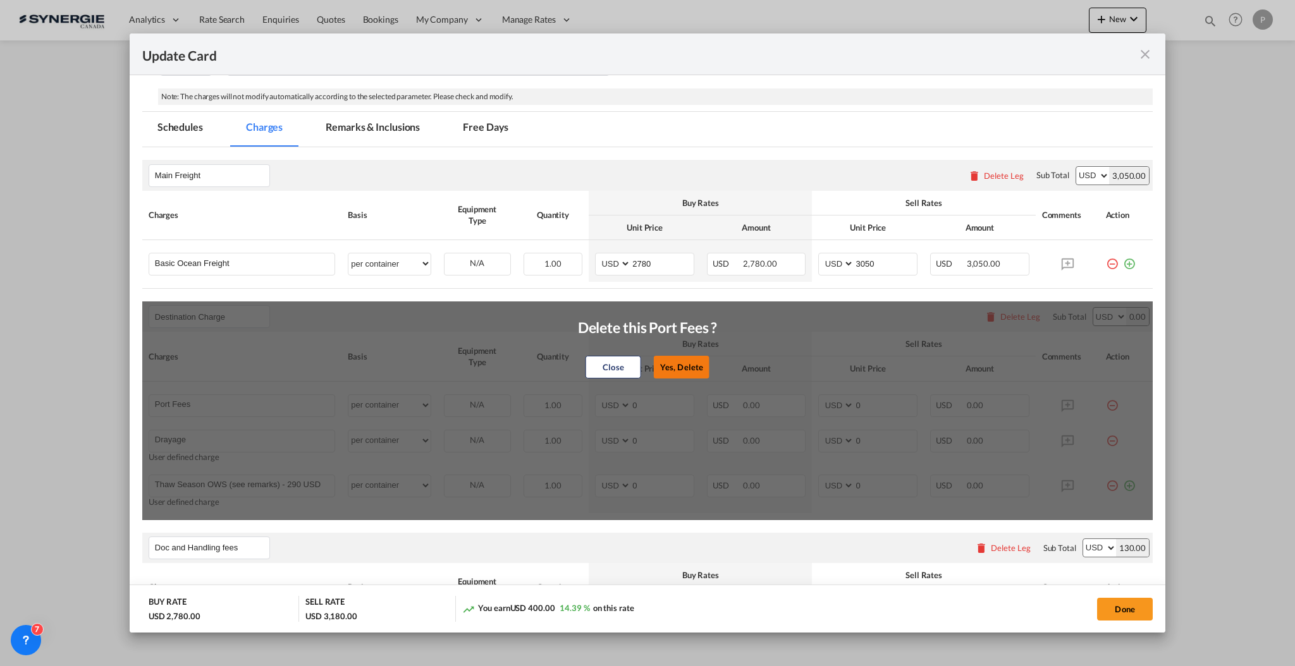
click at [681, 367] on button "Yes, Delete" at bounding box center [682, 367] width 56 height 23
type input "Drayage"
type input "Thaw Season OWS (see remarks) - 290 USD if applicable"
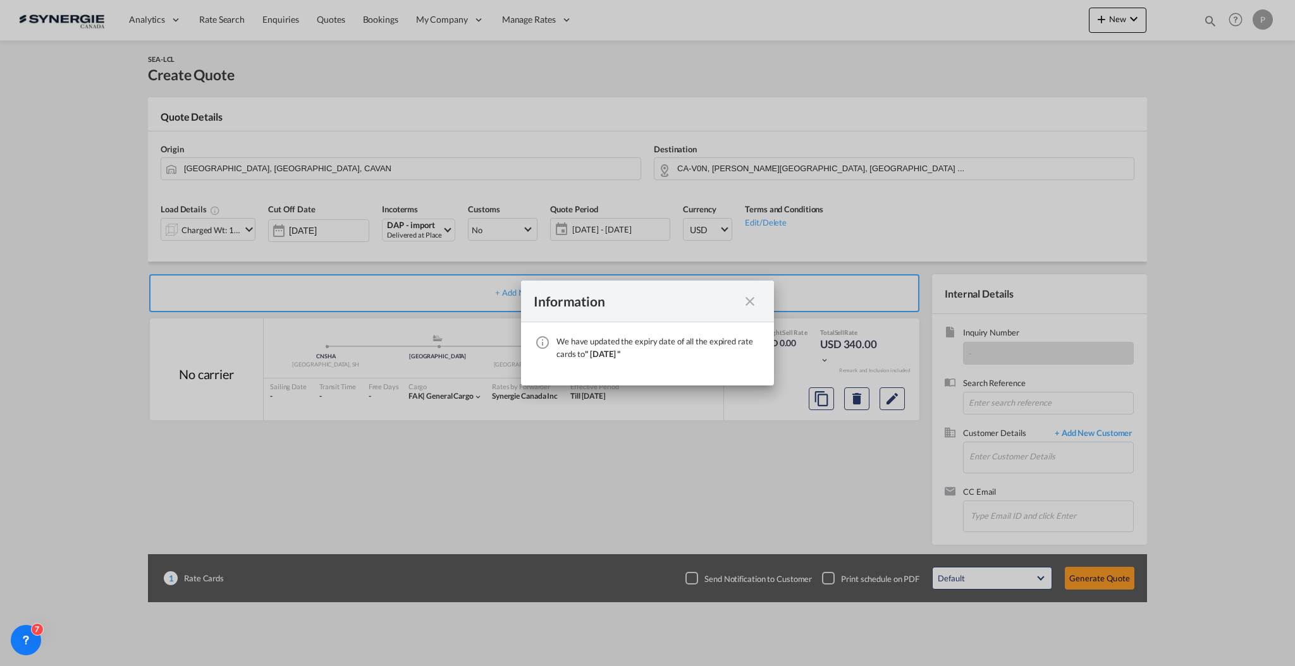
click at [751, 296] on md-icon "icon-close fg-AAA8AD cursor" at bounding box center [749, 301] width 15 height 15
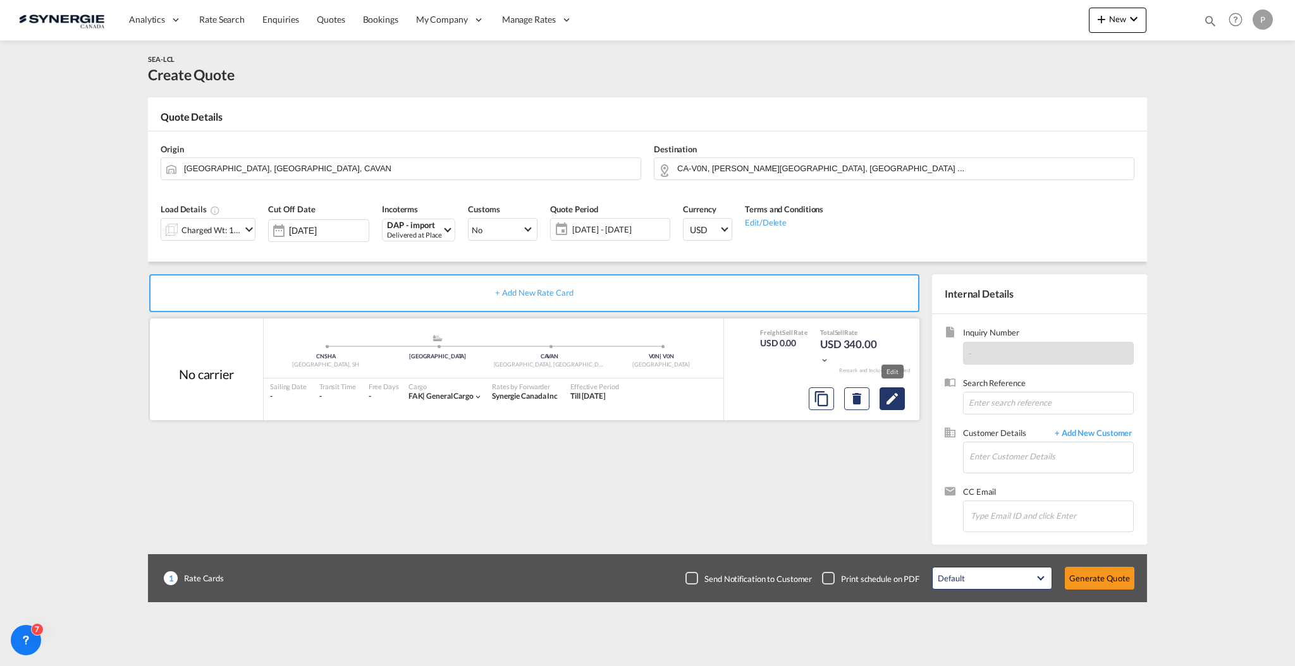
click at [894, 403] on md-icon "Edit" at bounding box center [892, 398] width 15 height 15
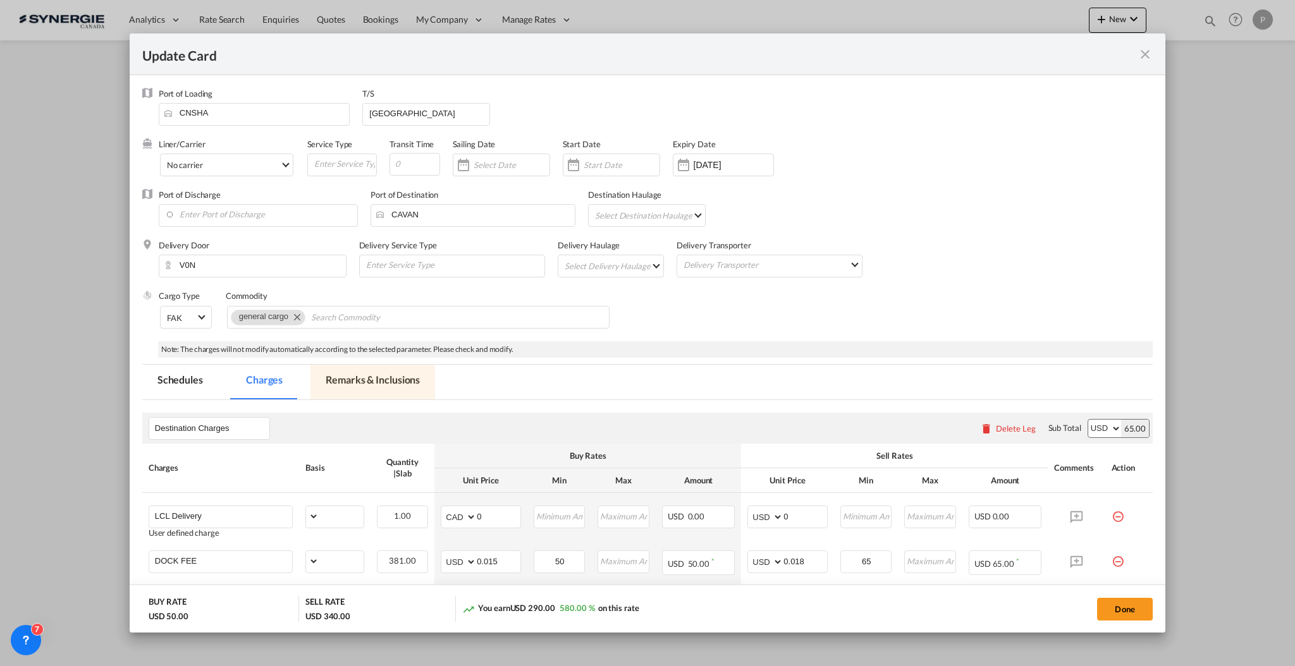
click at [372, 381] on md-tab-item "Remarks & Inclusions" at bounding box center [372, 382] width 125 height 35
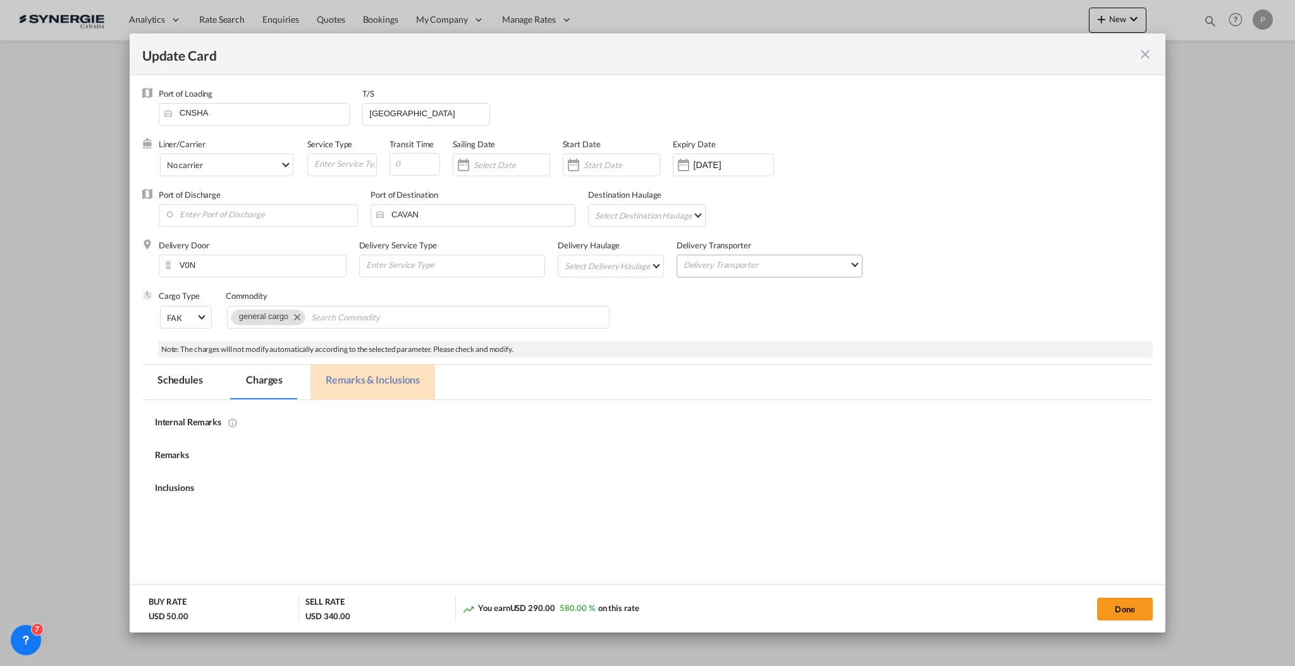
select select "flat"
select select "per_kg"
select select "per_shipment"
select select "per_pallet"
select select "per_bl"
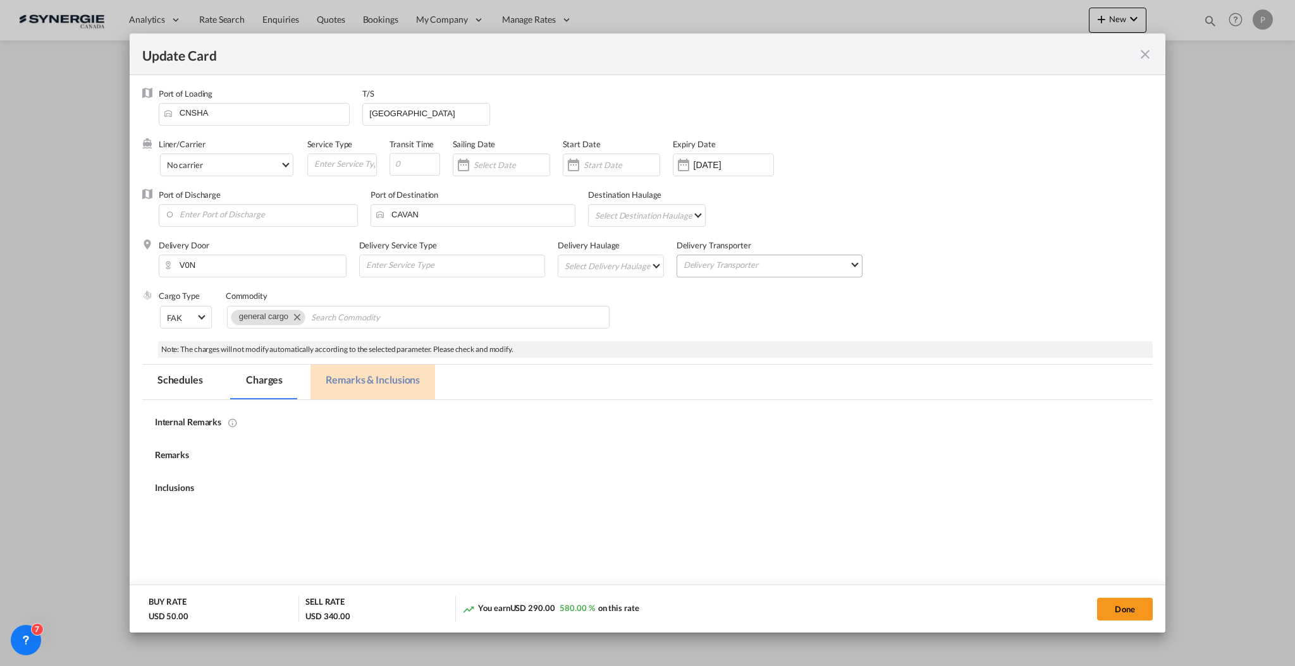
select select "per_bl"
select select "per_shipment"
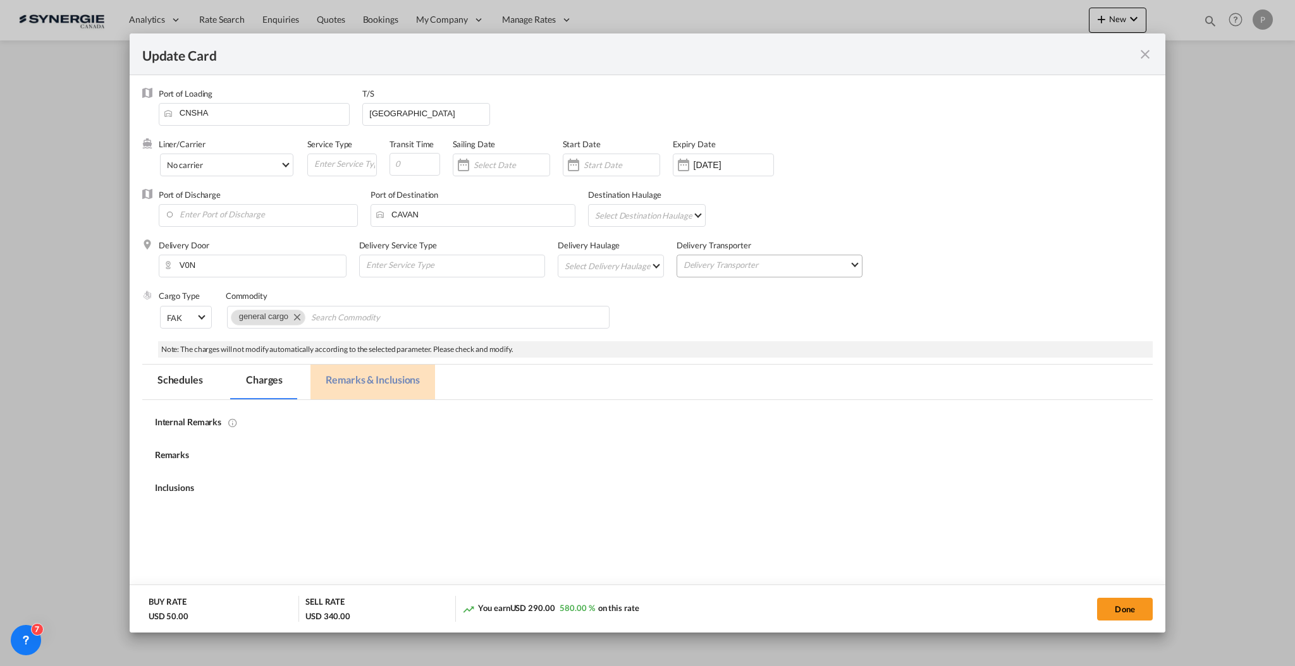
select select "per_shipment"
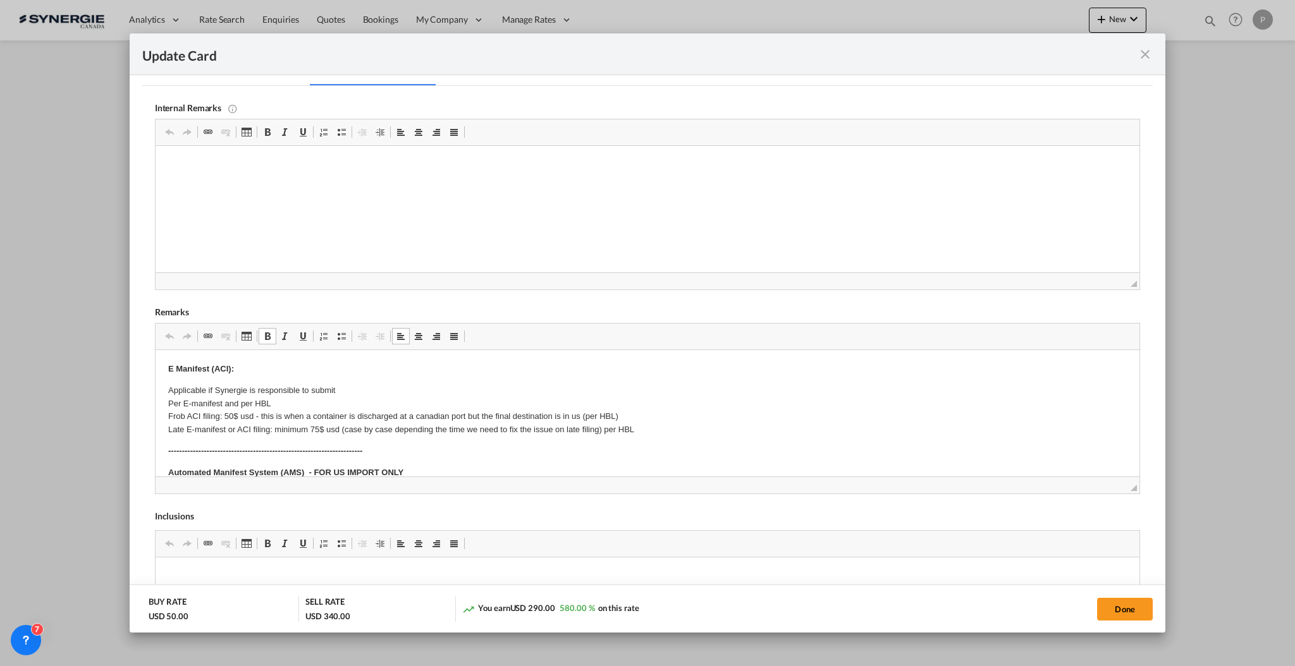
drag, startPoint x: 170, startPoint y: 391, endPoint x: 249, endPoint y: 402, distance: 79.8
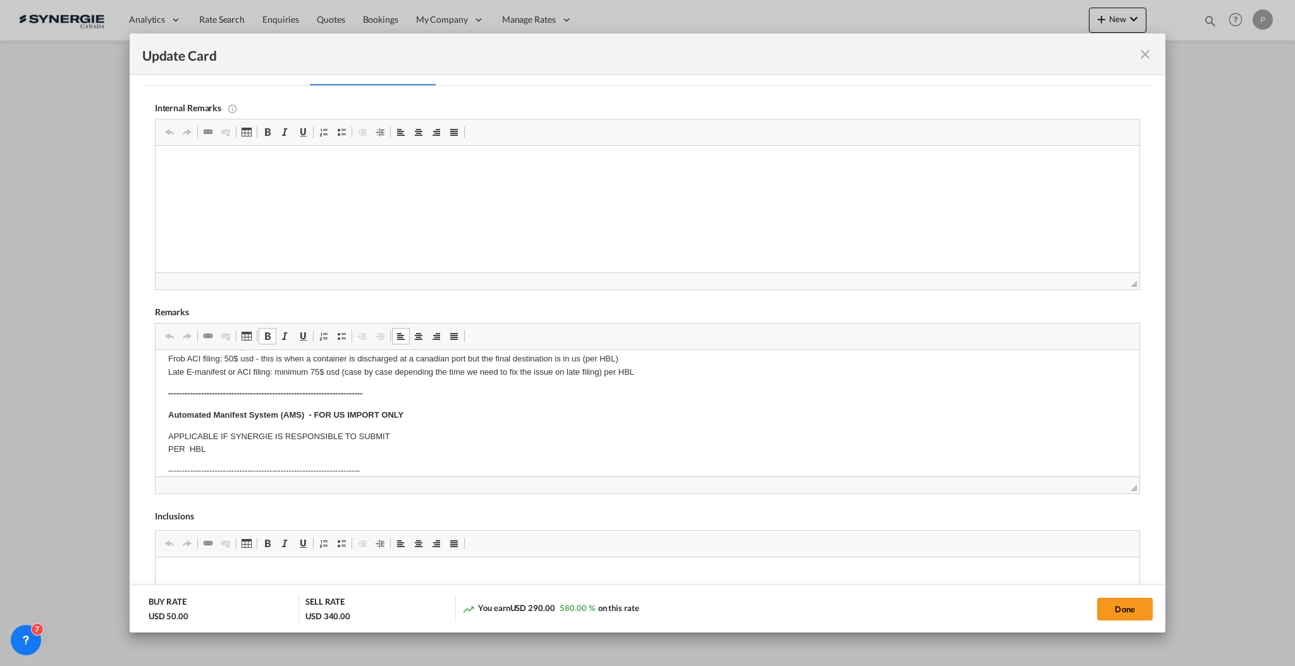
scroll to position [84, 0]
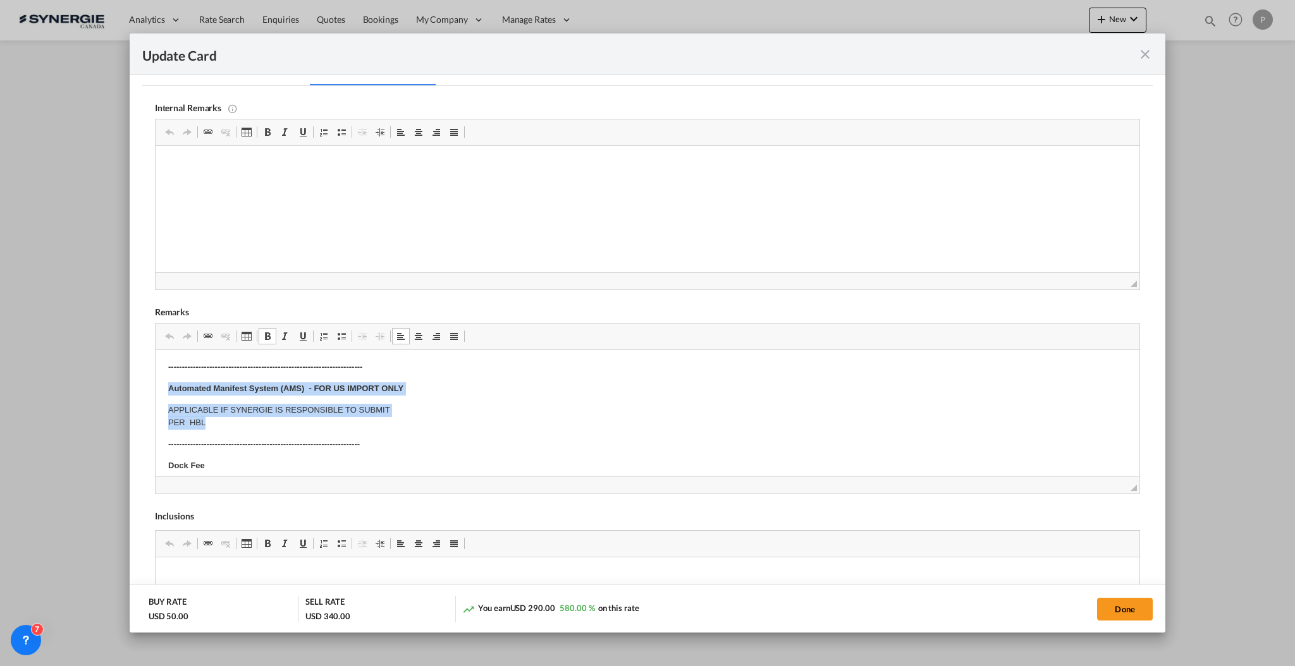
drag, startPoint x: 166, startPoint y: 388, endPoint x: 260, endPoint y: 423, distance: 100.7
click at [260, 423] on html "E Manifest (ACI): Applicable if Synergie is responsible to submit Per E-manifes…" at bounding box center [647, 673] width 984 height 814
copy body "Automated Manifest System (AMS) - FOR US IMPORT ONLY APPLICABLE IF SYNERGIE IS …"
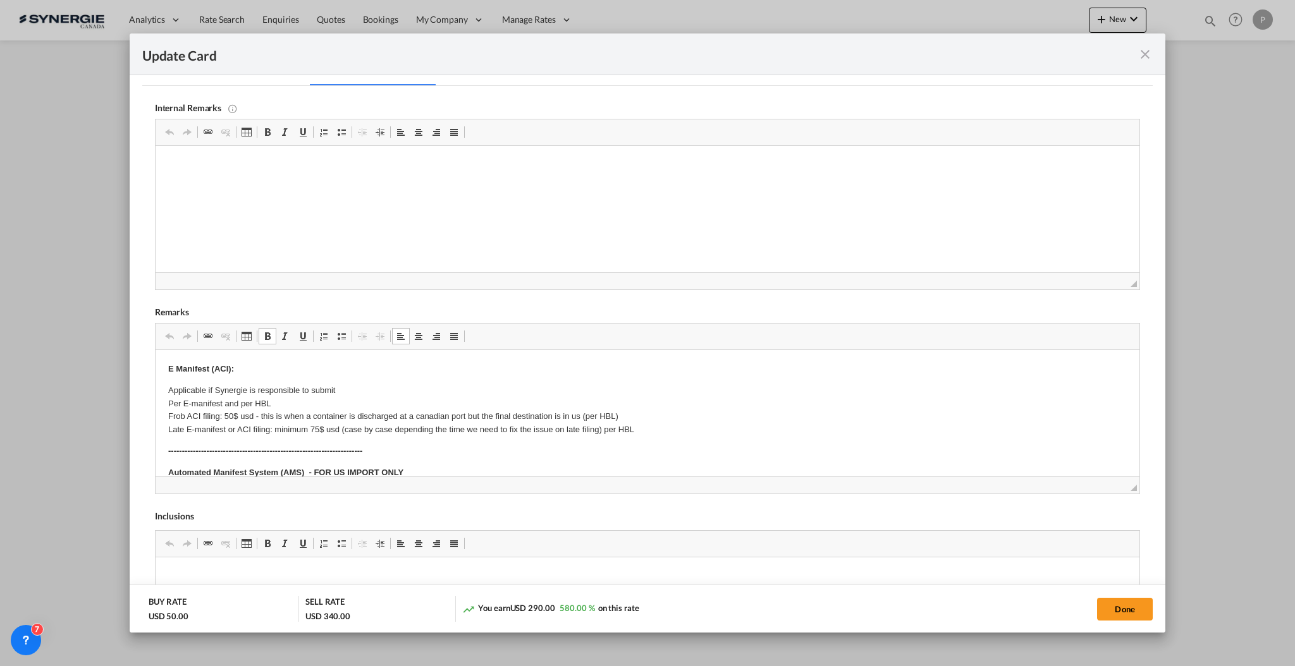
scroll to position [0, 0]
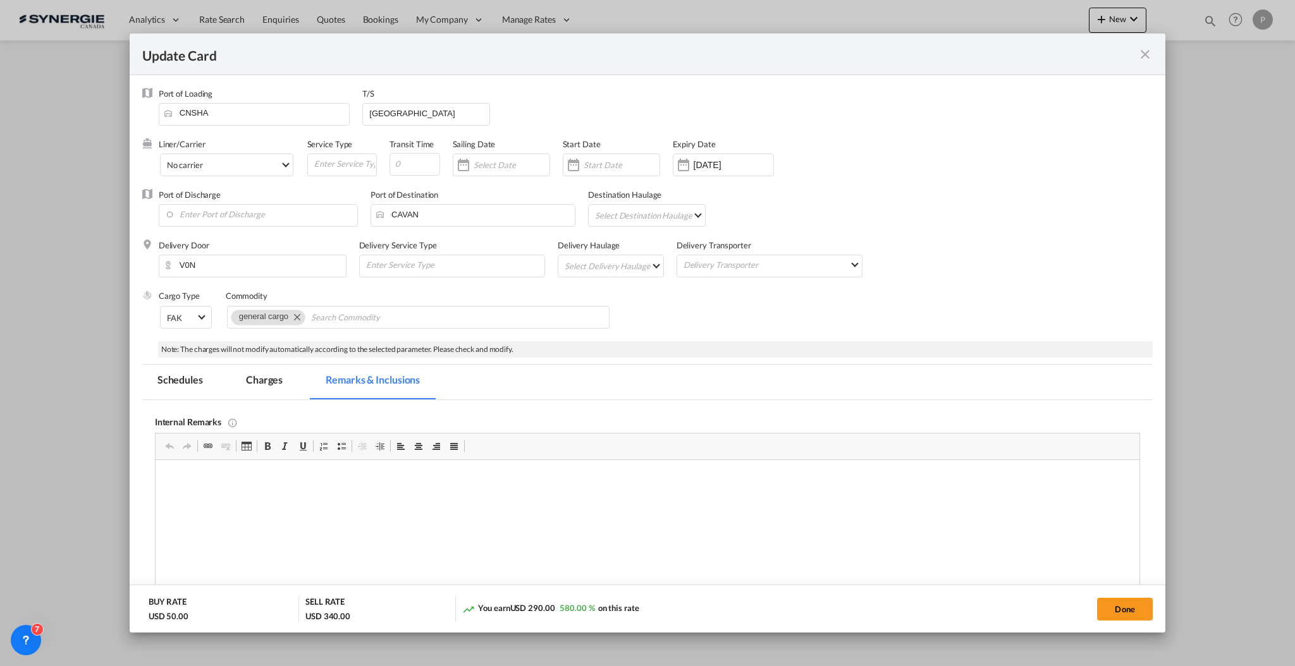
click at [1146, 54] on md-icon "icon-close fg-AAA8AD m-0 pointer" at bounding box center [1145, 54] width 15 height 15
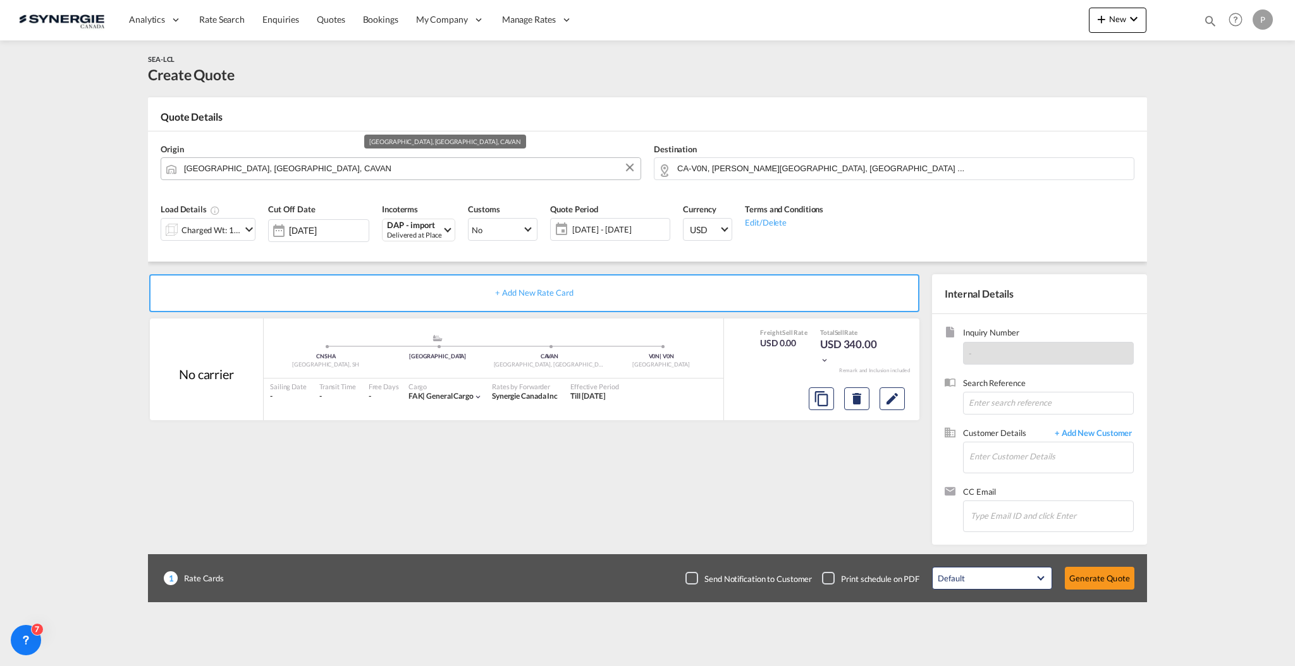
click at [278, 164] on input "Vancouver, BC, CAVAN" at bounding box center [409, 168] width 450 height 22
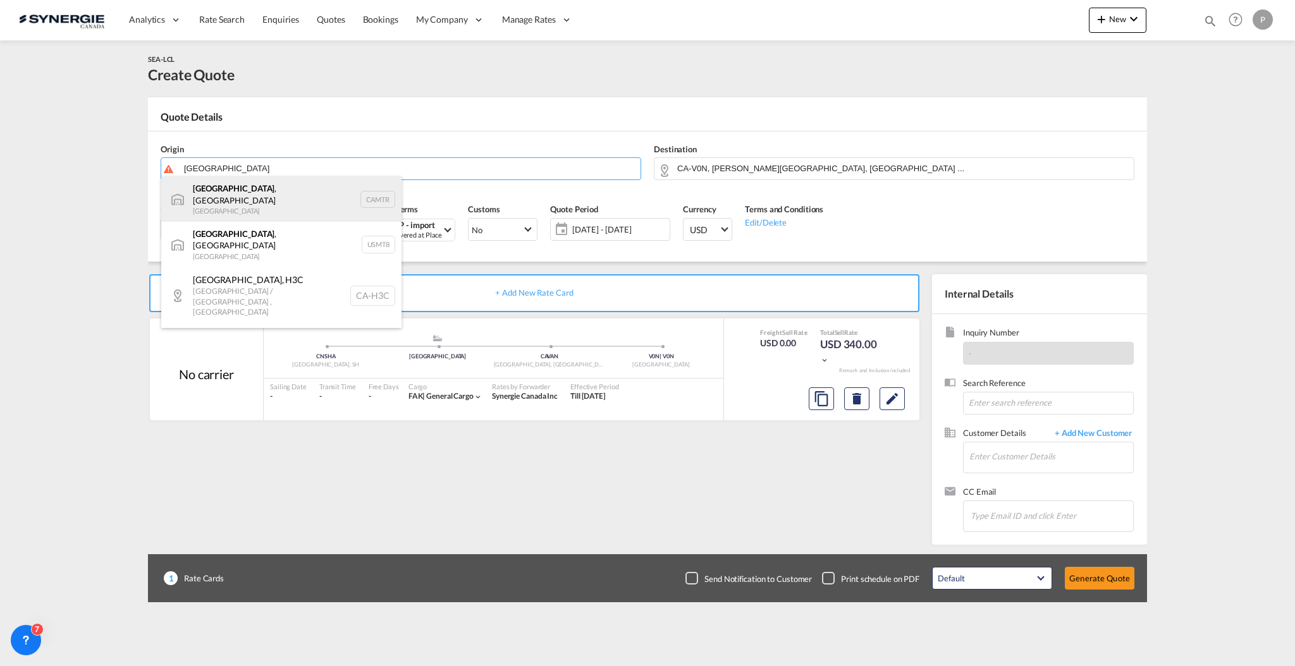
click at [259, 197] on div "Montreal , QC Canada CAMTR" at bounding box center [281, 199] width 240 height 46
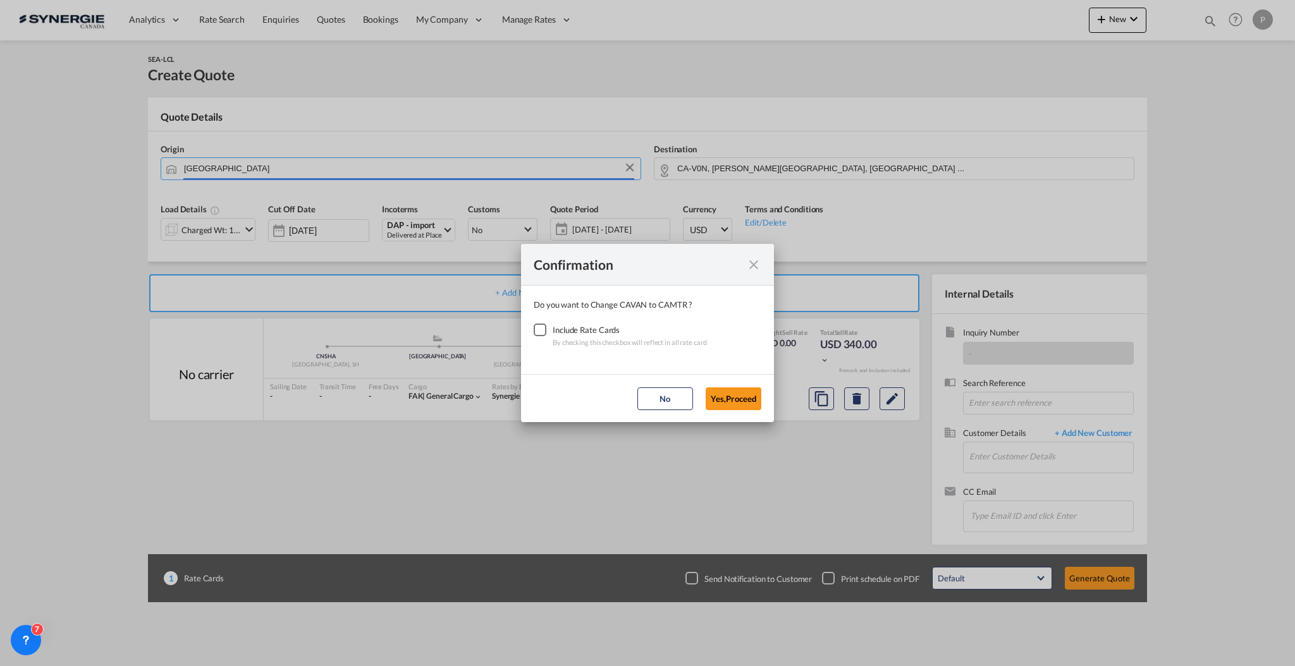
type input "Montreal, QC, CAMTR"
click at [539, 333] on div "Checkbox No Ink" at bounding box center [540, 330] width 13 height 13
click at [751, 396] on button "Yes,Proceed" at bounding box center [734, 399] width 56 height 23
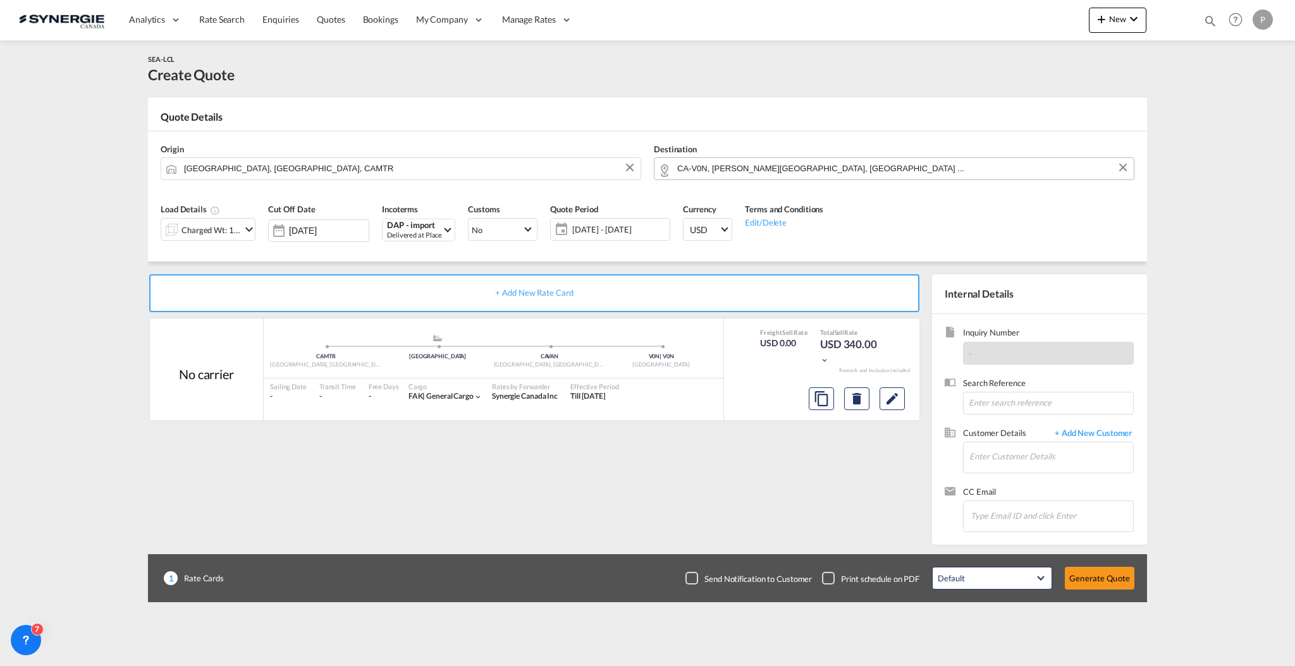
click at [742, 171] on input "CA-V0N, Bowen Island, British Columbia ..." at bounding box center [902, 168] width 450 height 22
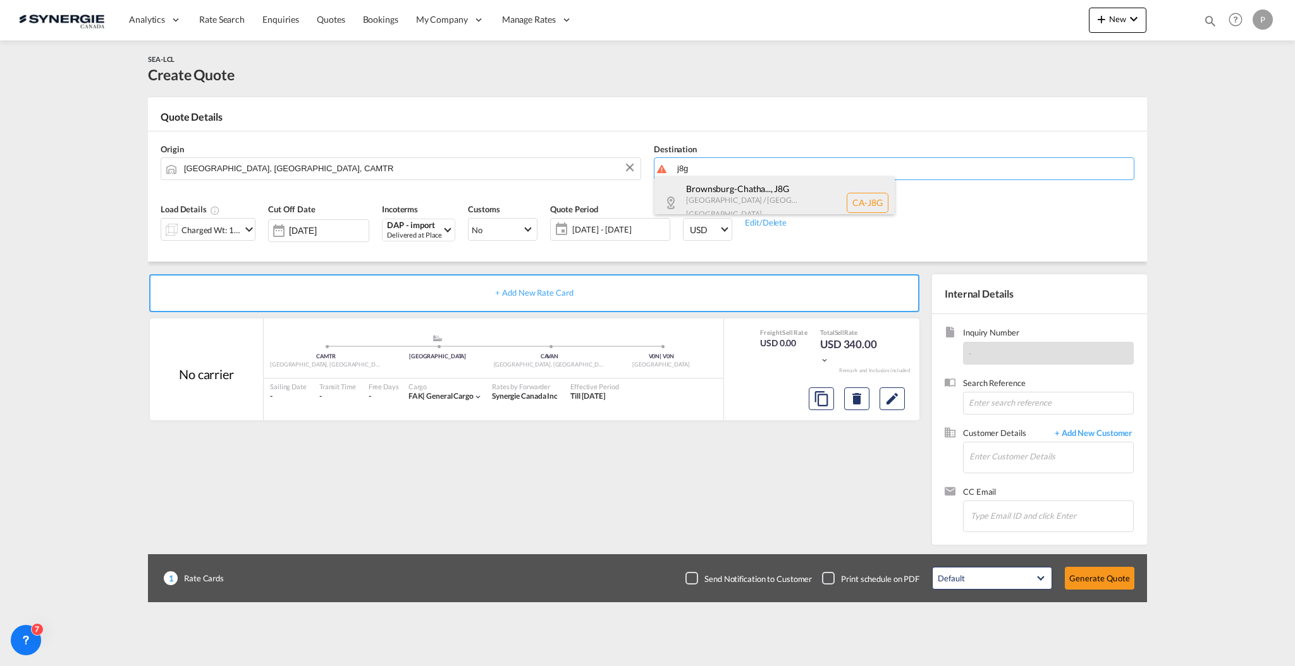
click at [740, 193] on div "Brownsburg-Chatha... , J8G Quebec / Québec Canada CA-J8G" at bounding box center [774, 202] width 240 height 52
type input "CA-J8G, Brownsburg-Chatham, QC, Harrington, QC, Quebec / Québec"
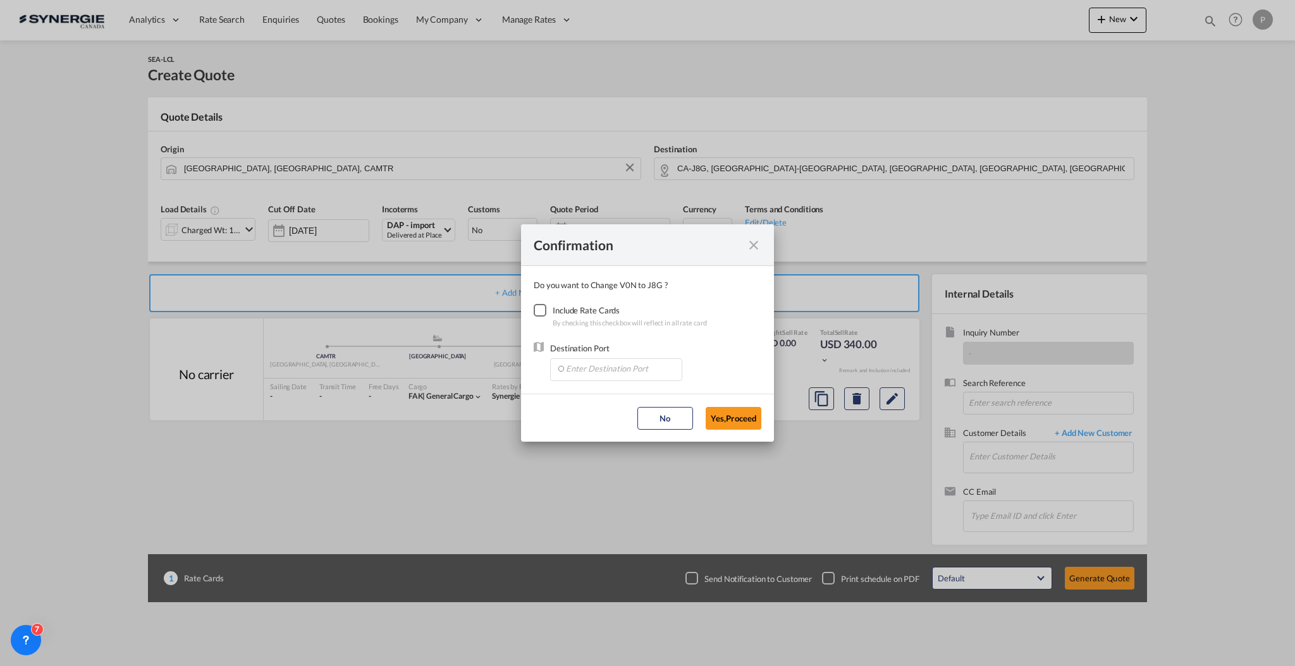
drag, startPoint x: 540, startPoint y: 311, endPoint x: 560, endPoint y: 338, distance: 33.0
click at [539, 311] on div "Checkbox No Ink" at bounding box center [540, 310] width 13 height 13
click at [593, 365] on input "Enter Destination Port" at bounding box center [618, 368] width 125 height 19
type input "q"
type input "u"
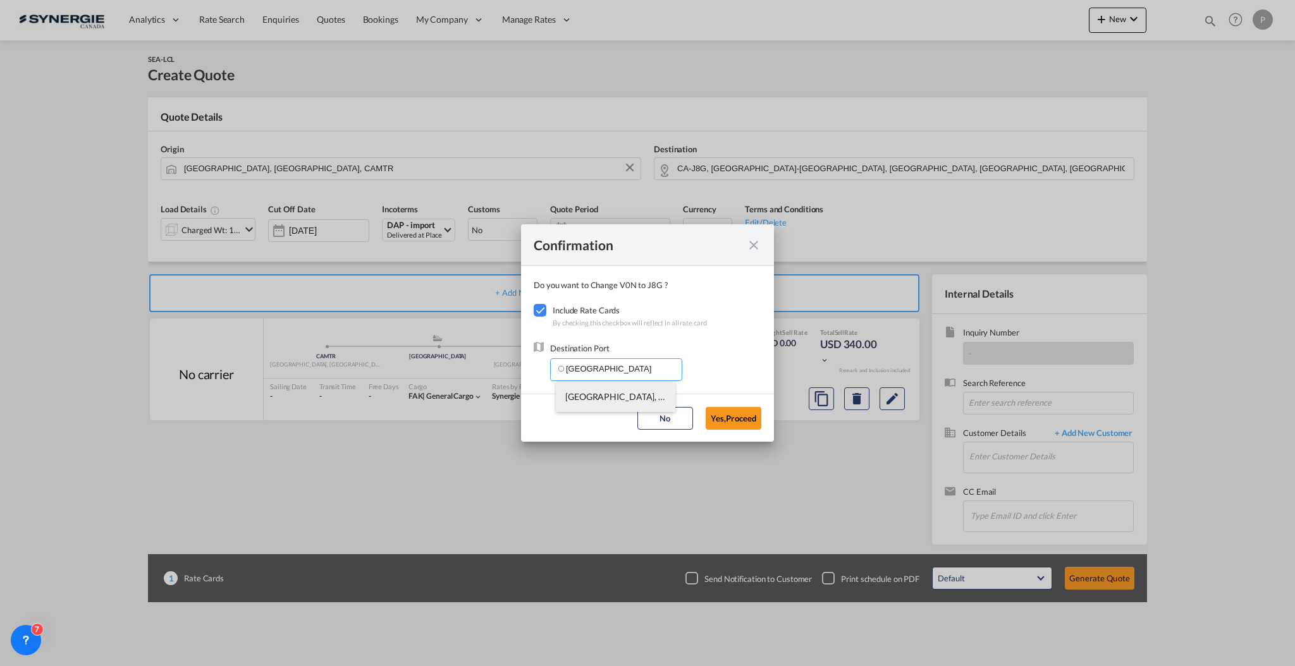
click at [599, 400] on span "CAQUE, Quebec, QC, Canada, North America, Americas" at bounding box center [842, 396] width 555 height 11
type input "CAQUE, Quebec, QC, Canada, North America, Americas"
click at [747, 421] on button "Yes,Proceed" at bounding box center [734, 418] width 56 height 23
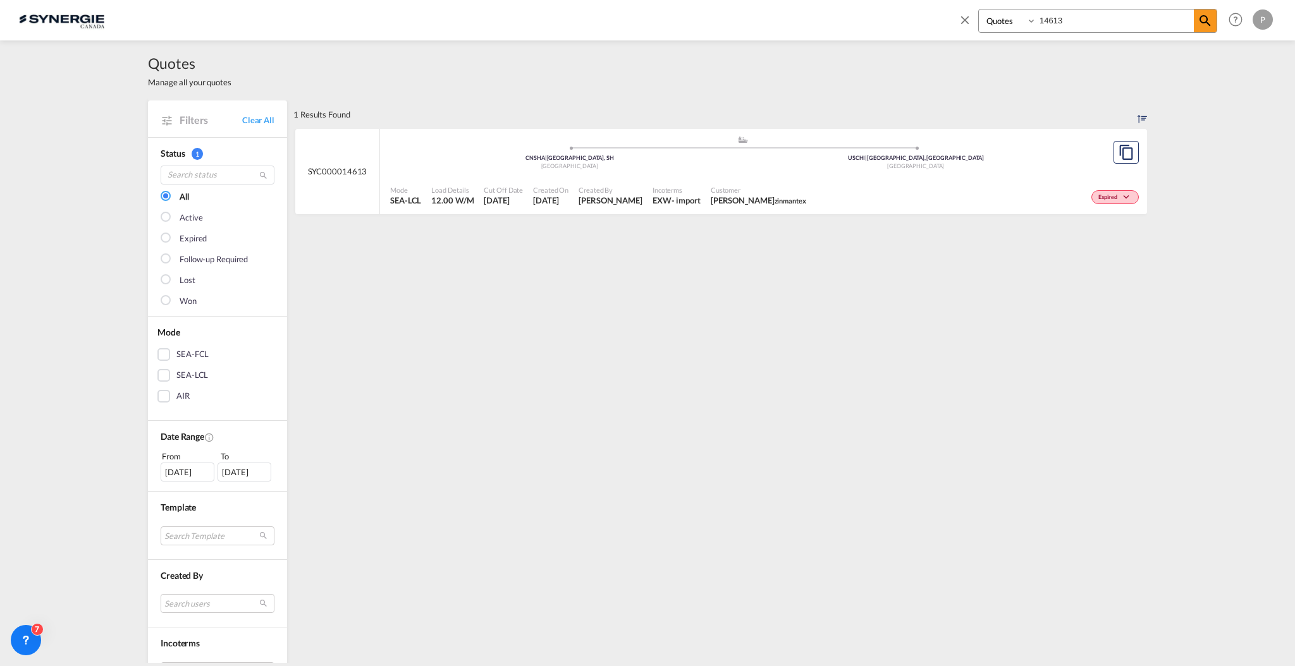
select select "Quotes"
click at [1057, 20] on input "14613" at bounding box center [1114, 20] width 157 height 22
paste input "SYC000014793"
type input "SYC000014793"
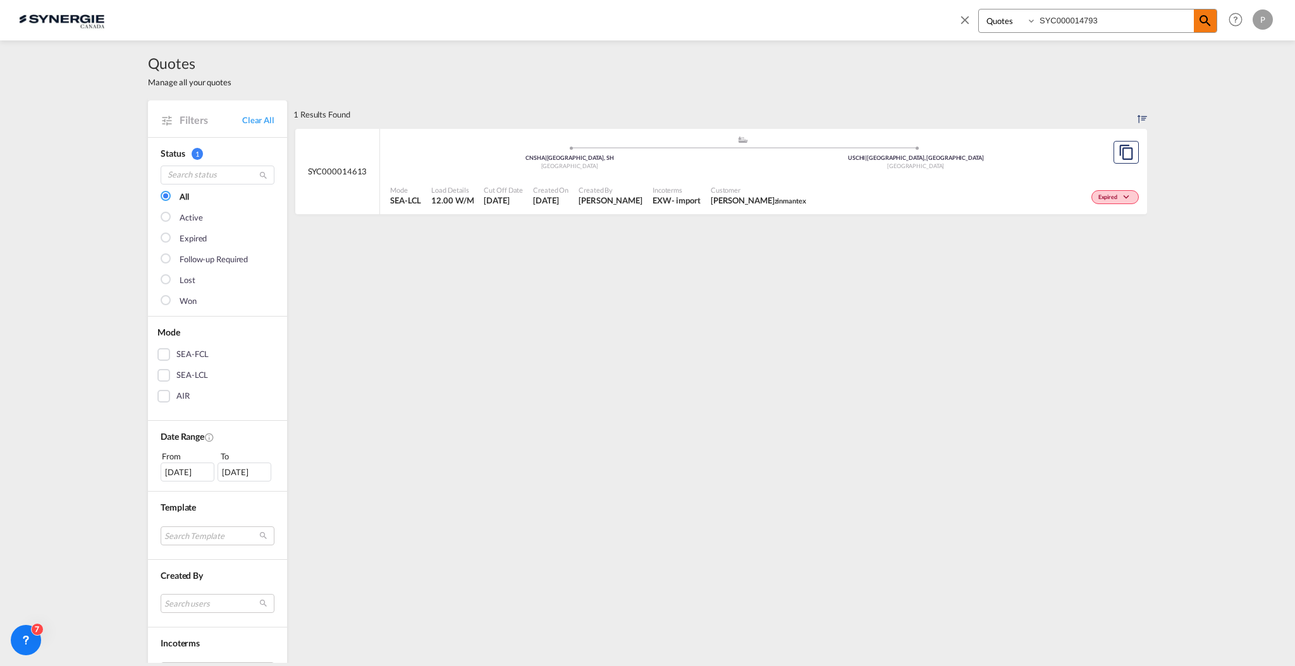
click at [1206, 23] on md-icon "icon-magnify" at bounding box center [1205, 20] width 15 height 15
click at [716, 178] on div "Mode SEA-LCL Load Details 10.00 W/M Cut Off Date [DATE] Created On [DATE] Creat…" at bounding box center [763, 196] width 767 height 38
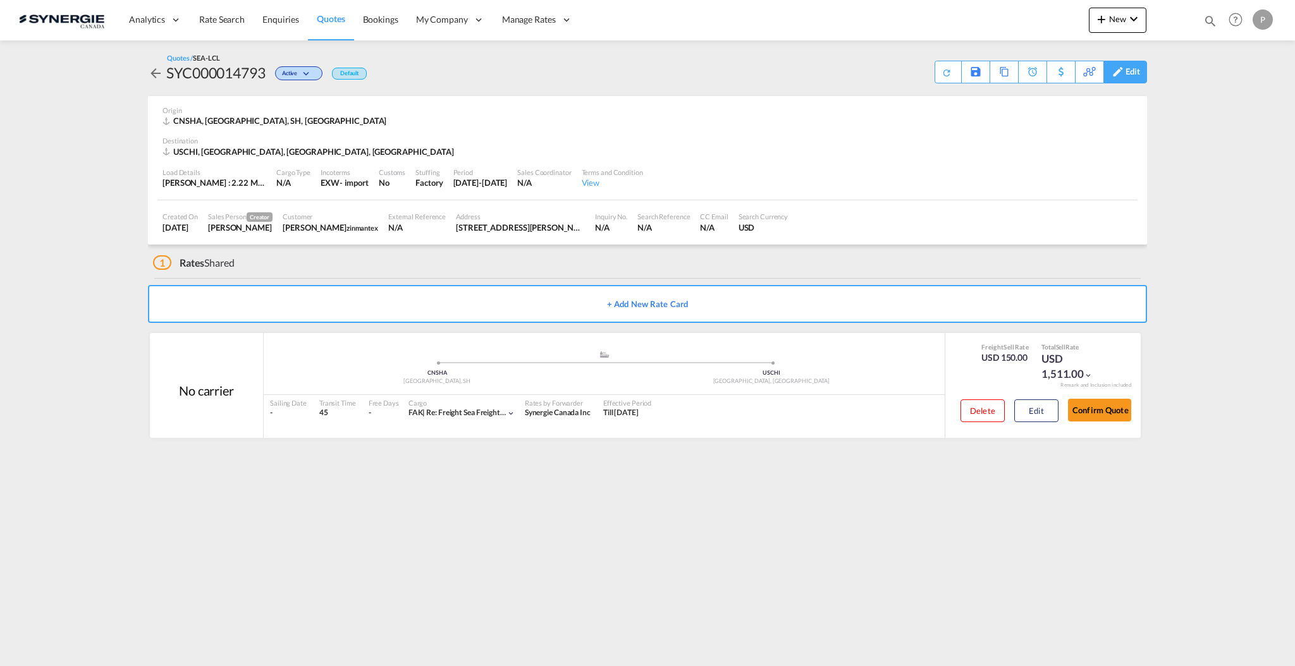
click at [1139, 77] on div "Edit" at bounding box center [1133, 71] width 15 height 21
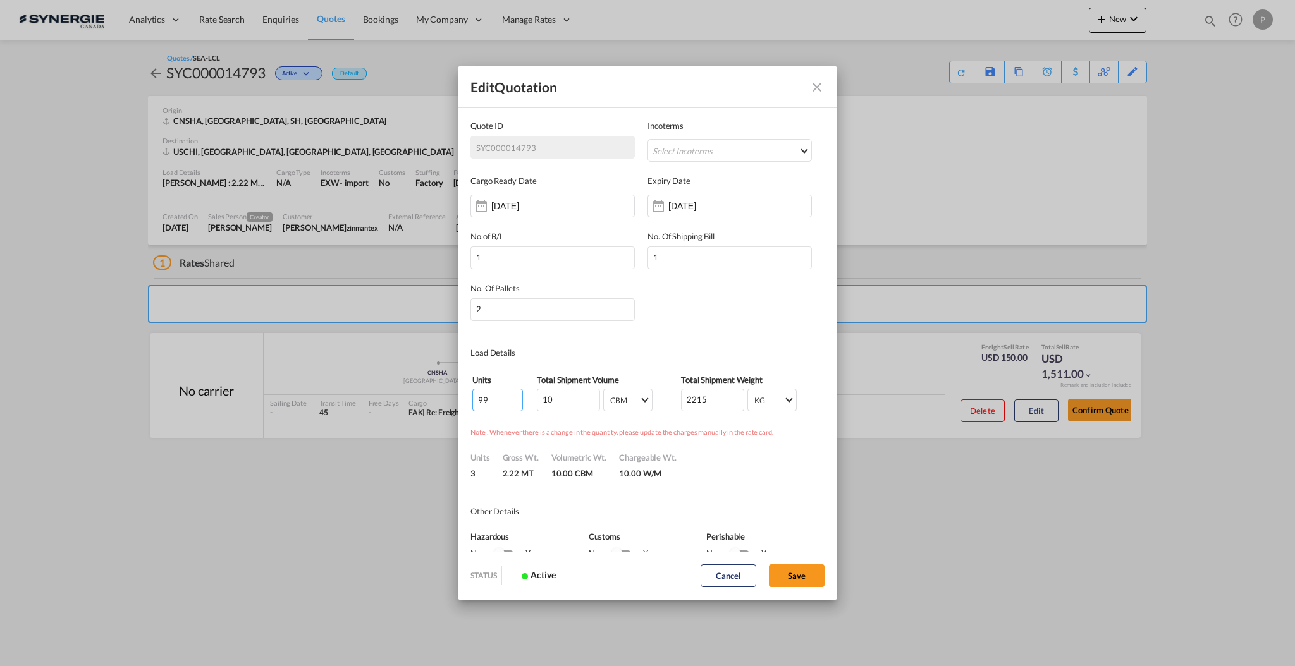
click at [509, 394] on input "99" at bounding box center [497, 400] width 51 height 23
click at [509, 394] on input "100" at bounding box center [497, 400] width 51 height 23
click at [498, 395] on input "100" at bounding box center [497, 400] width 51 height 23
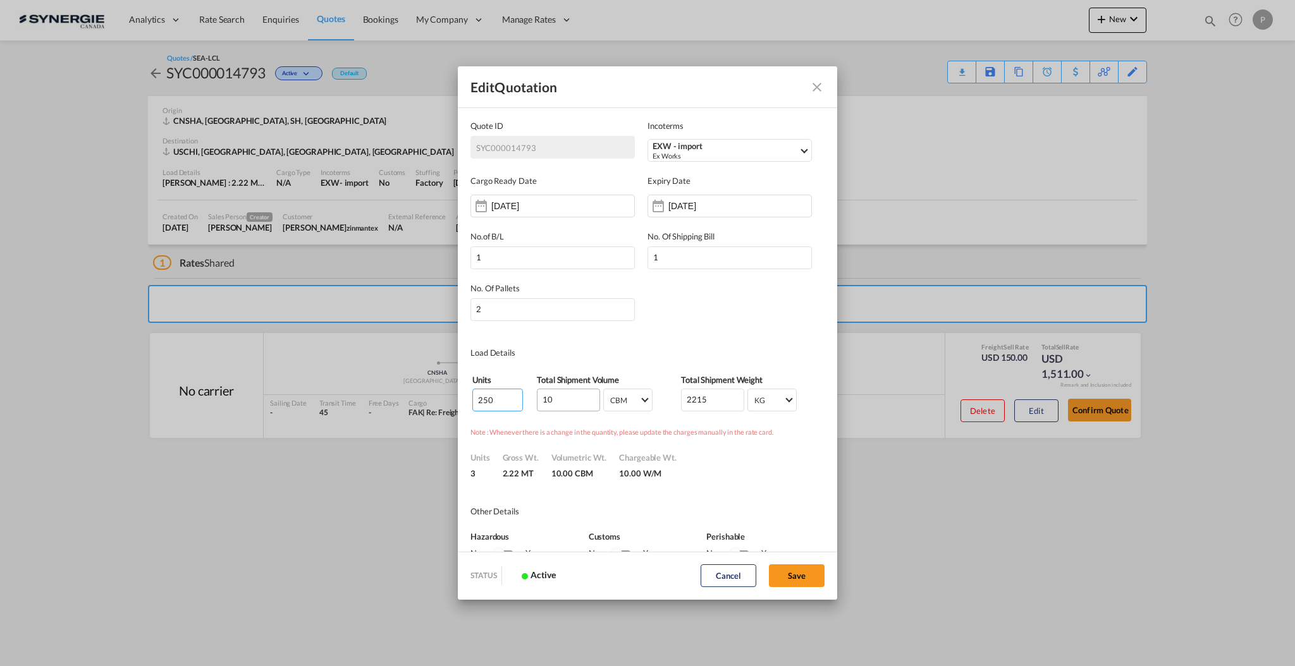
type input "250"
click at [567, 402] on input "10" at bounding box center [568, 400] width 63 height 23
type input "1"
type input "26"
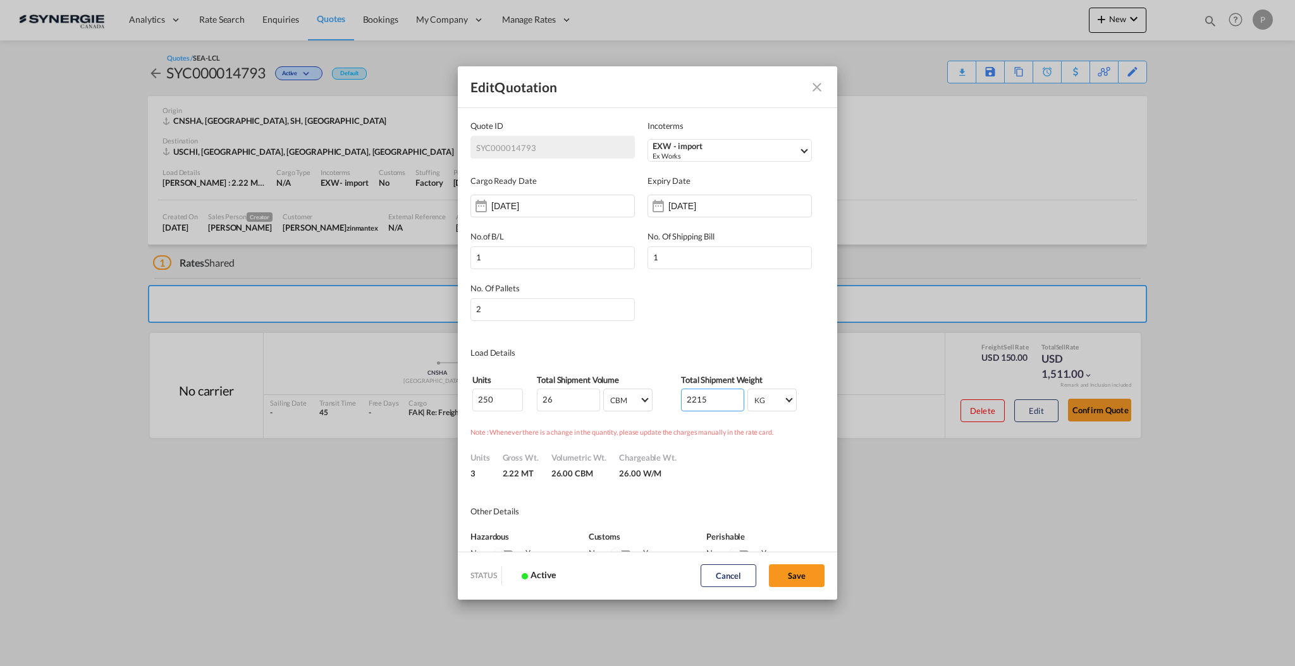
click at [709, 398] on input "2215" at bounding box center [712, 400] width 63 height 23
type input "5415"
click at [526, 310] on input "2" at bounding box center [552, 309] width 164 height 23
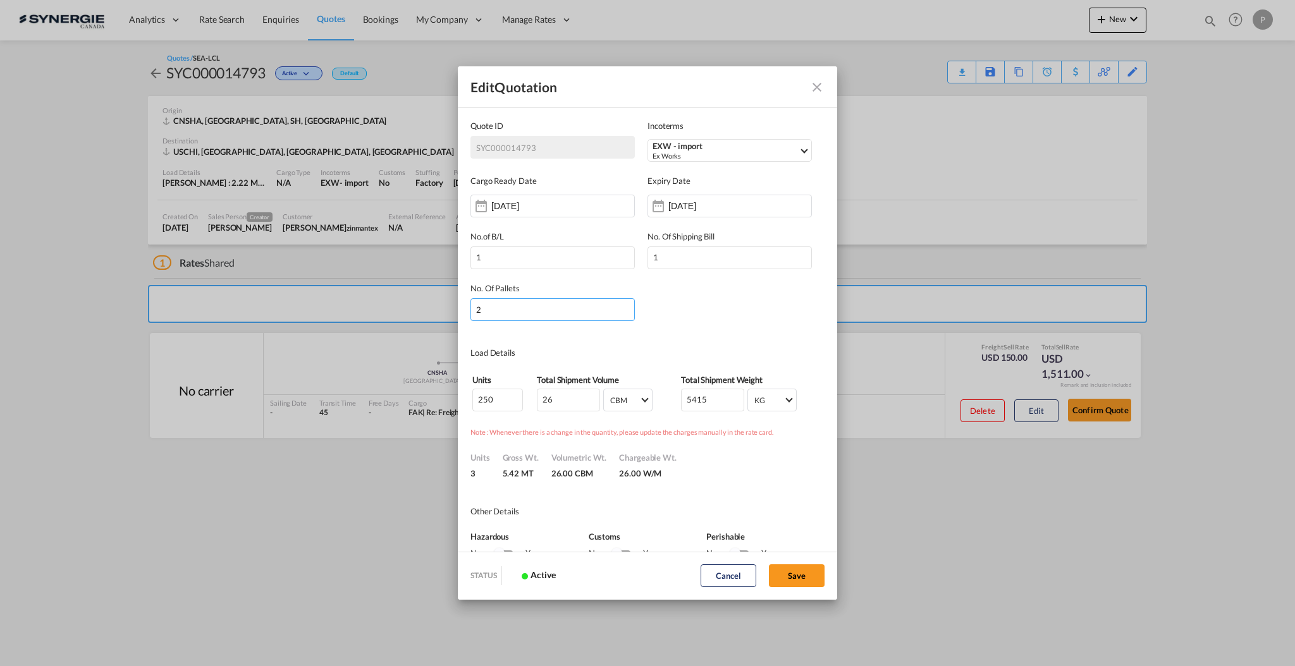
click at [526, 310] on input "2" at bounding box center [552, 309] width 164 height 23
click at [526, 310] on input "10" at bounding box center [552, 309] width 164 height 23
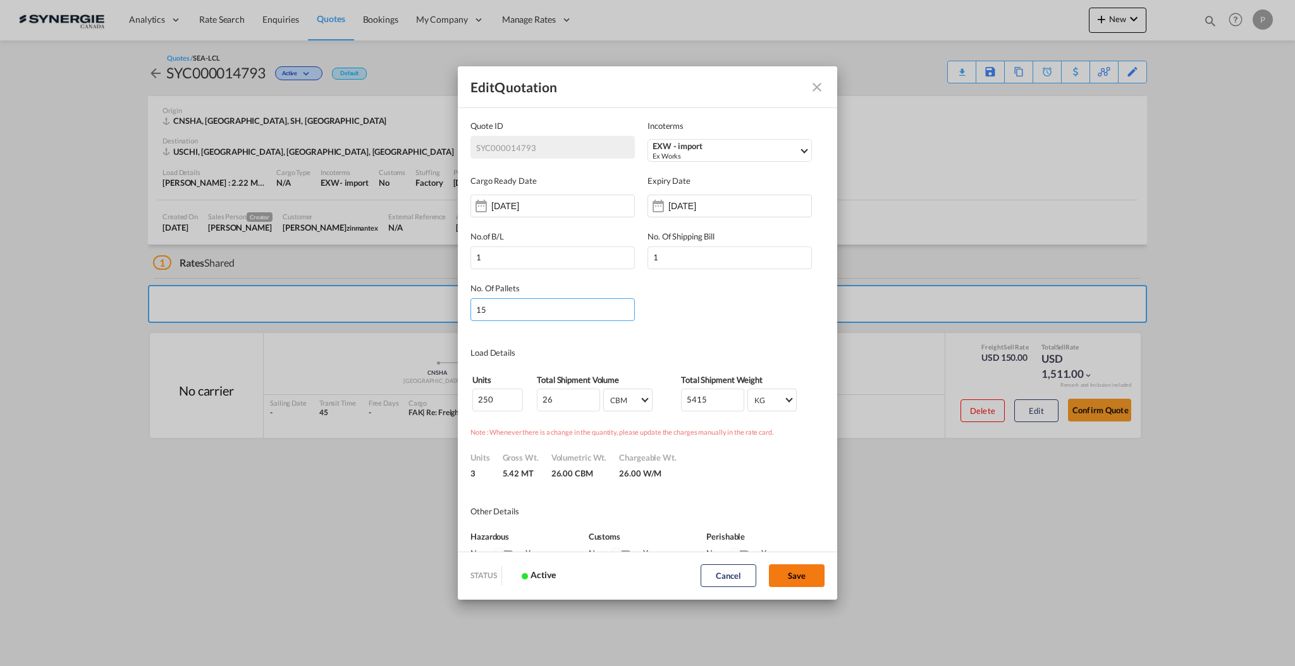
type input "15"
click at [806, 579] on button "Save" at bounding box center [797, 576] width 56 height 23
type input "[DATE]"
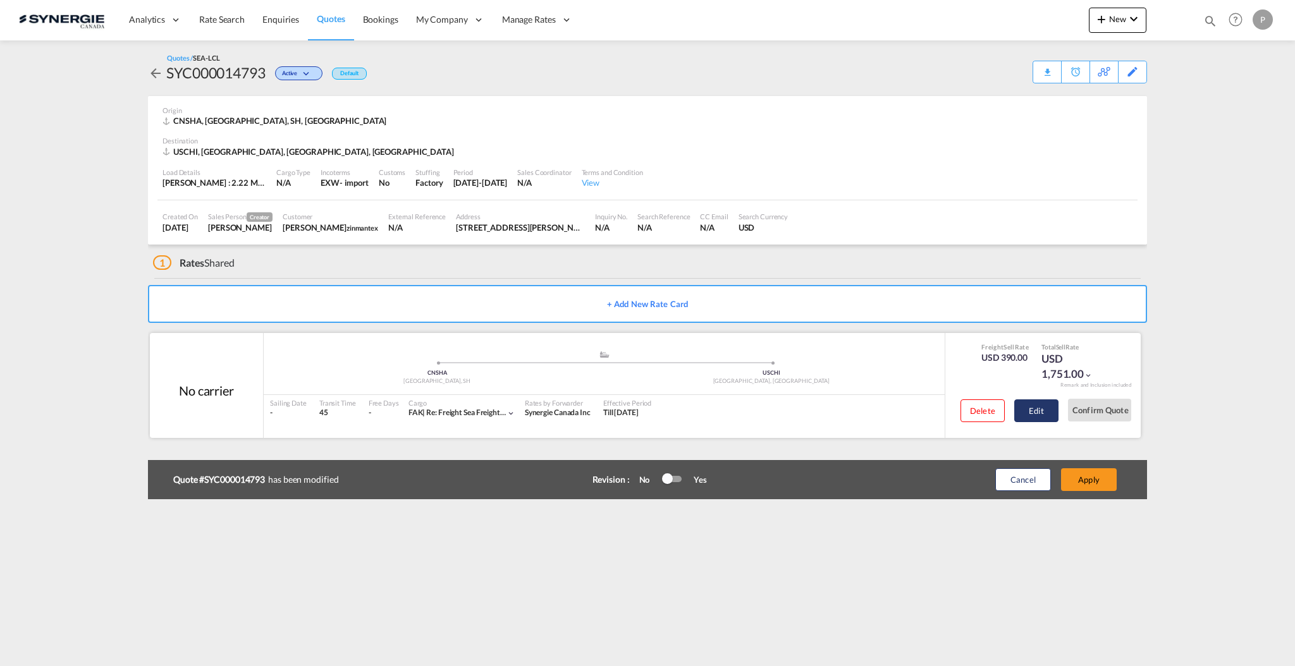
click at [1033, 413] on button "Edit" at bounding box center [1036, 411] width 44 height 23
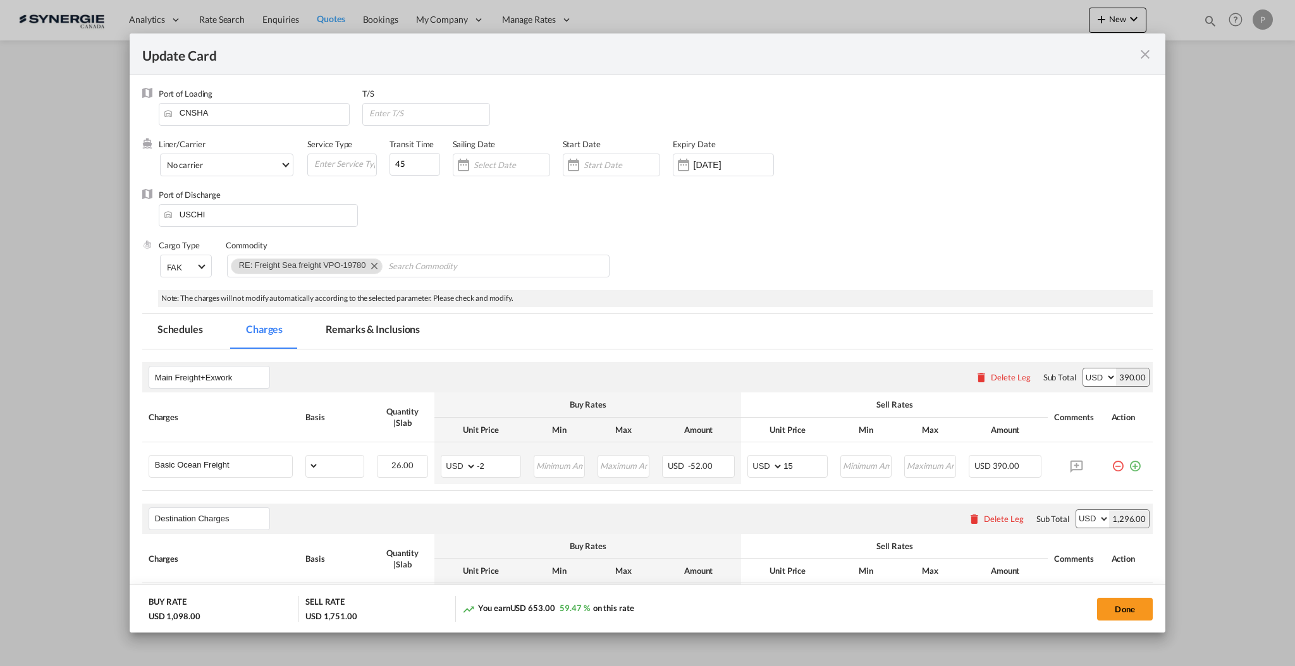
select select "per_w/m"
select select "per_shipment"
select select "flat"
select select "per_shipment"
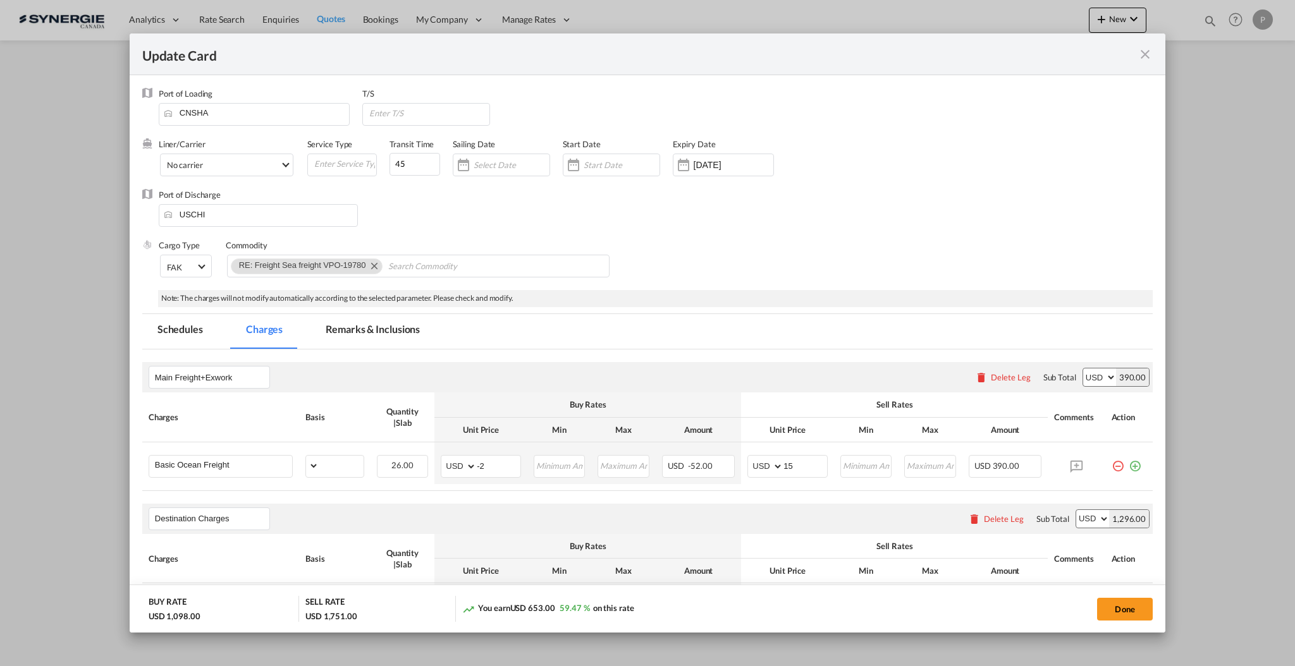
select select "per_shipment"
select select "per_bl"
select select "per_shipment"
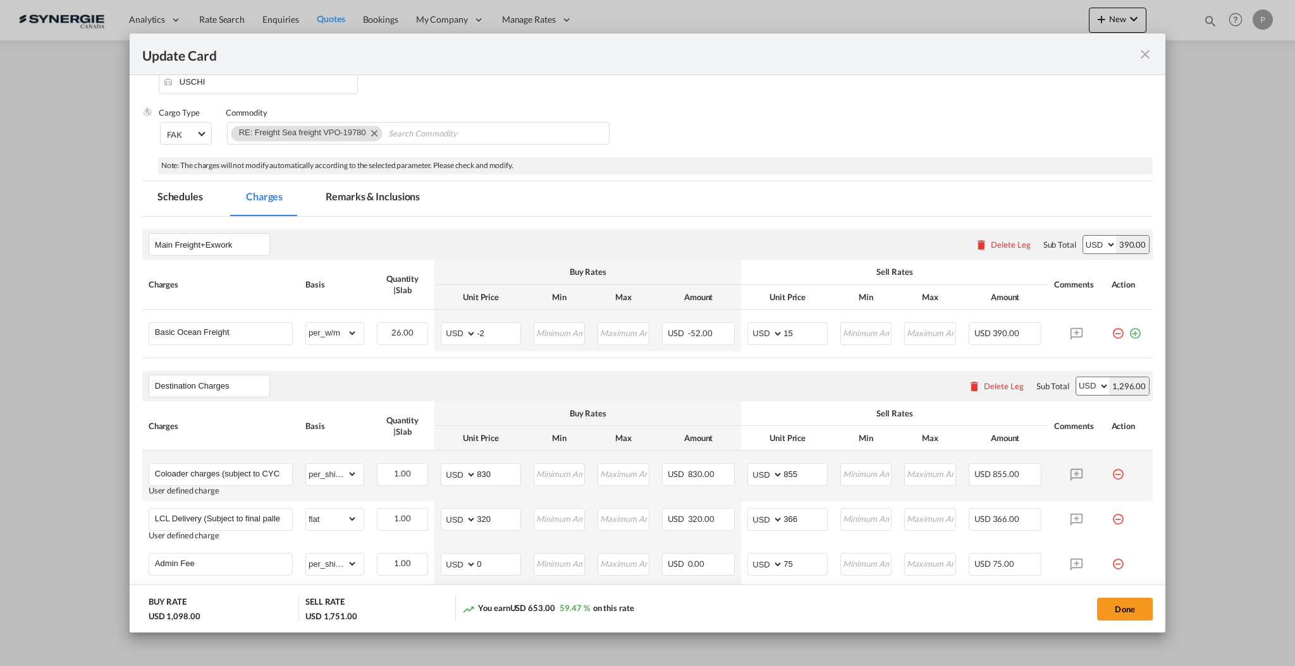
scroll to position [168, 0]
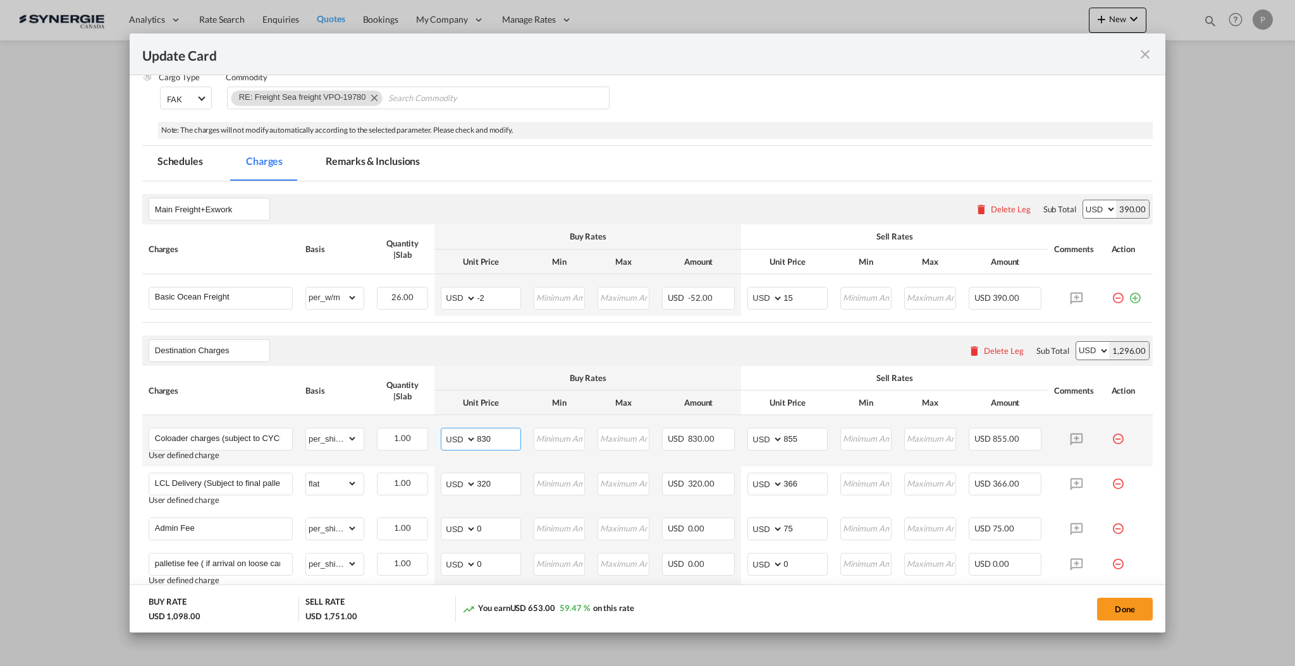
click at [481, 429] on input "830" at bounding box center [499, 438] width 44 height 19
type input "2128"
click at [791, 436] on input "855" at bounding box center [805, 438] width 44 height 19
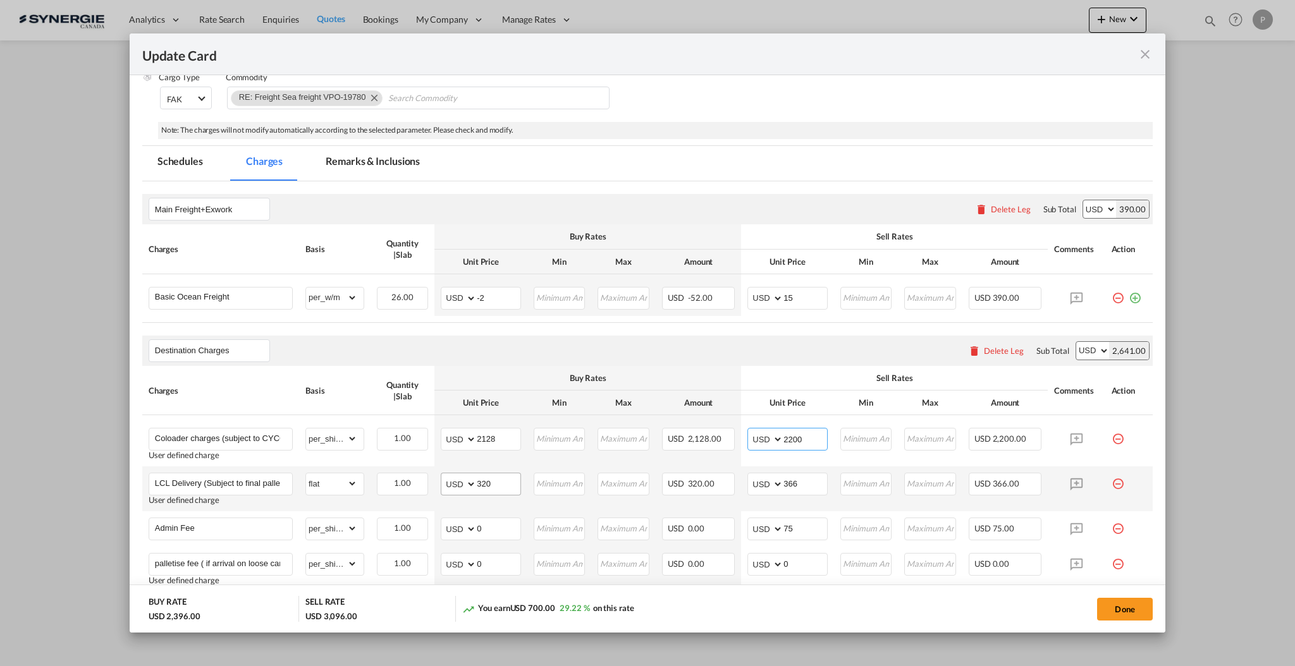
type input "2200"
click at [479, 484] on input "320" at bounding box center [499, 483] width 44 height 19
click at [480, 484] on input "320" at bounding box center [499, 483] width 44 height 19
type input "400"
click at [797, 480] on input "366" at bounding box center [805, 483] width 44 height 19
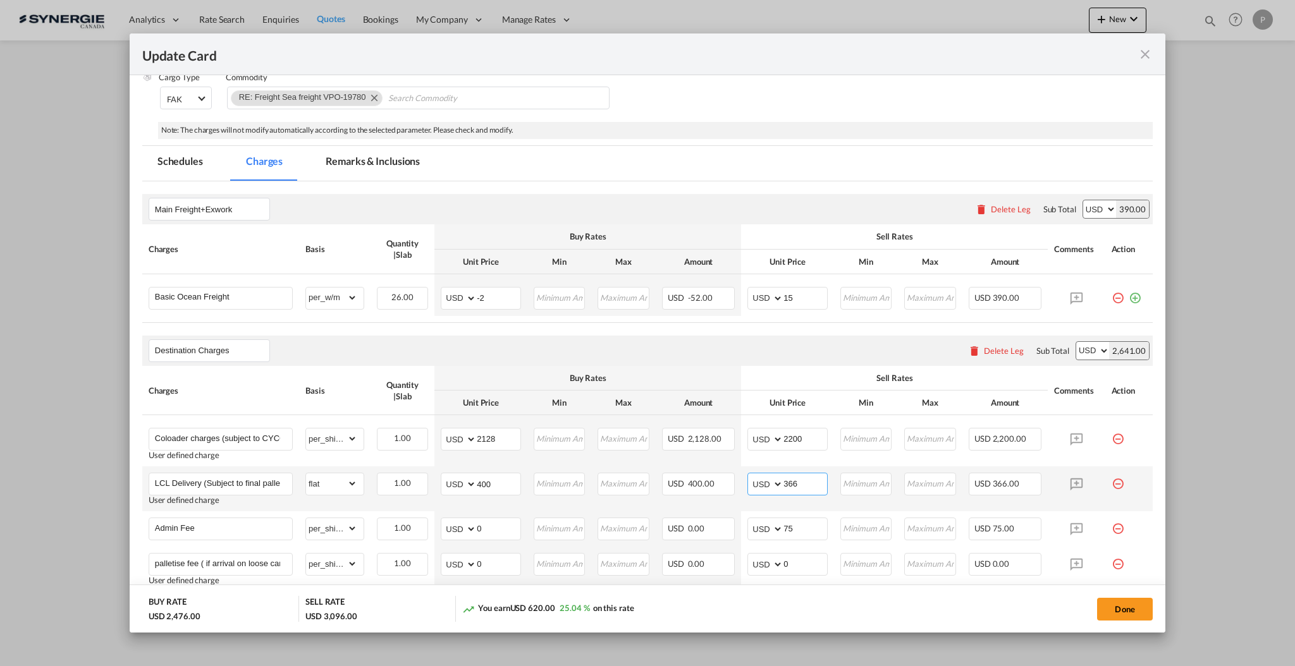
click at [797, 480] on input "366" at bounding box center [805, 483] width 44 height 19
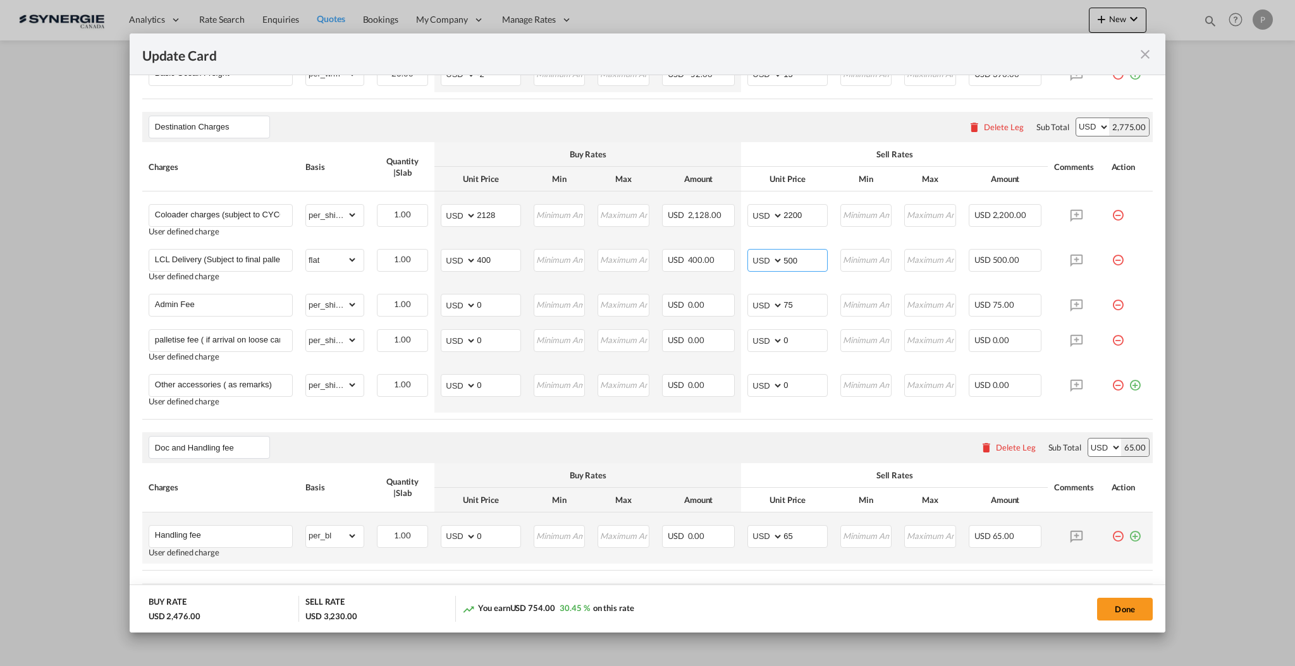
scroll to position [421, 0]
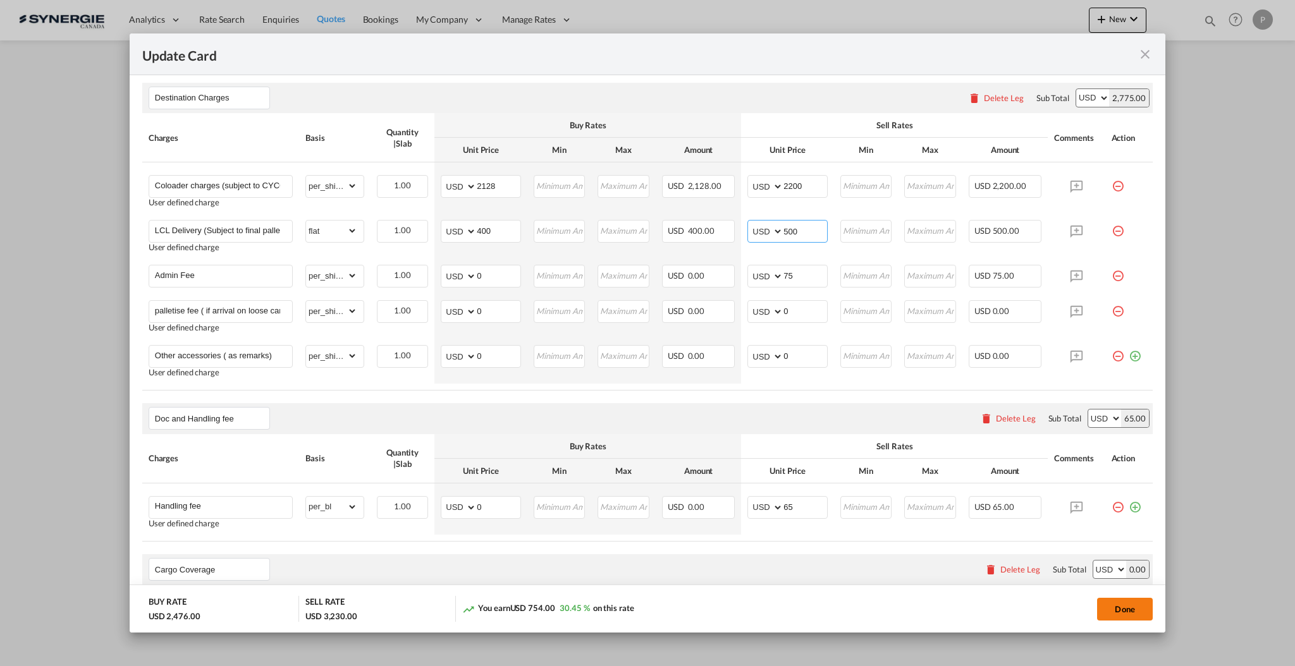
type input "500"
click at [1128, 614] on button "Done" at bounding box center [1125, 609] width 56 height 23
type input "[DATE]"
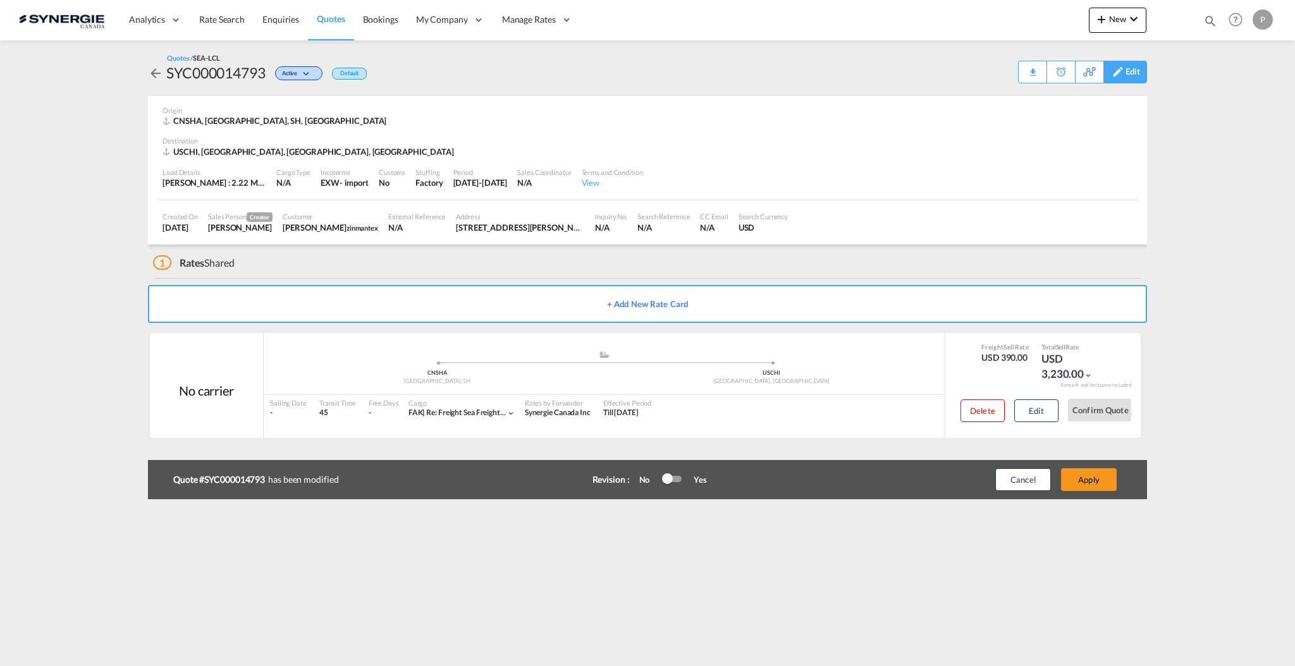
click at [1129, 69] on div "Edit" at bounding box center [1133, 71] width 15 height 21
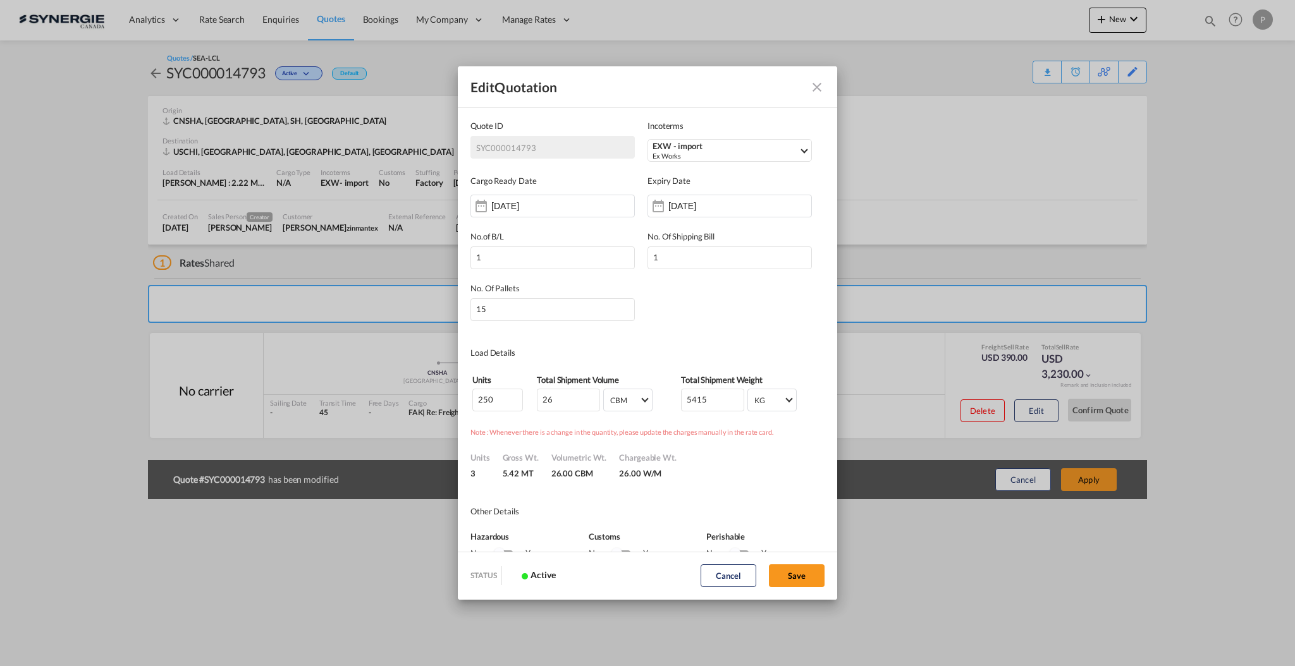
scroll to position [0, 0]
type input "2"
click at [622, 254] on input "2" at bounding box center [552, 258] width 164 height 23
click at [799, 581] on button "Save" at bounding box center [797, 576] width 56 height 23
type input "[DATE]"
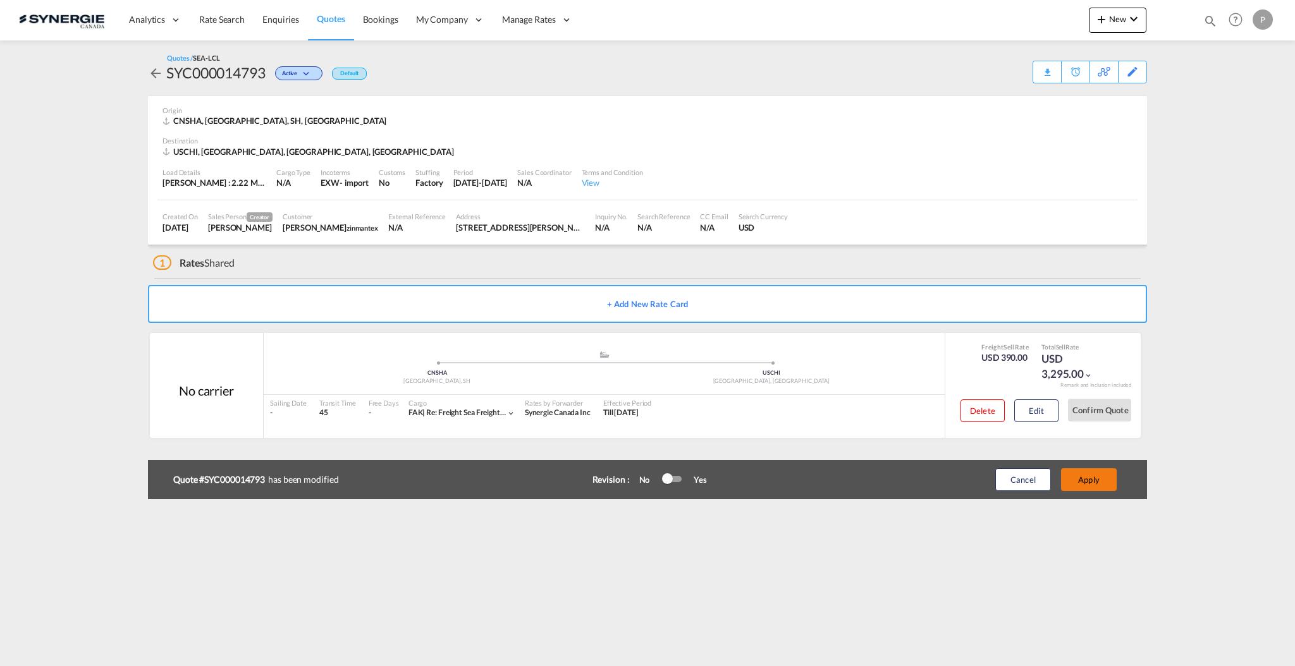
click at [1098, 474] on button "Apply" at bounding box center [1089, 480] width 56 height 23
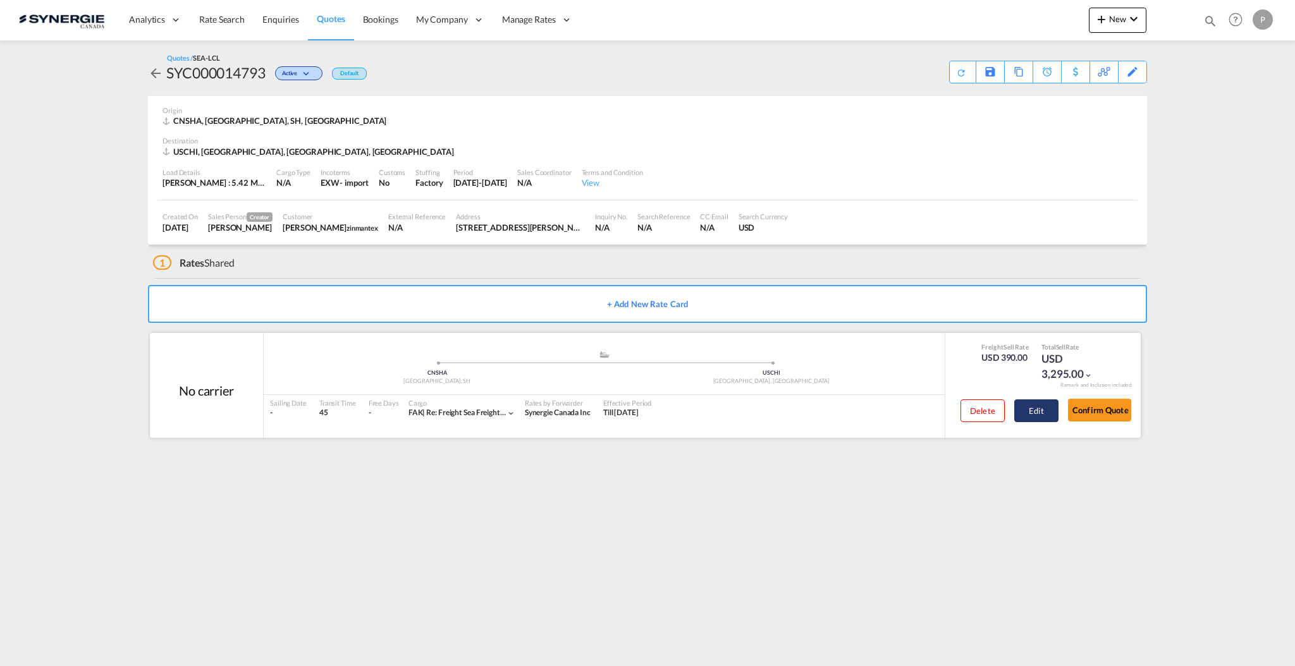
click at [1019, 407] on button "Edit" at bounding box center [1036, 411] width 44 height 23
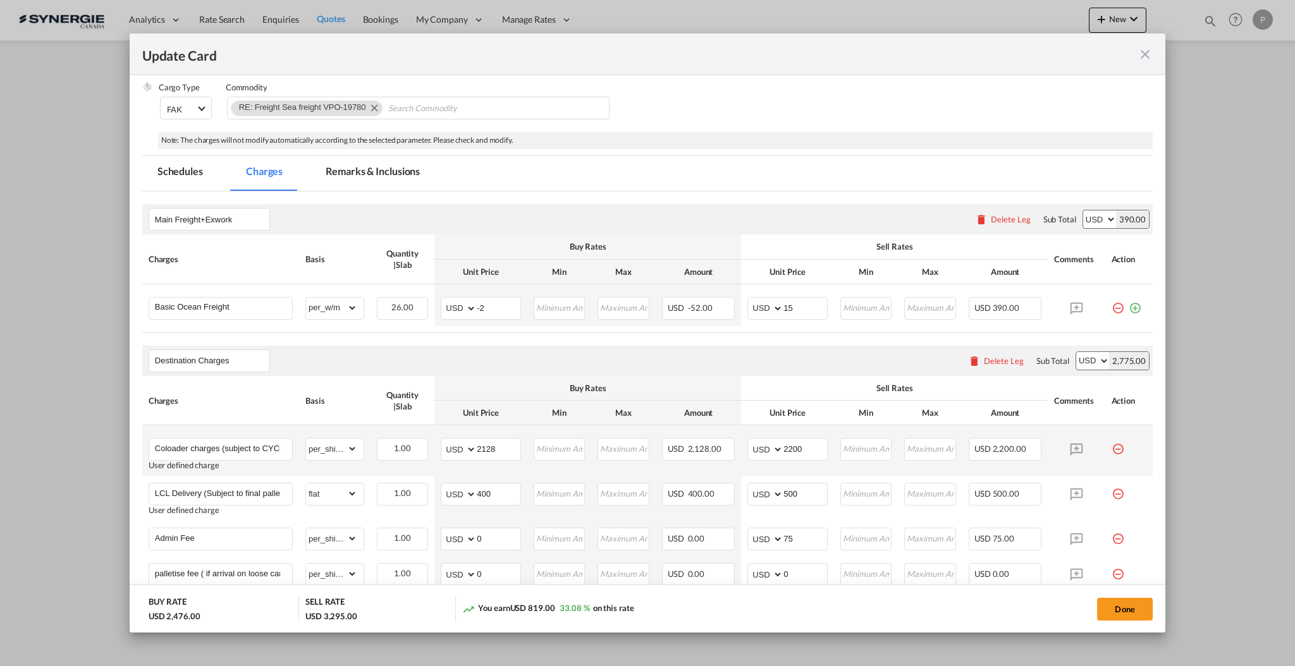
scroll to position [253, 0]
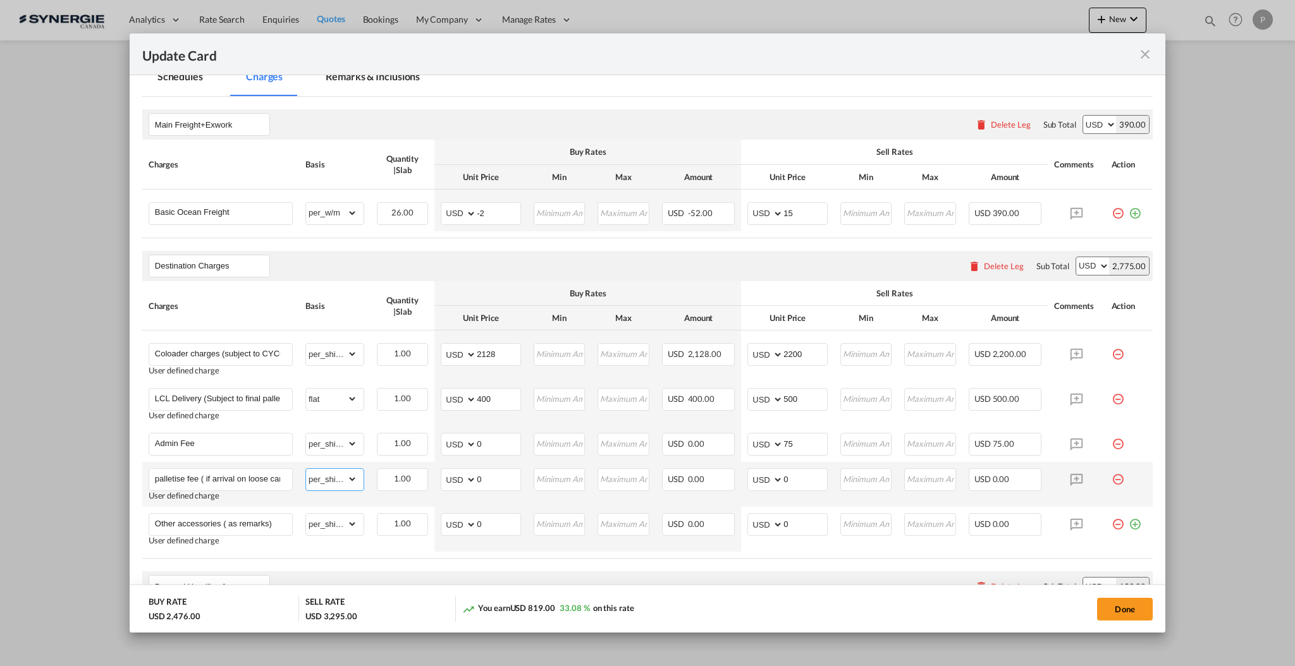
click at [336, 482] on select "gross_weight volumetric_weight per_shipment per_bl per_km per_hawb per_kg flat …" at bounding box center [331, 479] width 51 height 20
select select "per_pallet"
click at [306, 470] on select "gross_weight volumetric_weight per_shipment per_bl per_km per_hawb per_kg flat …" at bounding box center [331, 479] width 51 height 20
click at [337, 531] on select "gross_weight volumetric_weight per_shipment per_bl per_km per_hawb per_kg flat …" at bounding box center [331, 524] width 51 height 20
click at [153, 317] on th "Charges" at bounding box center [220, 305] width 157 height 49
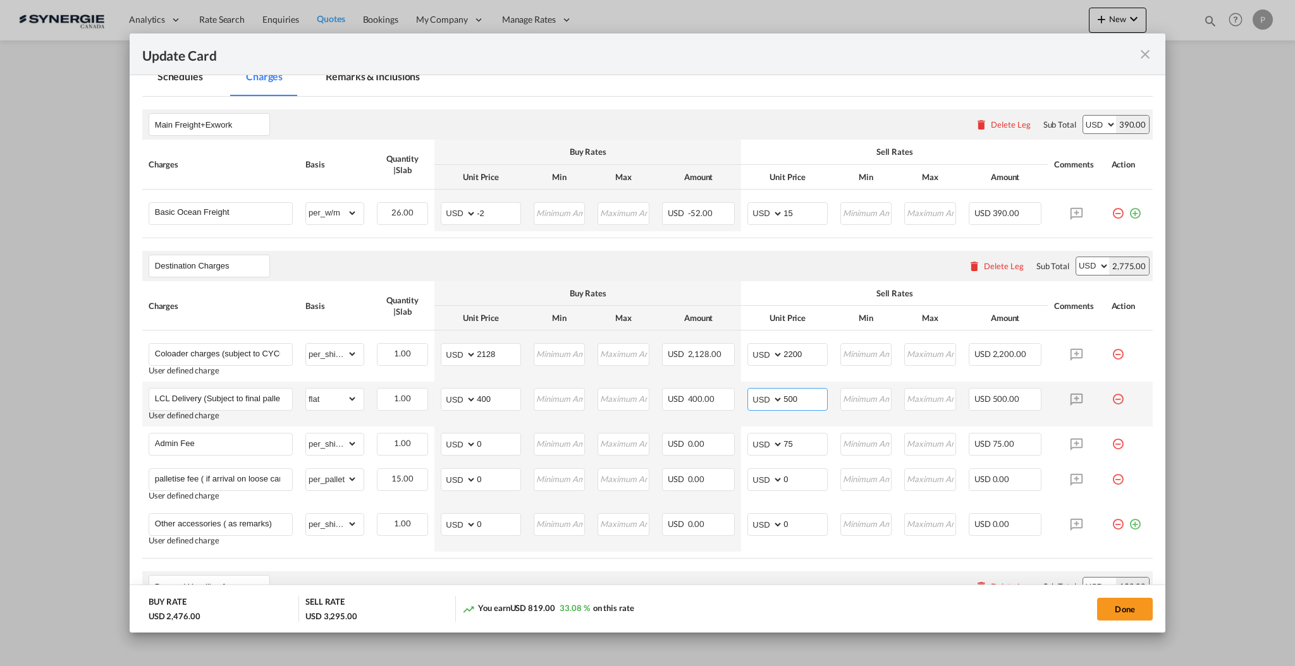
click at [787, 395] on input "500" at bounding box center [805, 398] width 44 height 19
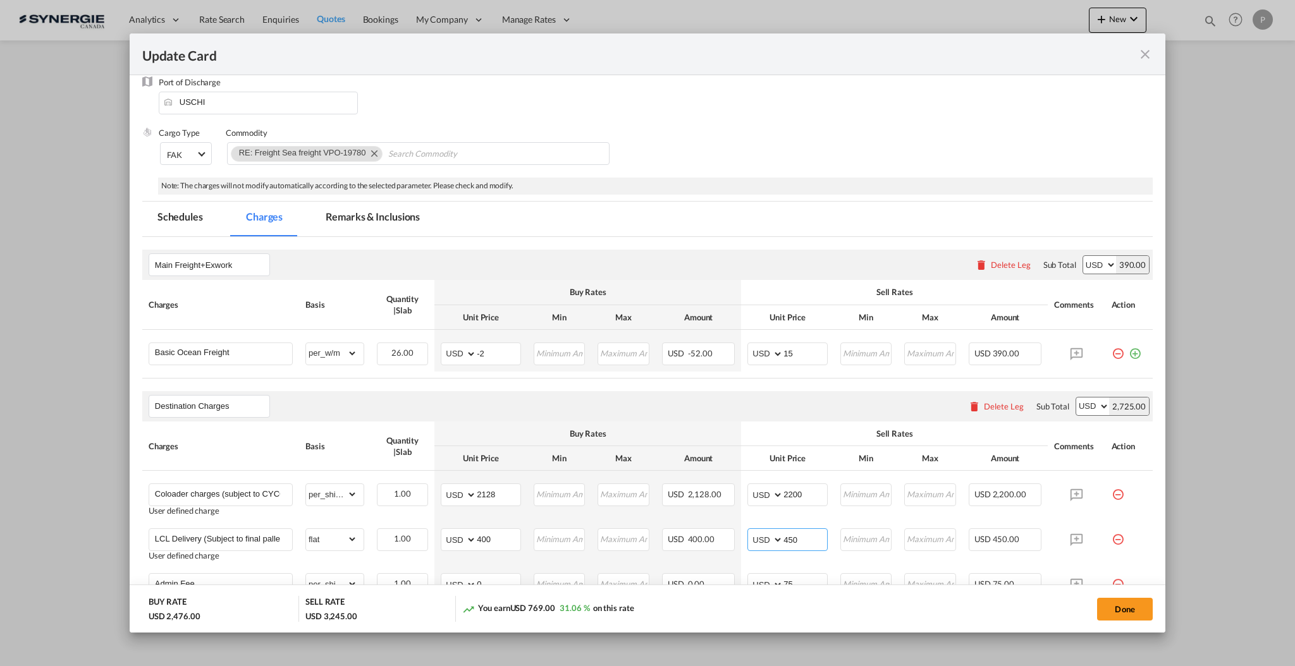
scroll to position [0, 0]
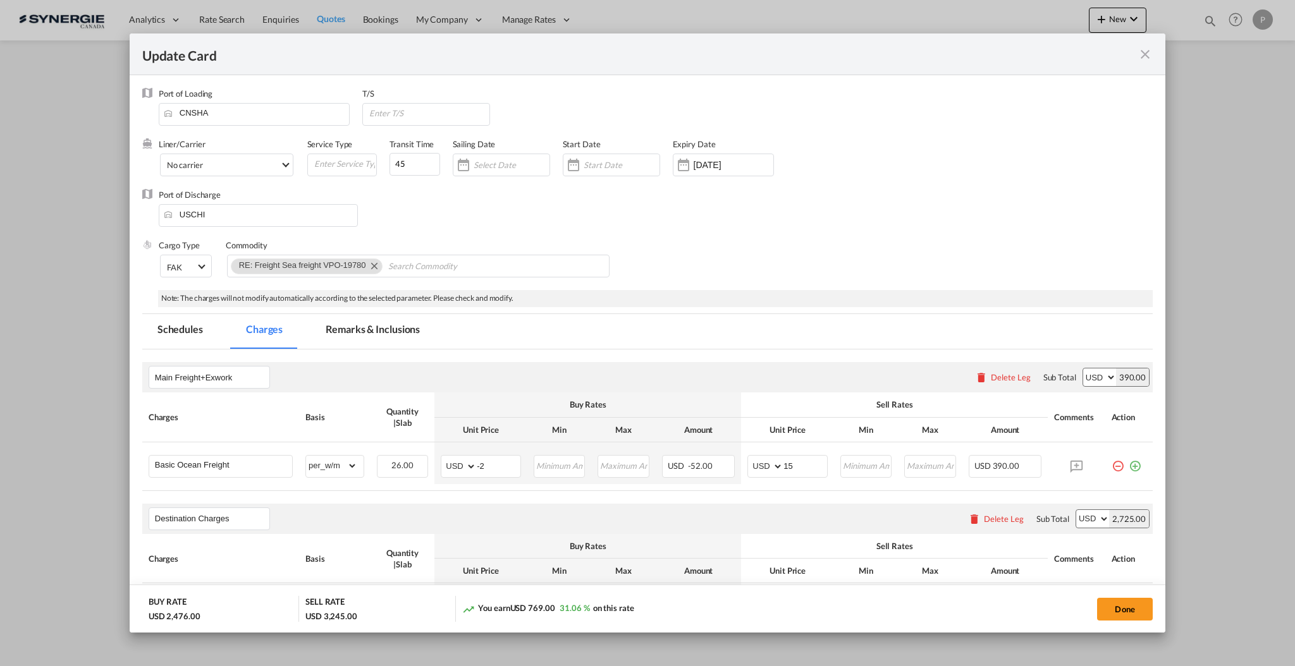
type input "450"
click at [381, 326] on md-tab-item "Remarks & Inclusions" at bounding box center [372, 331] width 125 height 35
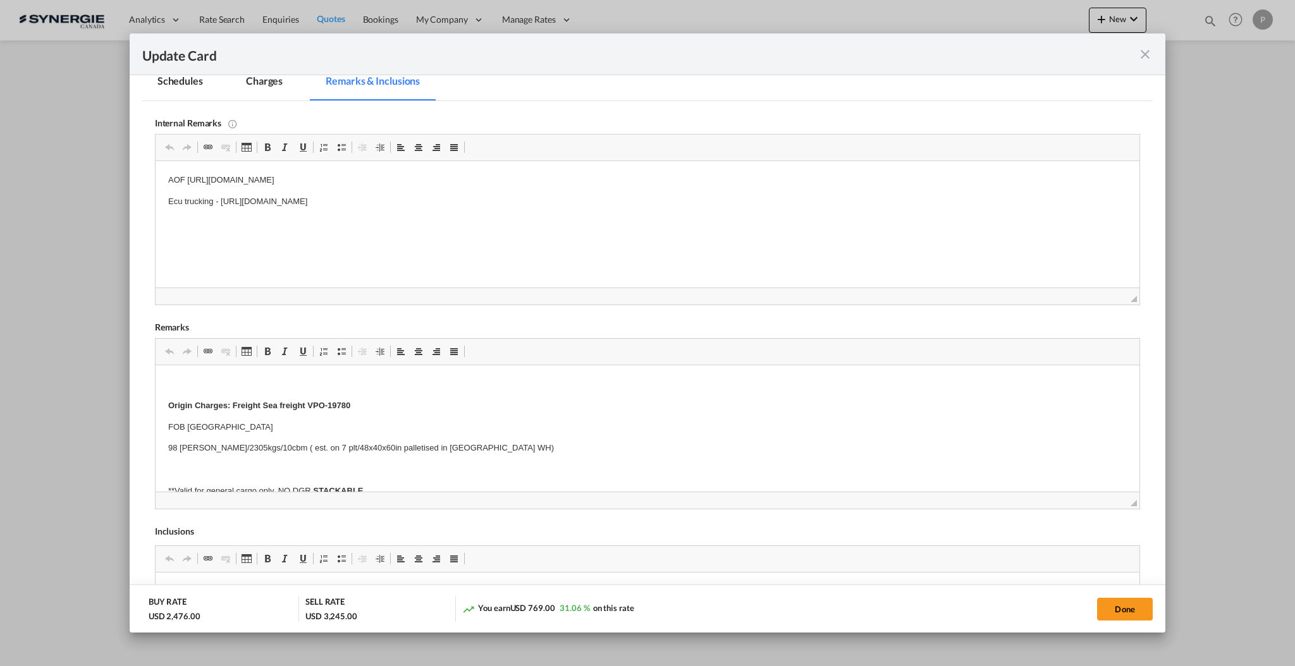
scroll to position [253, 0]
click at [431, 439] on p "98 [PERSON_NAME]/2305kgs/10cbm ( est. on 7 plt/48x40x60in palletised in [GEOGRA…" at bounding box center [647, 444] width 959 height 13
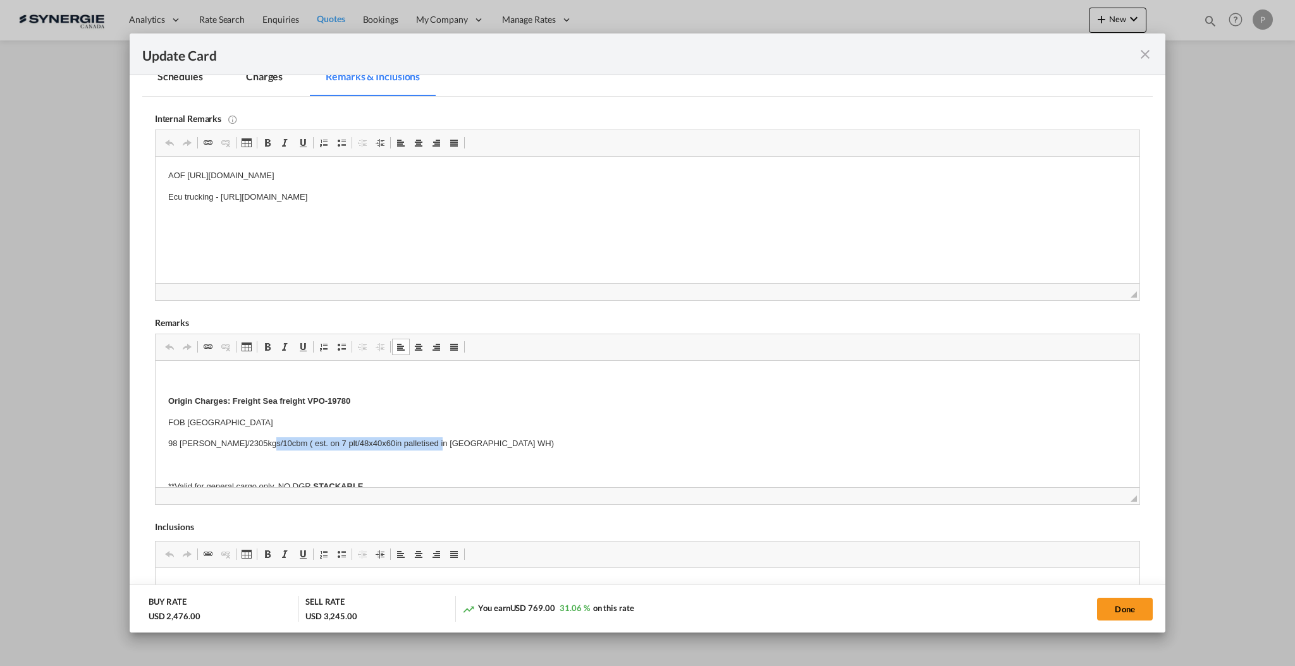
drag, startPoint x: 447, startPoint y: 442, endPoint x: 260, endPoint y: 437, distance: 187.2
click at [274, 442] on p "98 [PERSON_NAME]/2305kgs/10cbm" at bounding box center [647, 444] width 959 height 13
click at [398, 406] on p "Origin Charges: Freight Sea freight VPO-19780" at bounding box center [647, 401] width 959 height 13
drag, startPoint x: 441, startPoint y: 401, endPoint x: 359, endPoint y: 398, distance: 82.2
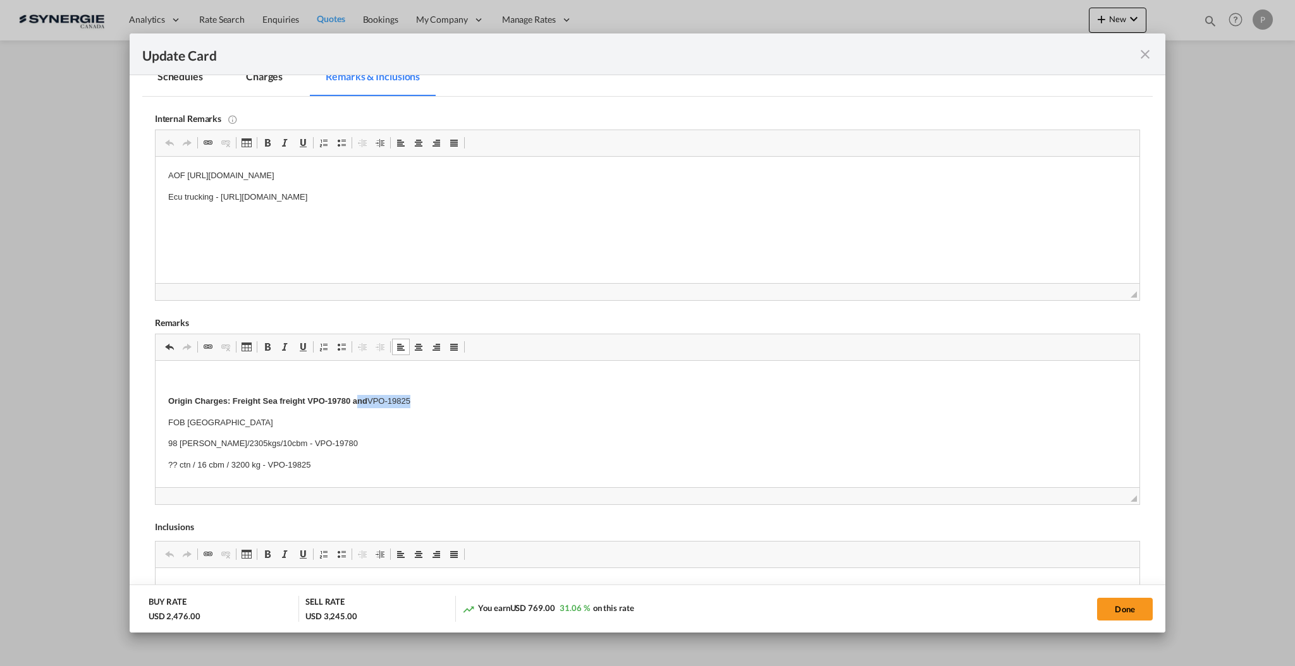
click at [359, 398] on p "Origin Charges: Freight Sea freight VPO-19780 and VPO-19825" at bounding box center [647, 401] width 959 height 13
click at [395, 403] on p "Origin Charges: Freight Sea freight VPO-19780 and VPO-19825" at bounding box center [647, 401] width 959 height 13
click at [385, 400] on p "Origin Charges: Freight Sea freight VPO-19780 and VPO-19825" at bounding box center [647, 401] width 959 height 13
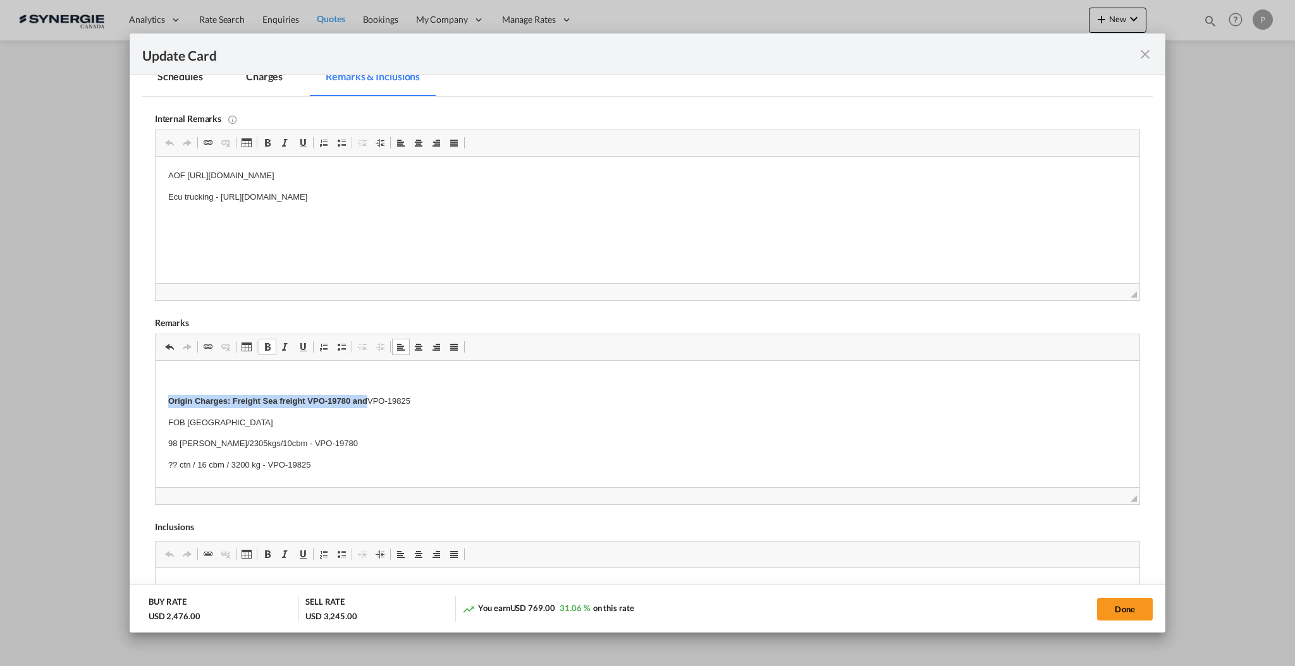
click at [420, 402] on p "Origin Charges: Freight Sea freight VPO-19780 and VPO-19825" at bounding box center [647, 401] width 959 height 13
click at [268, 350] on span "Update Card Port ..." at bounding box center [267, 347] width 10 height 10
click at [632, 463] on p "?? ctn / 16 cbm / 3200 kg - VPO-19825" at bounding box center [647, 465] width 959 height 13
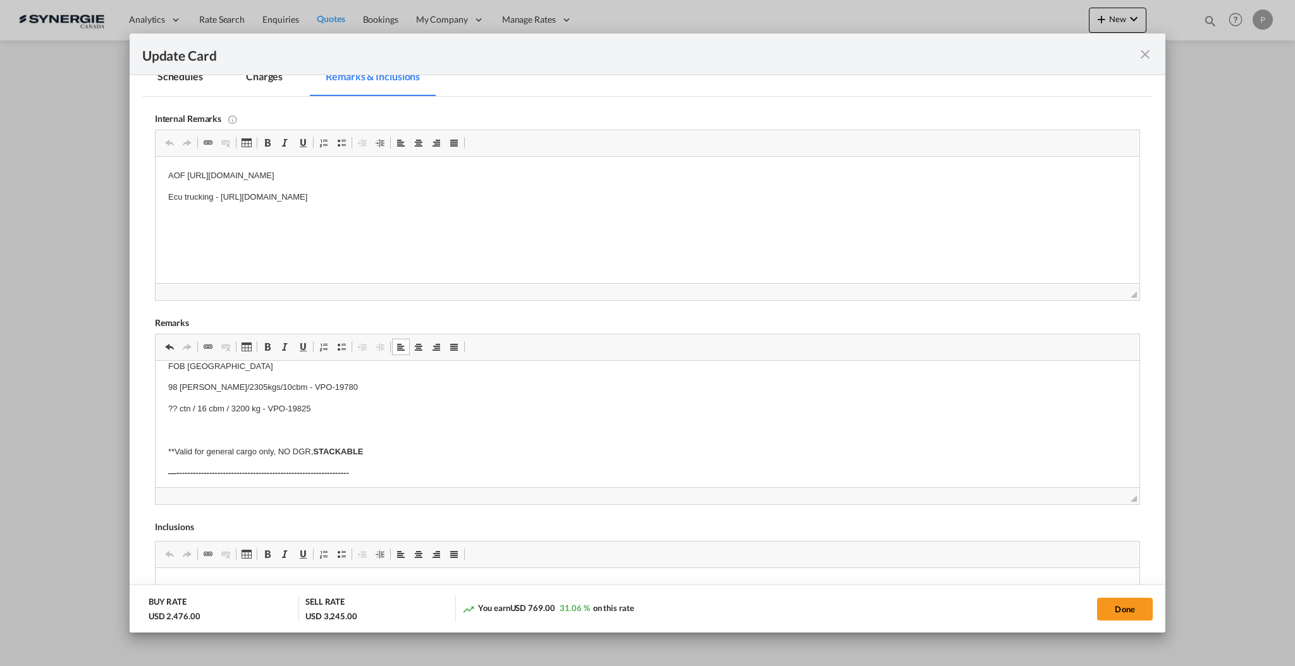
scroll to position [84, 0]
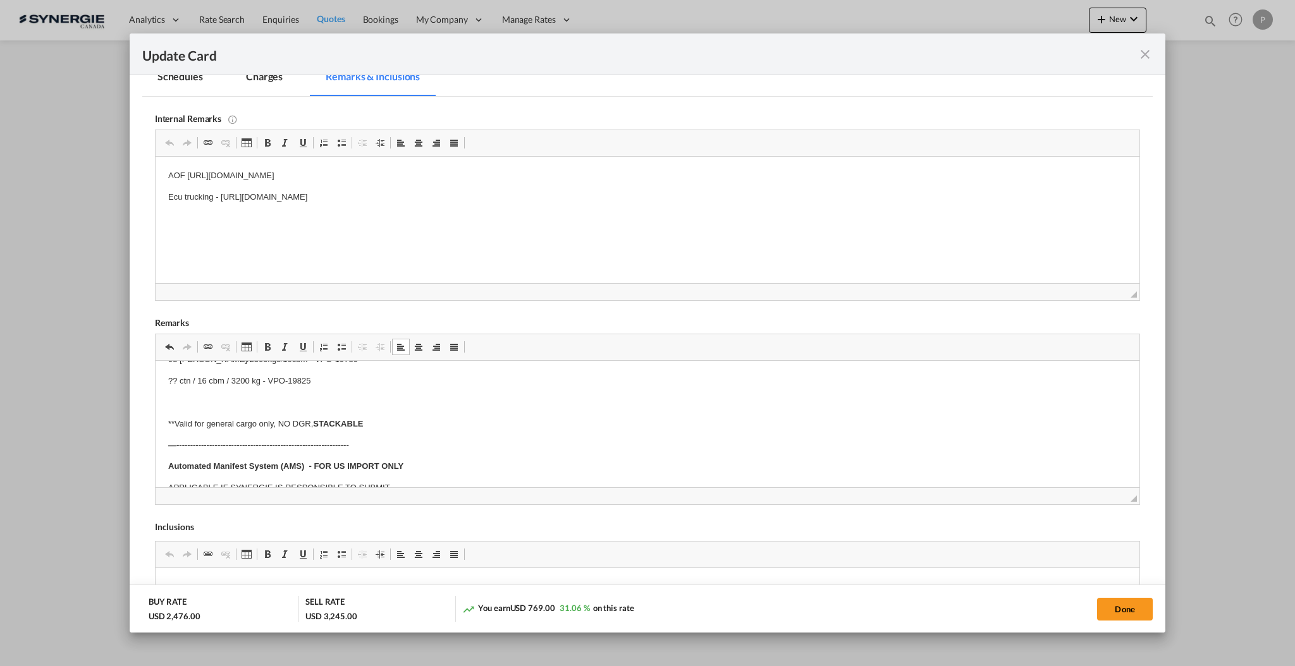
click at [349, 402] on p "Editor, editor9" at bounding box center [647, 402] width 959 height 13
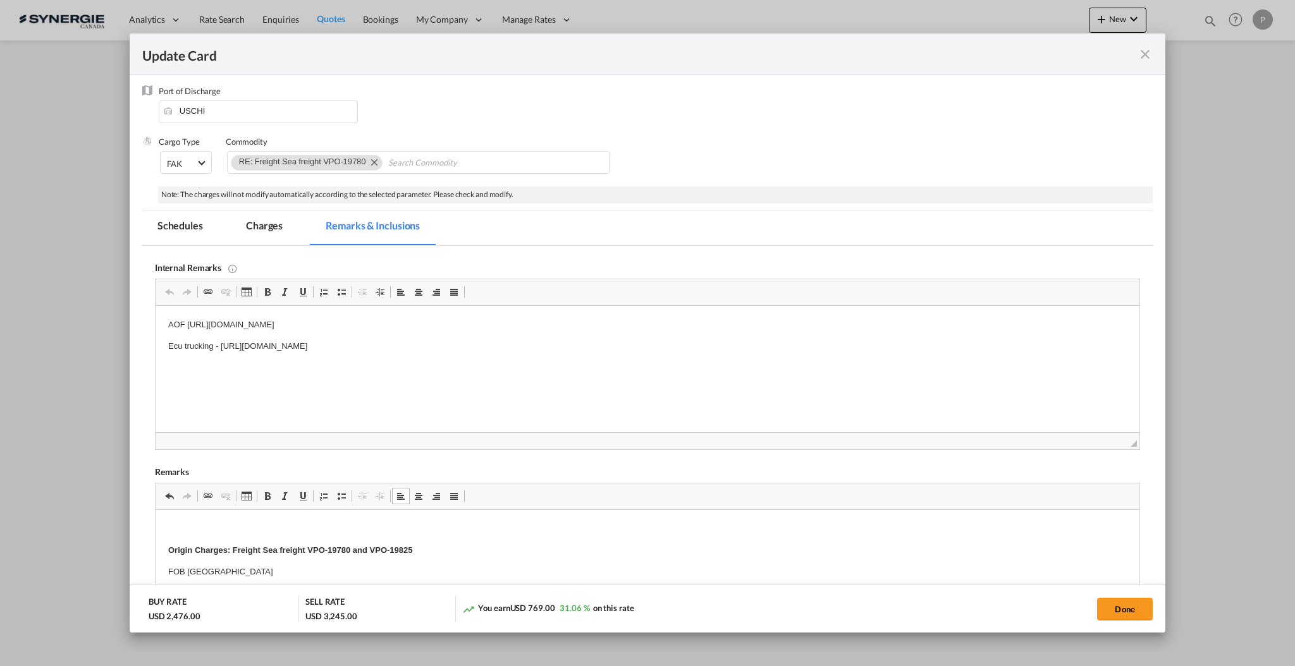
scroll to position [0, 0]
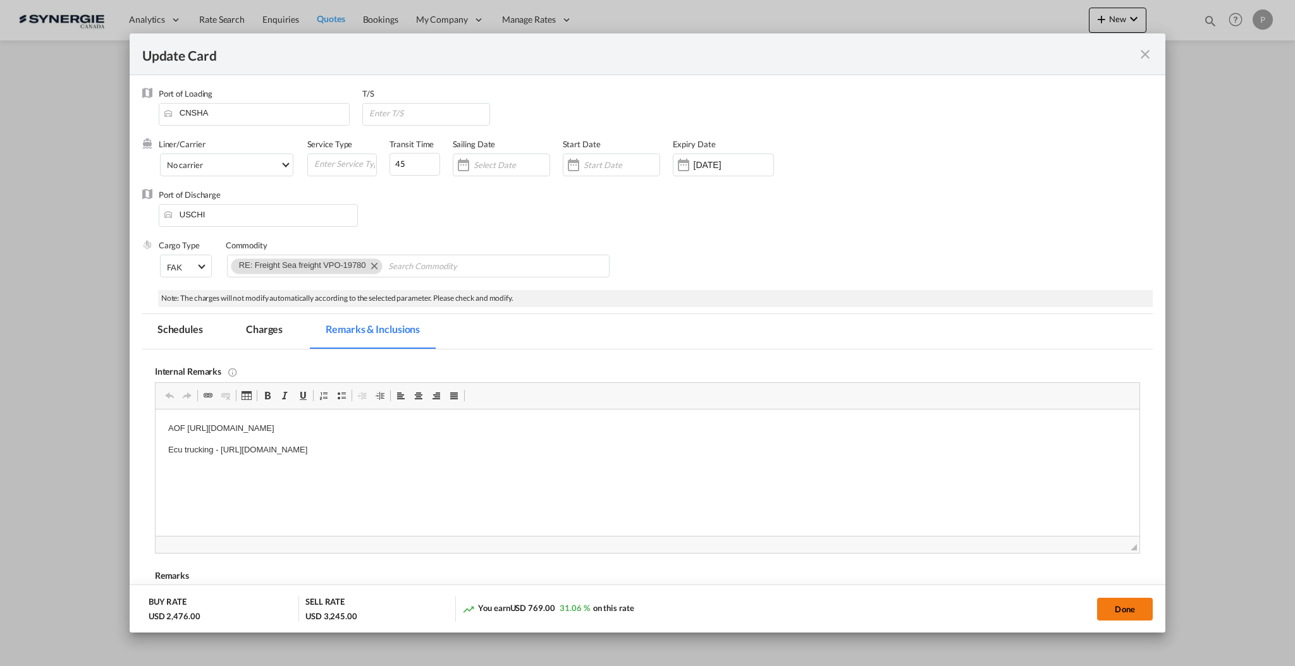
click at [1136, 603] on button "Done" at bounding box center [1125, 609] width 56 height 23
type input "[DATE]"
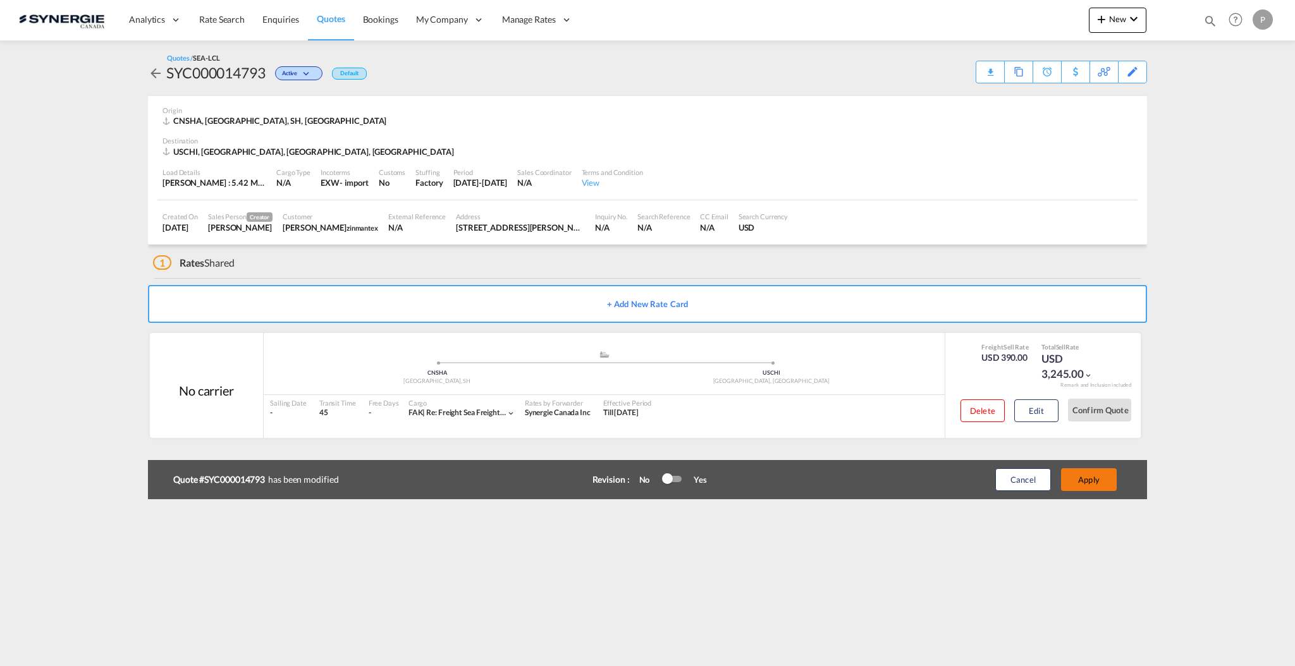
click at [1096, 482] on button "Apply" at bounding box center [1089, 480] width 56 height 23
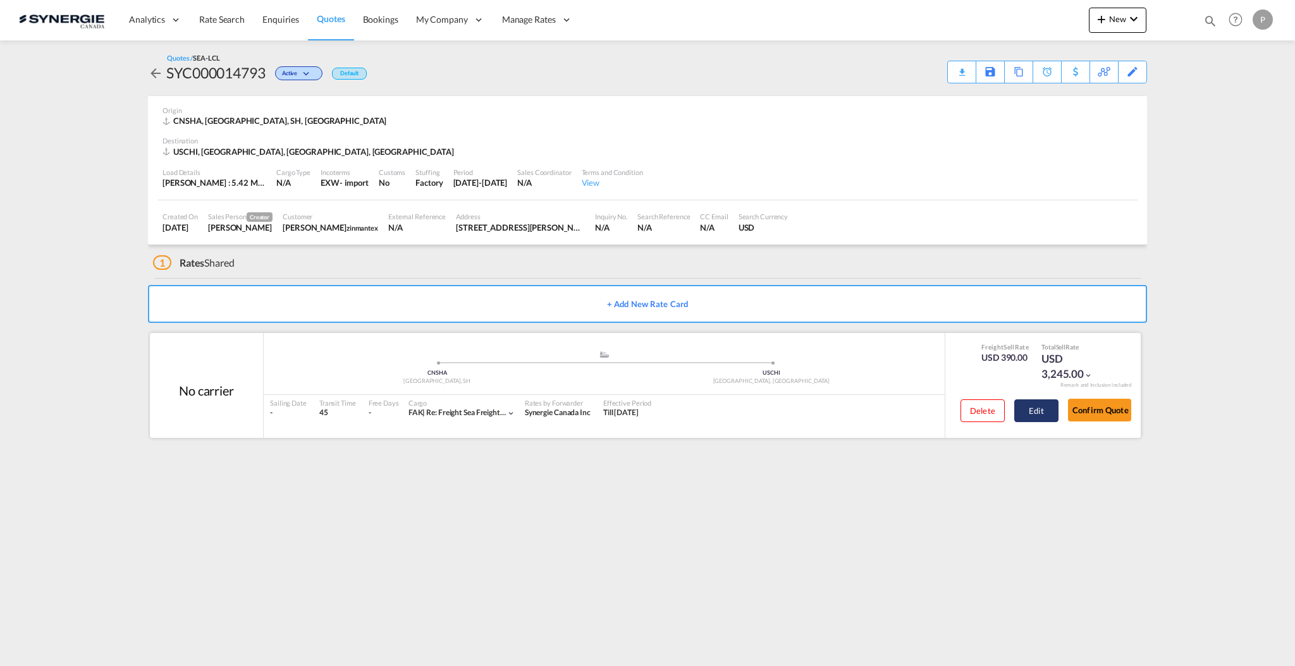
click at [1040, 414] on button "Edit" at bounding box center [1036, 411] width 44 height 23
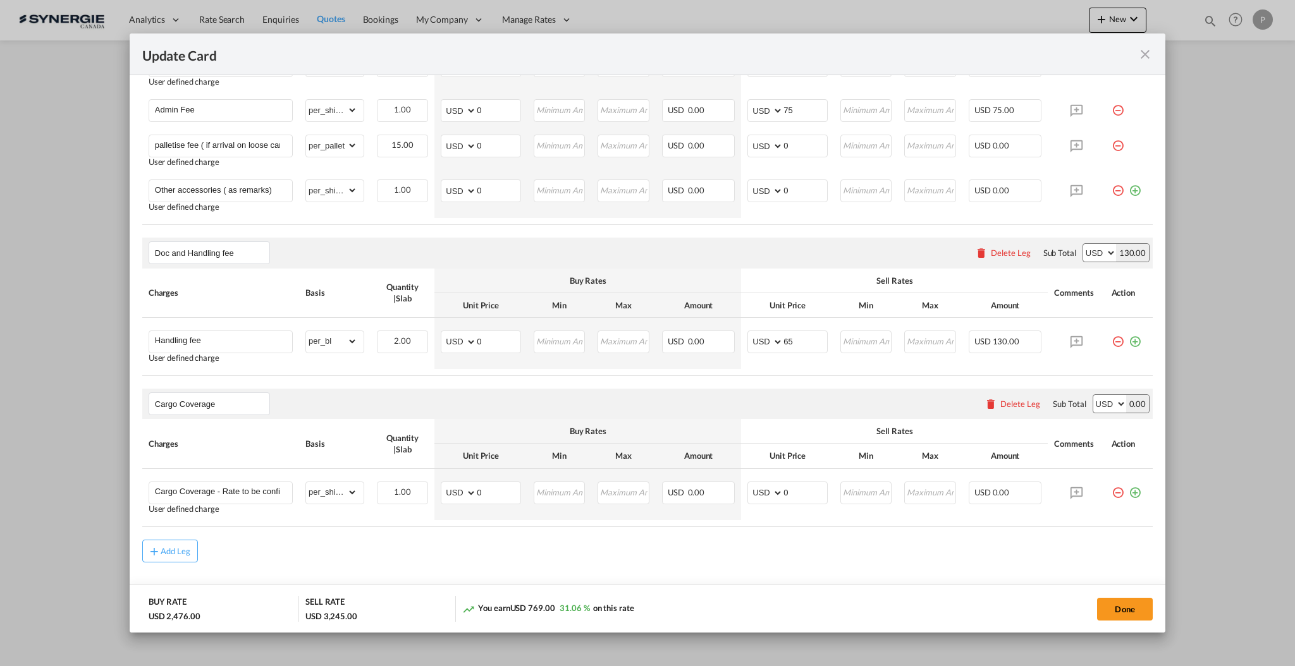
scroll to position [590, 0]
click at [501, 340] on input "0" at bounding box center [499, 337] width 44 height 19
type input "39"
click at [512, 304] on th "Unit Price" at bounding box center [480, 302] width 93 height 25
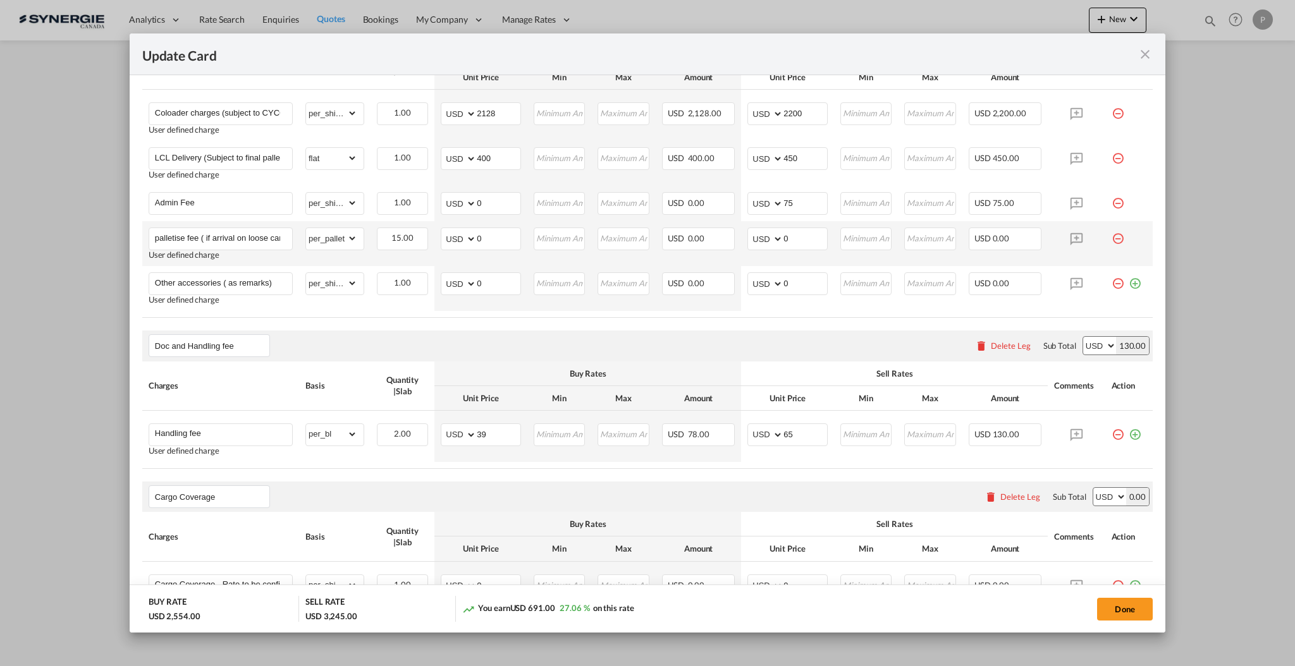
scroll to position [421, 0]
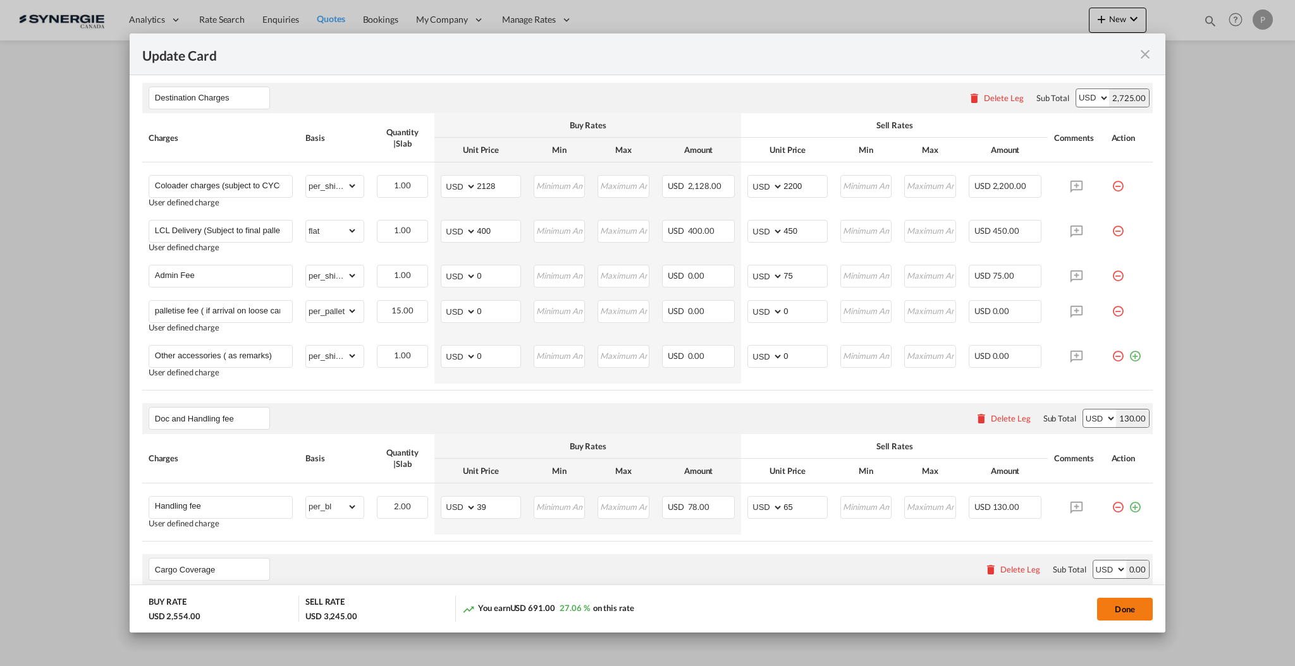
click at [1117, 605] on button "Done" at bounding box center [1125, 609] width 56 height 23
type input "[DATE]"
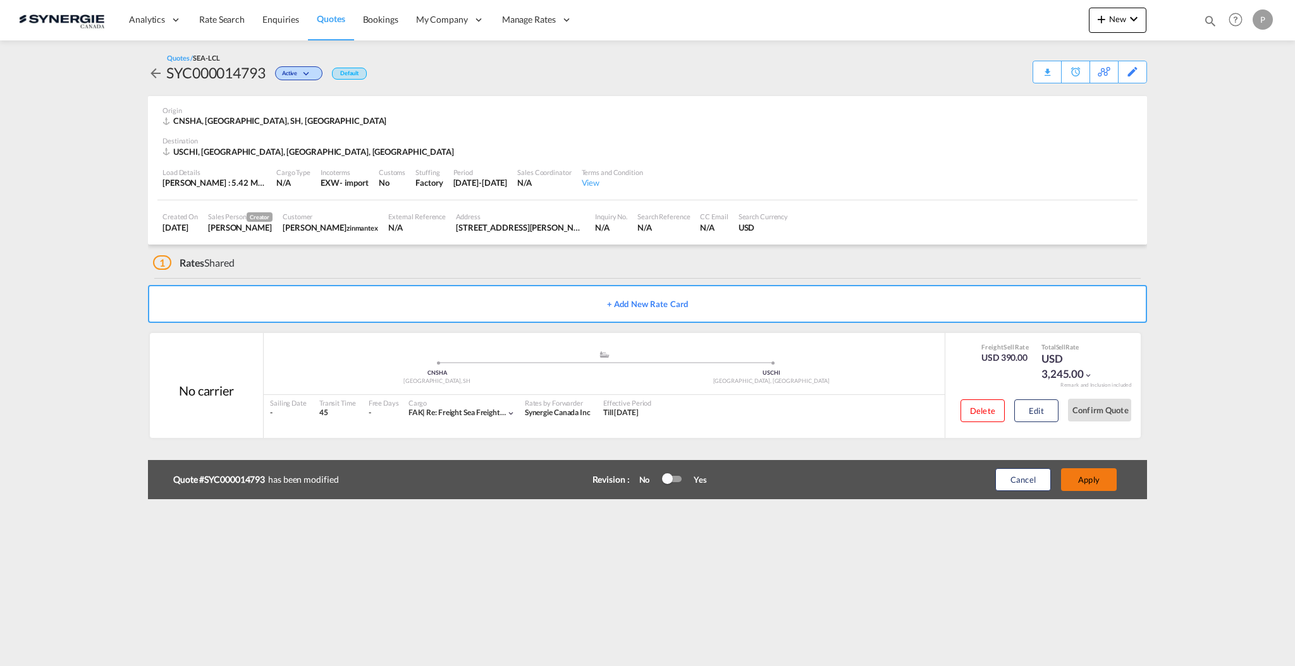
click at [1089, 475] on button "Apply" at bounding box center [1089, 480] width 56 height 23
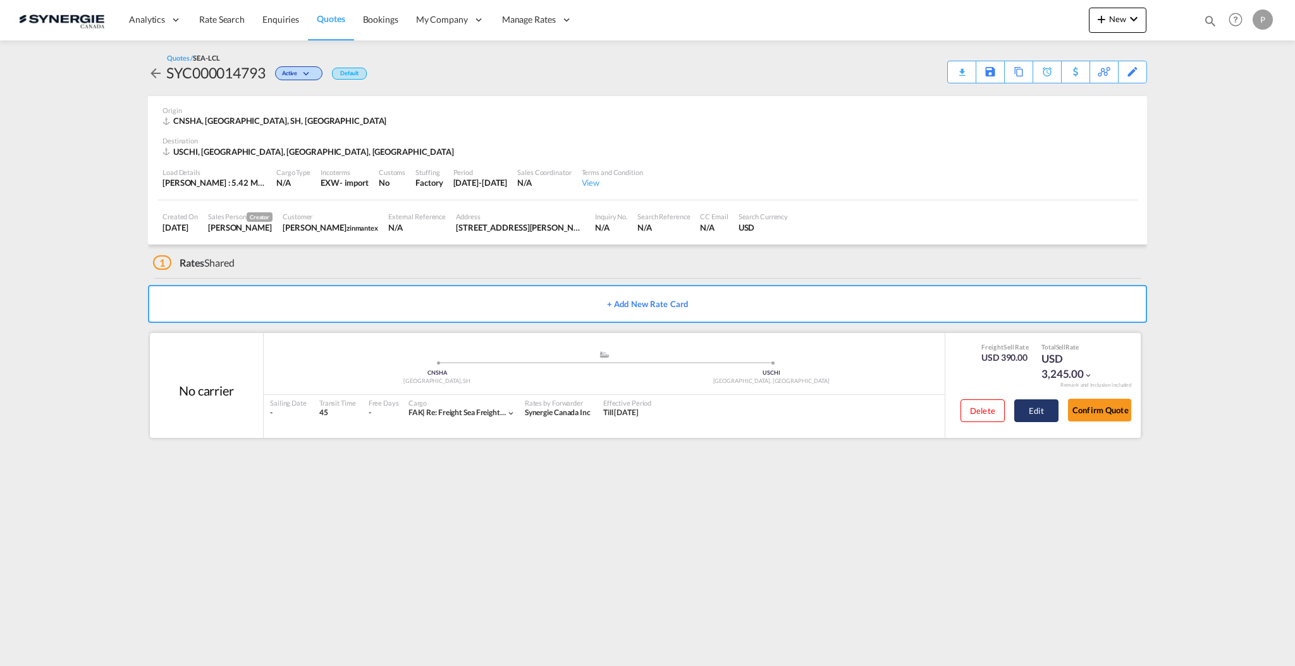
click at [1038, 410] on button "Edit" at bounding box center [1036, 411] width 44 height 23
